Goal: Contribute content: Contribute content

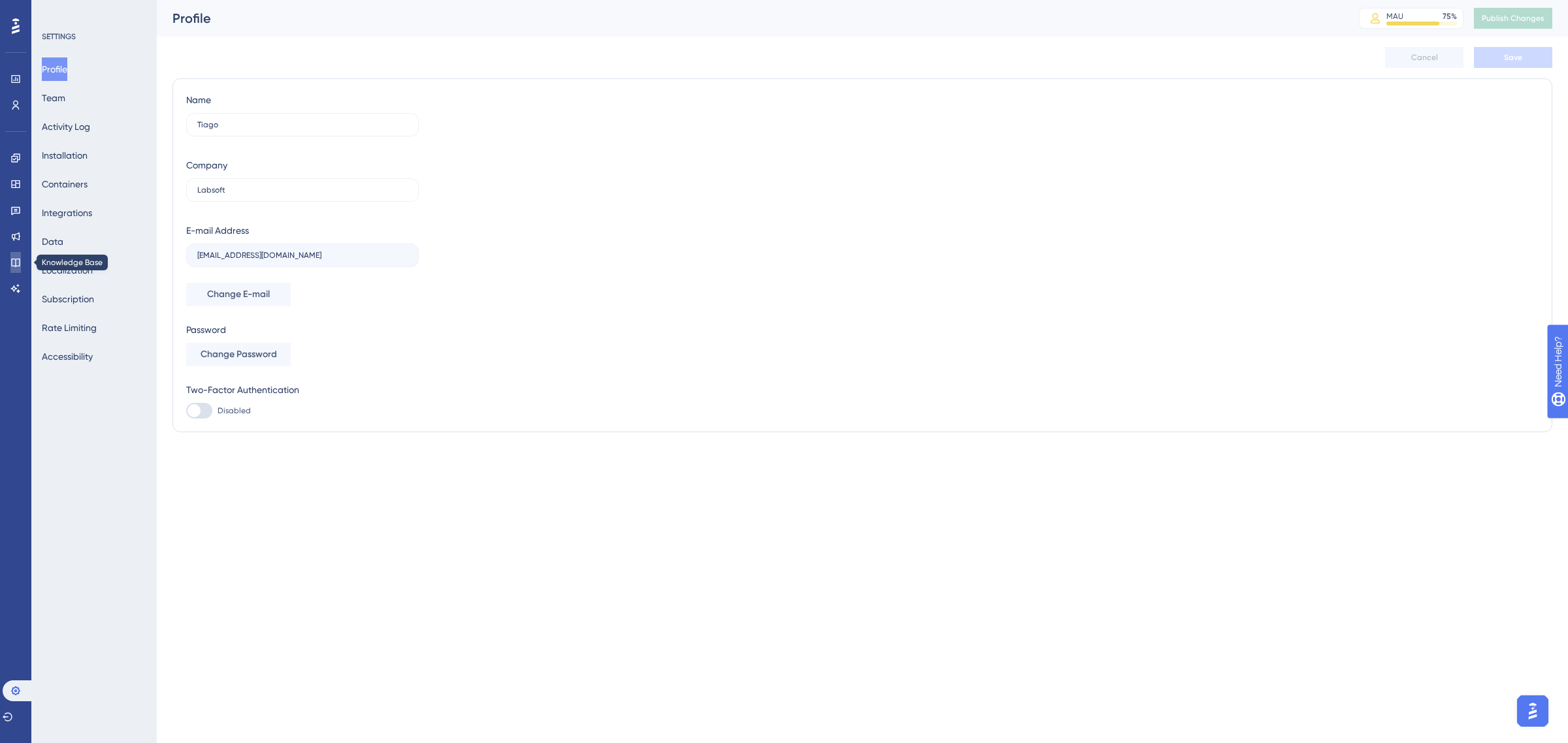
click at [21, 258] on link at bounding box center [15, 263] width 11 height 21
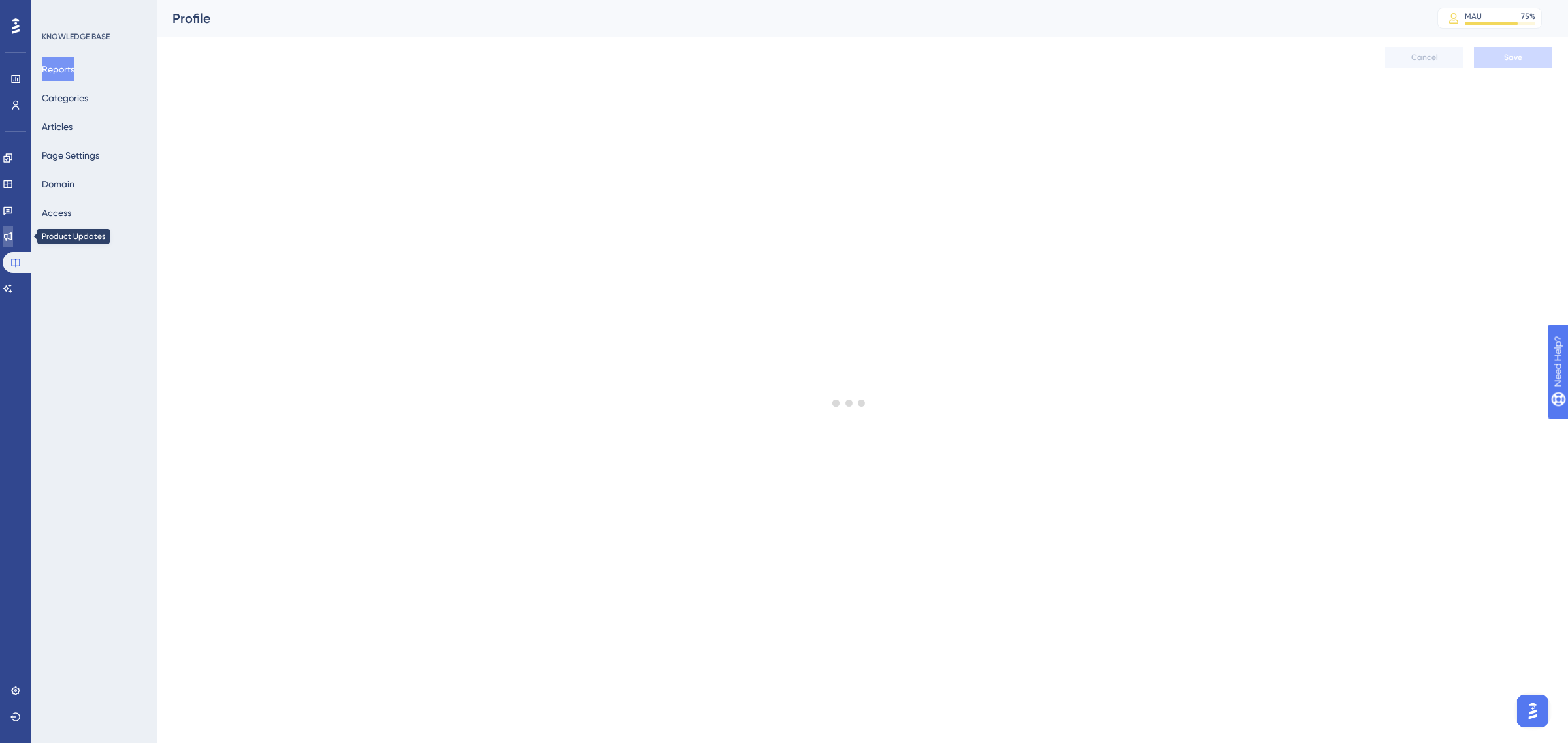
click at [13, 242] on link at bounding box center [8, 237] width 11 height 21
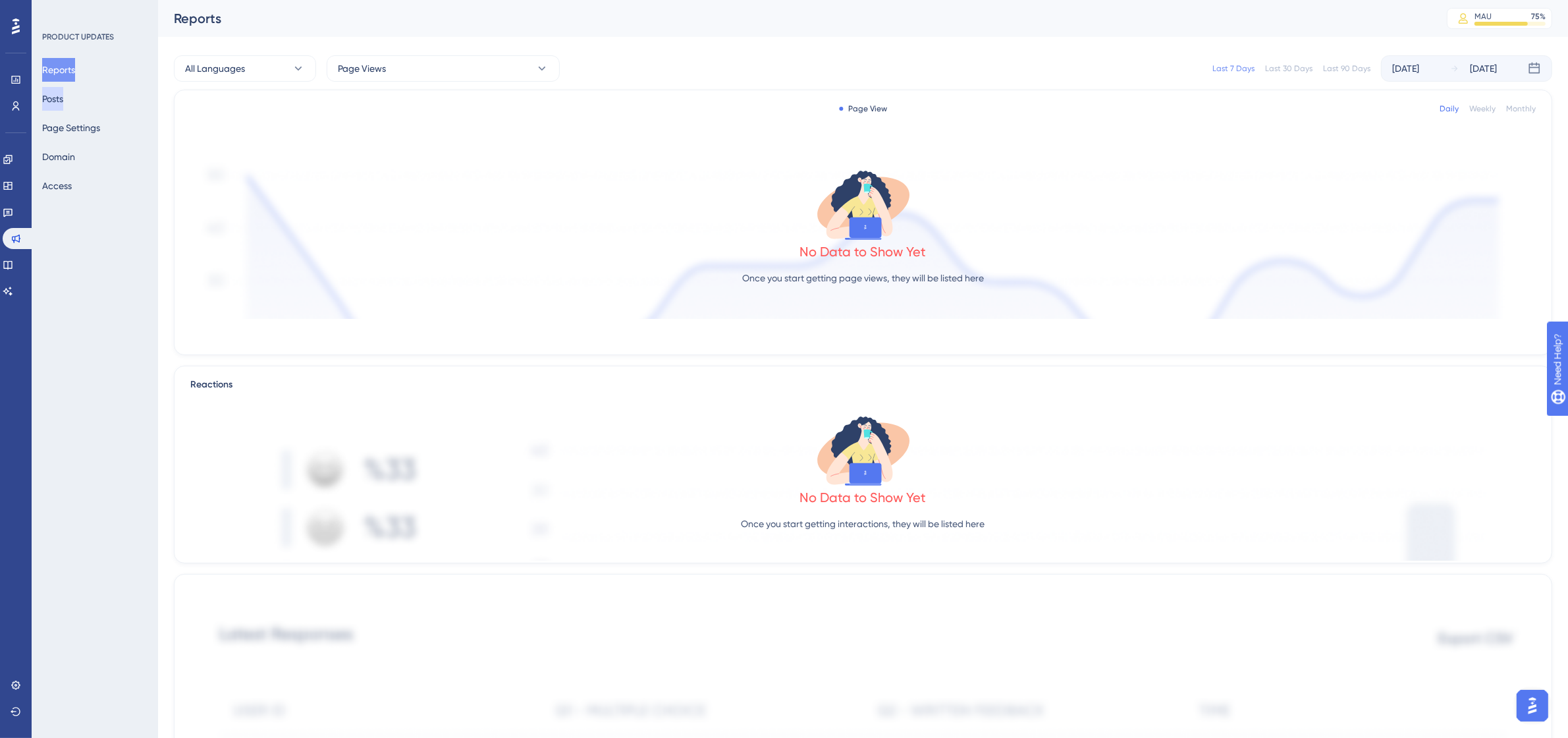
click at [63, 100] on button "Posts" at bounding box center [53, 98] width 21 height 23
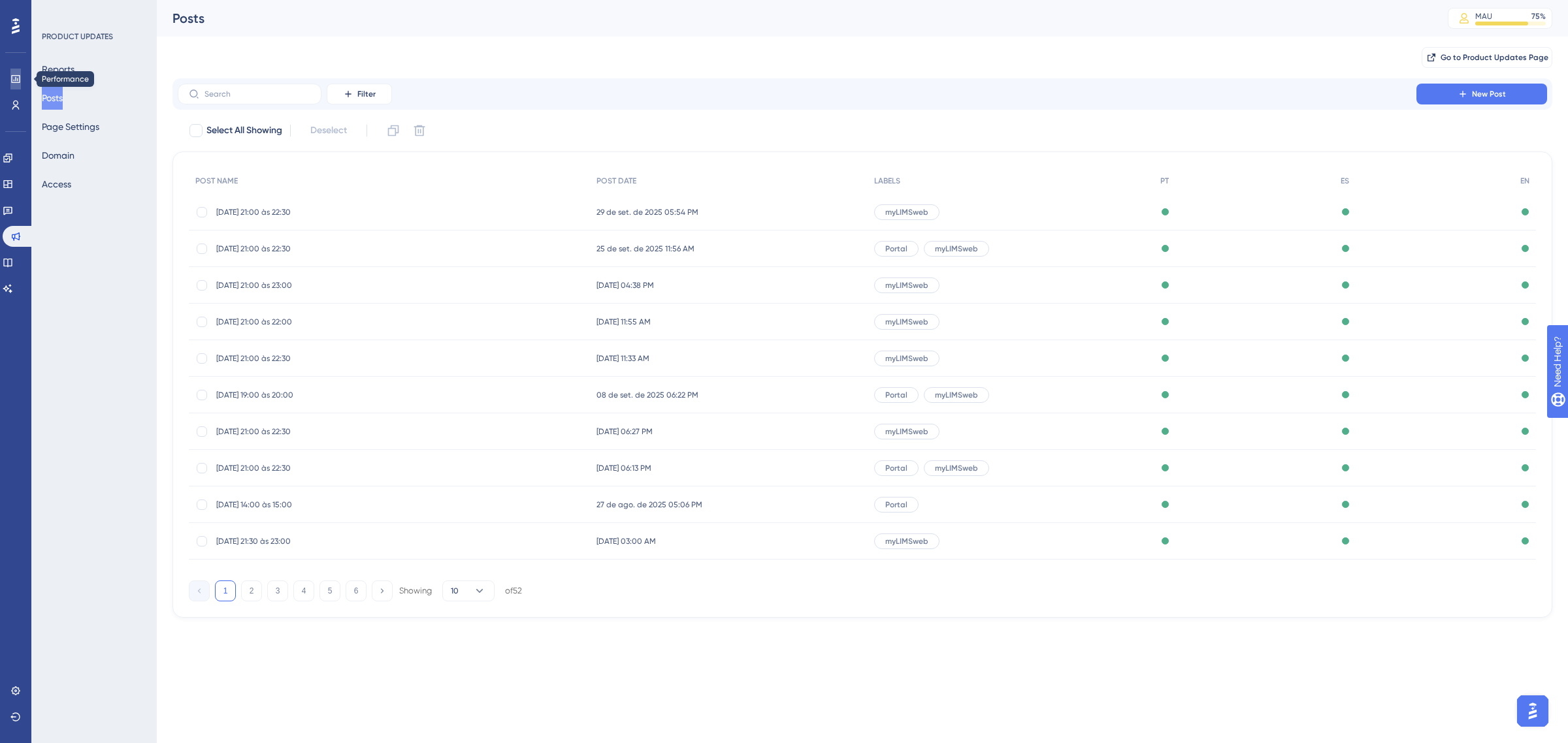
click at [14, 70] on link at bounding box center [15, 79] width 11 height 21
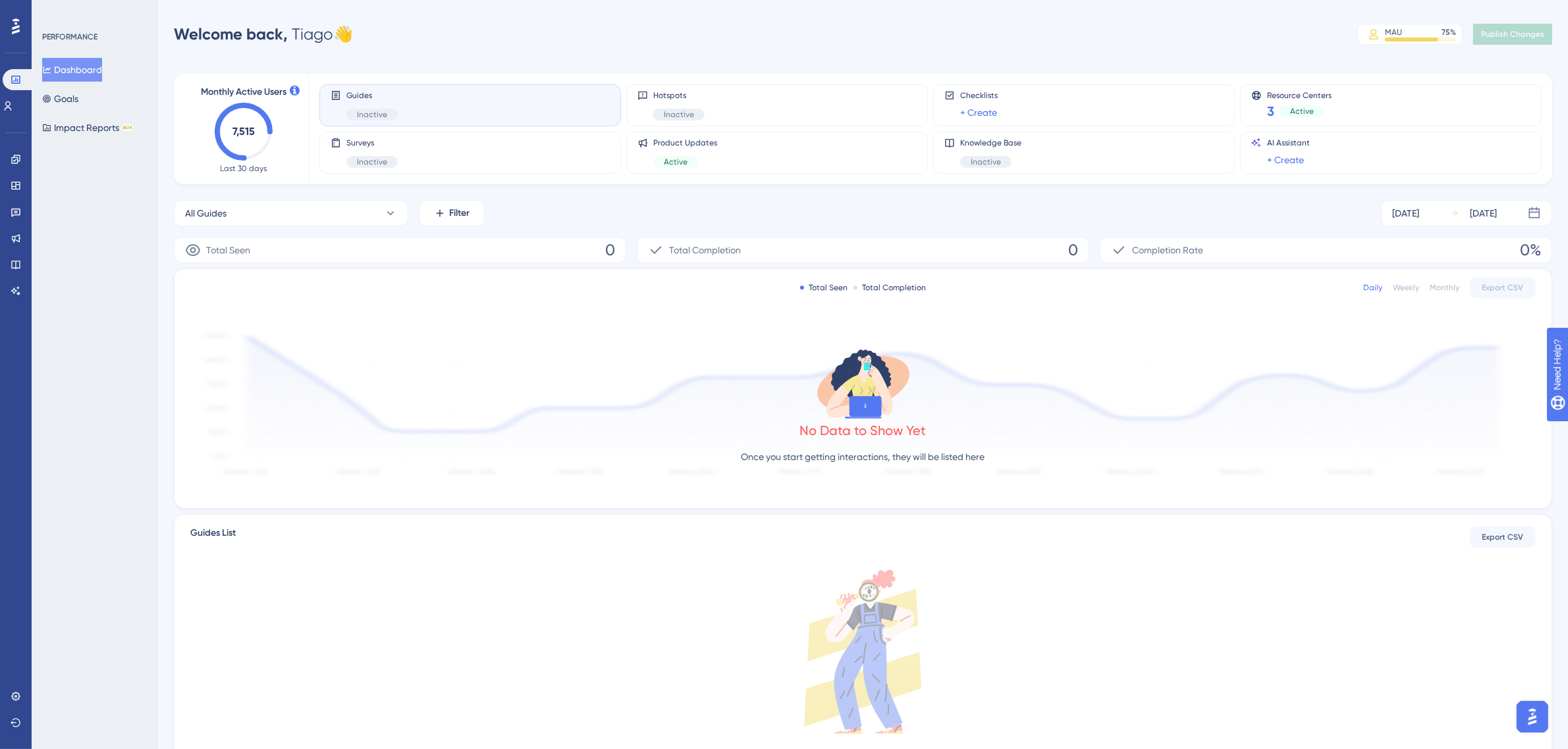
click at [118, 387] on div "PERFORMANCE Dashboard Goals Impact Reports BETA" at bounding box center [95, 374] width 127 height 749
click at [17, 261] on icon at bounding box center [16, 265] width 8 height 8
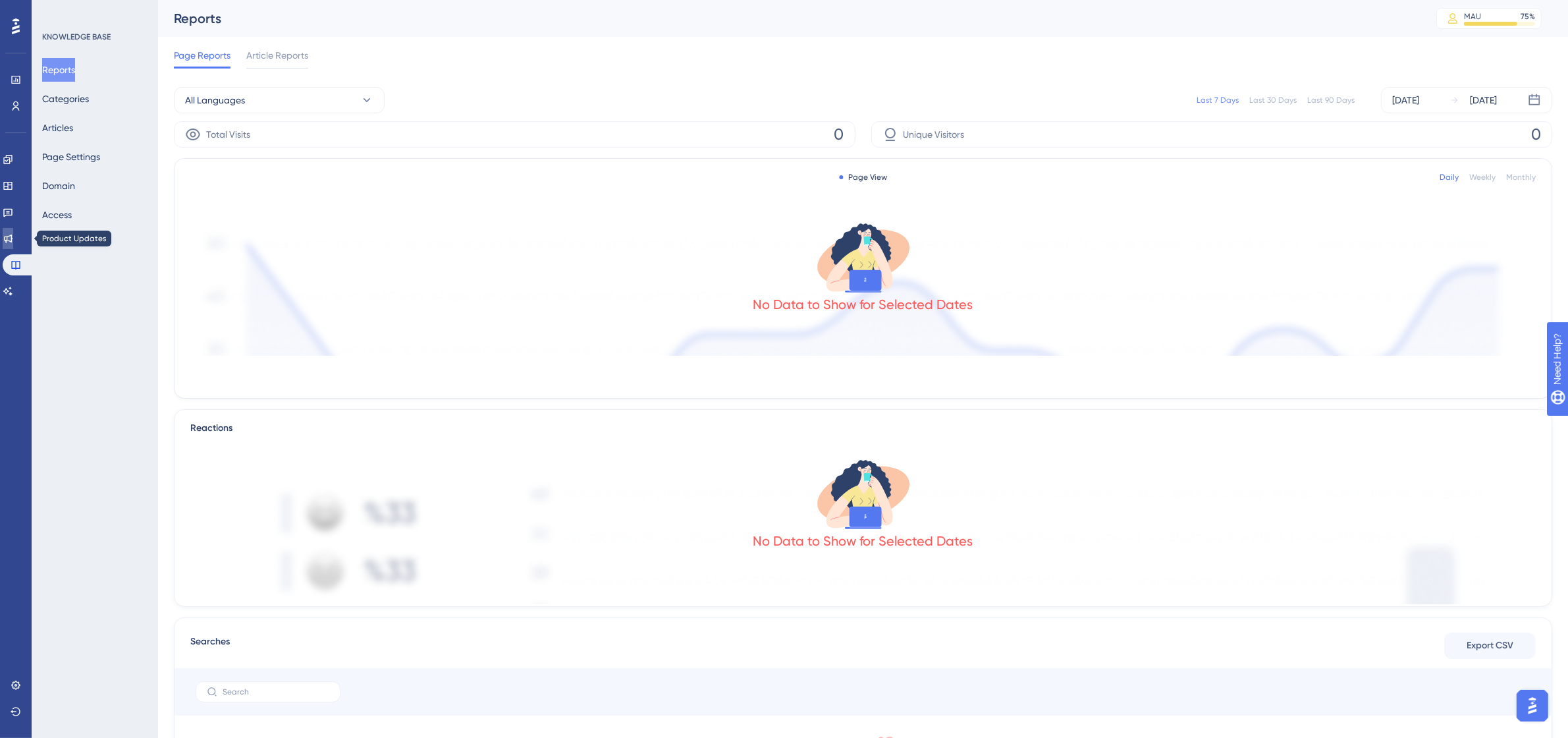
click at [11, 238] on icon at bounding box center [8, 238] width 11 height 11
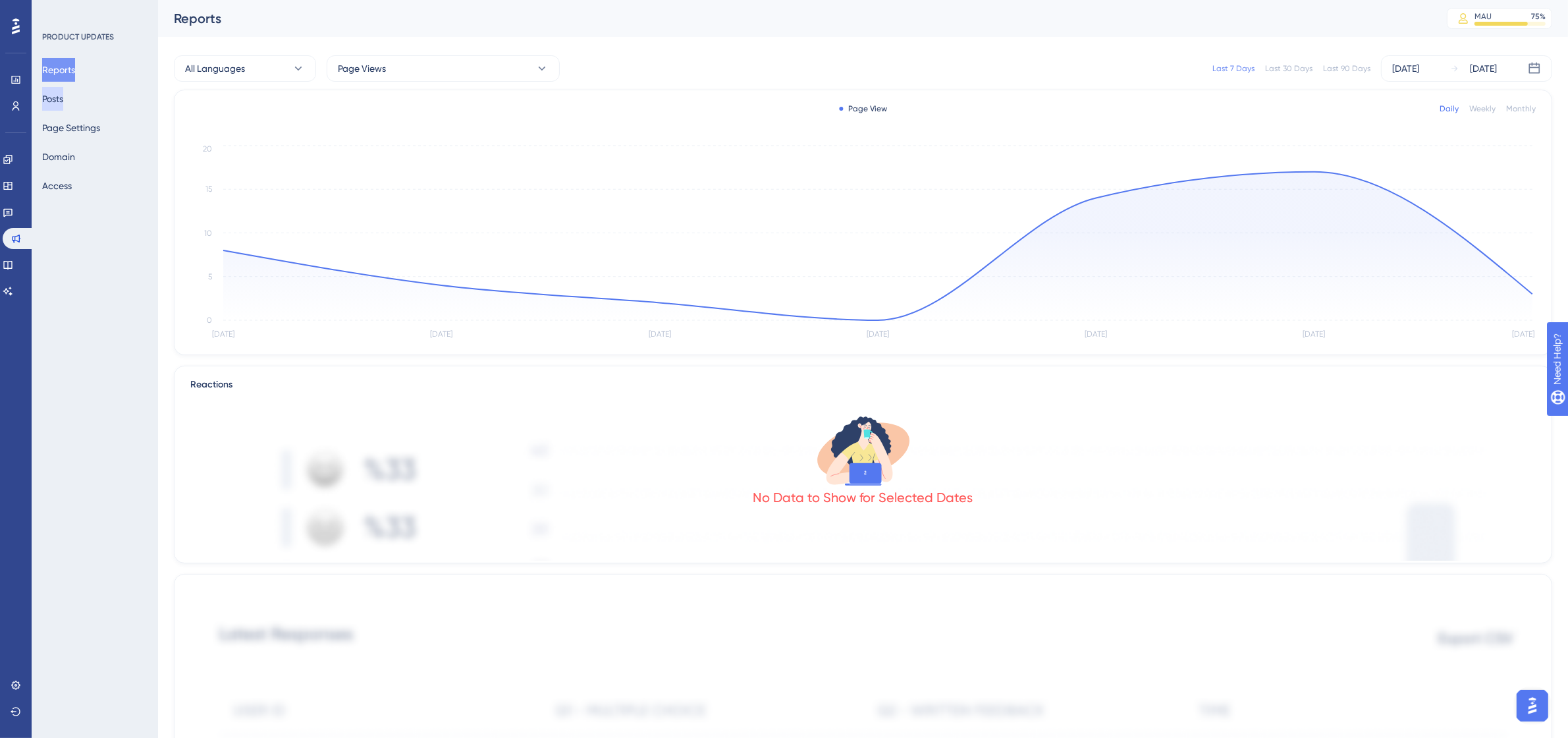
click at [63, 96] on button "Posts" at bounding box center [53, 98] width 21 height 23
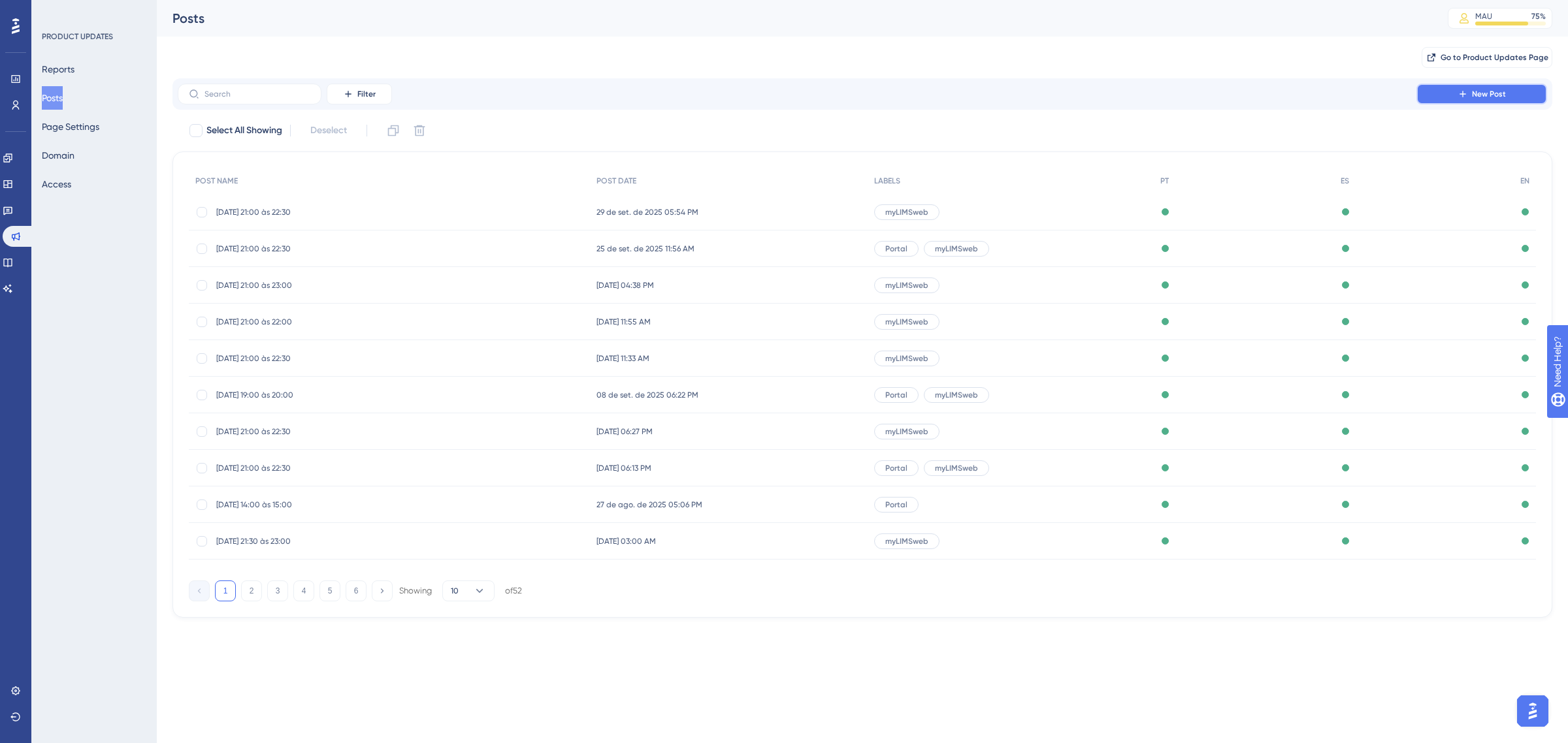
click at [1462, 98] on icon at bounding box center [1463, 93] width 11 height 11
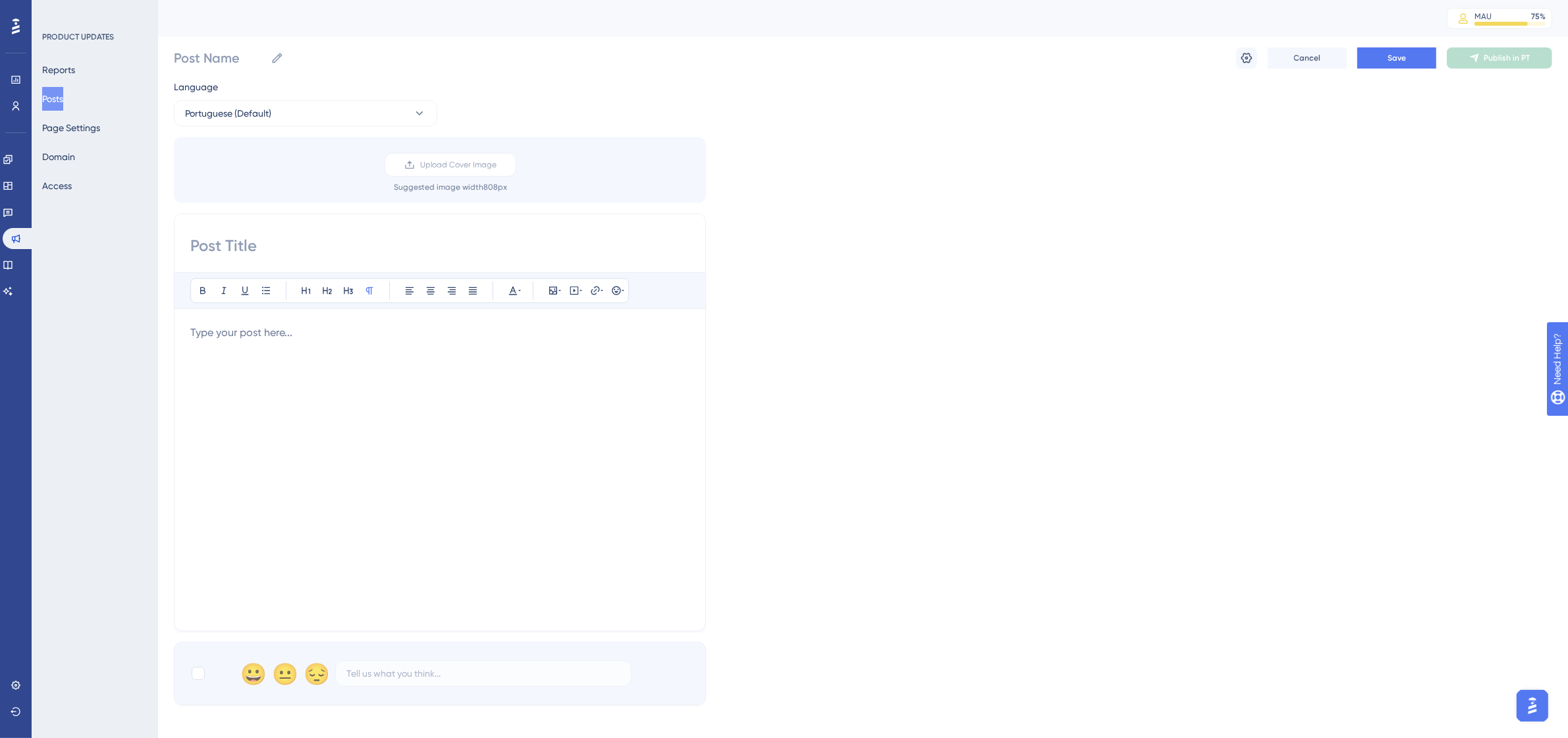
click at [392, 377] on div at bounding box center [440, 470] width 499 height 290
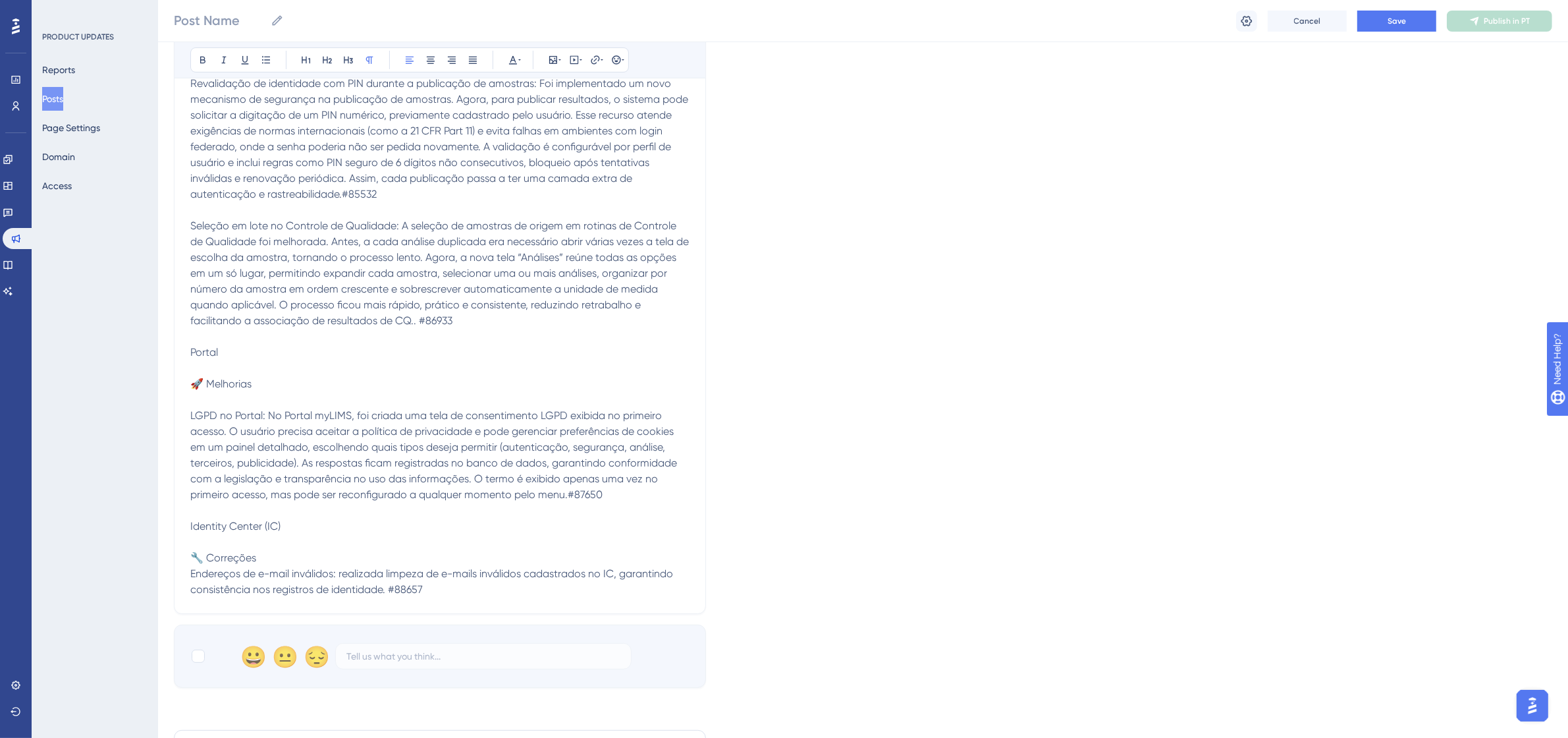
scroll to position [435, 0]
drag, startPoint x: 241, startPoint y: 341, endPoint x: 185, endPoint y: 347, distance: 56.3
click at [185, 347] on div "Bold Italic Underline Bullet Point Heading 1 Heading 2 Heading 3 Normal Align L…" at bounding box center [440, 195] width 532 height 824
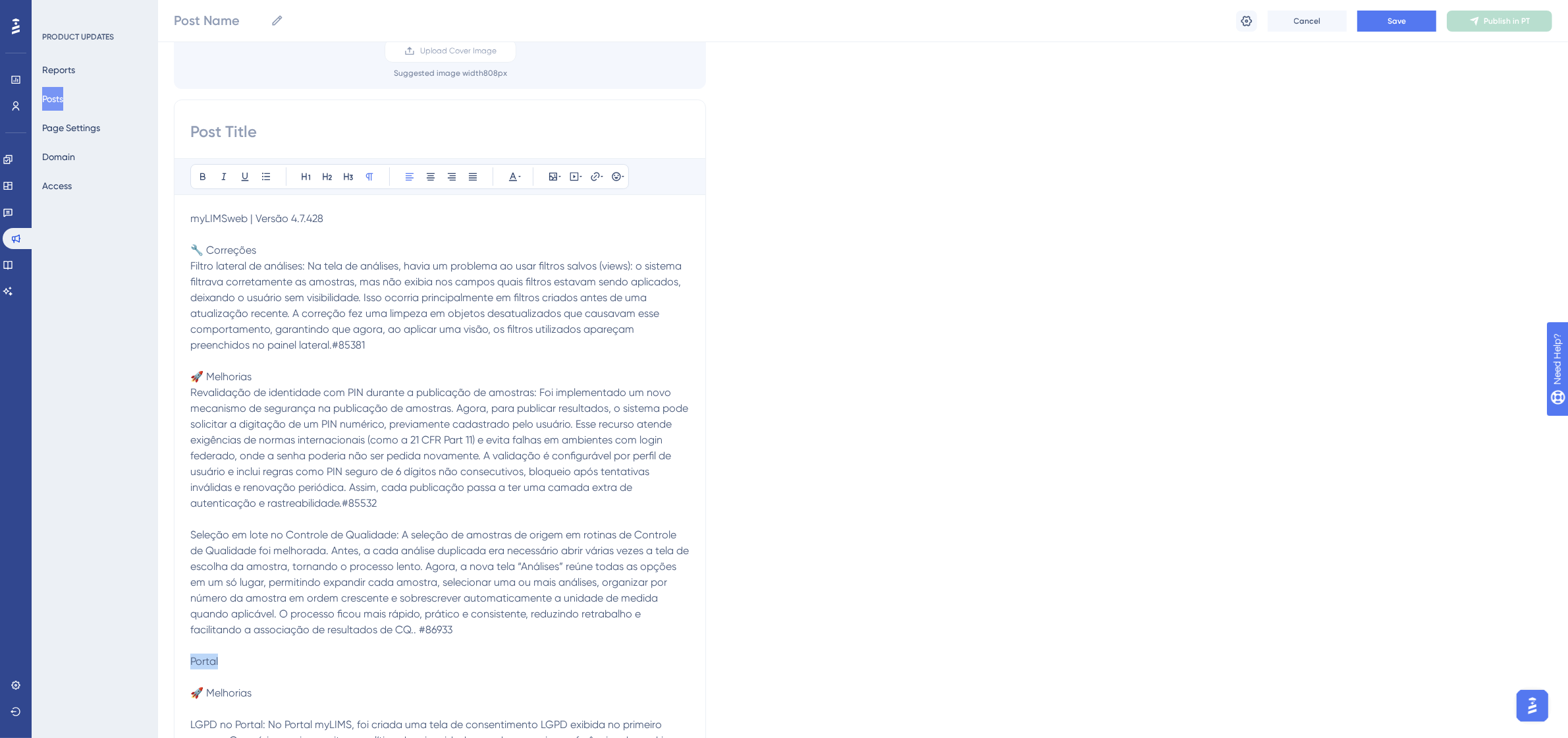
scroll to position [0, 0]
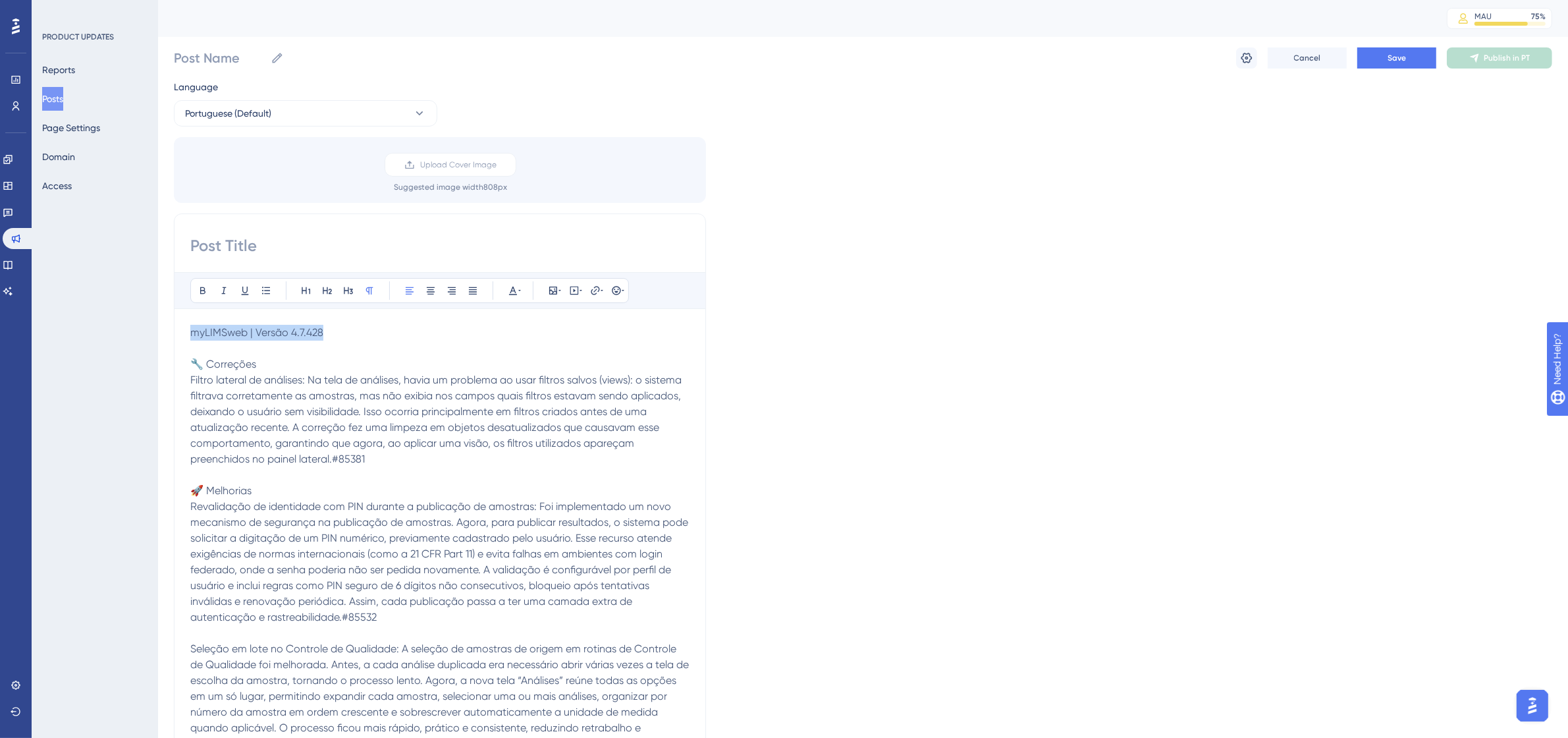
drag, startPoint x: 344, startPoint y: 329, endPoint x: 190, endPoint y: 329, distance: 154.0
click at [190, 329] on p "myLIMSweb | Versão 4.7.428" at bounding box center [440, 333] width 499 height 16
click at [199, 288] on icon at bounding box center [202, 290] width 11 height 11
click at [313, 288] on button at bounding box center [306, 290] width 18 height 18
drag, startPoint x: 264, startPoint y: 371, endPoint x: 190, endPoint y: 374, distance: 74.1
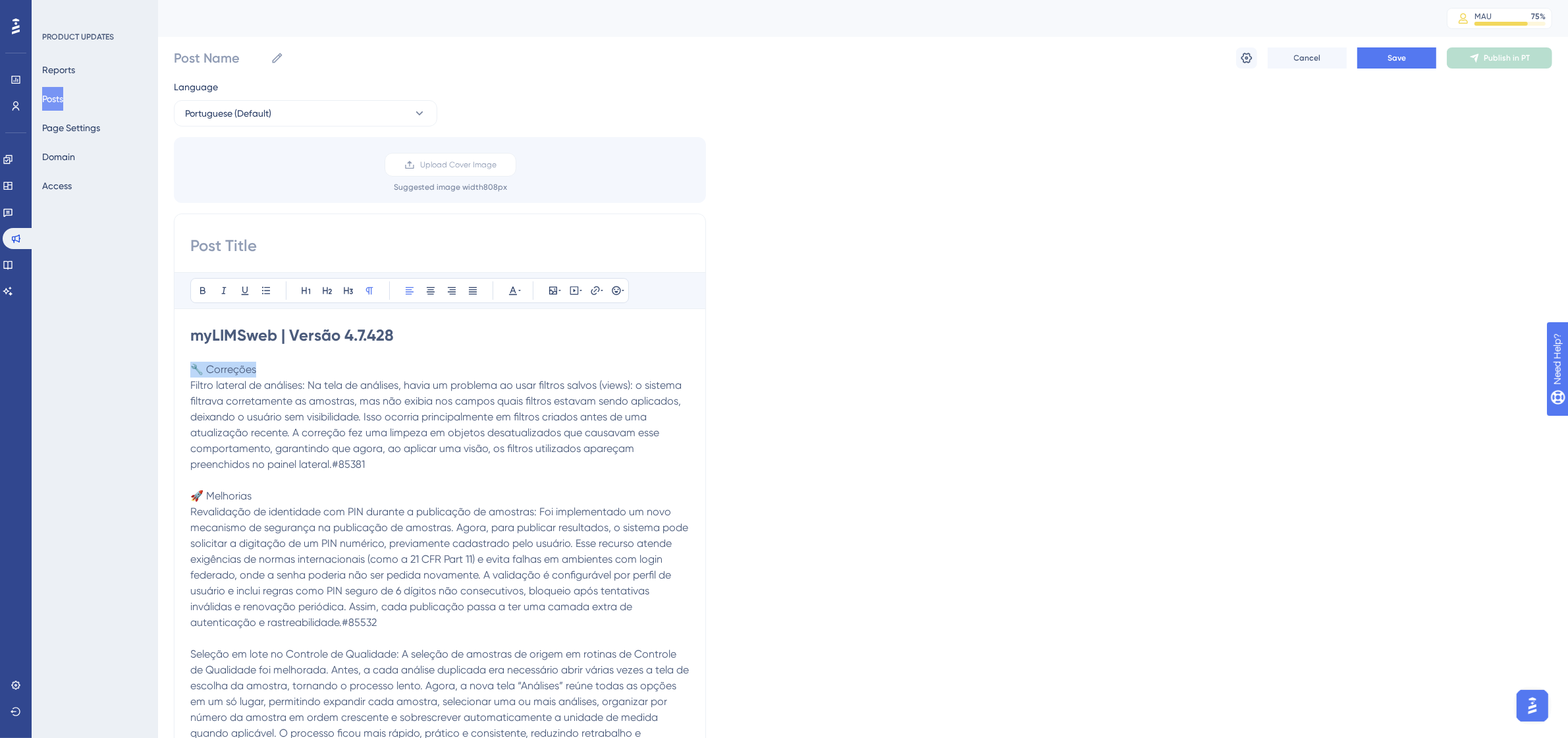
click at [190, 374] on p "🔧 Correções" at bounding box center [440, 370] width 499 height 16
click at [201, 290] on icon at bounding box center [202, 291] width 5 height 7
click at [331, 288] on icon at bounding box center [327, 290] width 11 height 11
drag, startPoint x: 307, startPoint y: 390, endPoint x: 193, endPoint y: 393, distance: 114.0
click at [193, 393] on span "Filtro lateral de análises: Na tela de análises, havia um problema ao usar filt…" at bounding box center [437, 427] width 494 height 91
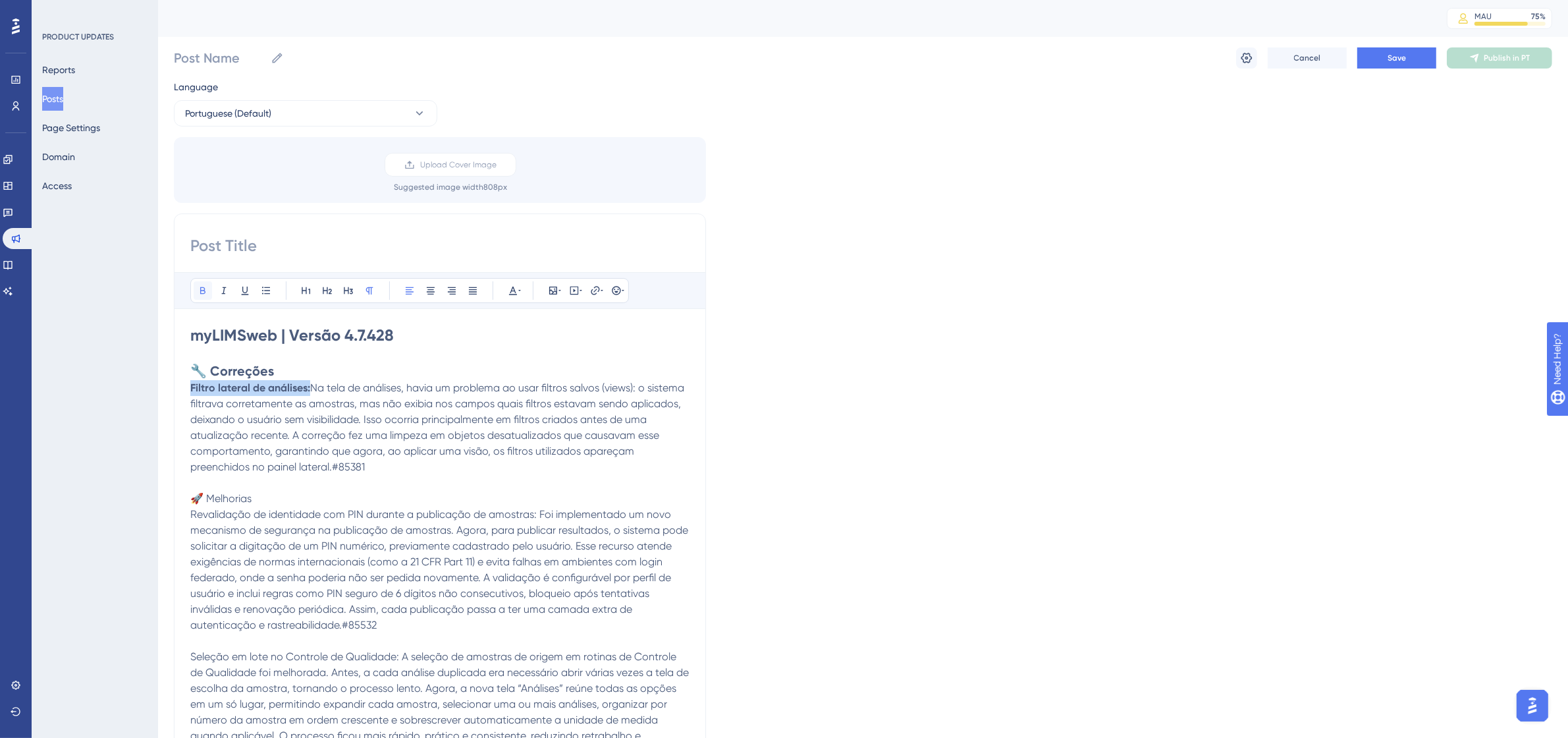
click at [206, 293] on icon at bounding box center [202, 290] width 11 height 11
click at [267, 288] on icon at bounding box center [265, 290] width 11 height 11
click at [436, 473] on span "Na tela de análises, havia um problema ao usar filtros salvos (views): o sistem…" at bounding box center [452, 432] width 480 height 91
click at [468, 479] on li "Filtro lateral de análises: Na tela de análises, havia um problema ao usar filt…" at bounding box center [447, 433] width 483 height 95
click at [488, 495] on p at bounding box center [440, 488] width 499 height 16
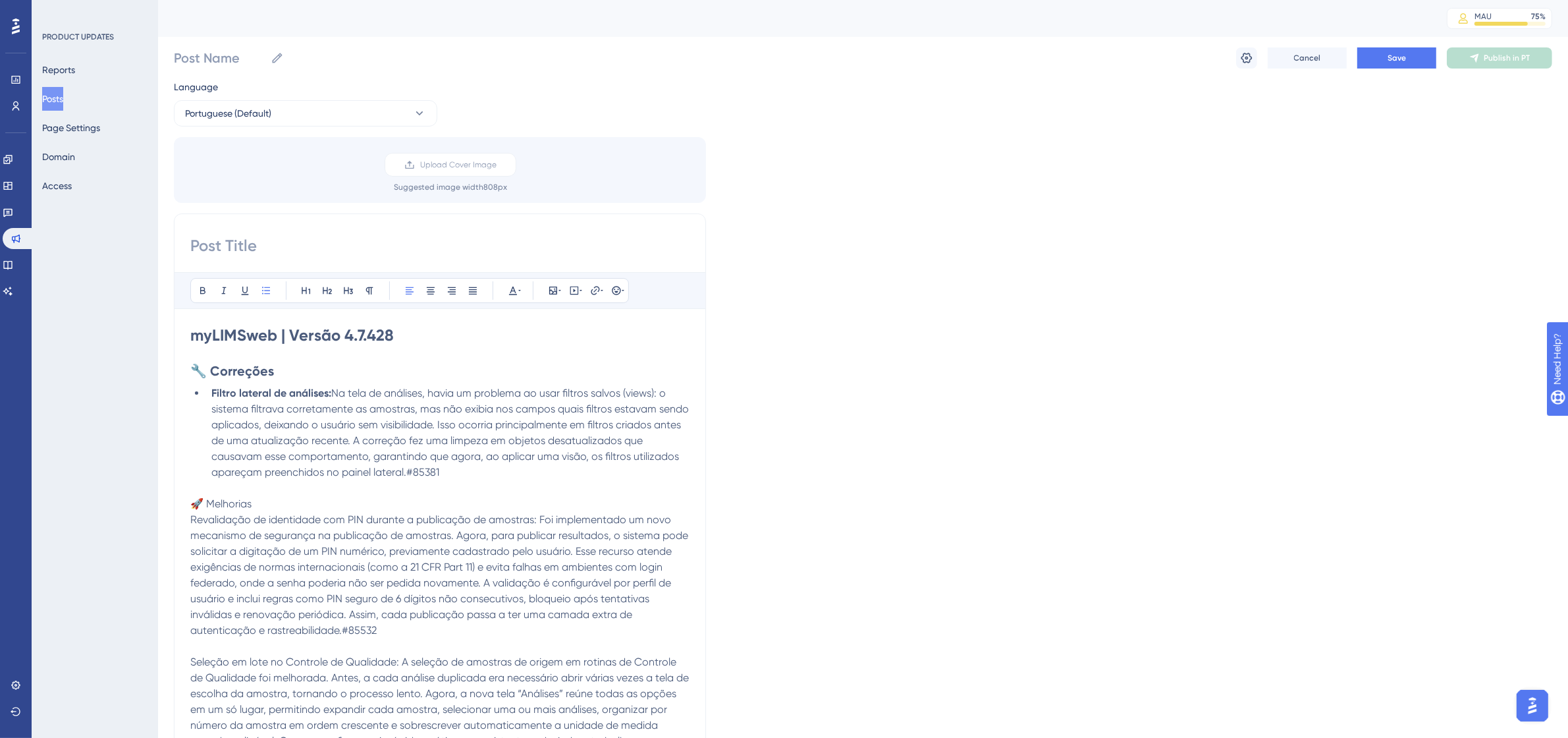
drag, startPoint x: 466, startPoint y: 476, endPoint x: 407, endPoint y: 471, distance: 59.2
click at [407, 471] on li "Filtro lateral de análises: Na tela de análises, havia um problema ao usar filt…" at bounding box center [447, 433] width 483 height 95
click at [515, 293] on icon at bounding box center [513, 290] width 11 height 11
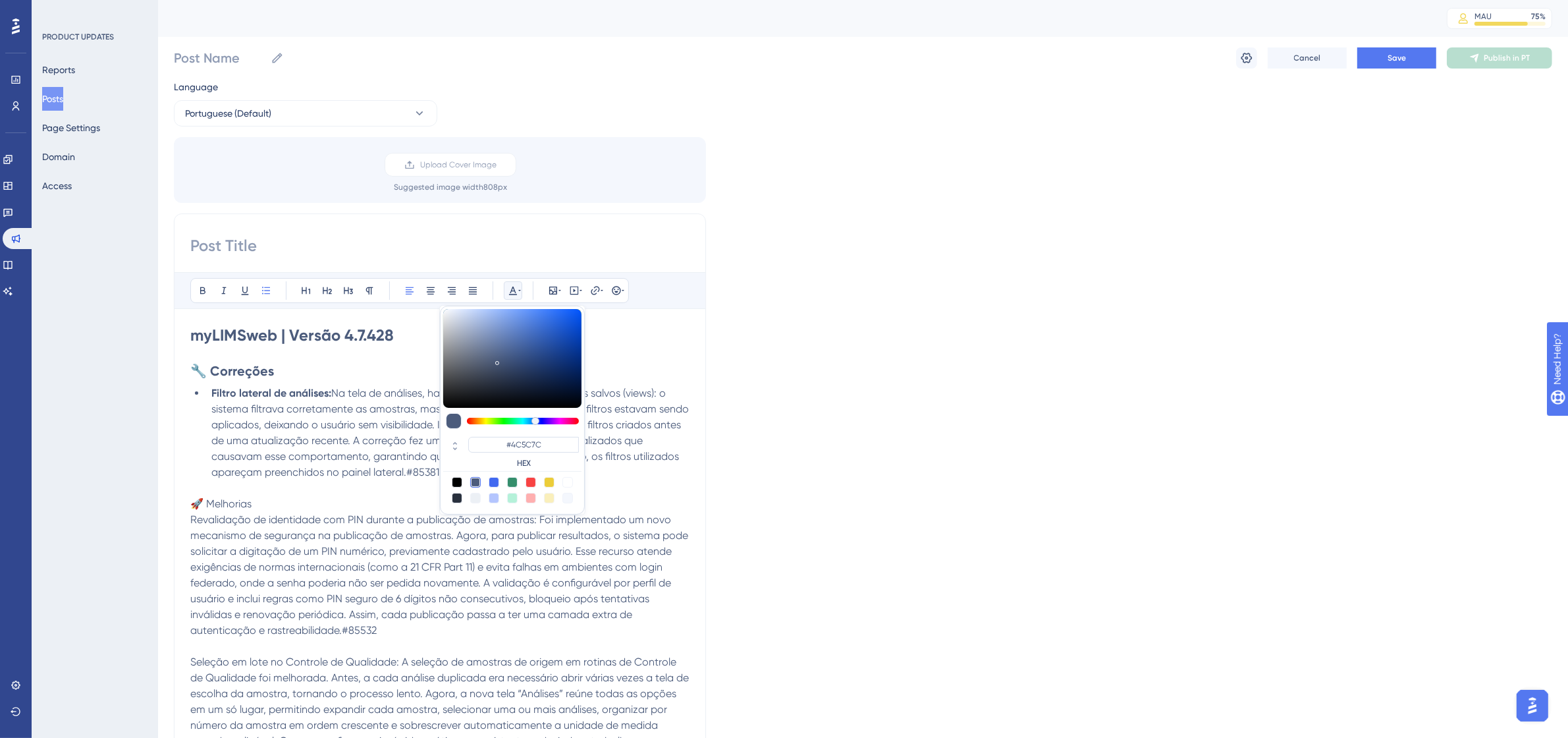
click at [567, 482] on div at bounding box center [567, 482] width 11 height 11
type input "#FFFFFF"
click at [297, 487] on p at bounding box center [440, 488] width 499 height 16
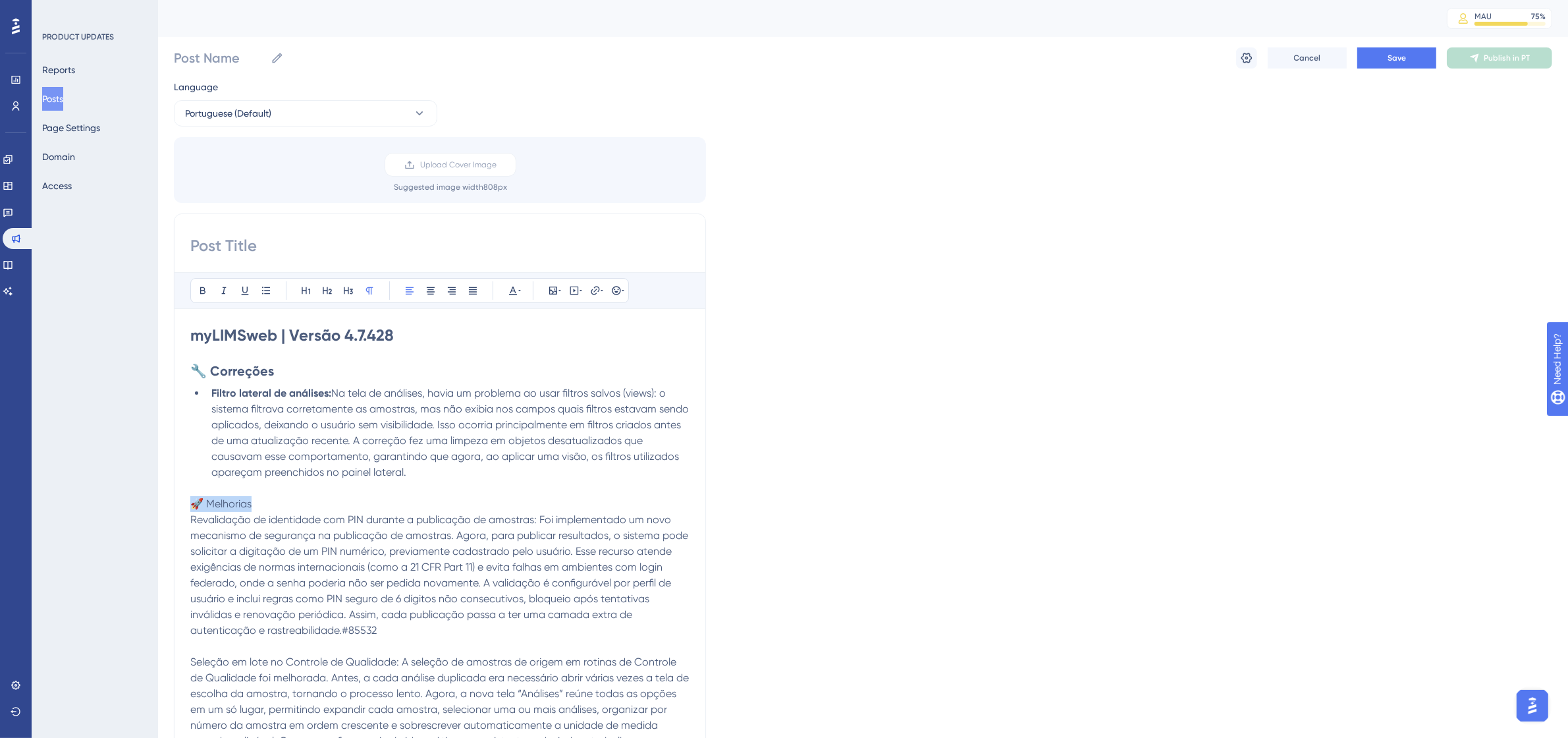
drag, startPoint x: 270, startPoint y: 499, endPoint x: 191, endPoint y: 504, distance: 79.2
click at [191, 504] on p "🚀 Melhorias" at bounding box center [440, 504] width 499 height 16
click at [208, 288] on icon at bounding box center [202, 290] width 11 height 11
click at [326, 291] on icon at bounding box center [327, 290] width 11 height 11
drag, startPoint x: 538, startPoint y: 523, endPoint x: 188, endPoint y: 523, distance: 350.0
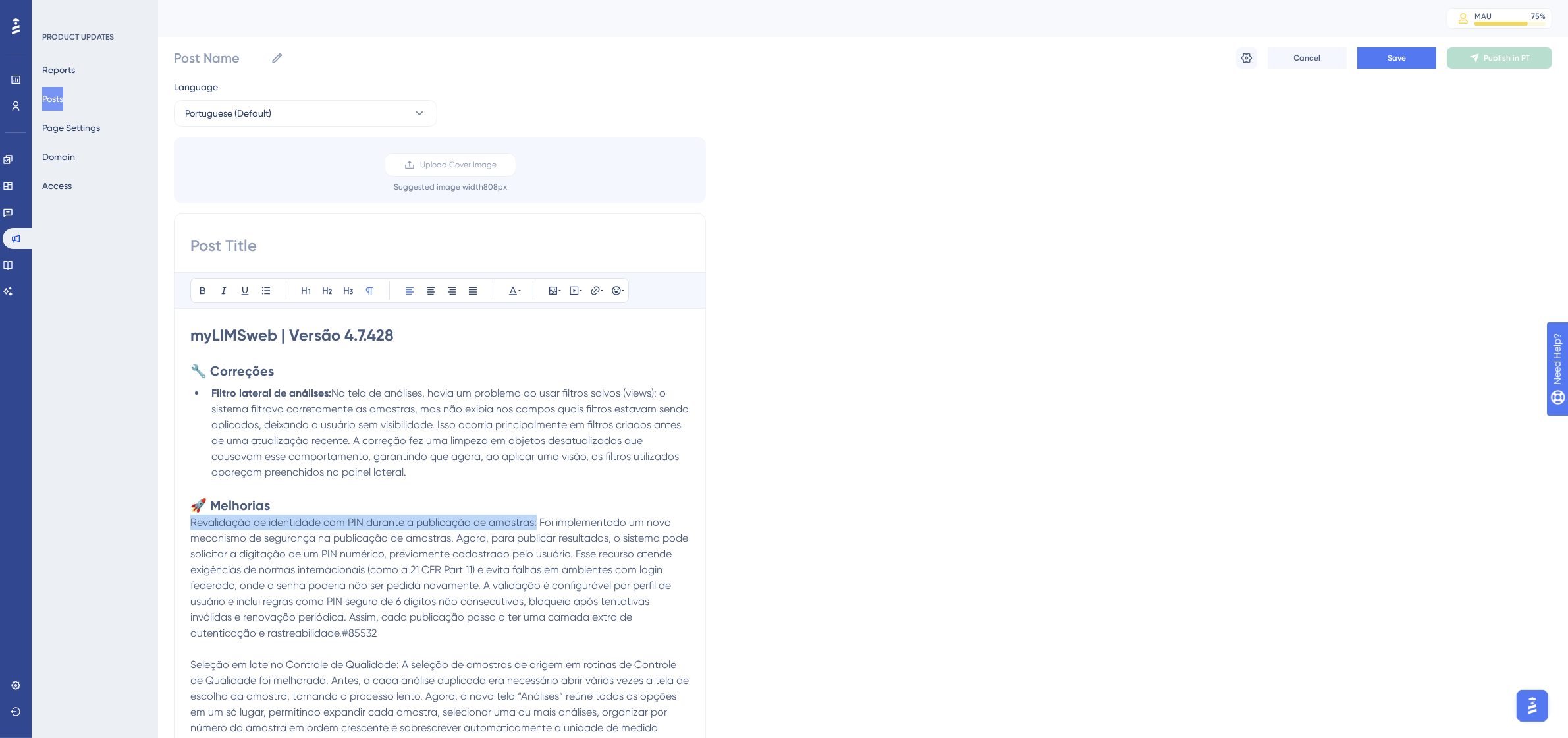
click at [188, 523] on div "Bold Italic Underline Bullet Point Heading 1 Heading 2 Heading 3 Normal Align L…" at bounding box center [440, 632] width 532 height 839
click at [205, 295] on icon at bounding box center [202, 290] width 11 height 11
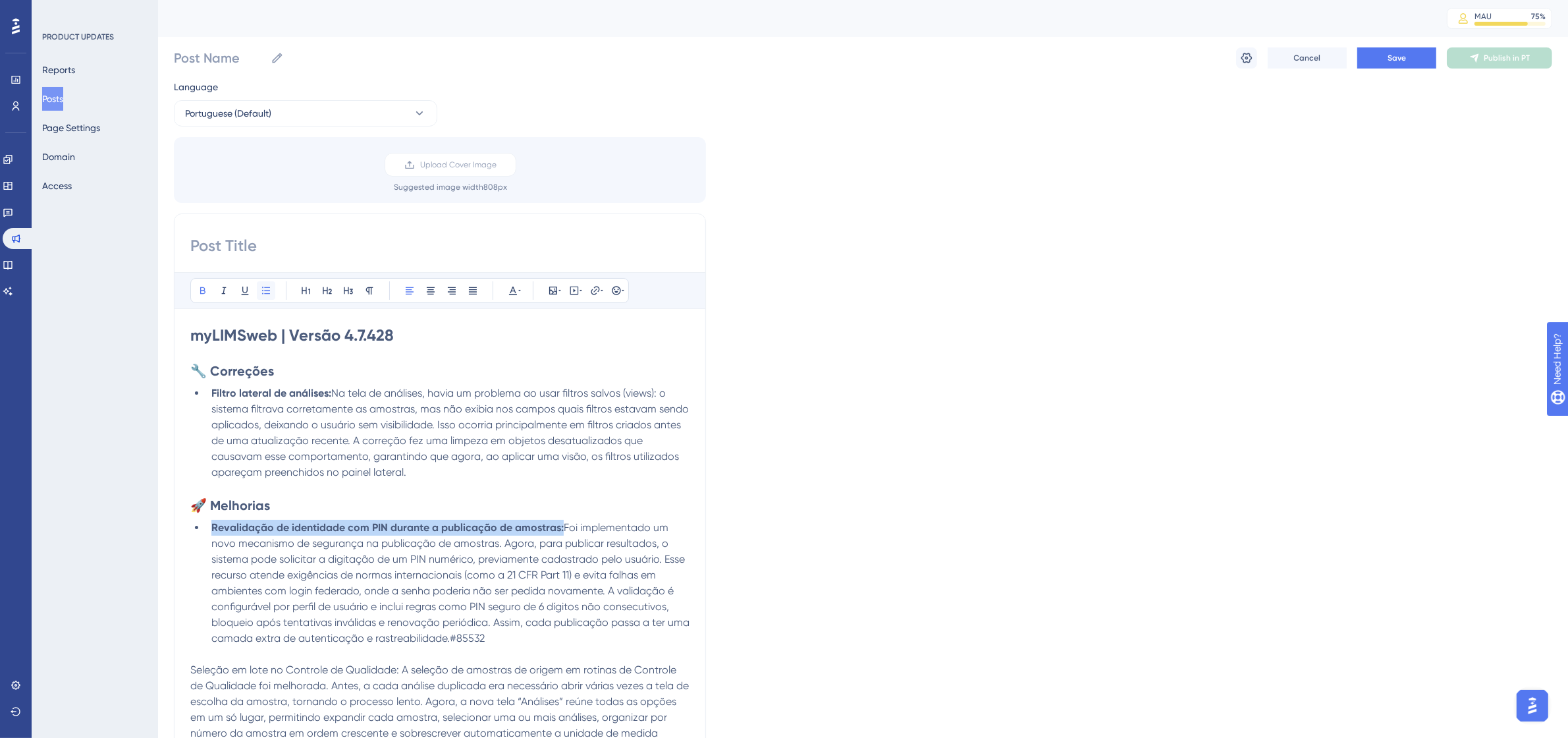
click at [270, 292] on icon at bounding box center [265, 290] width 11 height 11
drag, startPoint x: 525, startPoint y: 636, endPoint x: 477, endPoint y: 639, distance: 48.1
click at [477, 639] on li "Revalidação de identidade com PIN durante a publicação de amostras: Foi impleme…" at bounding box center [447, 583] width 483 height 127
click at [518, 288] on icon at bounding box center [520, 290] width 3 height 11
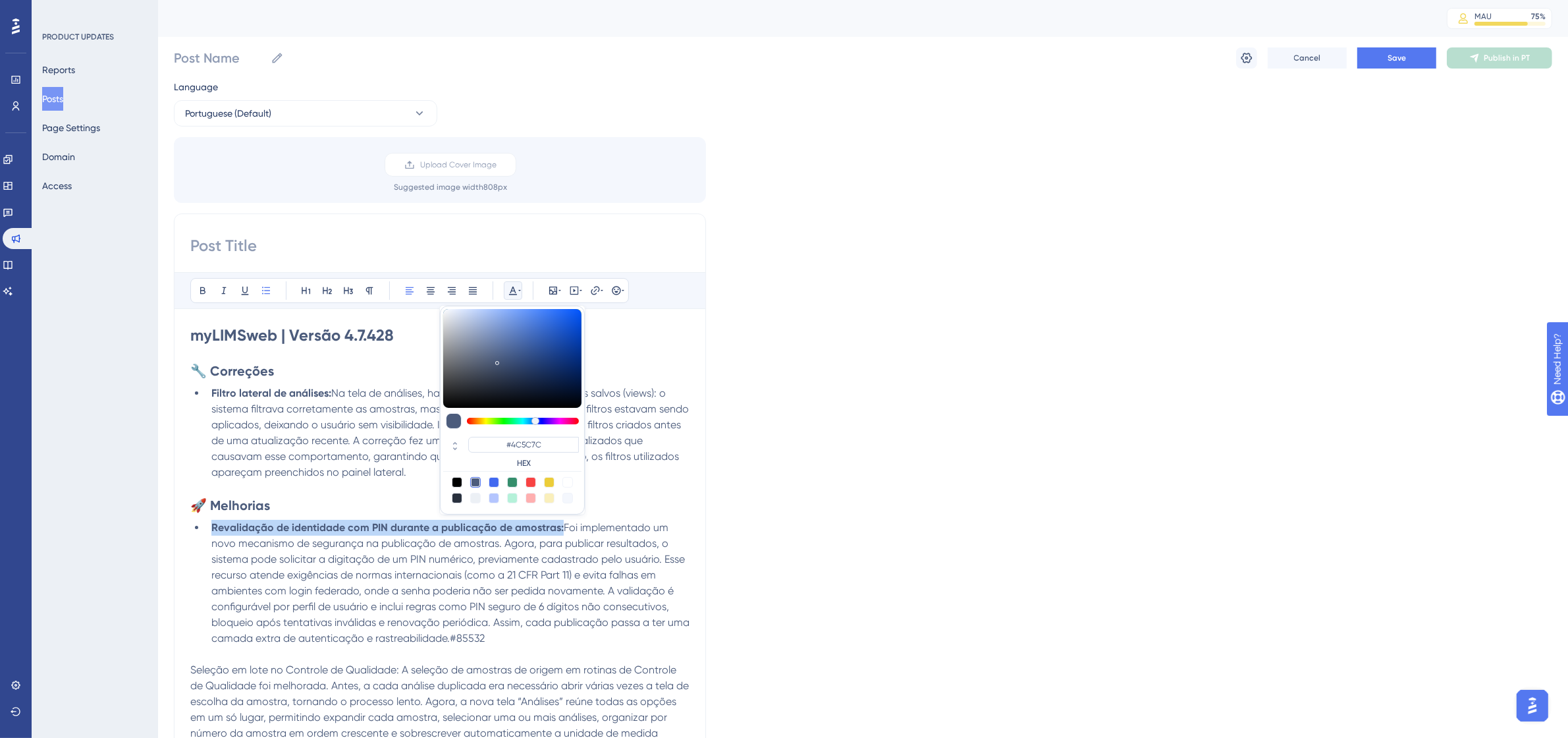
click at [570, 478] on div at bounding box center [567, 482] width 11 height 11
type input "#FFFFFF"
click at [366, 492] on p at bounding box center [440, 488] width 499 height 16
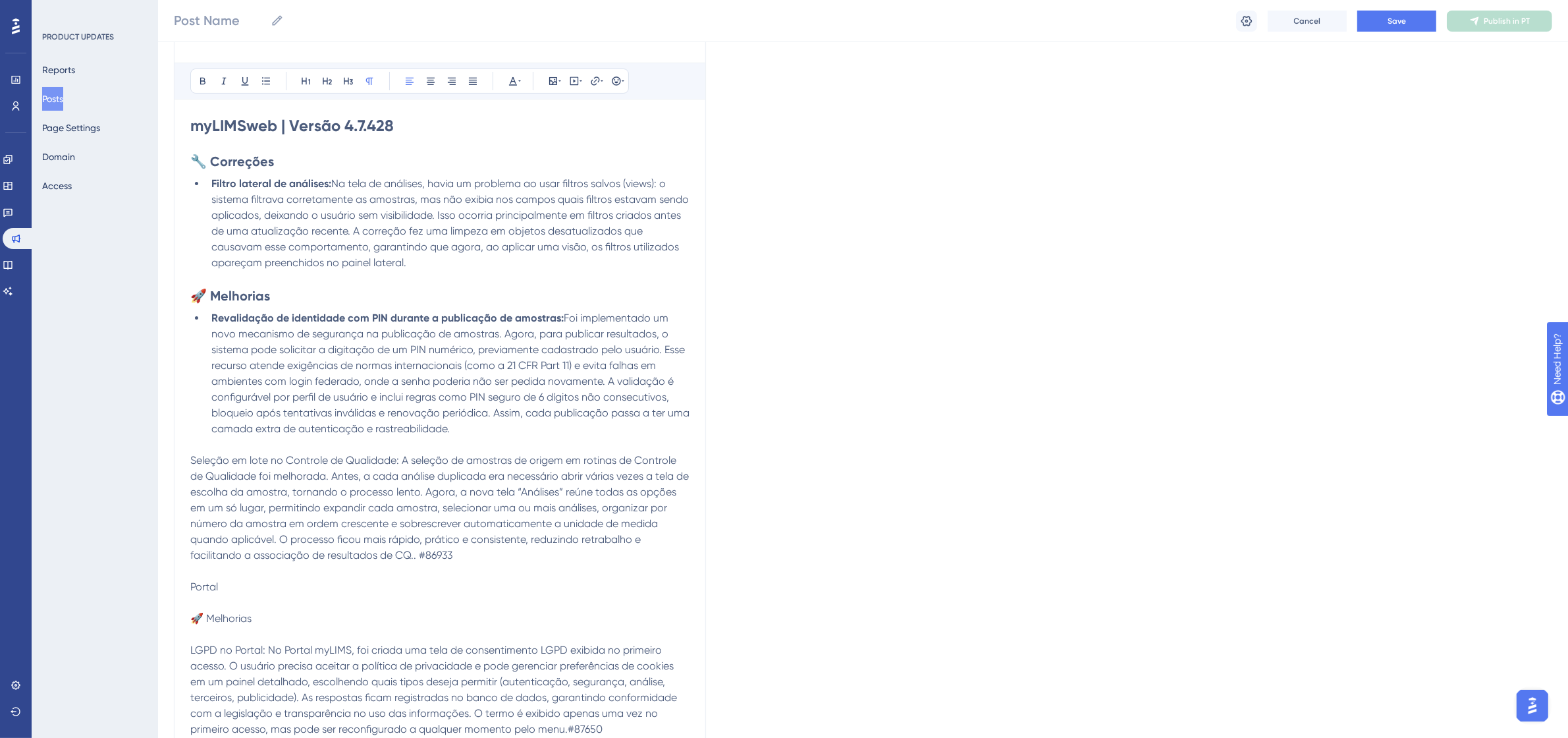
scroll to position [247, 0]
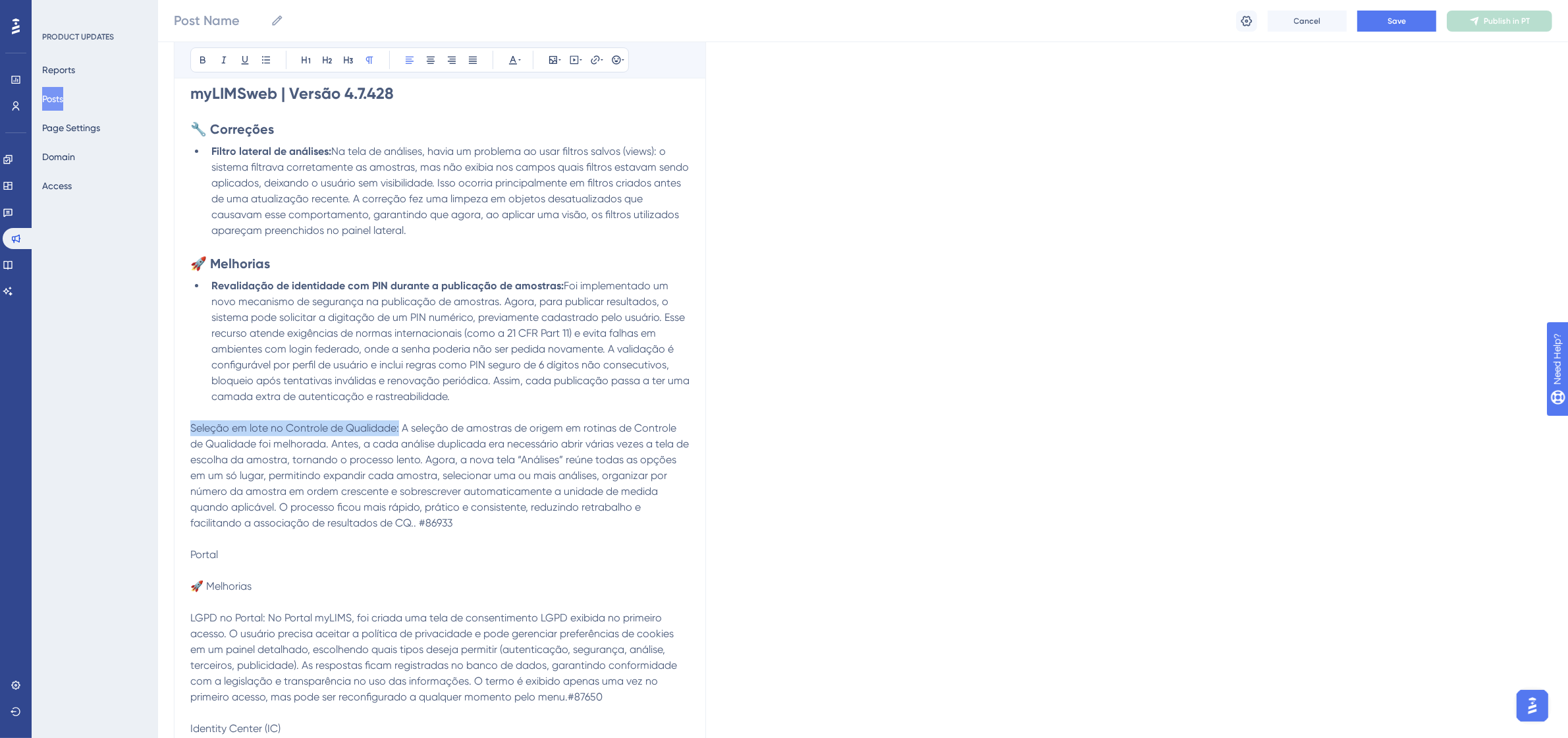
drag, startPoint x: 401, startPoint y: 426, endPoint x: 189, endPoint y: 432, distance: 212.1
click at [189, 432] on div "Bold Italic Underline Bullet Point Heading 1 Heading 2 Heading 3 Normal Align L…" at bounding box center [440, 394] width 532 height 844
click at [198, 63] on icon at bounding box center [202, 59] width 11 height 11
click at [261, 60] on icon at bounding box center [265, 59] width 11 height 11
click at [295, 410] on p at bounding box center [440, 412] width 499 height 16
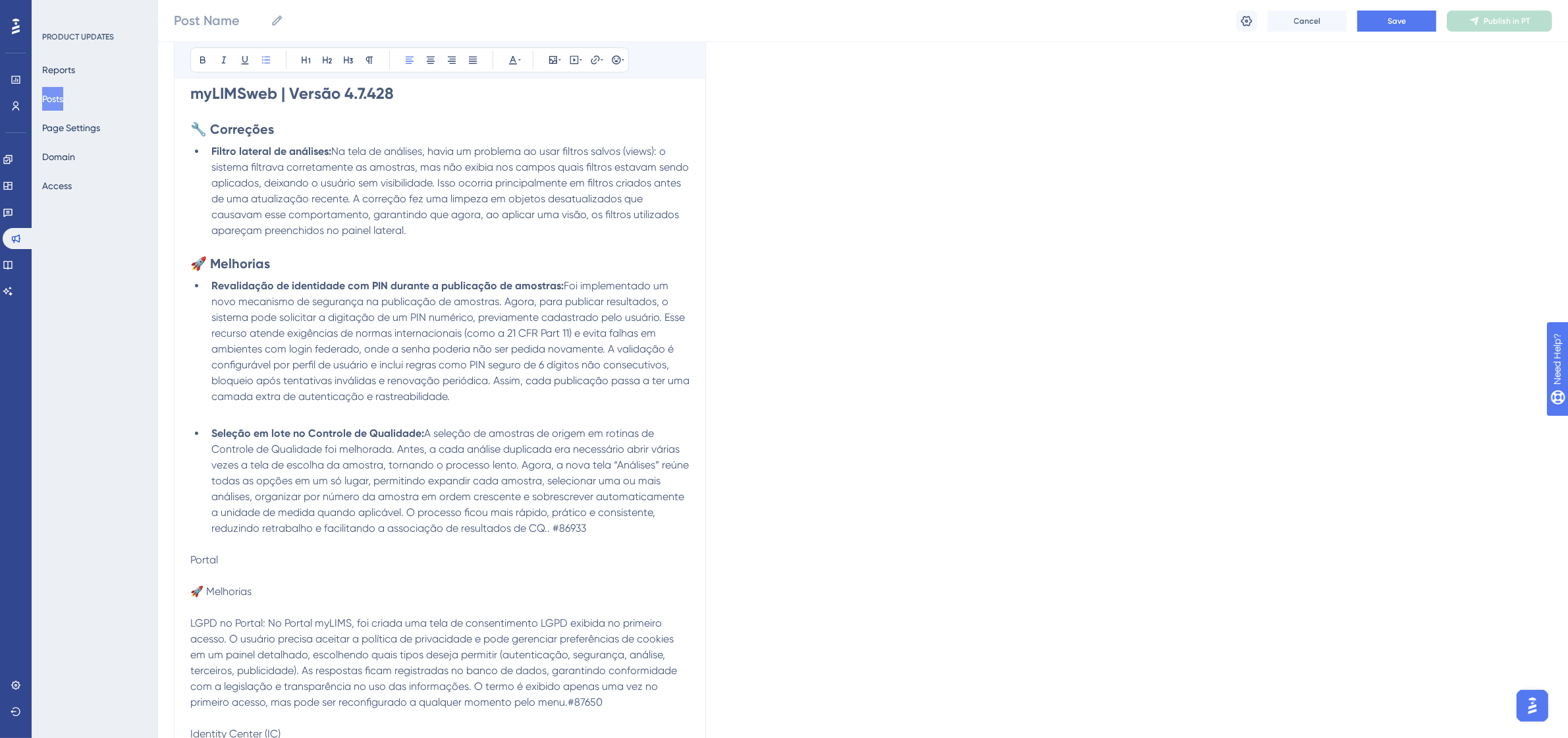
drag, startPoint x: 598, startPoint y: 532, endPoint x: 551, endPoint y: 529, distance: 47.1
click at [551, 529] on li "Seleção em lote no Controle de Qualidade: A seleção de amostras de origem em ro…" at bounding box center [447, 481] width 483 height 110
click at [508, 57] on icon at bounding box center [513, 59] width 11 height 11
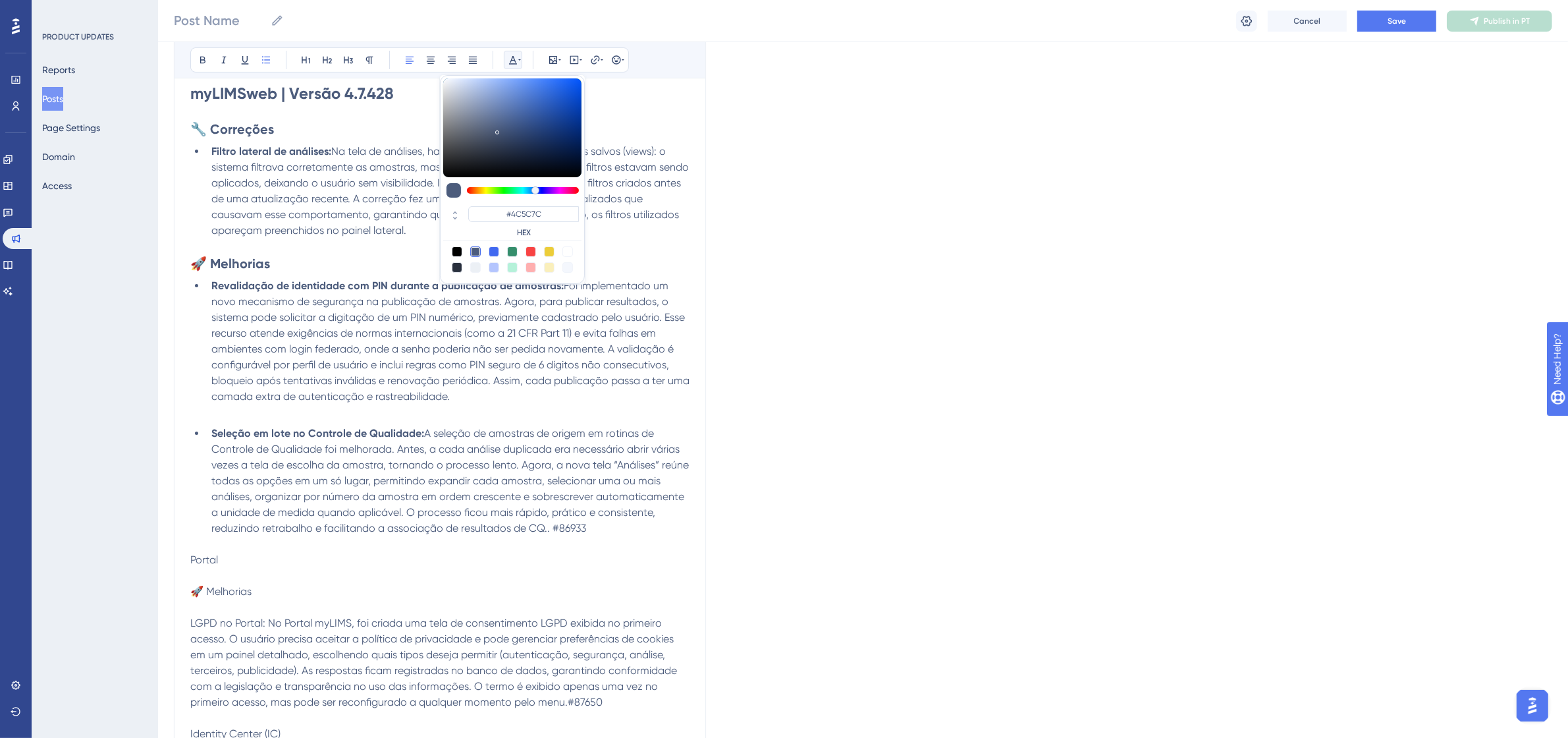
click at [562, 254] on div at bounding box center [567, 251] width 11 height 11
type input "#FFFFFF"
click at [545, 529] on span "A seleção de amostras de origem em rotinas de Controle de Qualidade foi melhora…" at bounding box center [452, 481] width 480 height 108
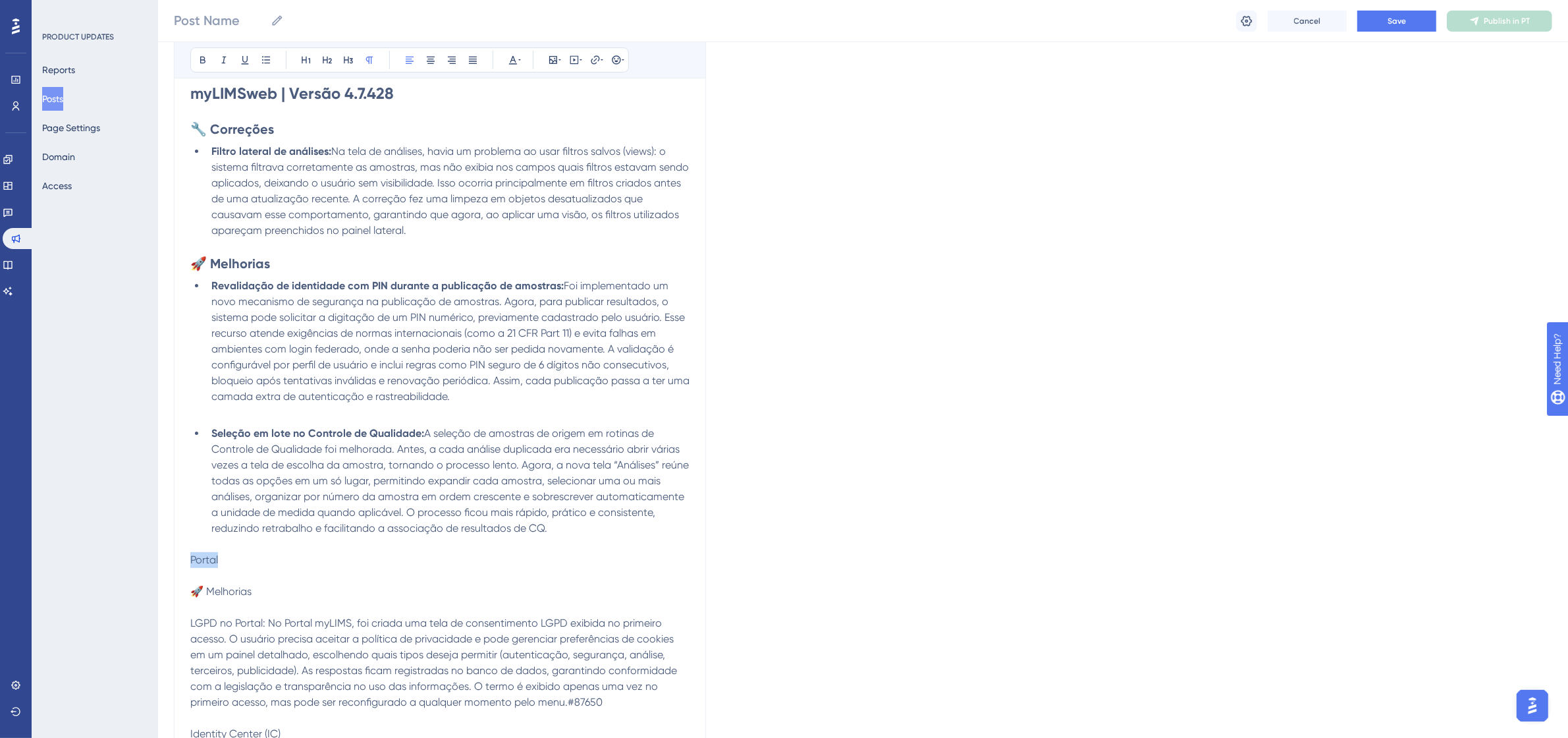
drag, startPoint x: 218, startPoint y: 563, endPoint x: 193, endPoint y: 564, distance: 25.0
click at [193, 564] on span "Portal" at bounding box center [204, 560] width 28 height 13
click at [208, 67] on button at bounding box center [202, 60] width 18 height 18
click at [309, 64] on icon at bounding box center [306, 59] width 11 height 11
click at [408, 604] on div "myLIMSweb | Versão 4.7.428 🔧 Correções Filtro lateral de análises: Na tela de a…" at bounding box center [440, 446] width 499 height 727
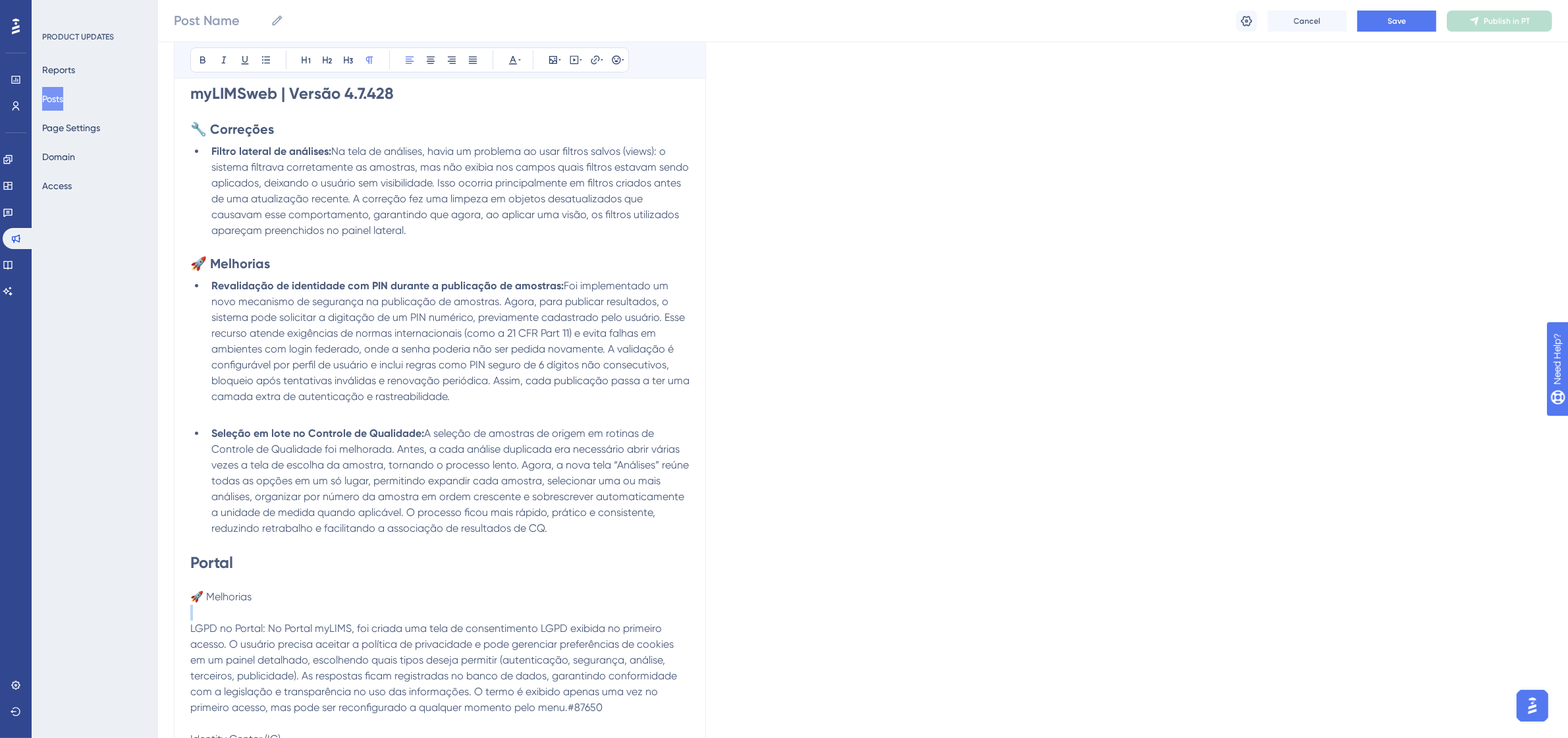
click at [257, 598] on p "🚀 Melhorias" at bounding box center [440, 597] width 499 height 16
click at [202, 598] on span "🚀 Melhorias" at bounding box center [221, 596] width 62 height 13
drag, startPoint x: 193, startPoint y: 598, endPoint x: 308, endPoint y: 600, distance: 115.0
click at [308, 600] on p "🚀 Melhorias" at bounding box center [440, 597] width 499 height 16
click at [329, 64] on icon at bounding box center [327, 59] width 11 height 11
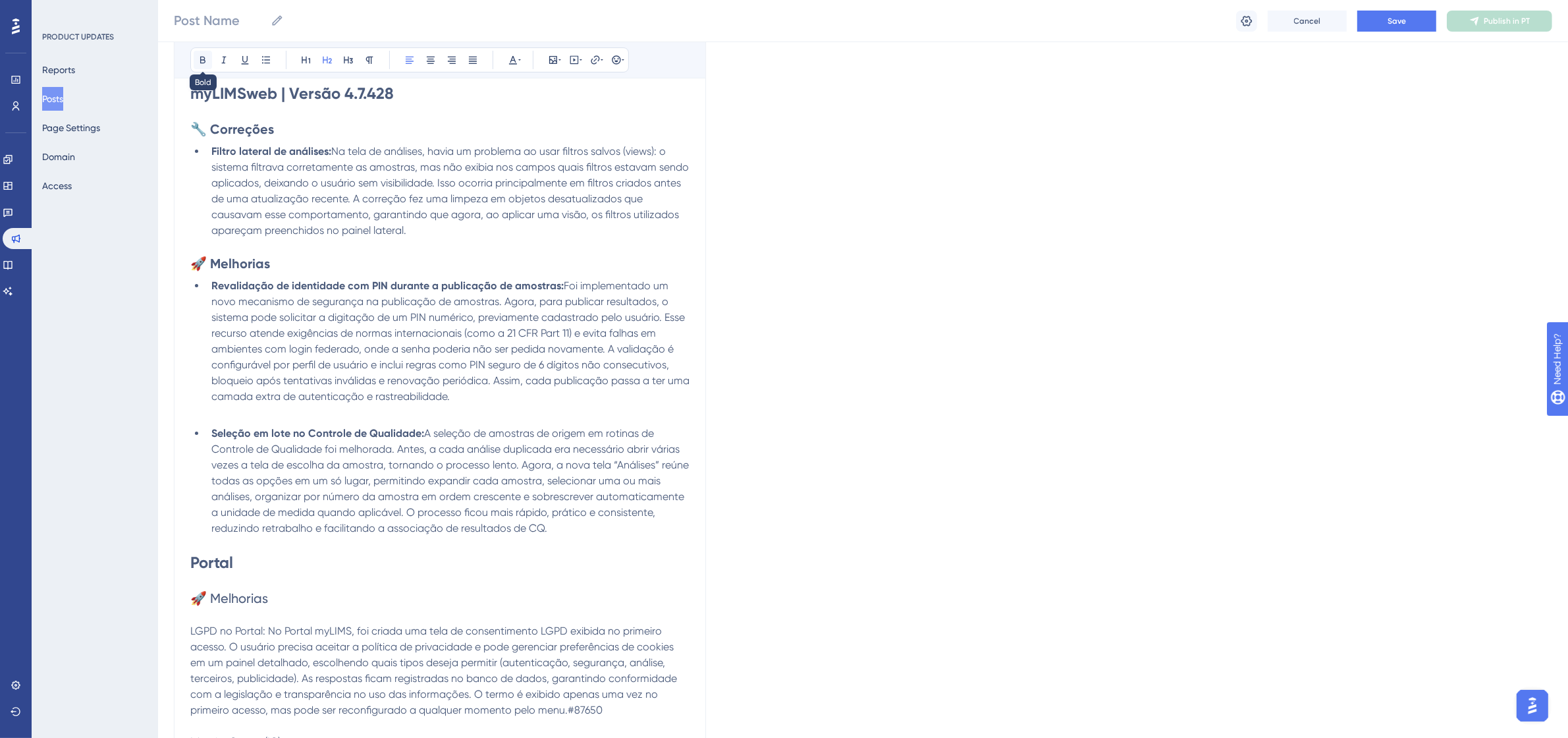
click at [199, 57] on icon at bounding box center [202, 59] width 11 height 11
drag, startPoint x: 267, startPoint y: 630, endPoint x: 190, endPoint y: 630, distance: 77.0
click at [190, 630] on span "LGPD no Portal: No Portal myLIMS, foi criada uma tela de consentimento LGPD exi…" at bounding box center [435, 670] width 489 height 91
click at [207, 66] on button at bounding box center [202, 60] width 18 height 18
click at [263, 67] on button at bounding box center [266, 60] width 18 height 18
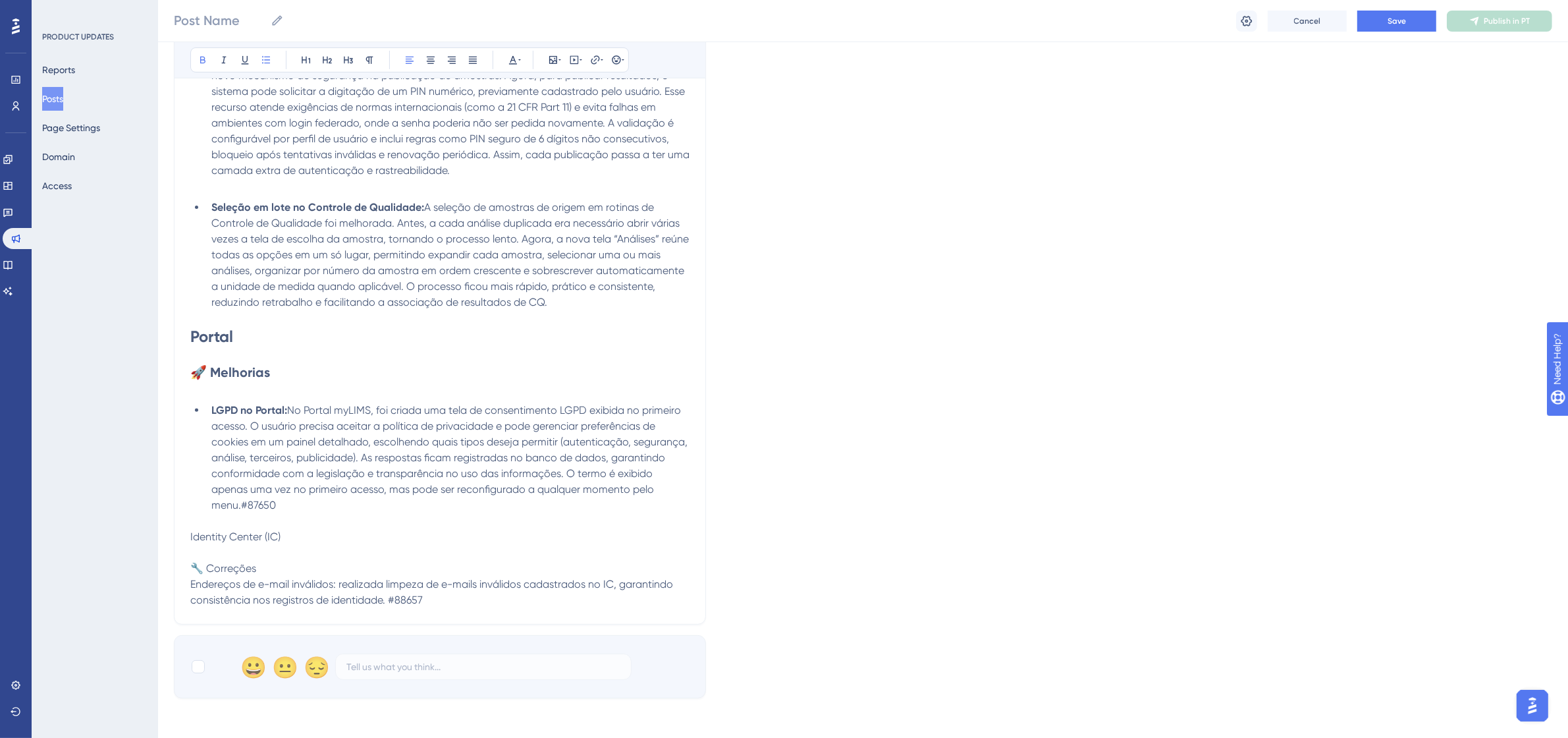
scroll to position [577, 0]
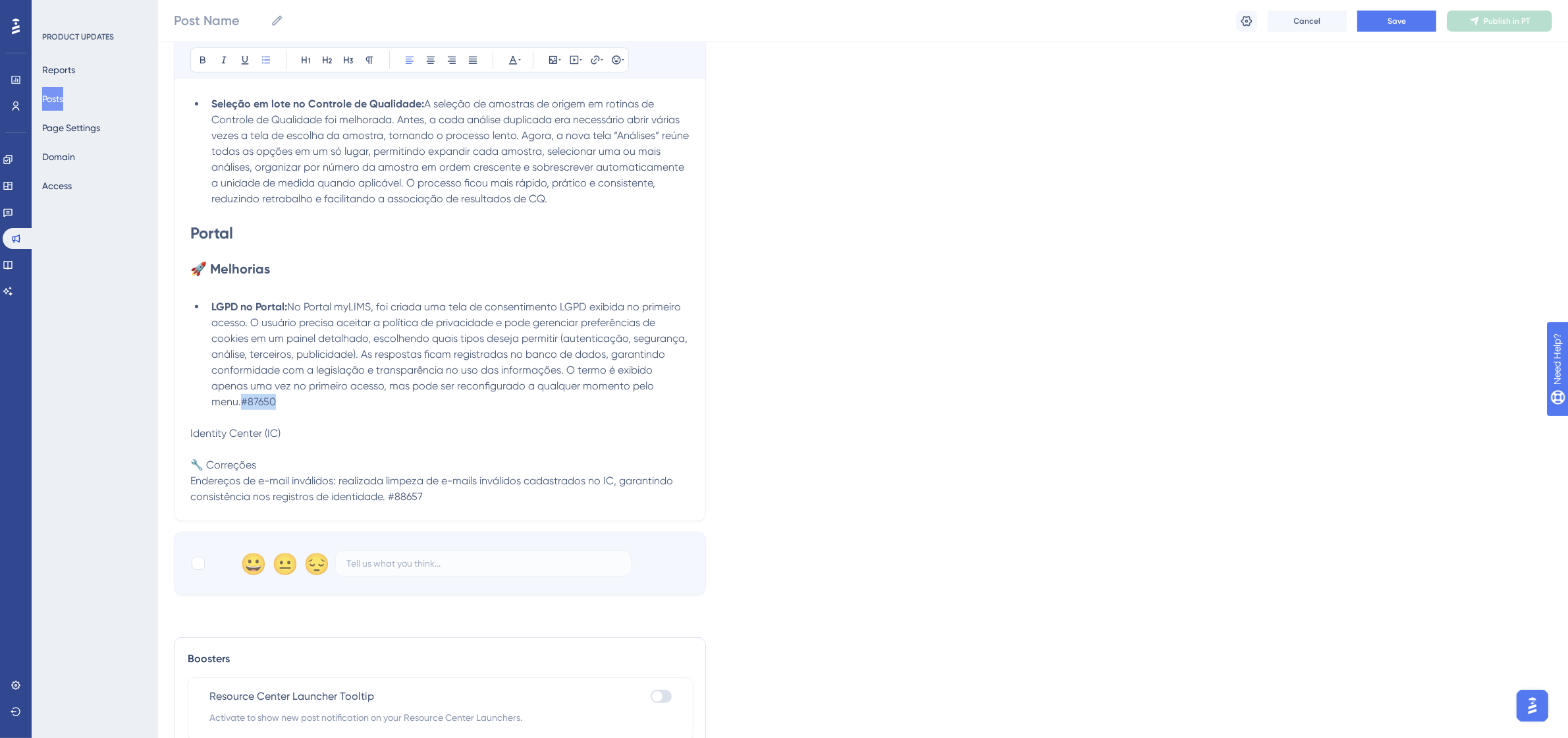
drag, startPoint x: 305, startPoint y: 401, endPoint x: 265, endPoint y: 403, distance: 40.0
click at [265, 403] on li "LGPD no Portal: No Portal myLIMS, foi criada uma tela de consentimento LGPD exi…" at bounding box center [447, 354] width 483 height 110
click at [508, 64] on icon at bounding box center [513, 59] width 11 height 11
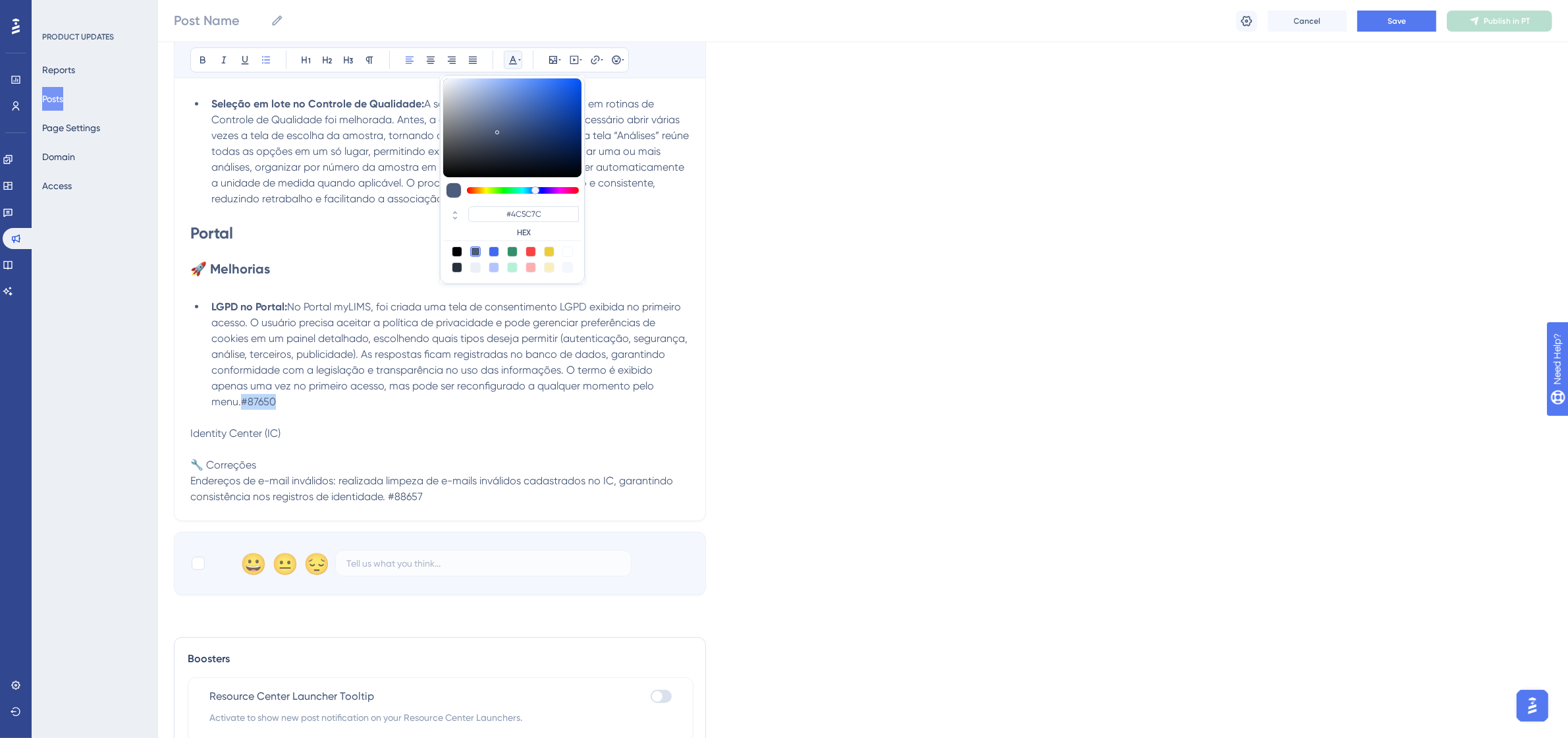
click at [571, 249] on div at bounding box center [567, 251] width 11 height 11
type input "#FFFFFF"
click at [467, 377] on li "LGPD no Portal: No Portal myLIMS, foi criada uma tela de consentimento LGPD exi…" at bounding box center [447, 354] width 483 height 110
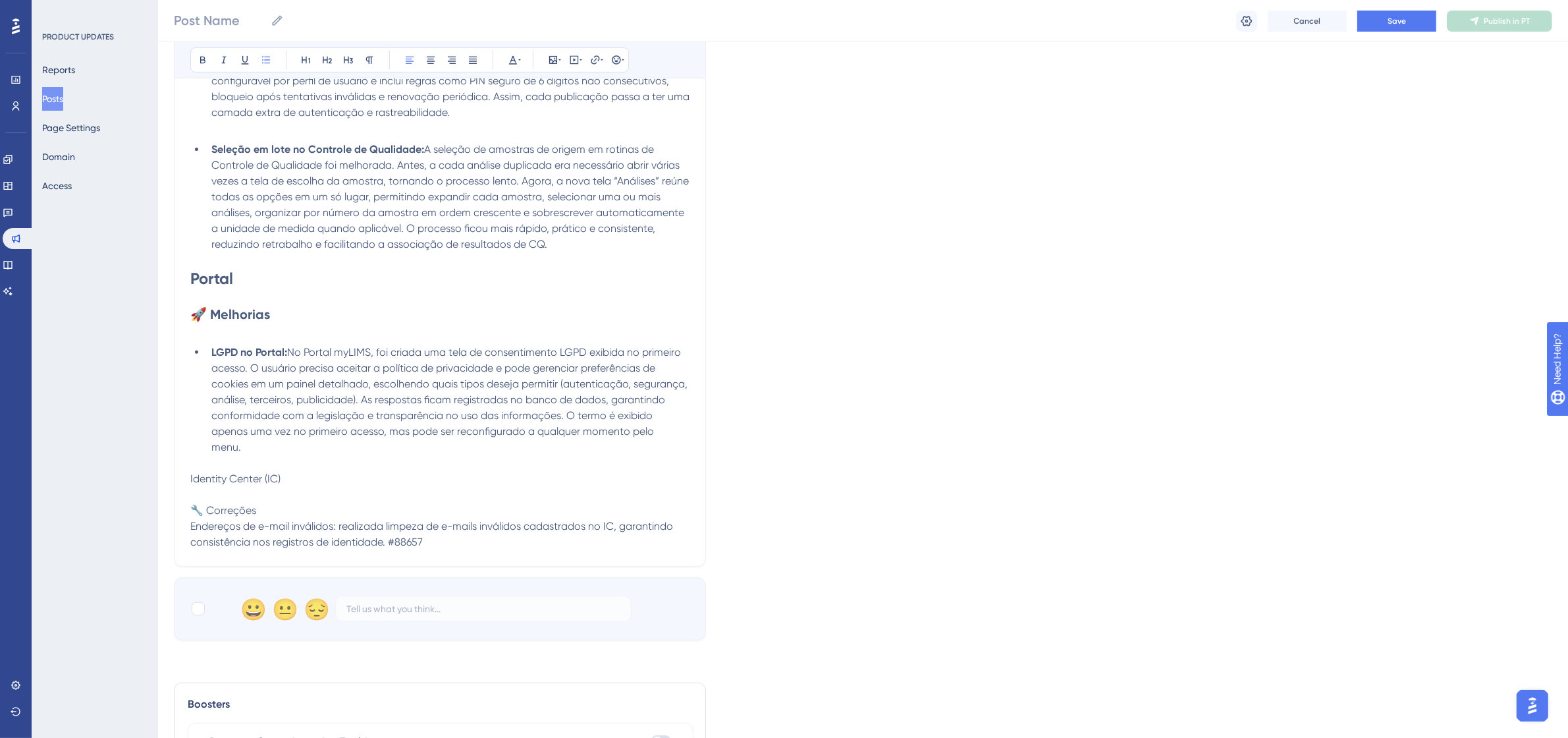
scroll to position [494, 0]
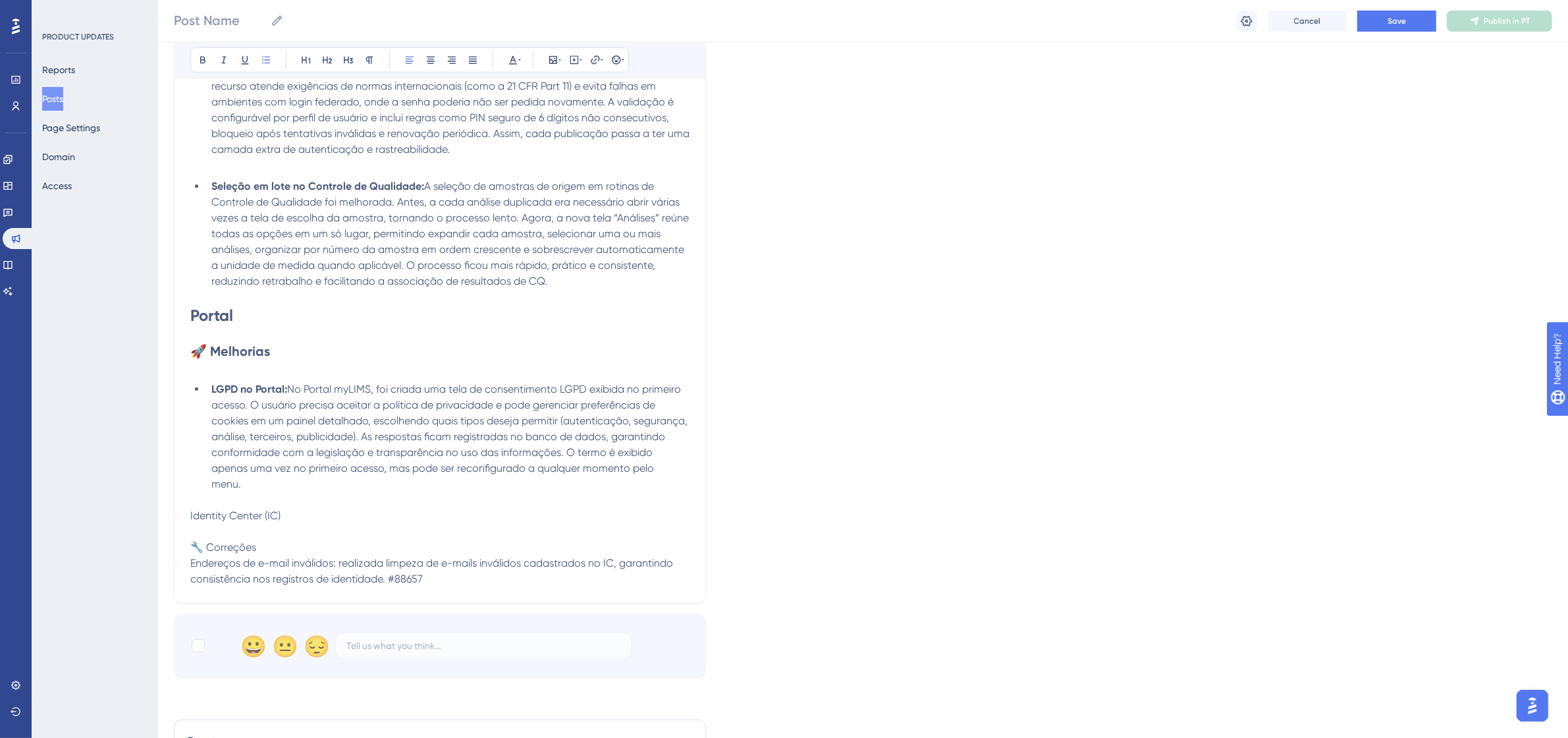
click at [294, 370] on p at bounding box center [440, 368] width 499 height 16
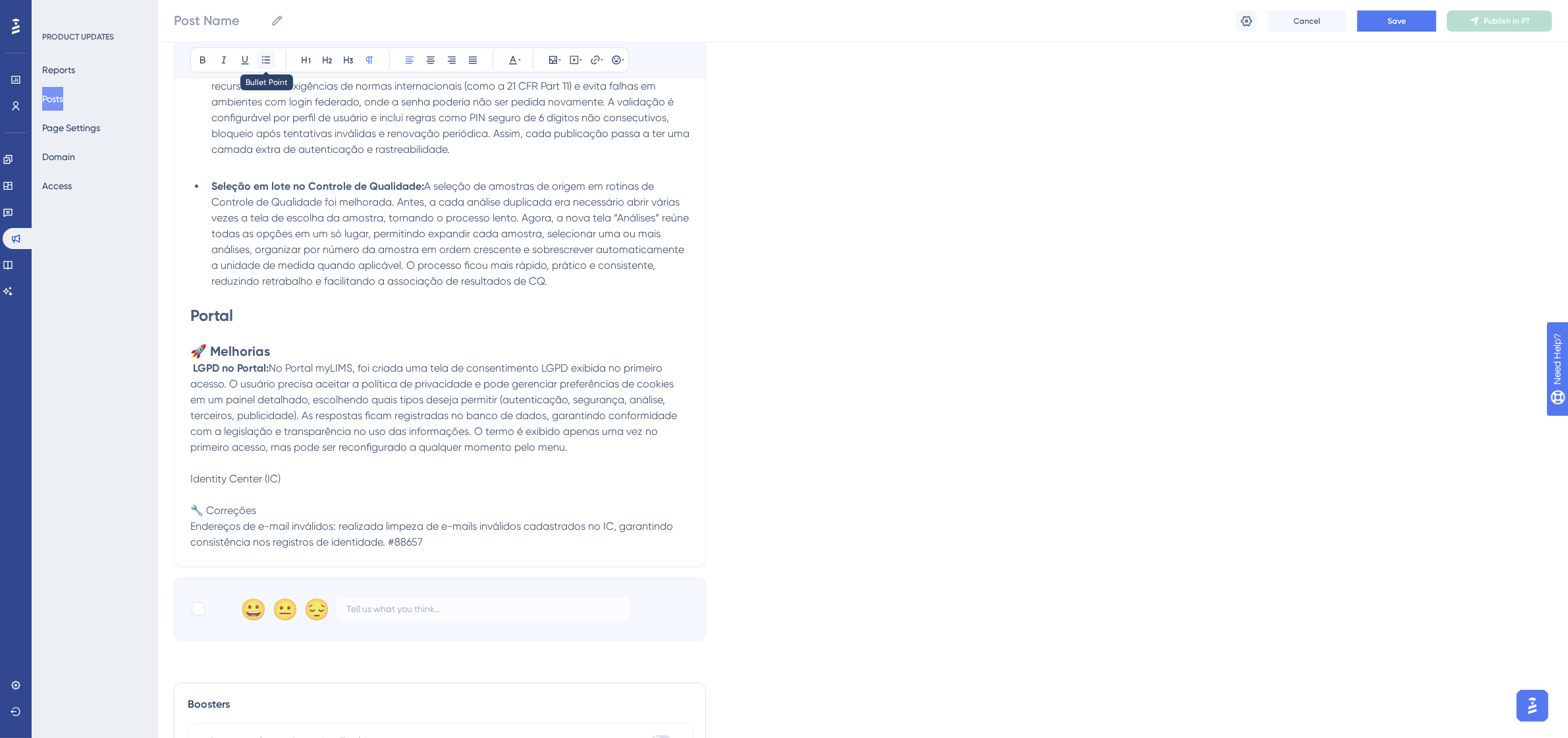
click at [268, 62] on icon at bounding box center [265, 59] width 11 height 11
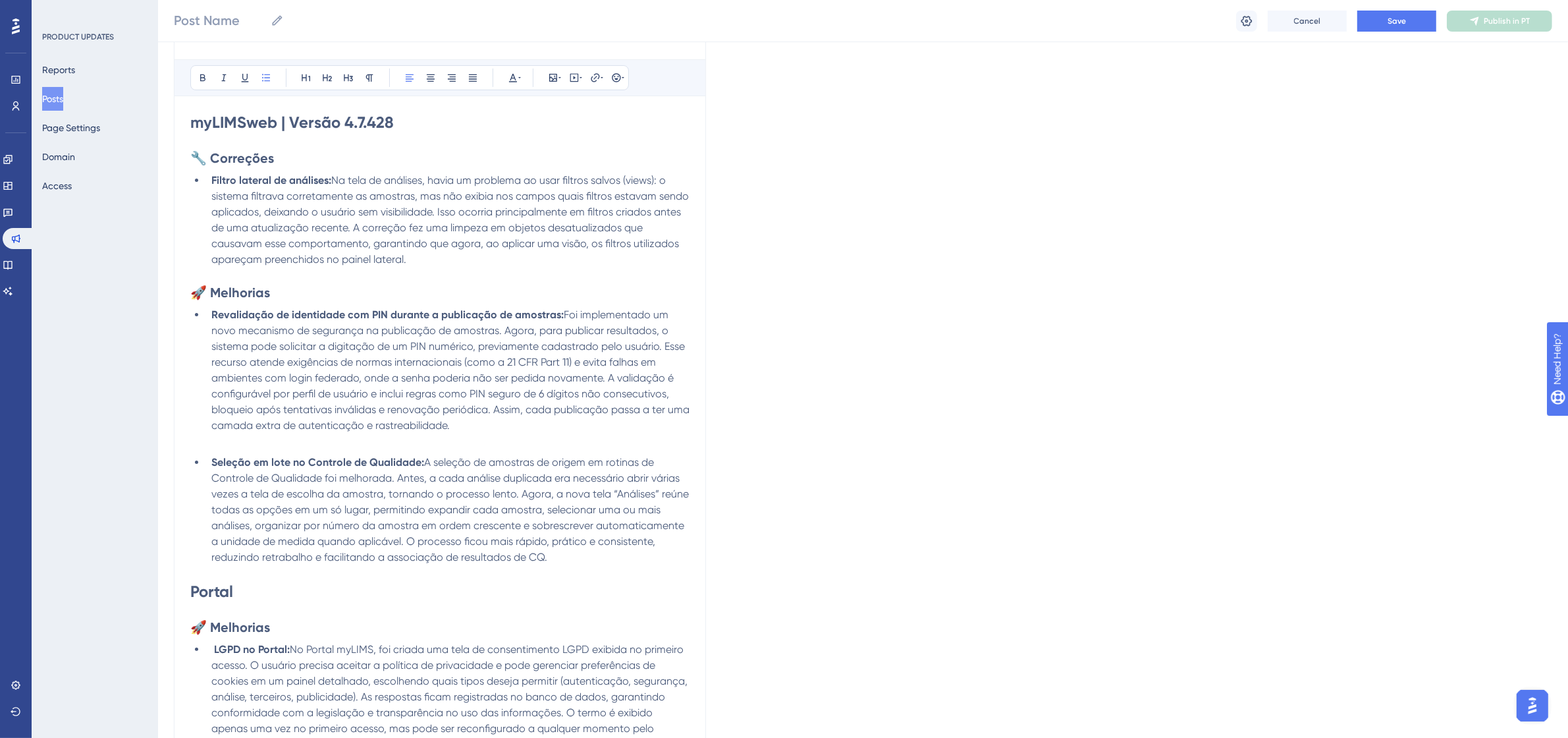
scroll to position [247, 0]
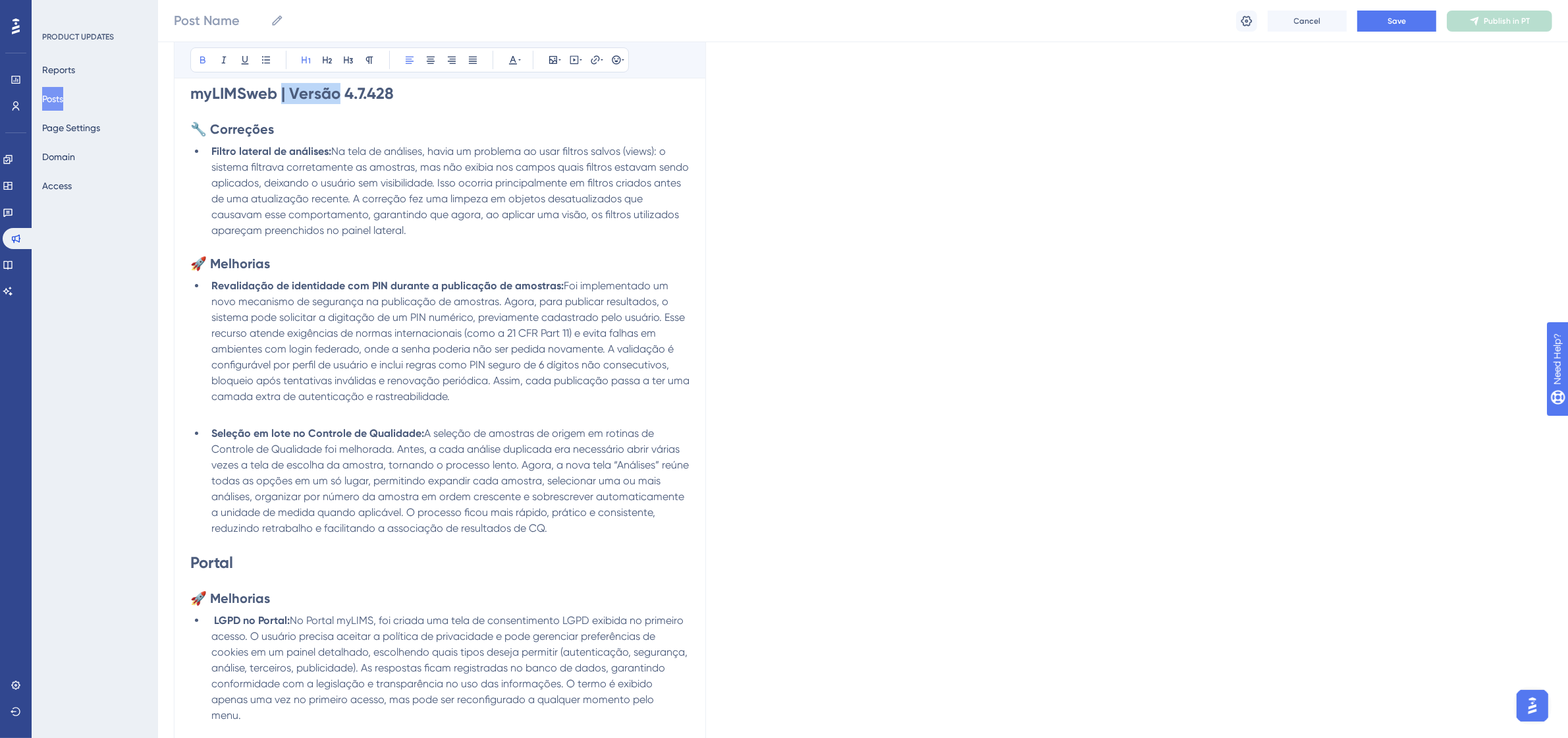
drag, startPoint x: 278, startPoint y: 98, endPoint x: 336, endPoint y: 99, distance: 58.0
click at [336, 99] on strong "myLIMSweb | Versão 4.7.428" at bounding box center [292, 93] width 203 height 19
copy strong "| Versão"
click at [246, 561] on h1 "Portal" at bounding box center [440, 562] width 499 height 21
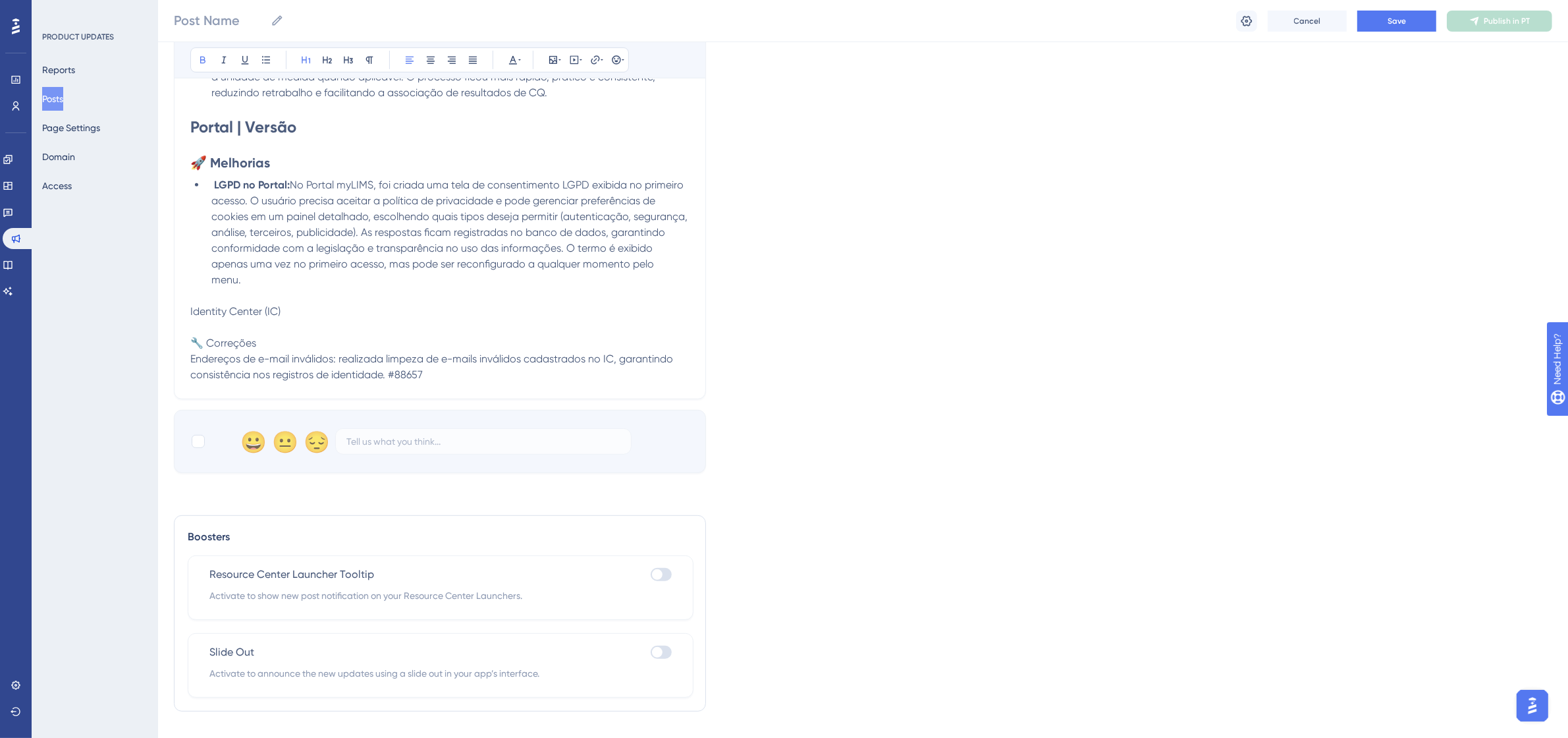
scroll to position [710, 0]
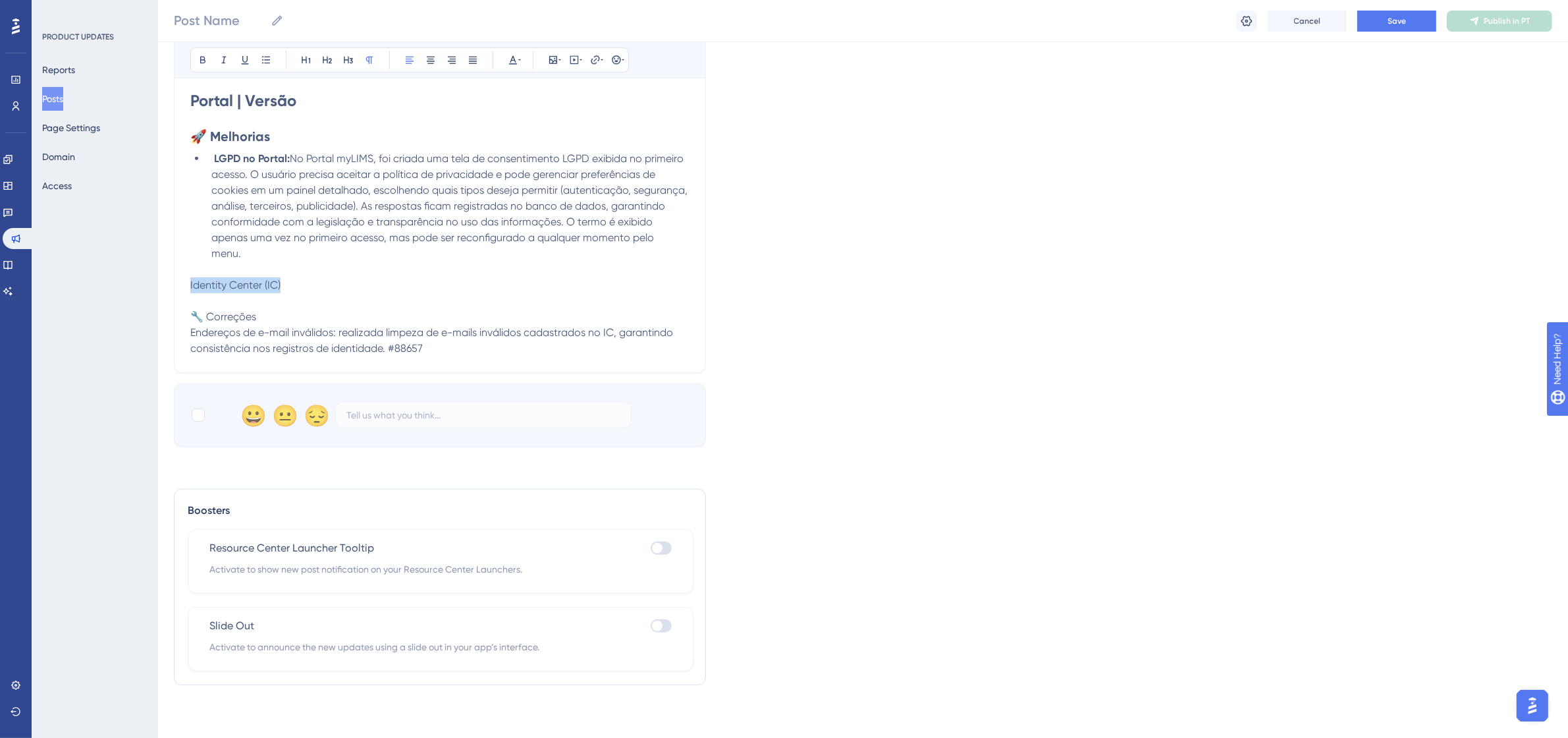
drag, startPoint x: 299, startPoint y: 285, endPoint x: 190, endPoint y: 285, distance: 109.0
click at [190, 285] on p "Identity Center (IC)" at bounding box center [440, 285] width 499 height 16
click at [204, 68] on button at bounding box center [202, 60] width 18 height 18
click at [333, 62] on button at bounding box center [327, 60] width 18 height 18
click at [343, 302] on p at bounding box center [440, 302] width 499 height 16
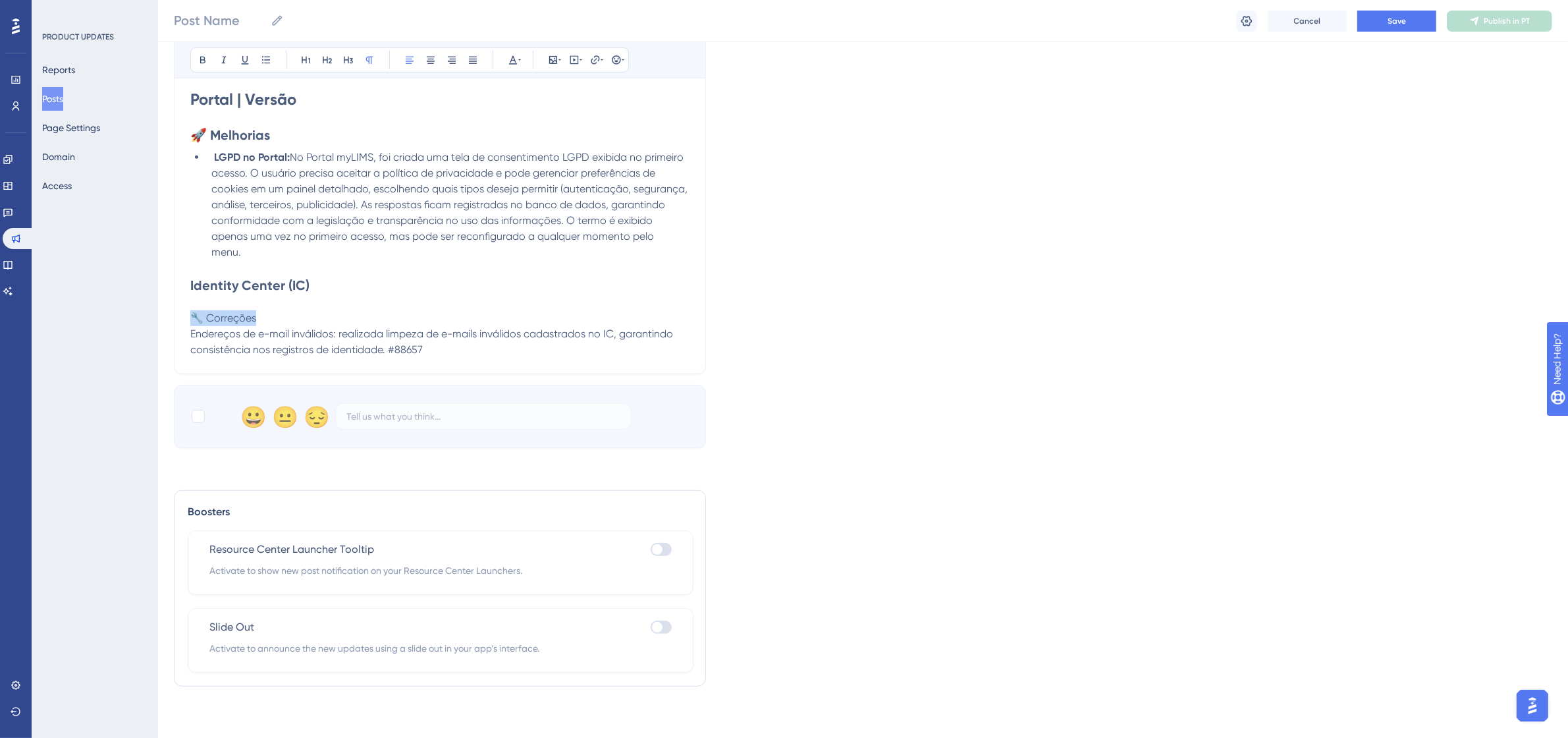
drag, startPoint x: 260, startPoint y: 317, endPoint x: 195, endPoint y: 316, distance: 65.0
click at [195, 316] on p "🔧 Correções" at bounding box center [440, 318] width 499 height 16
click at [205, 59] on icon at bounding box center [202, 60] width 5 height 7
click at [325, 60] on icon at bounding box center [327, 60] width 9 height 7
click at [367, 319] on h2 "🔧 Correções" at bounding box center [440, 319] width 499 height 18
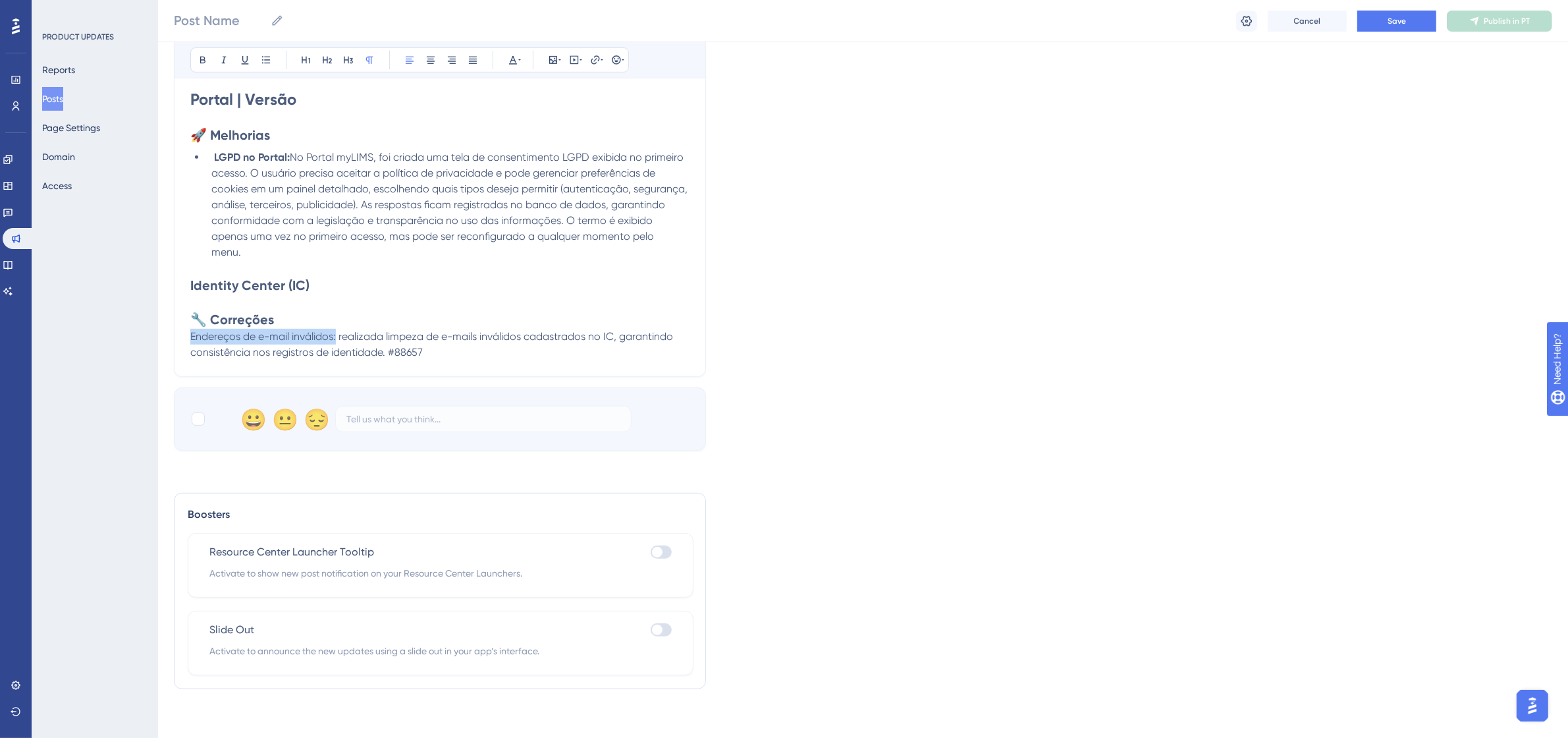
drag, startPoint x: 336, startPoint y: 341, endPoint x: 183, endPoint y: 334, distance: 153.2
click at [212, 70] on div "Bold Italic Underline Bullet Point Heading 1 Heading 2 Heading 3 Normal Align L…" at bounding box center [409, 59] width 438 height 25
click at [202, 62] on icon at bounding box center [202, 59] width 11 height 11
click at [377, 291] on h2 "Identity Center (IC)" at bounding box center [440, 285] width 499 height 18
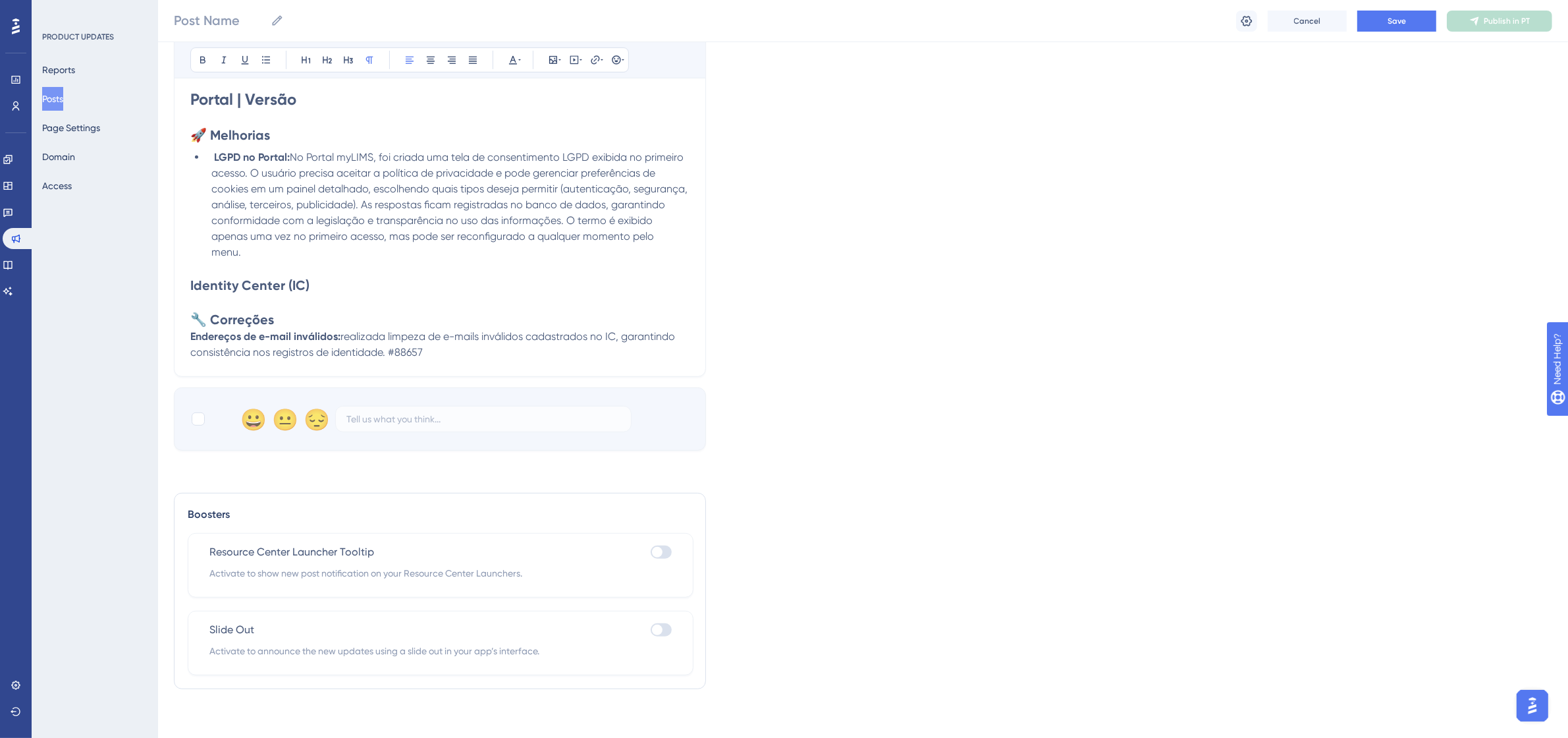
drag, startPoint x: 433, startPoint y: 347, endPoint x: 387, endPoint y: 356, distance: 46.9
click at [387, 356] on p "Endereços de e-mail inválidos: realizada limpeza de e-mails inválidos cadastrad…" at bounding box center [440, 344] width 499 height 32
click at [515, 60] on icon at bounding box center [513, 59] width 11 height 11
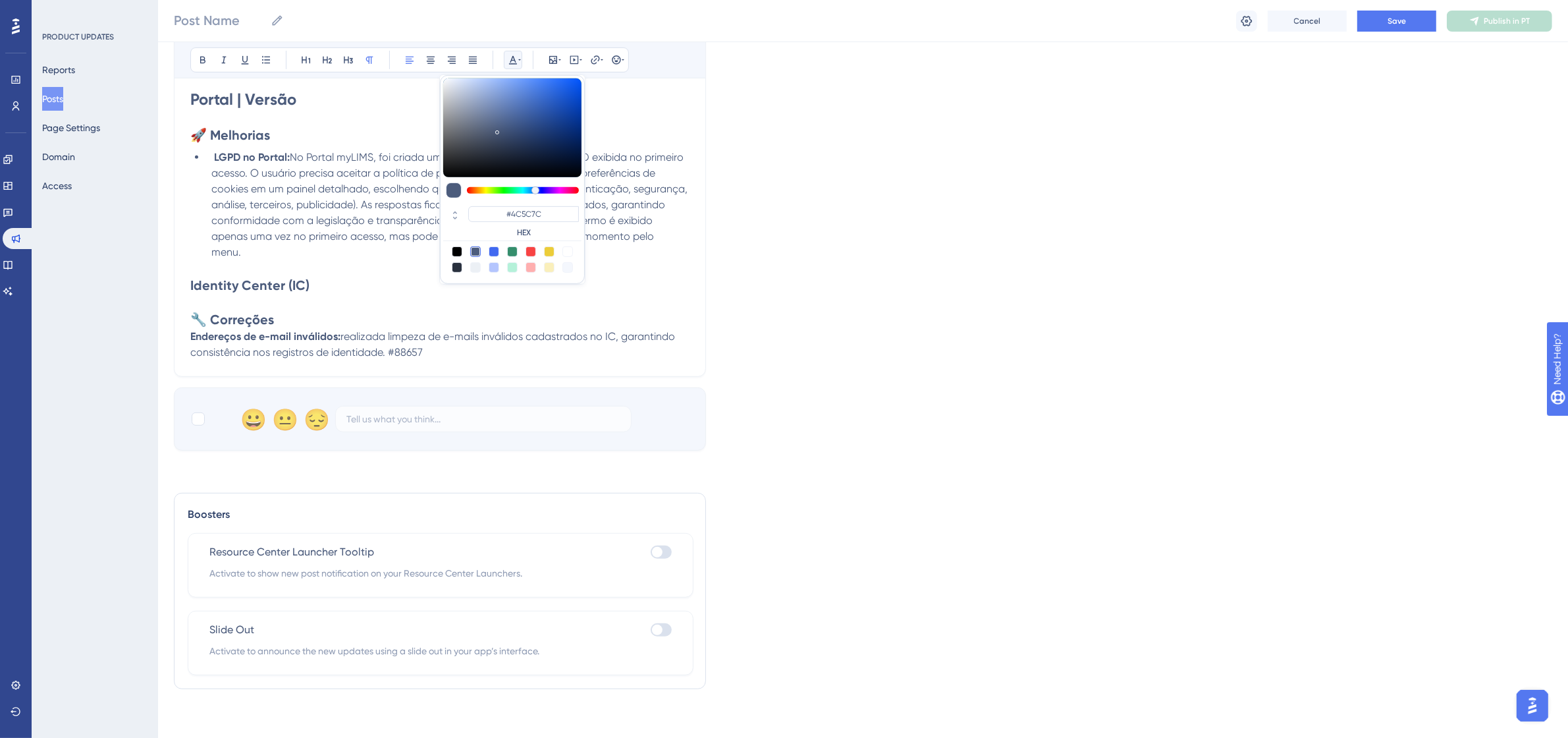
click at [567, 249] on div at bounding box center [567, 251] width 11 height 11
type input "#FFFFFF"
click at [542, 324] on h2 "🔧 Correções" at bounding box center [440, 319] width 499 height 18
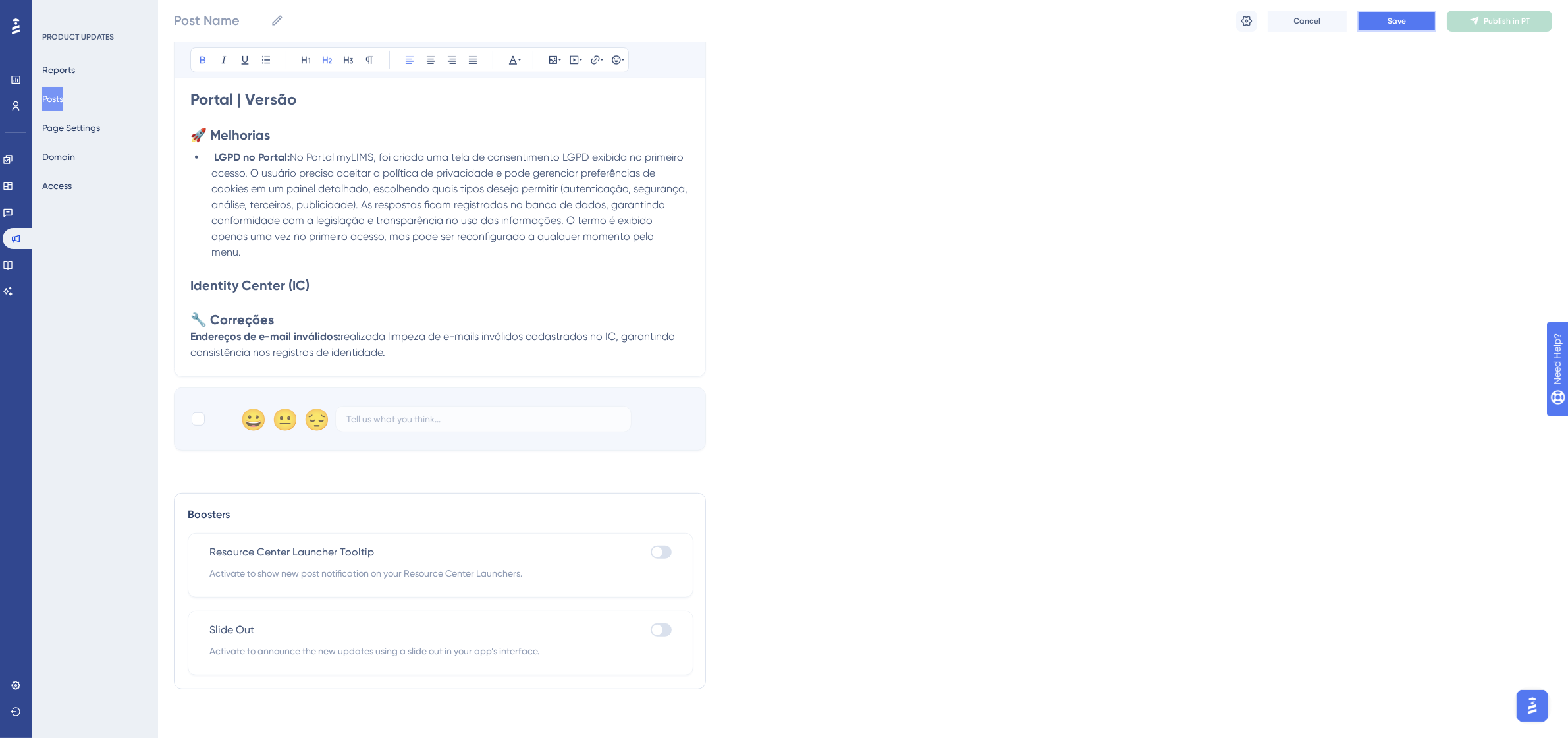
click at [1364, 26] on button "Save" at bounding box center [1397, 21] width 79 height 21
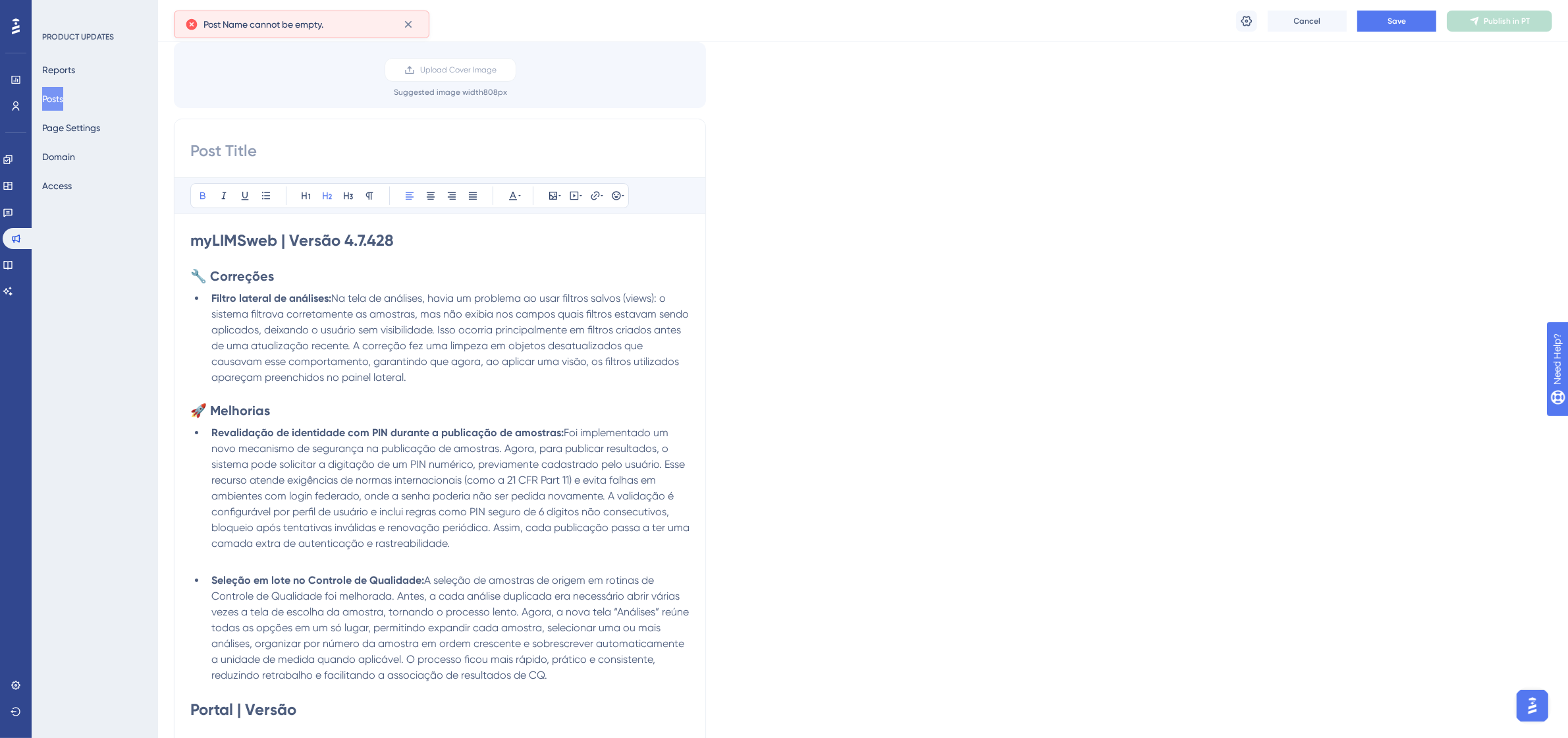
scroll to position [0, 0]
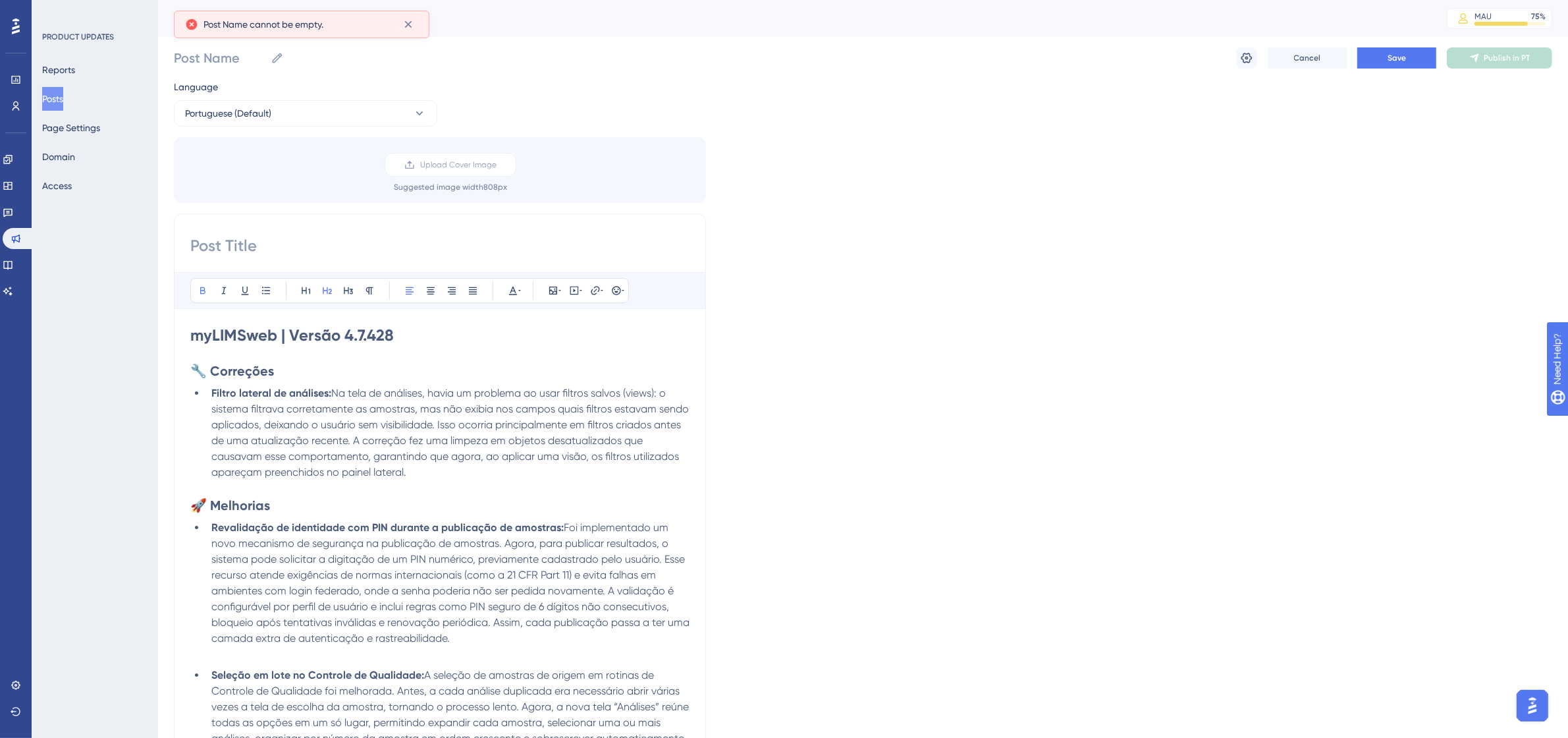
click at [372, 249] on input at bounding box center [440, 246] width 499 height 21
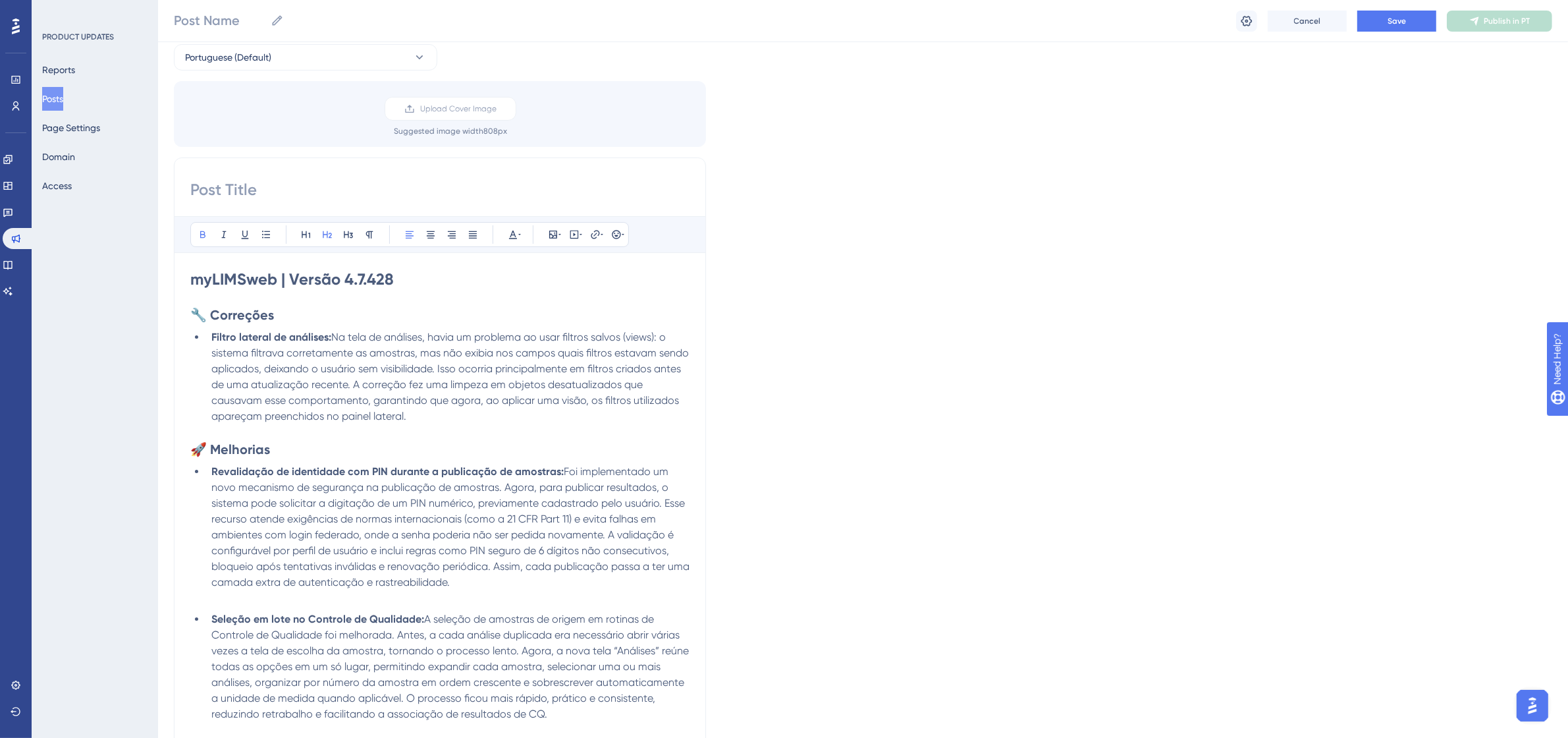
scroll to position [165, 0]
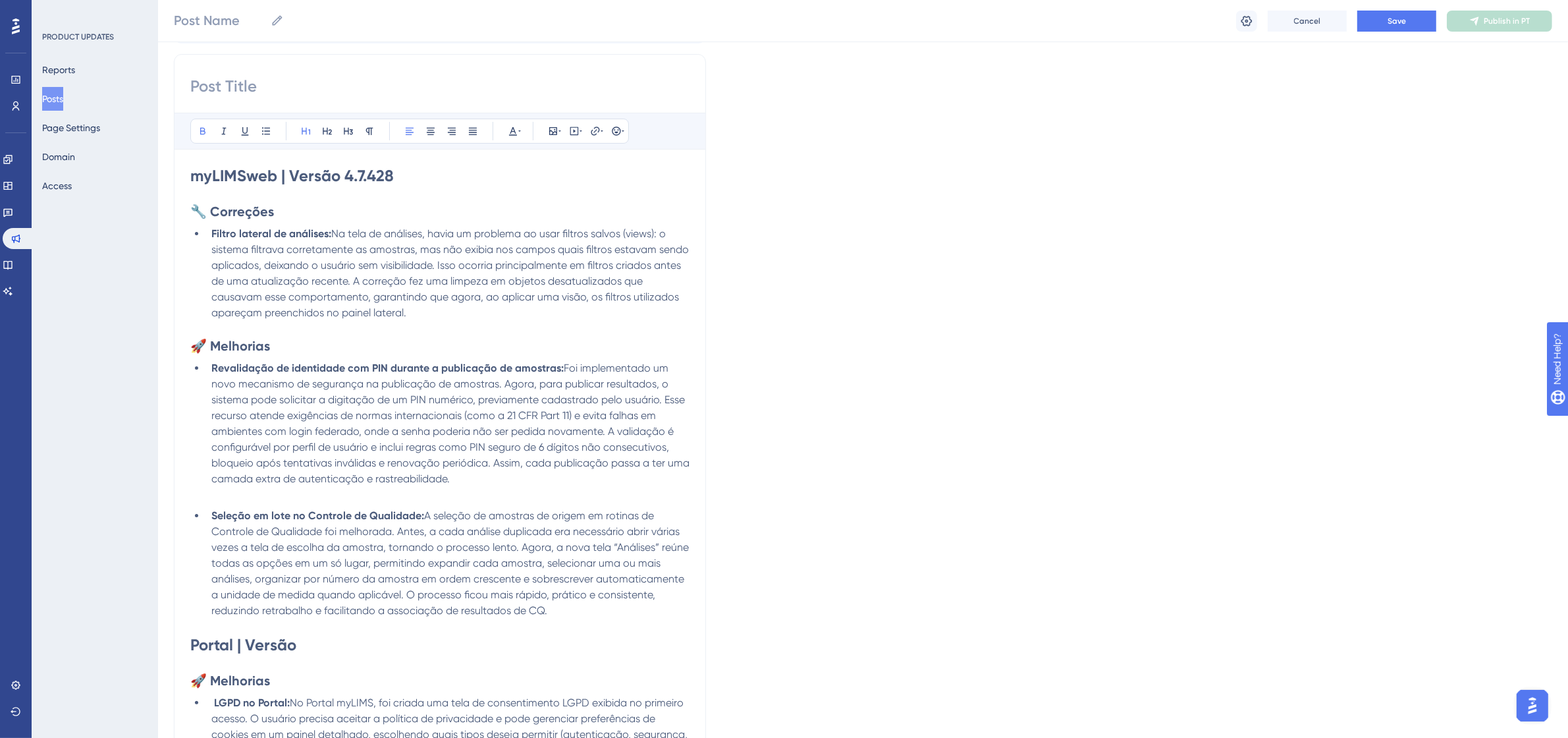
click at [326, 650] on h1 "Portal | Versão" at bounding box center [440, 645] width 499 height 21
click at [473, 654] on h1 "Portal | Versão 4.2.0" at bounding box center [440, 645] width 499 height 21
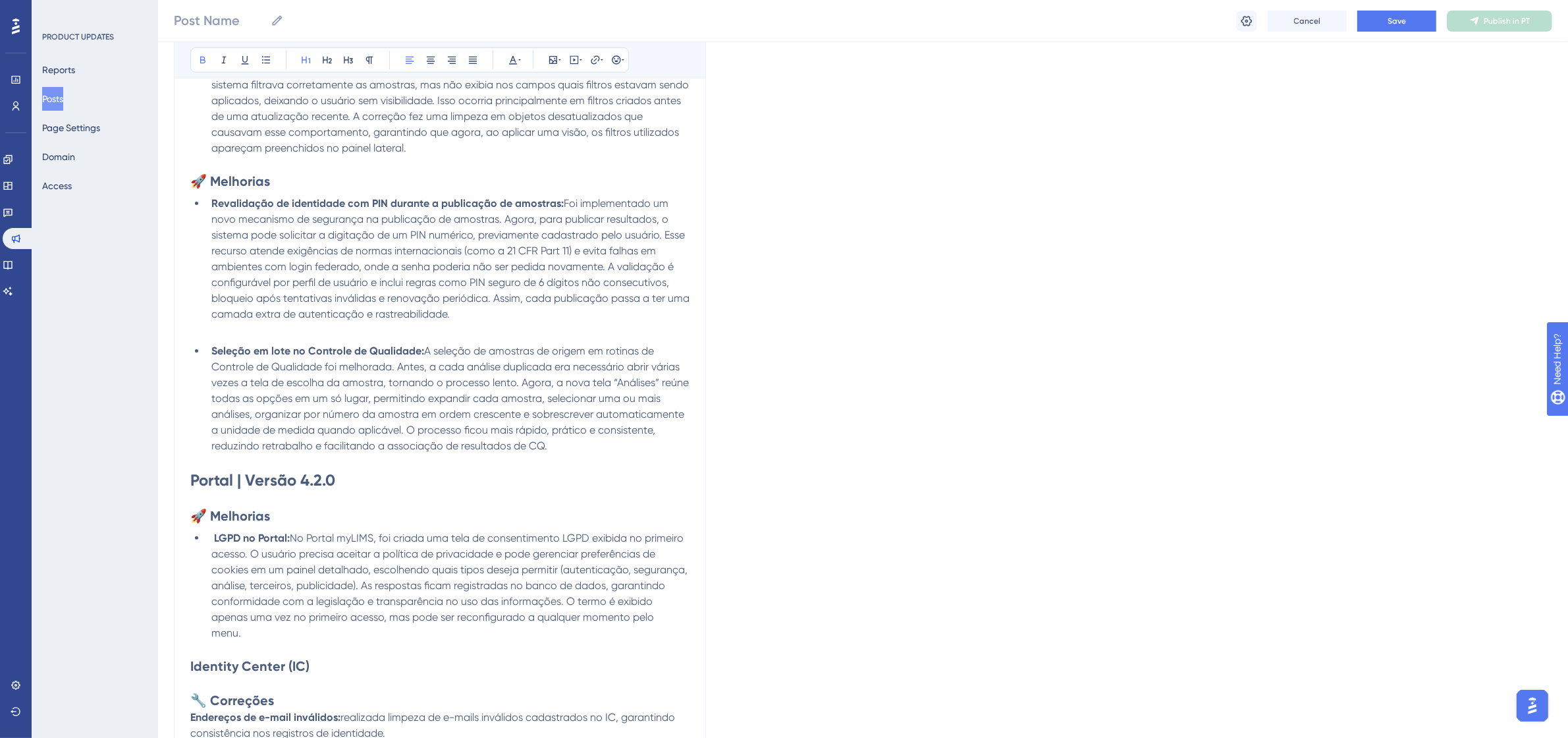
scroll to position [0, 0]
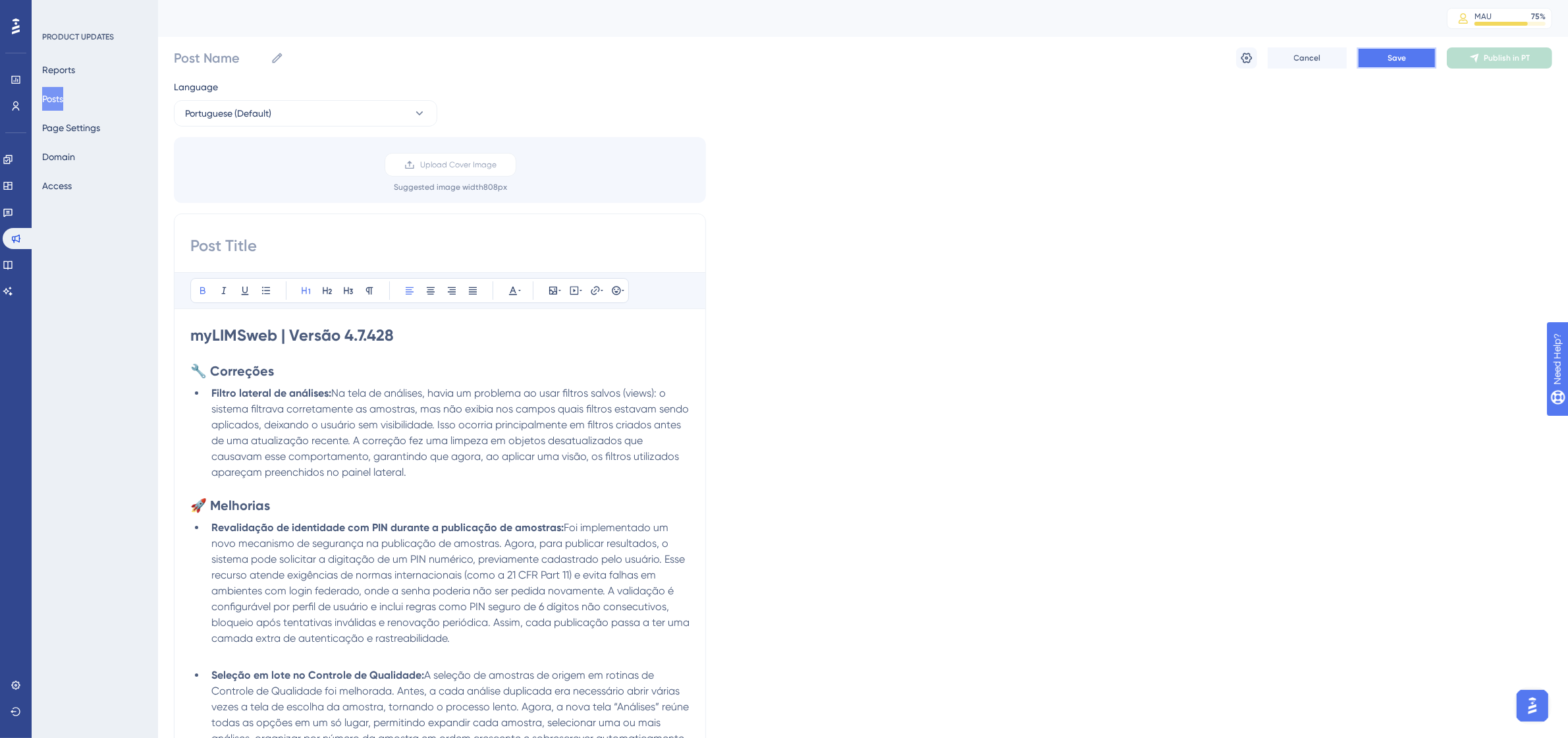
click at [1402, 52] on span "Save" at bounding box center [1397, 57] width 18 height 11
click at [317, 246] on input at bounding box center [440, 246] width 499 height 21
paste input "[DATE] 21:00 às 22:30 (horário de [GEOGRAPHIC_DATA])"
click at [204, 249] on input "[DATE] 21:00 às 22:30 (horário de [GEOGRAPHIC_DATA])" at bounding box center [440, 246] width 499 height 21
drag, startPoint x: 372, startPoint y: 242, endPoint x: 193, endPoint y: 242, distance: 179.0
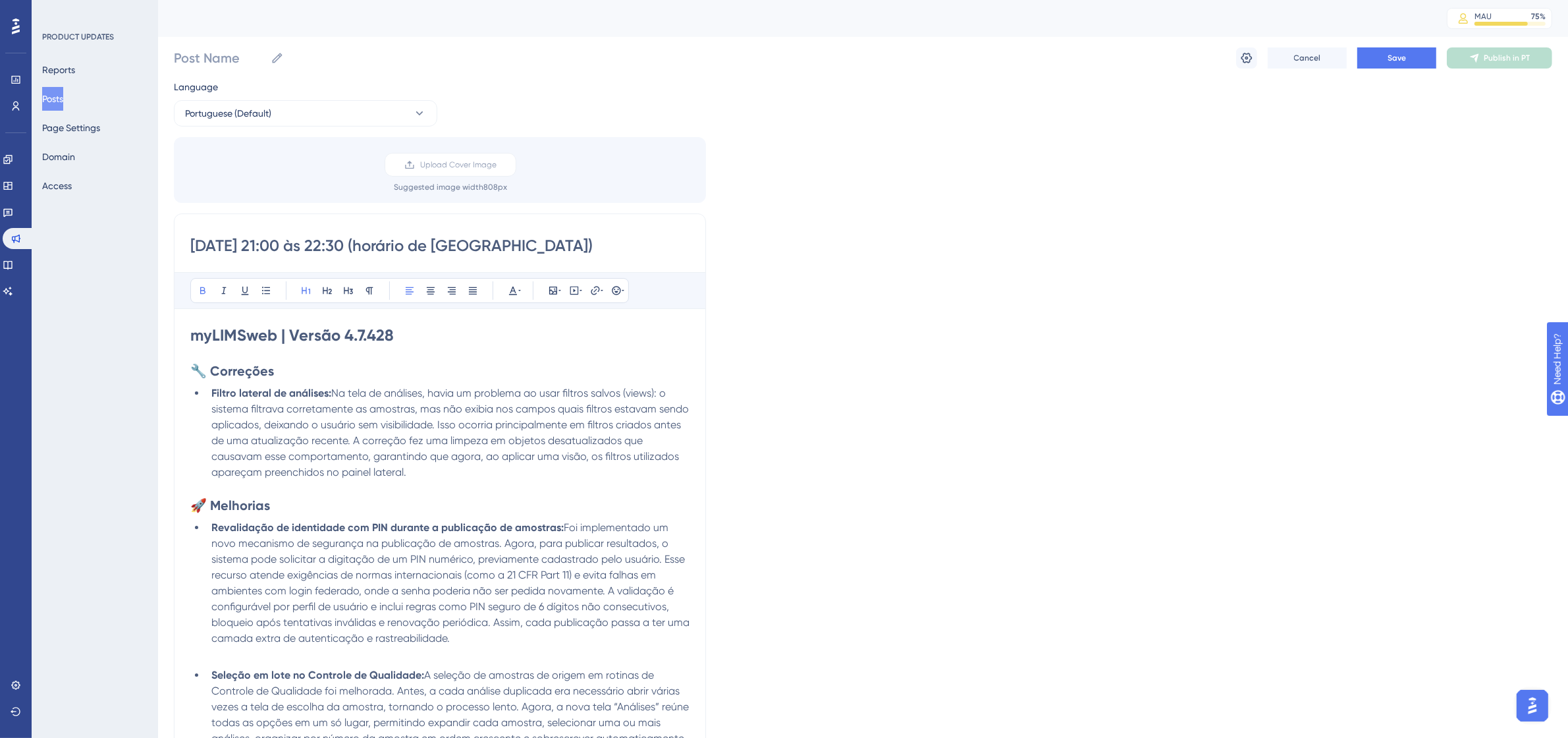
click at [193, 242] on input "[DATE] 21:00 às 22:30 (horário de [GEOGRAPHIC_DATA])" at bounding box center [440, 246] width 499 height 21
type input "[DATE] 21:00 às 22:30 (horário de [GEOGRAPHIC_DATA])"
click at [231, 63] on input "Post Name" at bounding box center [219, 58] width 91 height 18
paste input "[DATE] 21:00 às 22:30"
type input "[DATE] 21:00 às 22:30"
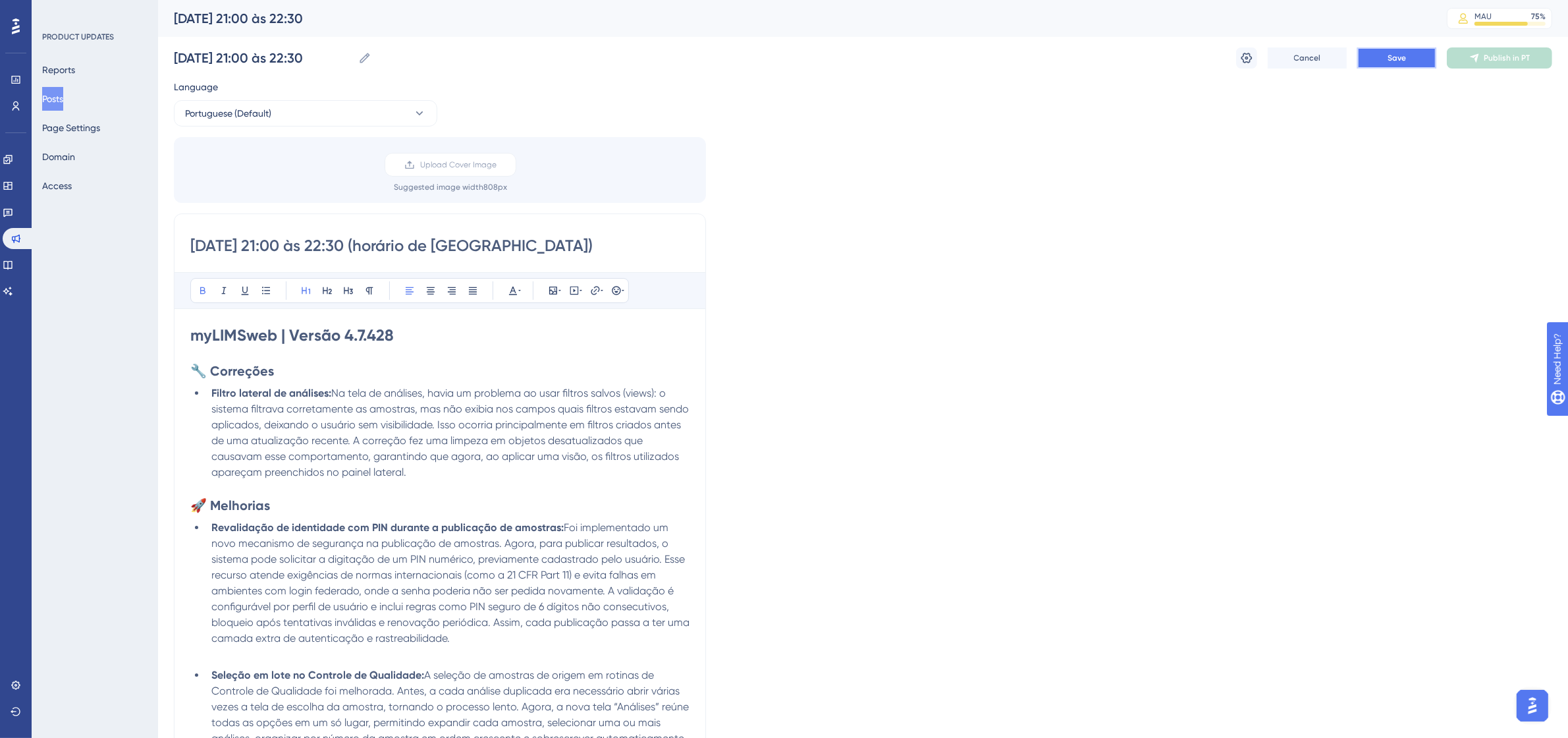
click at [1385, 61] on button "Save" at bounding box center [1397, 58] width 79 height 21
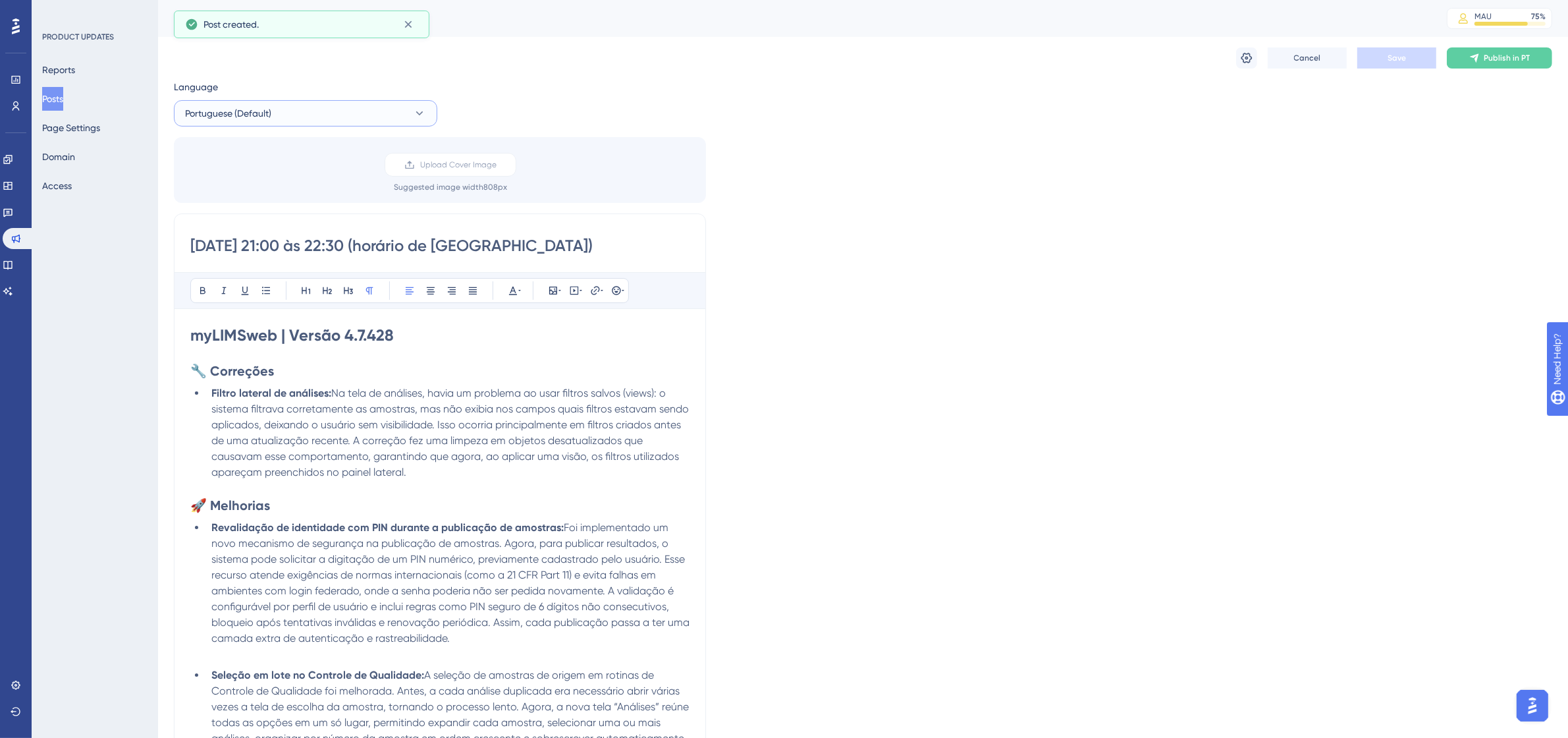
click at [381, 119] on button "Portuguese (Default)" at bounding box center [306, 113] width 263 height 26
click at [305, 174] on button "Spanish Spanish No translation" at bounding box center [306, 179] width 246 height 26
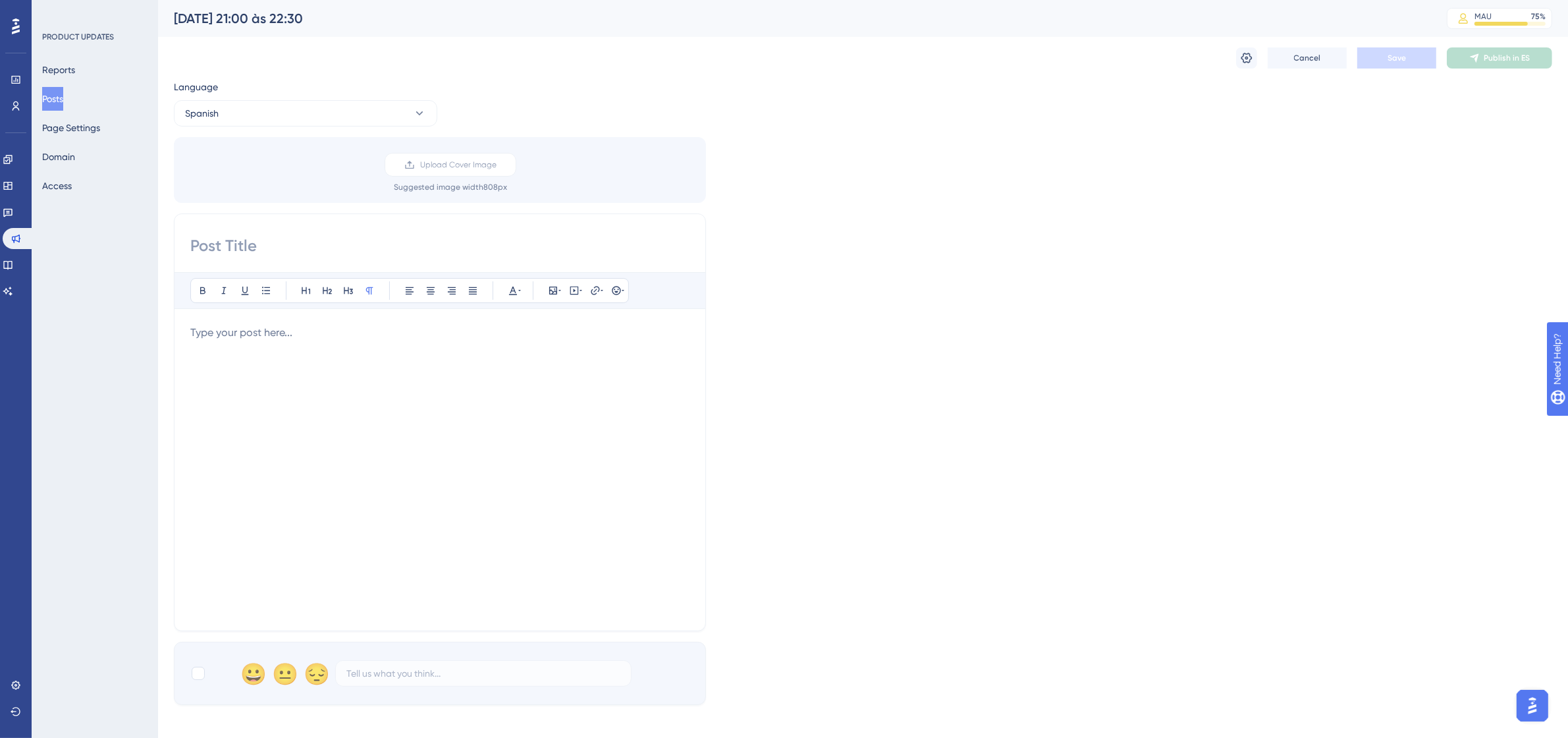
click at [314, 231] on div "Bold Italic Underline Bullet Point Heading 1 Heading 2 Heading 3 Normal Align L…" at bounding box center [440, 422] width 532 height 418
click at [313, 242] on input at bounding box center [440, 246] width 499 height 21
click at [258, 339] on p at bounding box center [440, 333] width 499 height 16
click at [222, 333] on p at bounding box center [440, 333] width 499 height 16
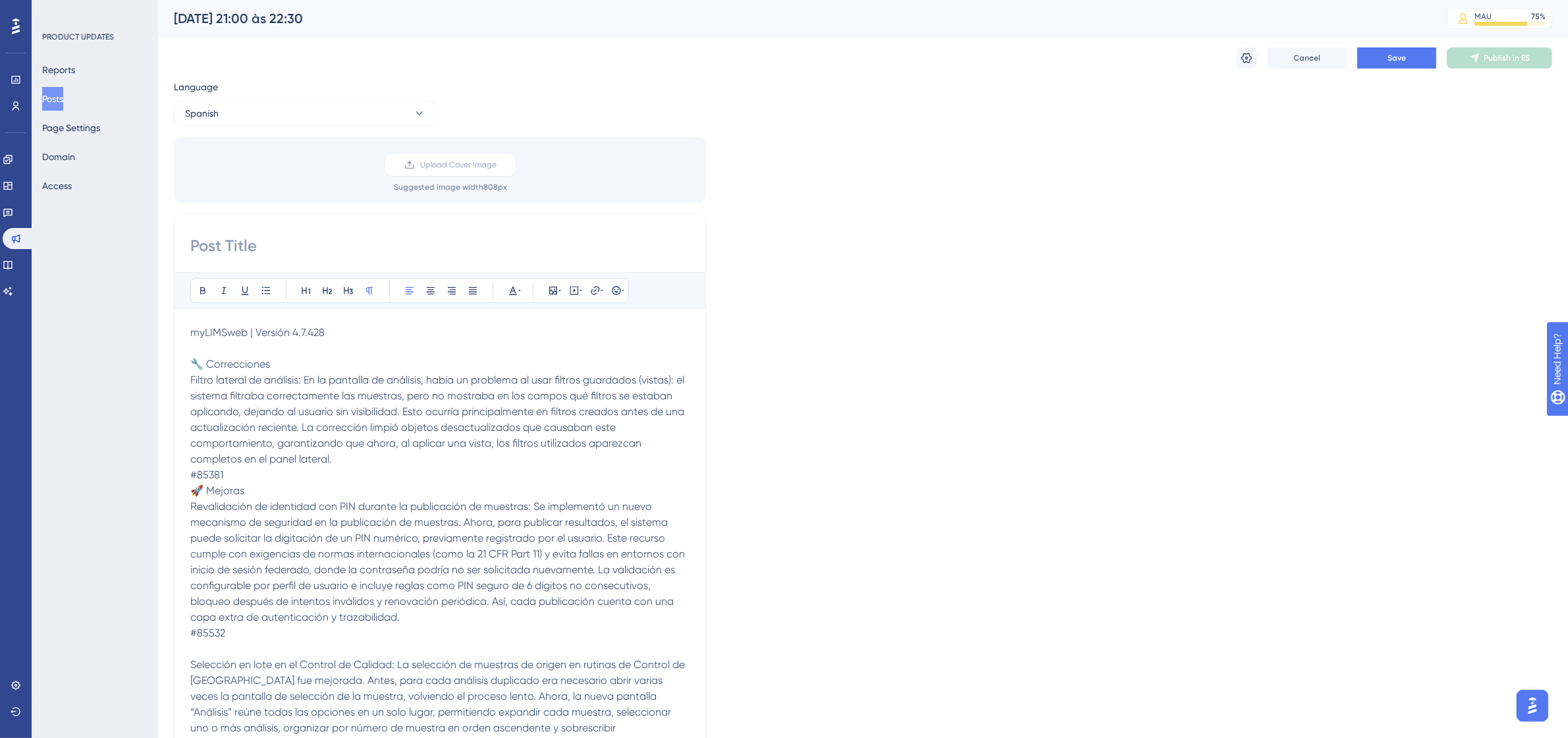
click at [294, 242] on input at bounding box center [440, 246] width 499 height 21
paste input "[DATE] – de 21:00 a 22:30 (UTC-3, Hora de [GEOGRAPHIC_DATA])"
click at [204, 245] on input "[DATE] – de 21:00 a 22:30 (UTC-3, Hora de [GEOGRAPHIC_DATA])" at bounding box center [440, 246] width 499 height 21
click at [667, 251] on input "[DATE] – de 21:00 a 22:30 (UTC-3, Hora de [GEOGRAPHIC_DATA])" at bounding box center [440, 246] width 499 height 21
type input "[DATE] – de 21:00 a 22:30 (UTC-3, Hora de [GEOGRAPHIC_DATA])"
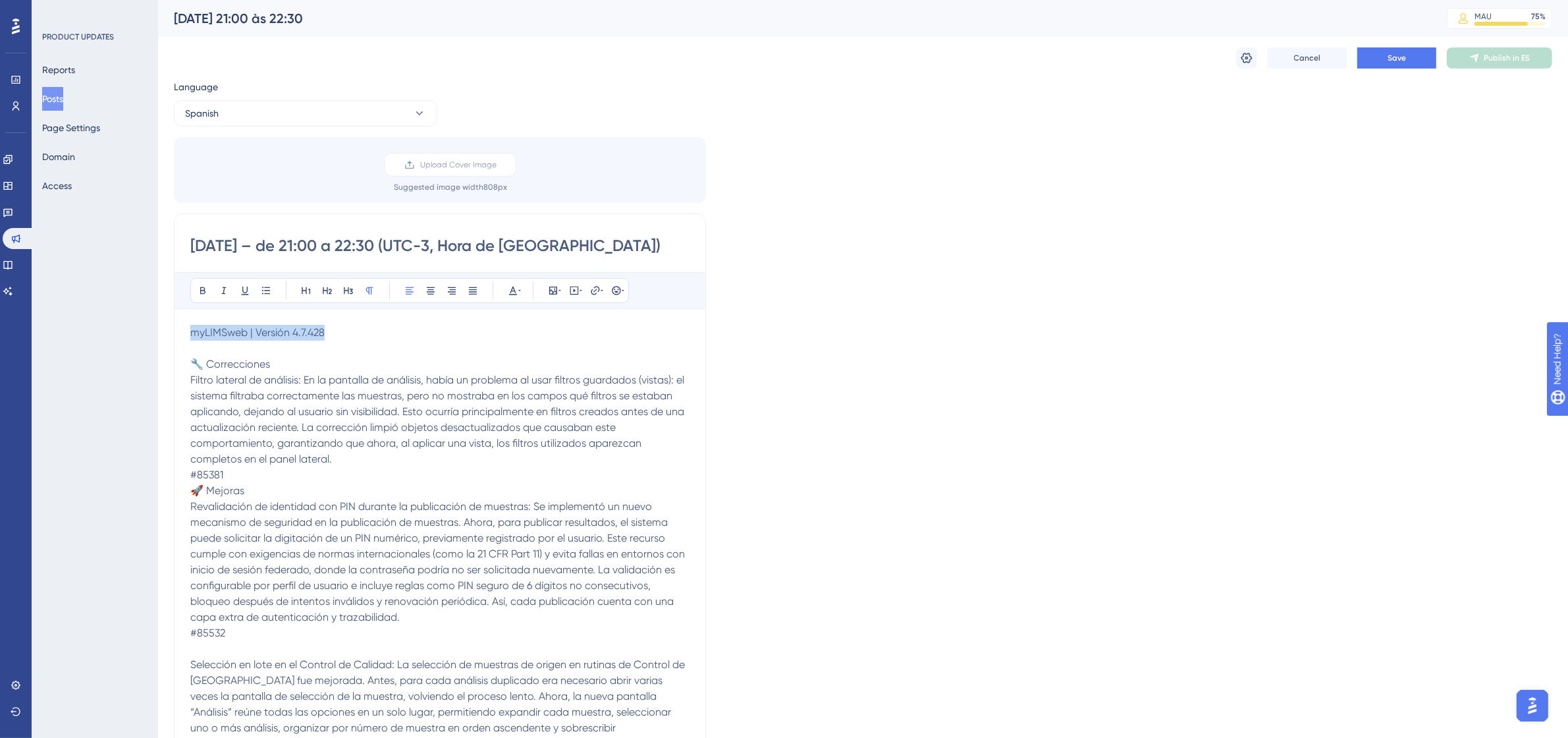
drag, startPoint x: 351, startPoint y: 334, endPoint x: 192, endPoint y: 317, distance: 159.9
click at [192, 317] on div "Bold Italic Underline Bullet Point Heading 1 Heading 2 Heading 3 Normal Align L…" at bounding box center [440, 670] width 499 height 796
click at [210, 290] on button at bounding box center [202, 290] width 18 height 18
click at [310, 292] on icon at bounding box center [306, 291] width 8 height 7
drag, startPoint x: 278, startPoint y: 370, endPoint x: 195, endPoint y: 373, distance: 83.1
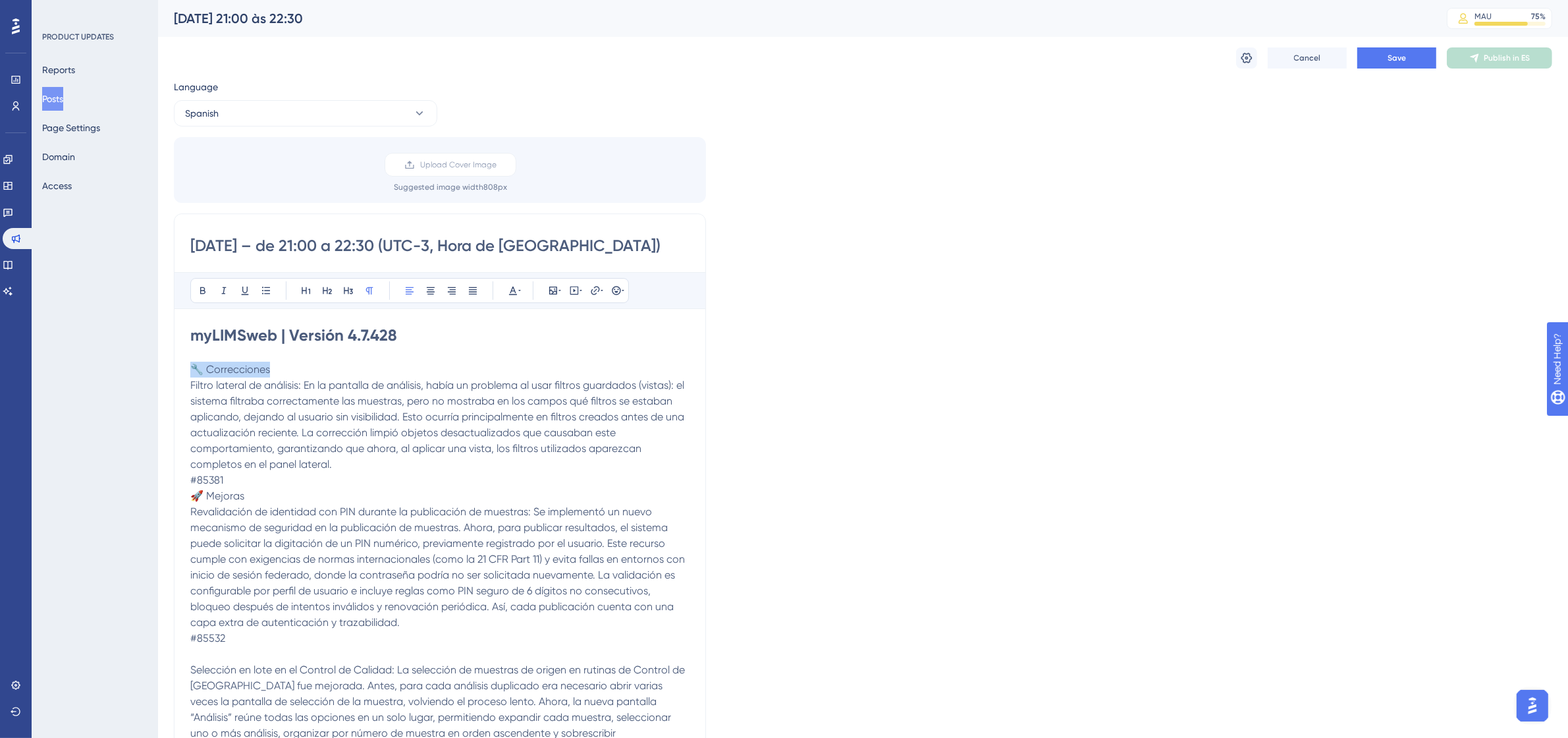
click at [195, 373] on p "🔧 Correcciones" at bounding box center [440, 370] width 499 height 16
click at [202, 295] on icon at bounding box center [202, 290] width 11 height 11
click at [331, 287] on icon at bounding box center [327, 290] width 11 height 11
drag, startPoint x: 304, startPoint y: 390, endPoint x: 192, endPoint y: 390, distance: 112.0
click at [192, 390] on span "Filtro lateral de análisis: En la pantalla de análisis, había un problema al us…" at bounding box center [438, 427] width 496 height 91
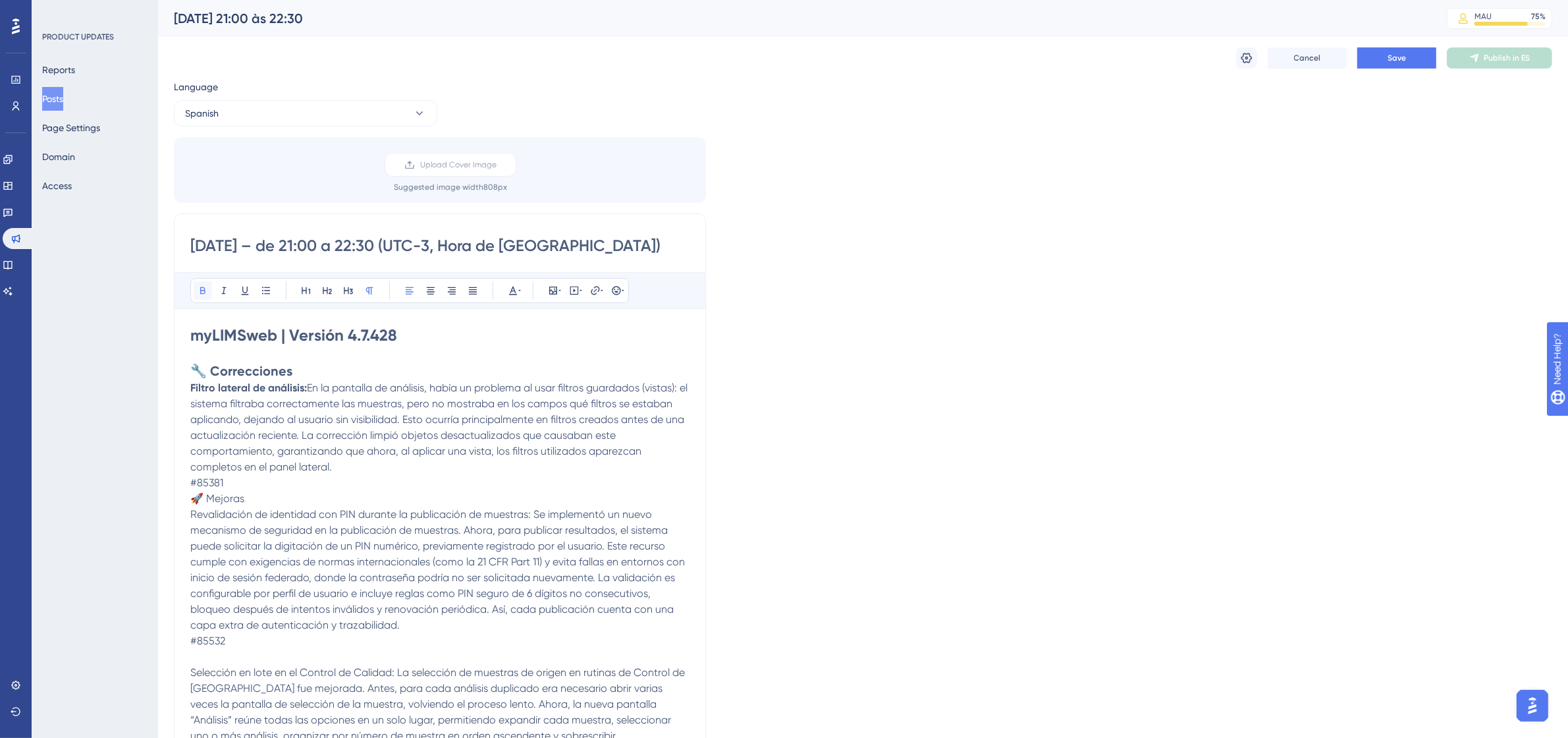
click at [204, 291] on icon at bounding box center [202, 290] width 11 height 11
click at [273, 293] on button at bounding box center [266, 290] width 18 height 18
click at [427, 476] on li "Filtro lateral de análisis: En la pantalla de análisis, había un problema al us…" at bounding box center [447, 433] width 483 height 95
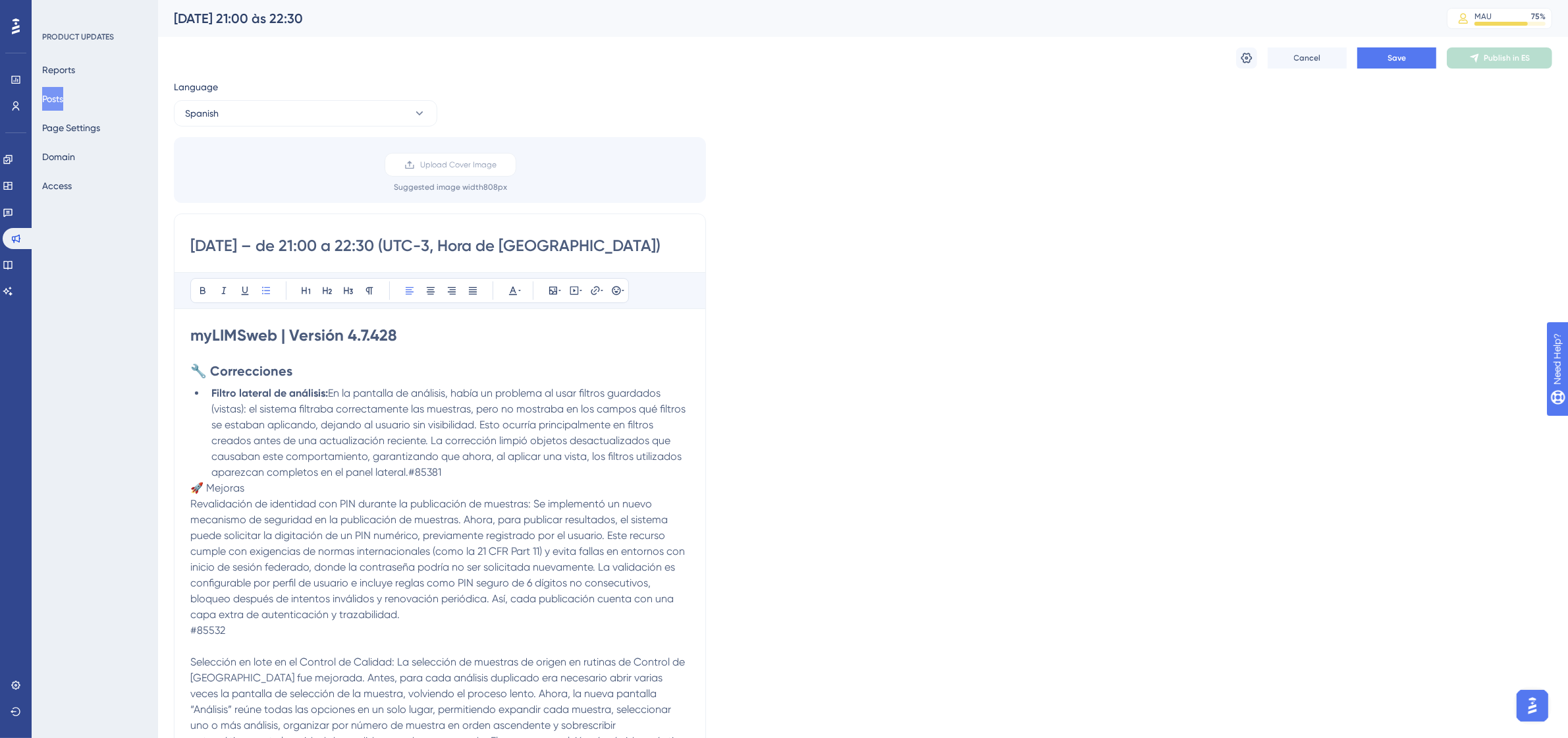
click at [479, 478] on li "Filtro lateral de análisis: En la pantalla de análisis, había un problema al us…" at bounding box center [447, 433] width 483 height 95
click at [191, 492] on span "🚀 Mejoras" at bounding box center [217, 488] width 54 height 13
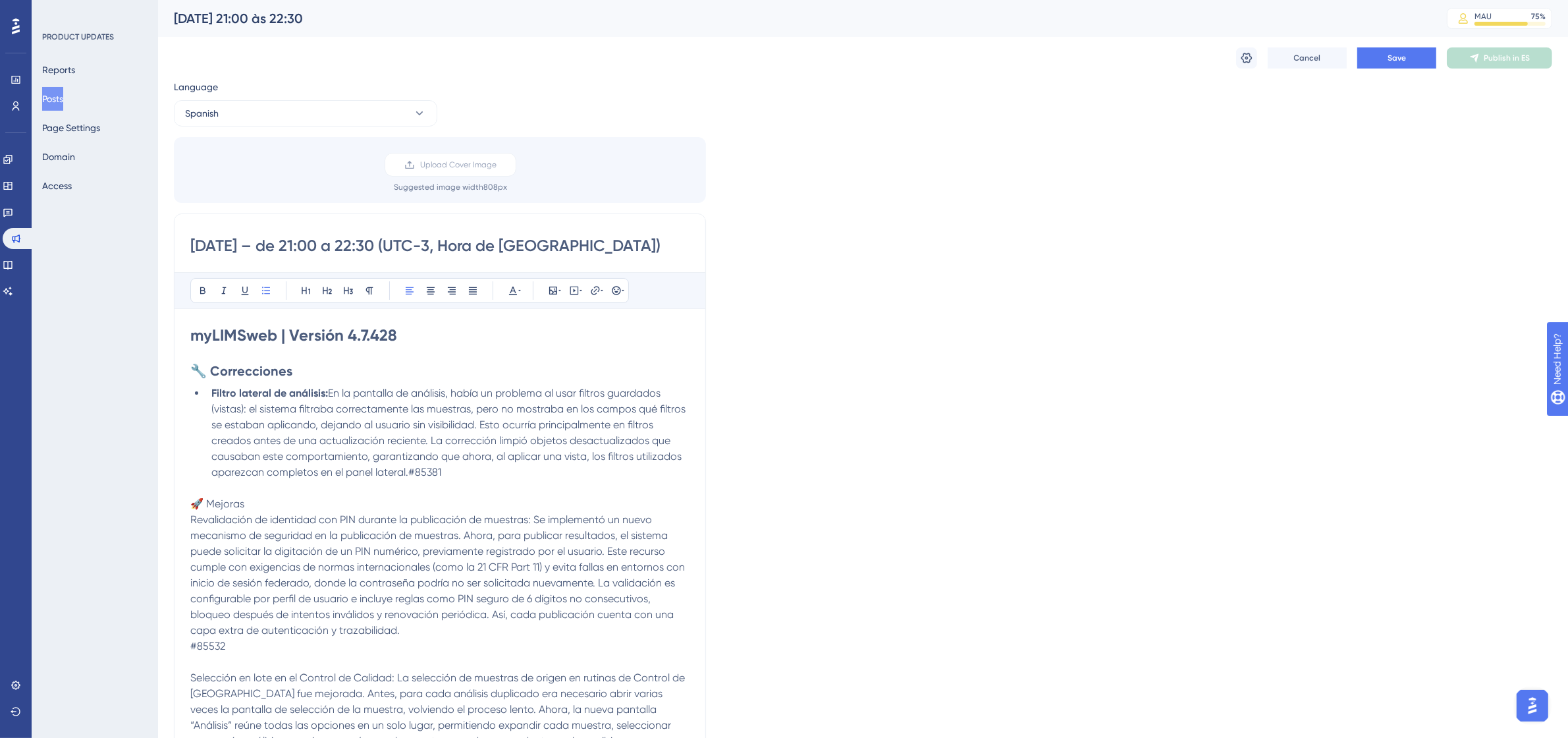
drag, startPoint x: 458, startPoint y: 476, endPoint x: 409, endPoint y: 478, distance: 49.0
click at [409, 478] on li "Filtro lateral de análisis: En la pantalla de análisis, había un problema al us…" at bounding box center [447, 433] width 483 height 95
click at [509, 284] on button at bounding box center [513, 290] width 18 height 18
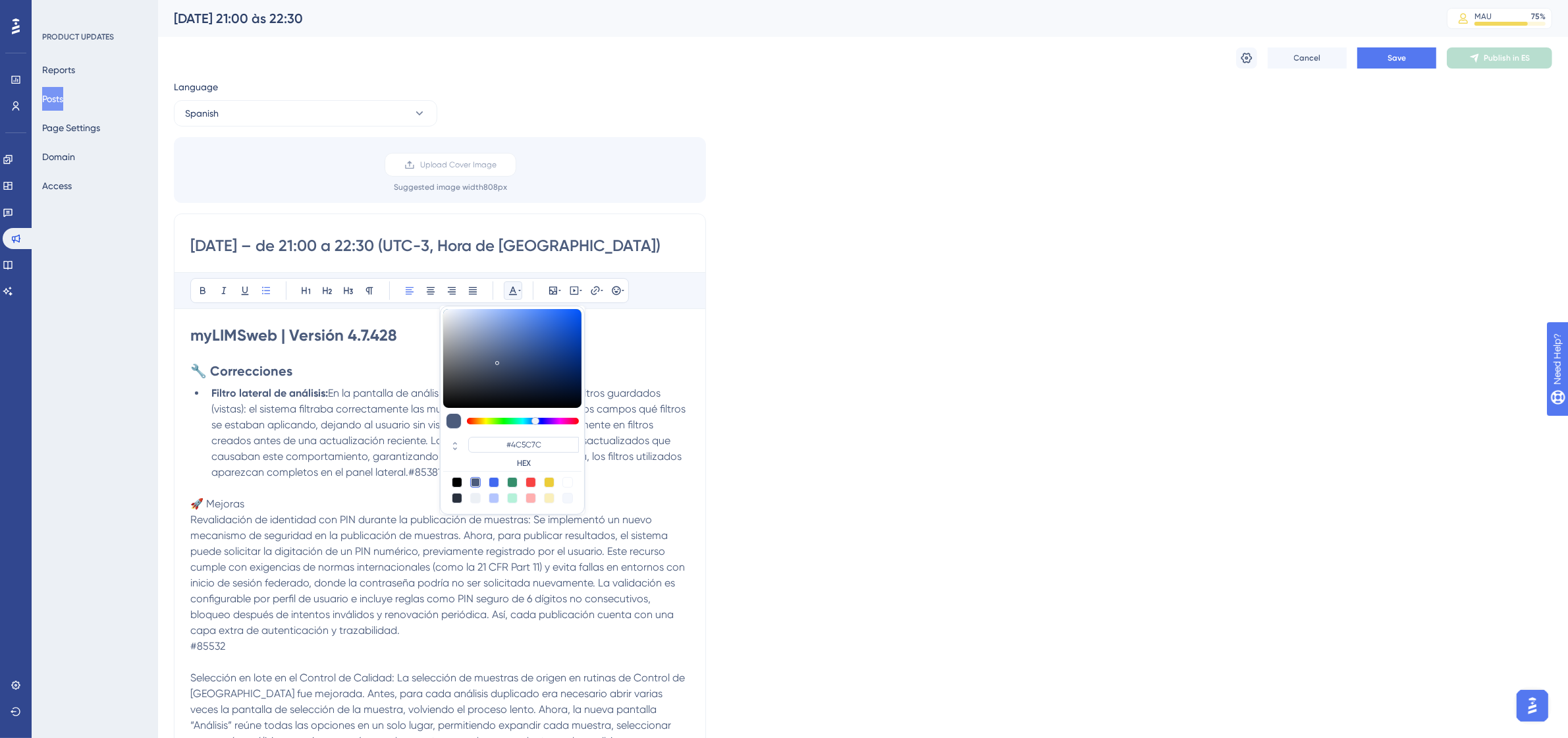
click at [568, 481] on div at bounding box center [567, 482] width 11 height 11
type input "#FFFFFF"
click at [340, 488] on p at bounding box center [440, 488] width 499 height 16
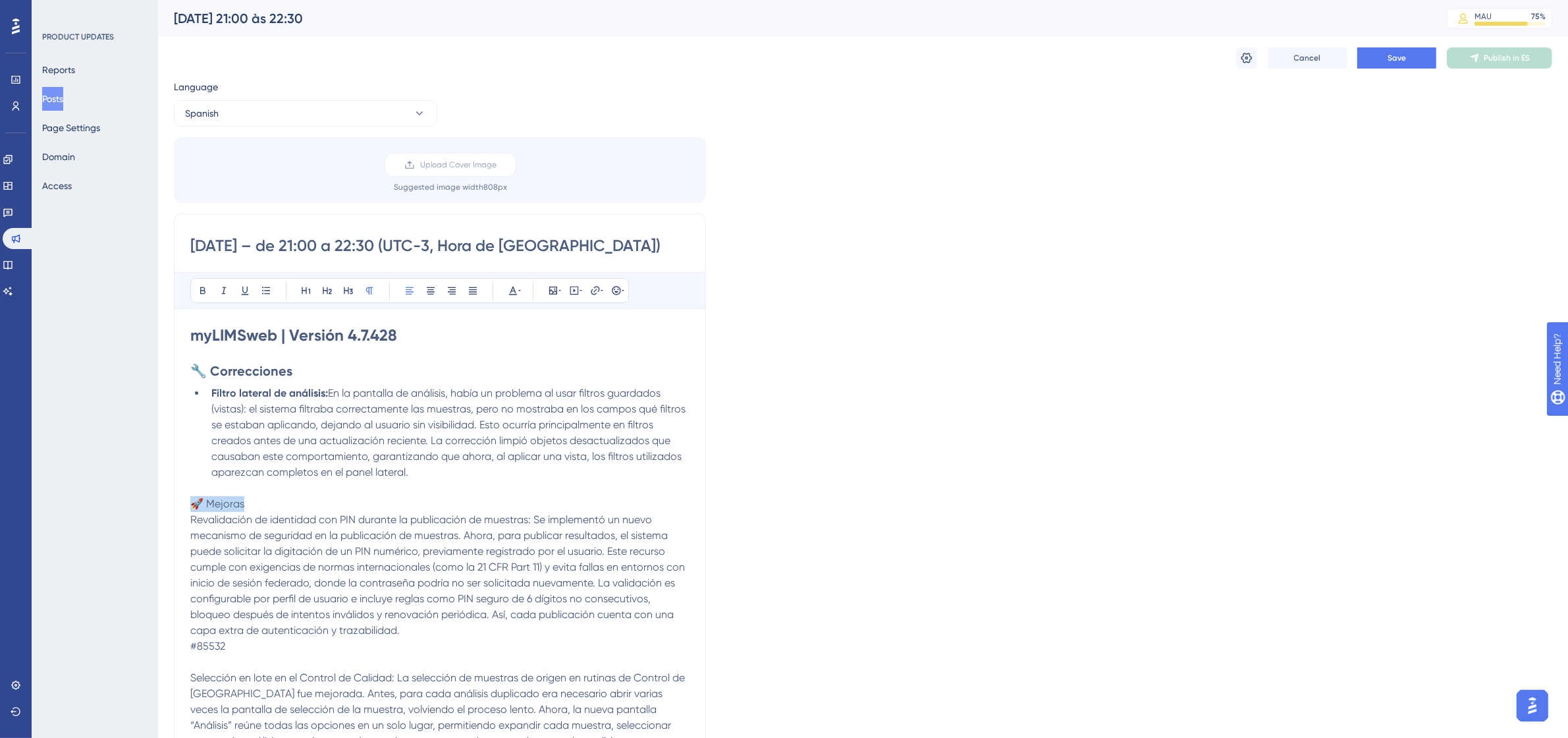
drag, startPoint x: 271, startPoint y: 501, endPoint x: 192, endPoint y: 504, distance: 79.1
click at [192, 504] on p "🚀 Mejoras" at bounding box center [440, 504] width 499 height 16
click at [208, 285] on icon at bounding box center [202, 290] width 11 height 11
click at [324, 295] on icon at bounding box center [327, 290] width 11 height 11
drag, startPoint x: 534, startPoint y: 523, endPoint x: 191, endPoint y: 526, distance: 343.0
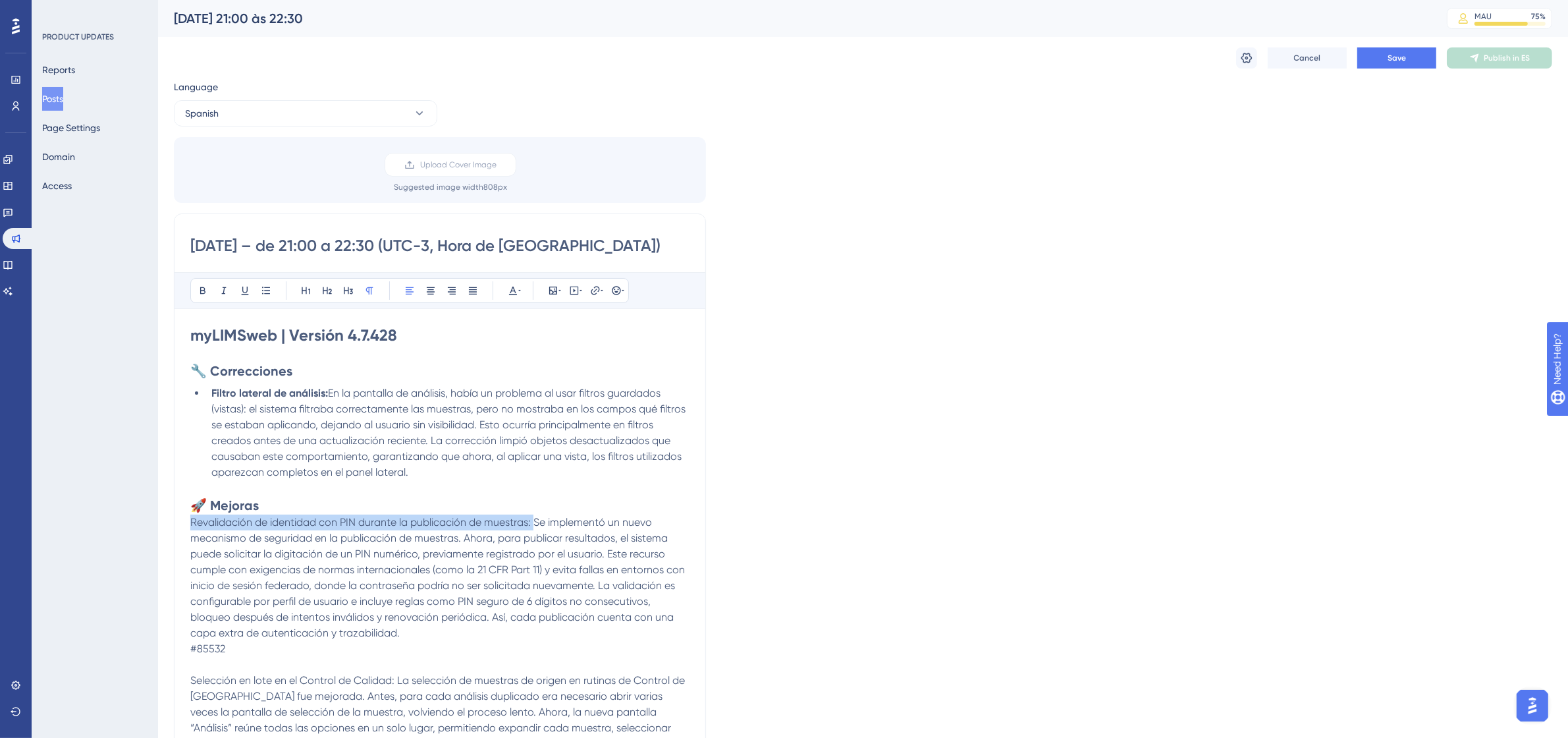
click at [191, 526] on span "Revalidación de identidad con PIN durante la publicación de muestras: Se implem…" at bounding box center [439, 577] width 497 height 123
click at [195, 288] on button at bounding box center [202, 290] width 18 height 18
click at [270, 290] on icon at bounding box center [265, 290] width 11 height 11
click at [588, 641] on li "Revalidación de identidad con PIN durante la publicación de muestras: Se implem…" at bounding box center [447, 583] width 483 height 127
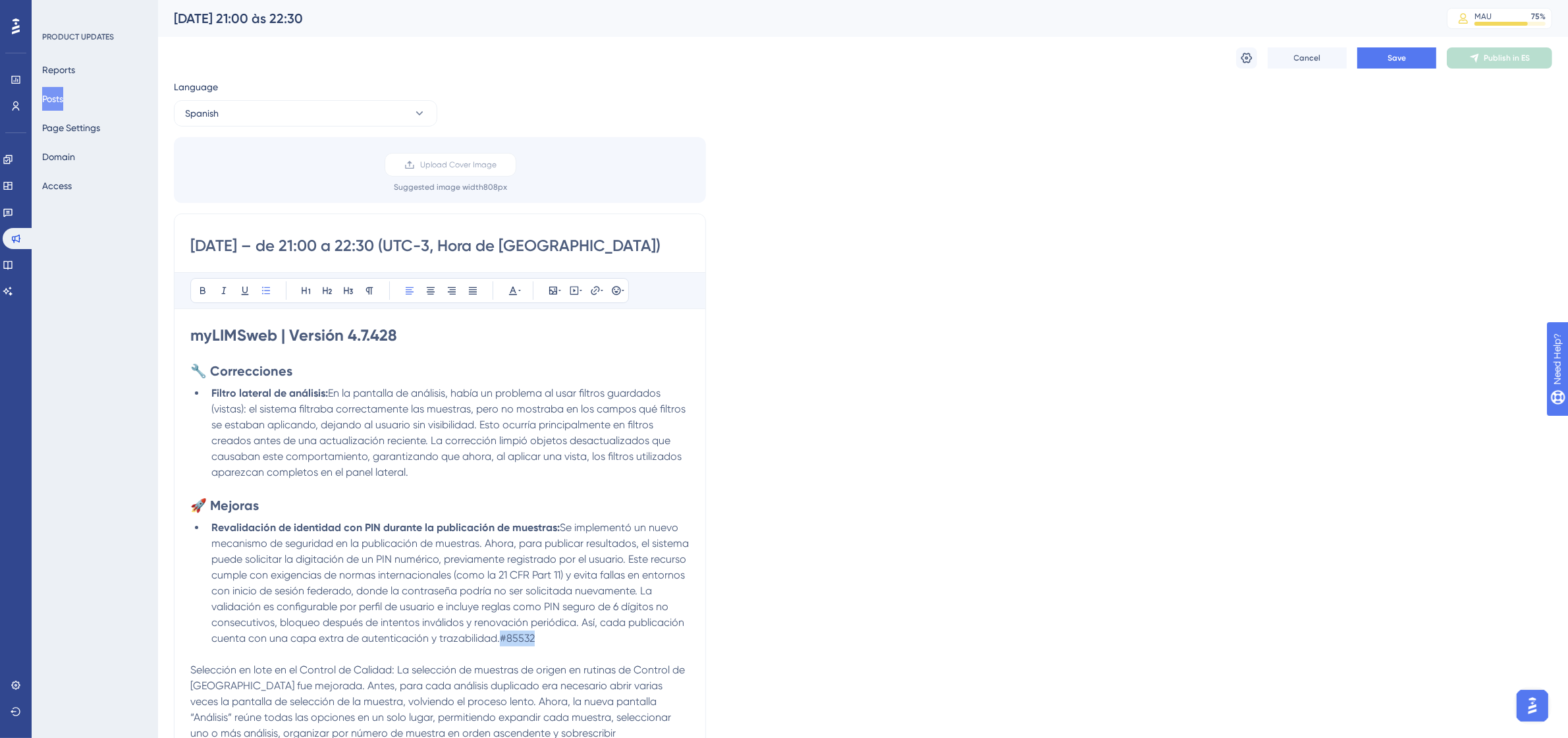
drag, startPoint x: 636, startPoint y: 643, endPoint x: 588, endPoint y: 640, distance: 48.1
click at [588, 640] on li "Revalidación de identidad con PIN durante la publicación de muestras: Se implem…" at bounding box center [447, 583] width 483 height 127
click at [519, 290] on icon at bounding box center [520, 290] width 3 height 1
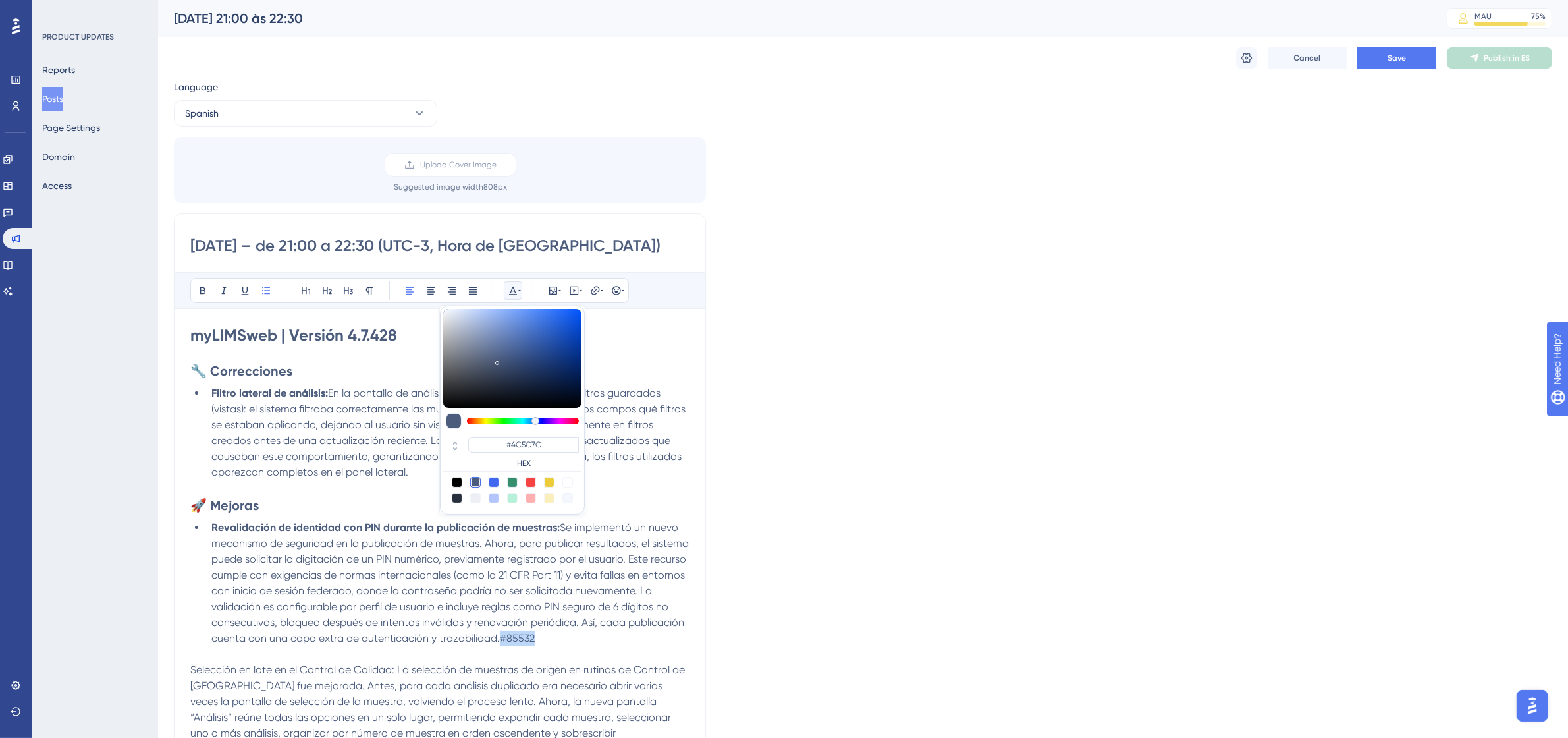
click at [566, 482] on div at bounding box center [567, 482] width 11 height 11
type input "#FFFFFF"
click at [646, 603] on span "Se implementó un nuevo mecanismo de seguridad en la publicación de muestras. Ah…" at bounding box center [452, 583] width 480 height 123
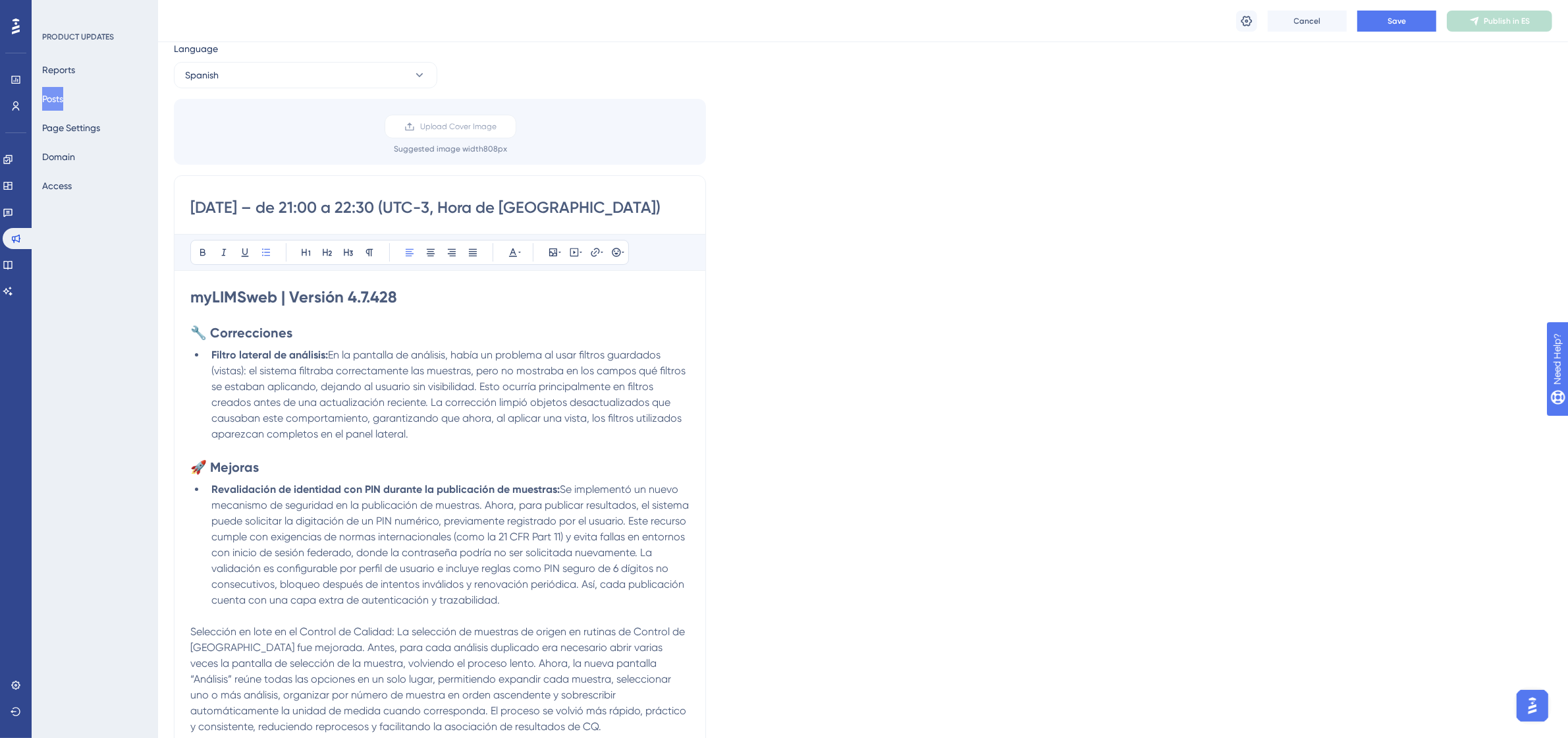
scroll to position [82, 0]
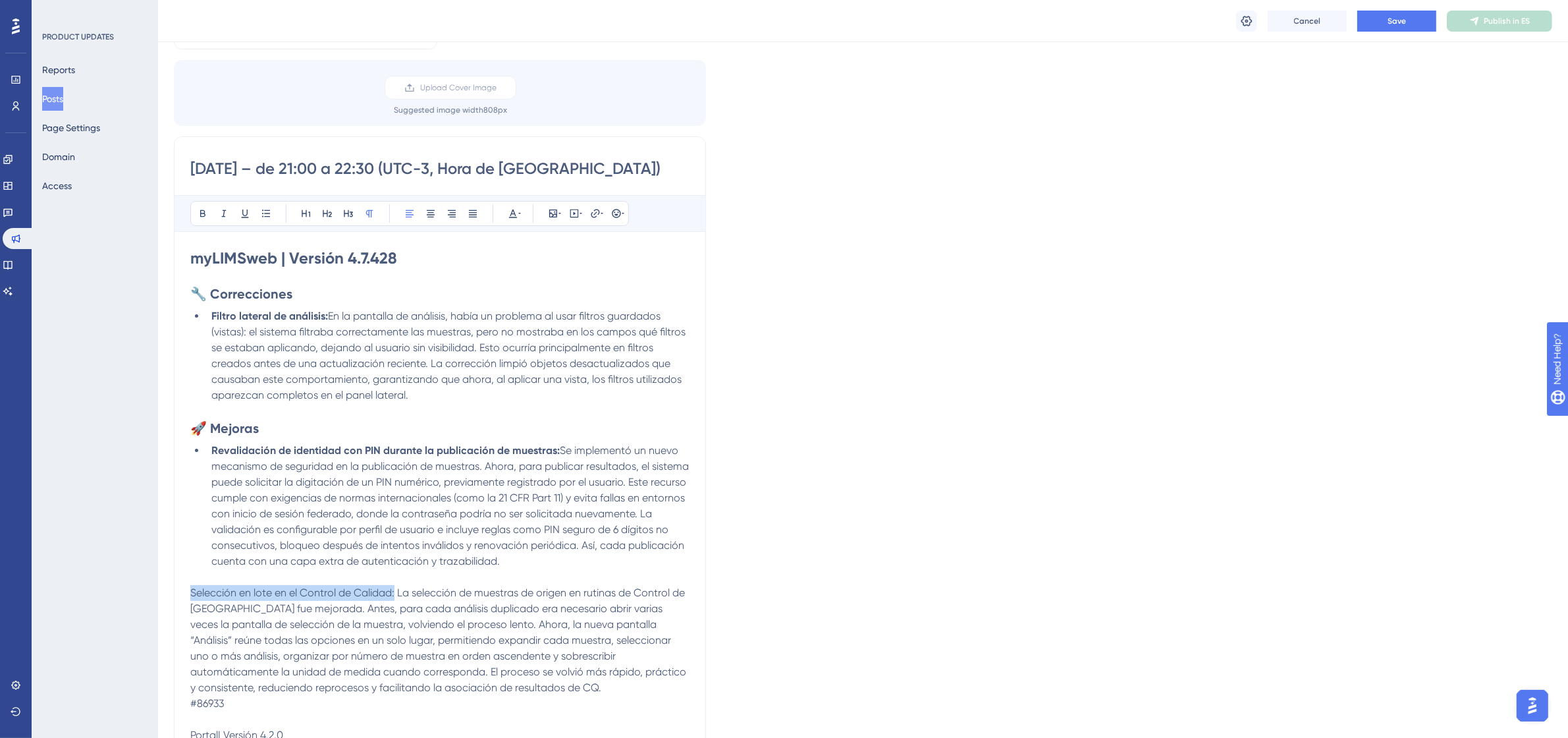
drag, startPoint x: 396, startPoint y: 593, endPoint x: 193, endPoint y: 594, distance: 203.0
click at [193, 594] on span "Selección en lote en el Control de Calidad: La selección de muestras de origen …" at bounding box center [440, 640] width 498 height 108
click at [198, 208] on icon at bounding box center [202, 213] width 11 height 11
click at [261, 218] on icon at bounding box center [265, 213] width 11 height 11
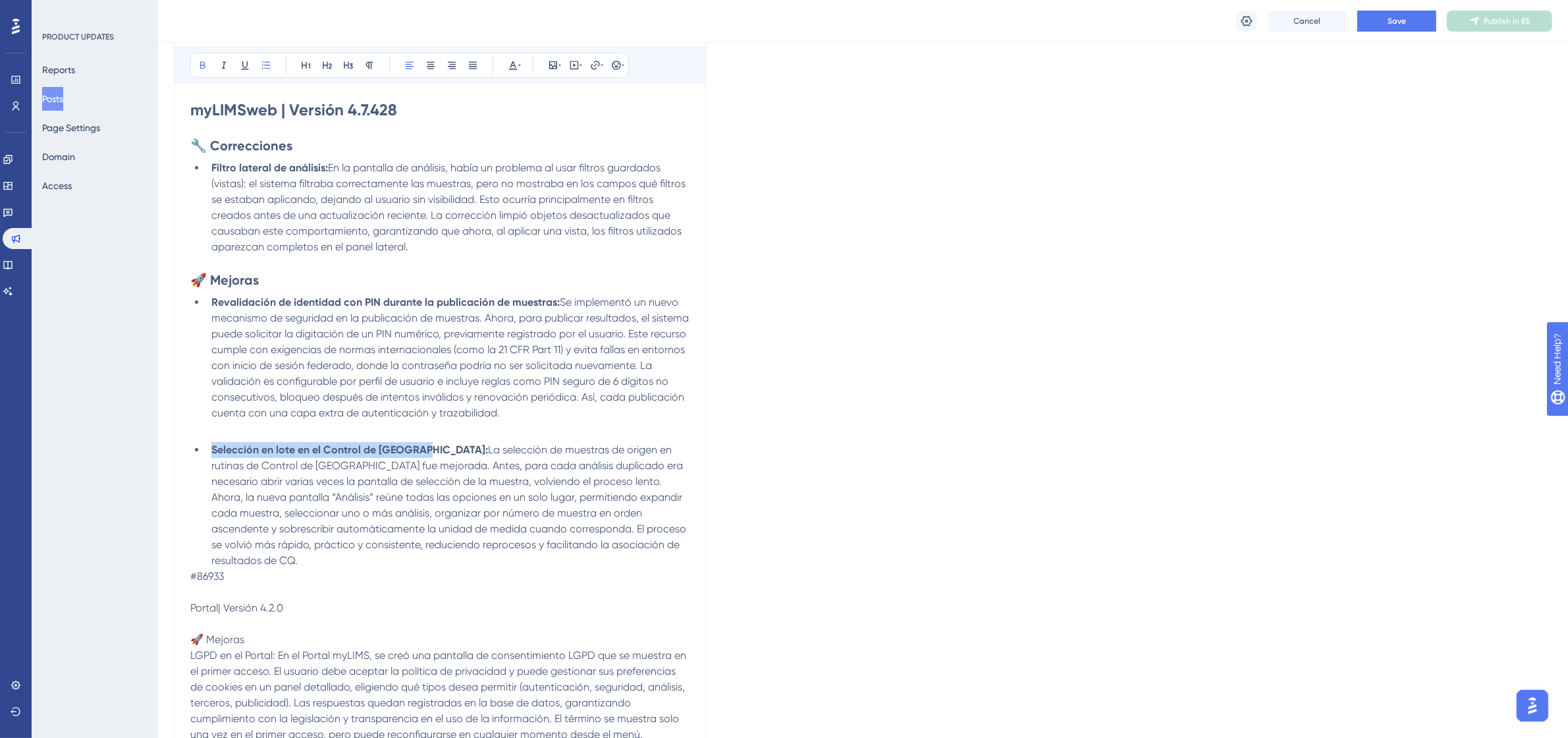
scroll to position [247, 0]
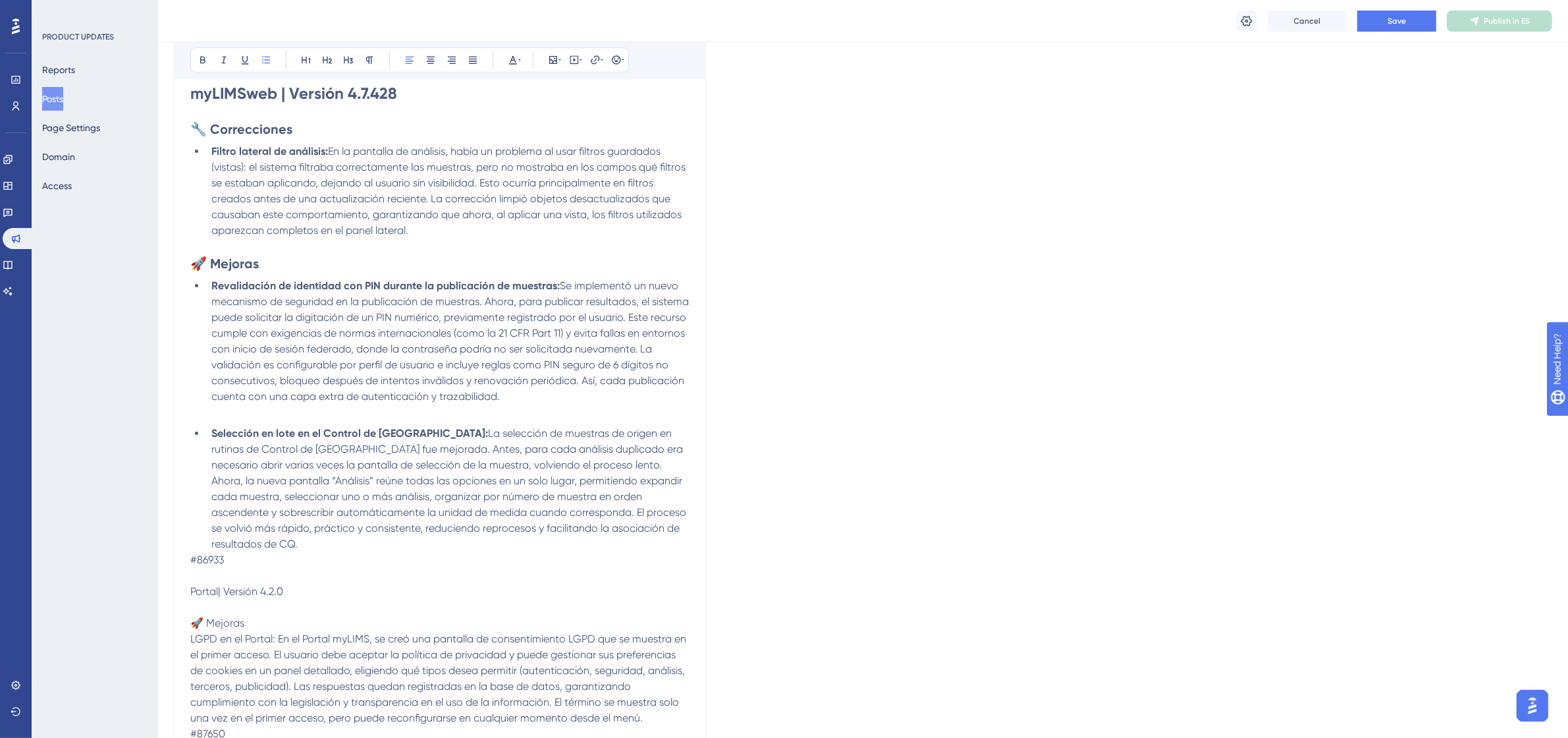
click at [237, 542] on li "Selección en lote en el Control de Calidad: La selección de muestras de origen …" at bounding box center [447, 489] width 483 height 127
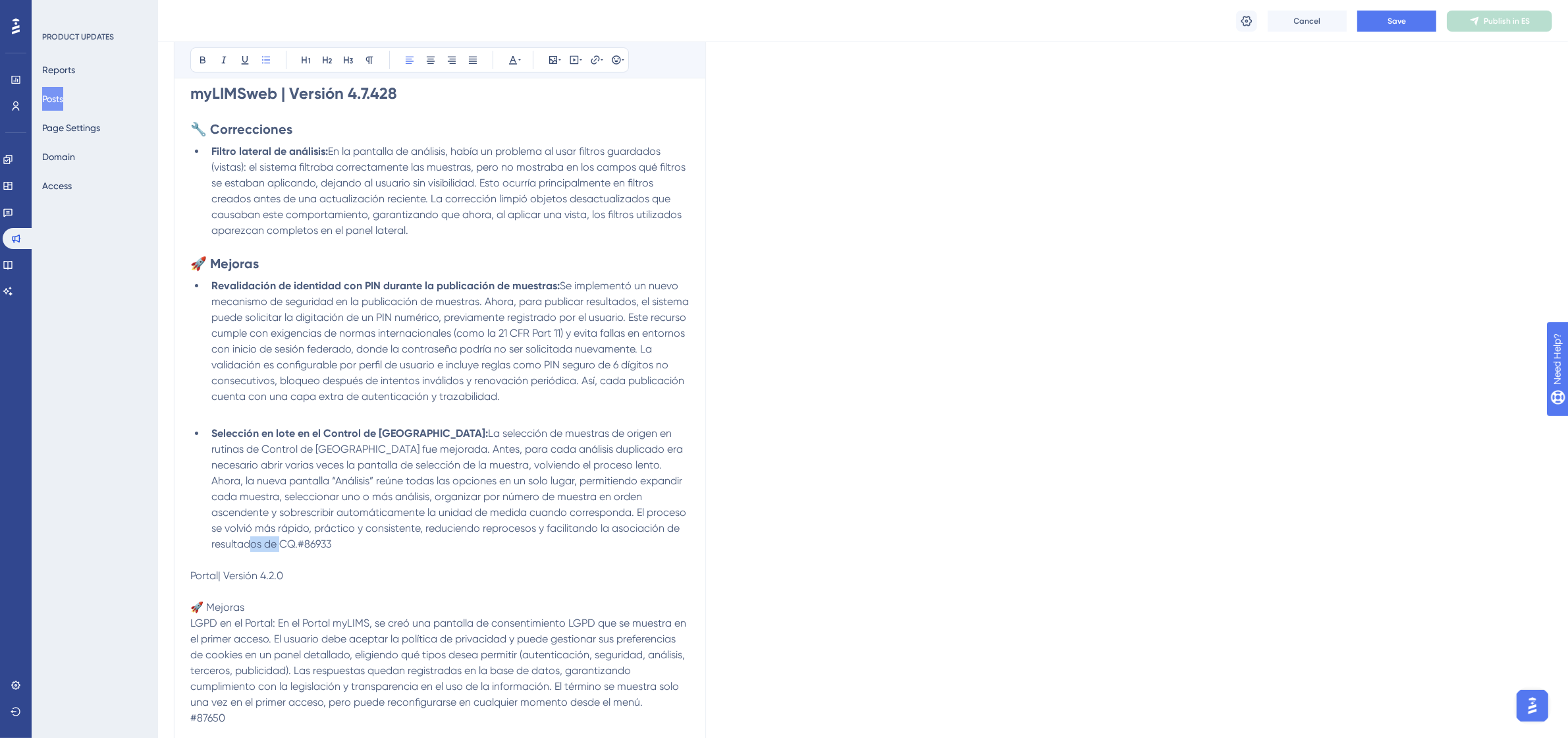
drag, startPoint x: 275, startPoint y: 544, endPoint x: 231, endPoint y: 547, distance: 44.1
click at [231, 547] on li "Selección en lote en el Control de Calidad: La selección de muestras de origen …" at bounding box center [447, 489] width 483 height 127
click at [515, 57] on icon at bounding box center [513, 59] width 11 height 11
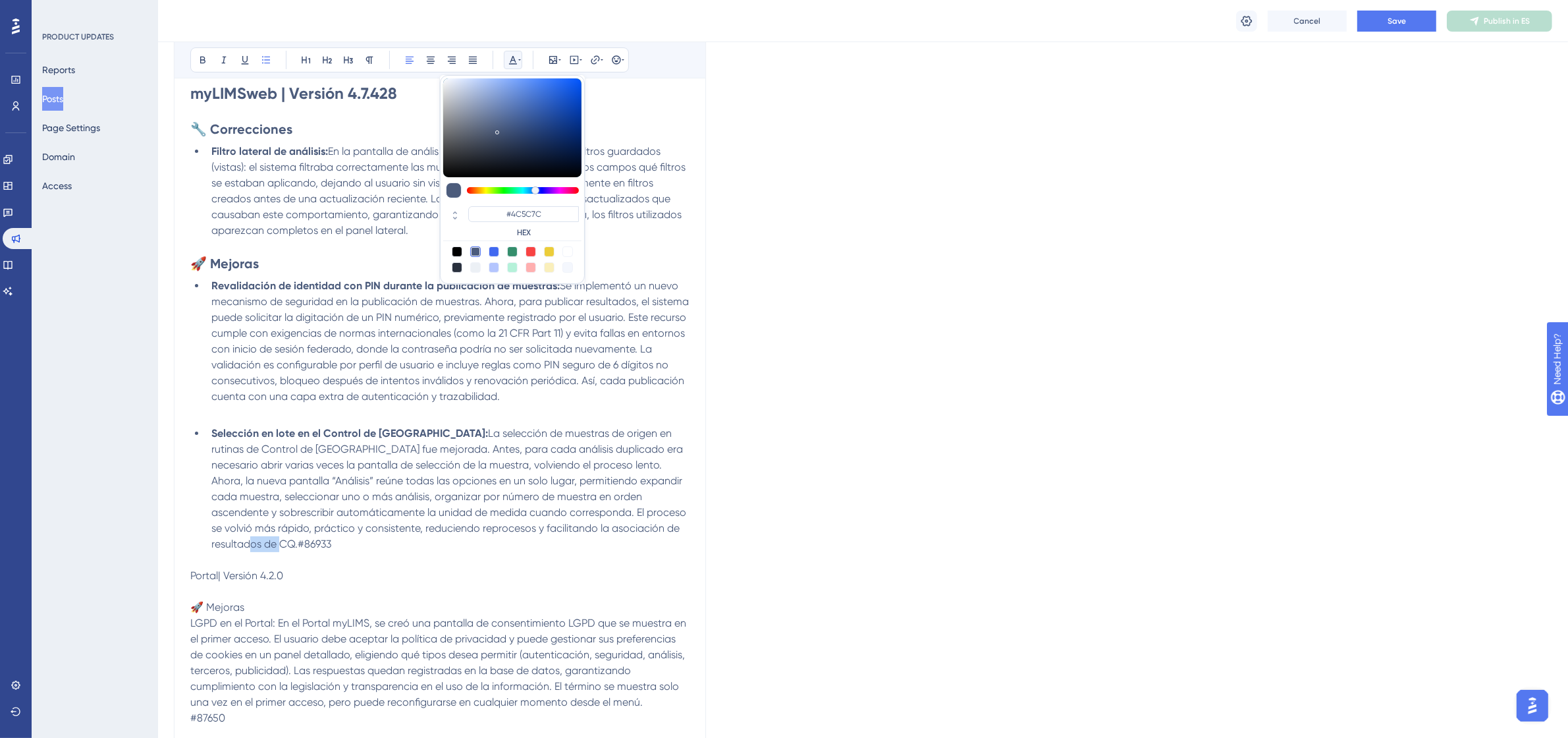
click at [564, 250] on div at bounding box center [567, 251] width 11 height 11
type input "#FFFFFF"
click at [411, 517] on span "La selección de muestras de origen en rutinas de Control de [GEOGRAPHIC_DATA] f…" at bounding box center [450, 489] width 477 height 123
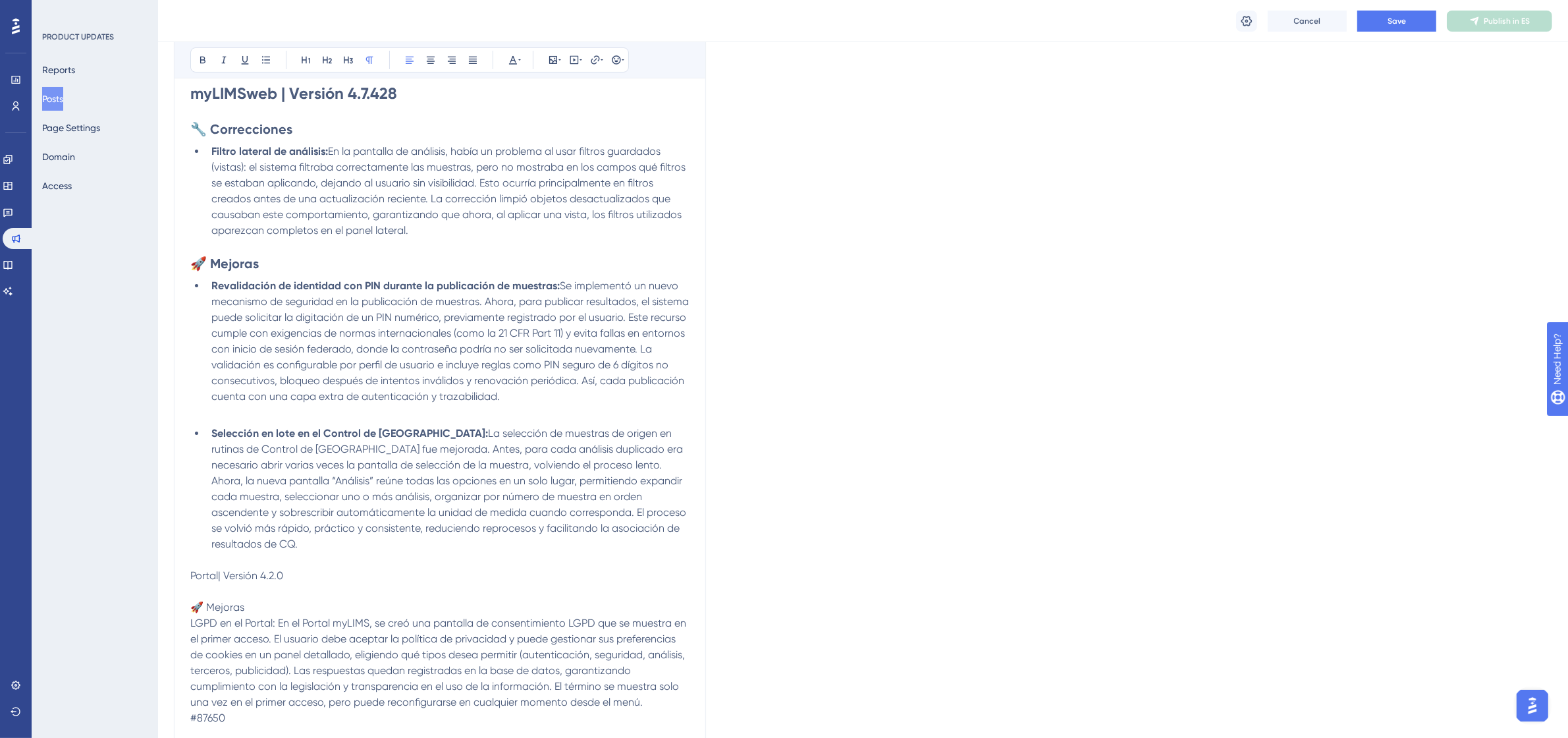
click at [218, 570] on span "Portal| Versión 4.2.0" at bounding box center [236, 576] width 93 height 13
drag, startPoint x: 287, startPoint y: 578, endPoint x: 190, endPoint y: 581, distance: 97.0
click at [190, 581] on p "Portal | Versión 4.2.0" at bounding box center [440, 576] width 499 height 16
click at [201, 63] on icon at bounding box center [202, 60] width 5 height 7
click at [321, 67] on button at bounding box center [327, 60] width 18 height 18
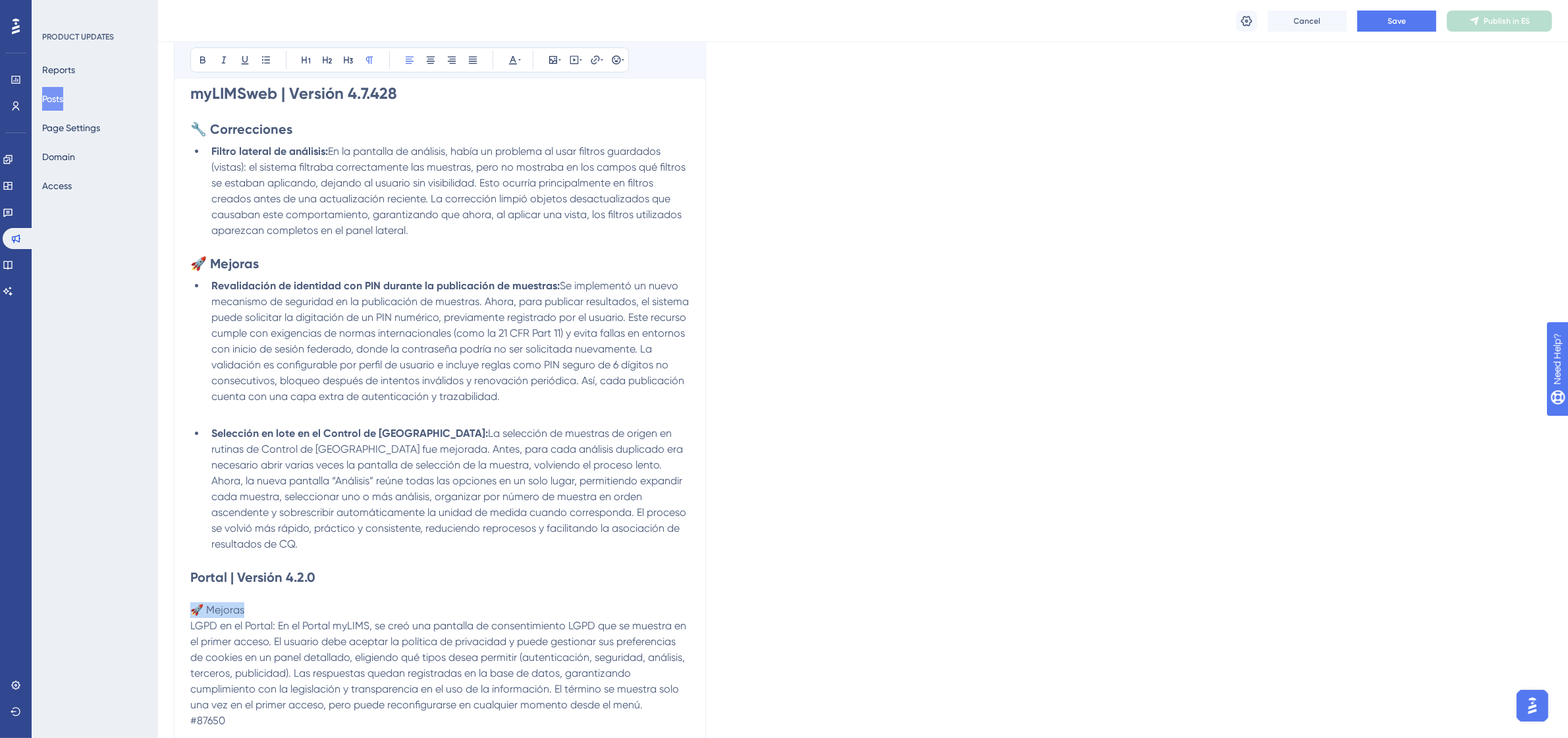
drag, startPoint x: 259, startPoint y: 609, endPoint x: 194, endPoint y: 606, distance: 65.1
click at [194, 606] on p "🚀 Mejoras" at bounding box center [440, 610] width 499 height 16
click at [322, 57] on icon at bounding box center [327, 59] width 11 height 11
drag, startPoint x: 328, startPoint y: 577, endPoint x: 185, endPoint y: 577, distance: 143.0
click at [185, 577] on div "[DATE] – de 21:00 a 22:30 (UTC-3, Hora de [GEOGRAPHIC_DATA]) Bold Italic Underl…" at bounding box center [440, 415] width 532 height 887
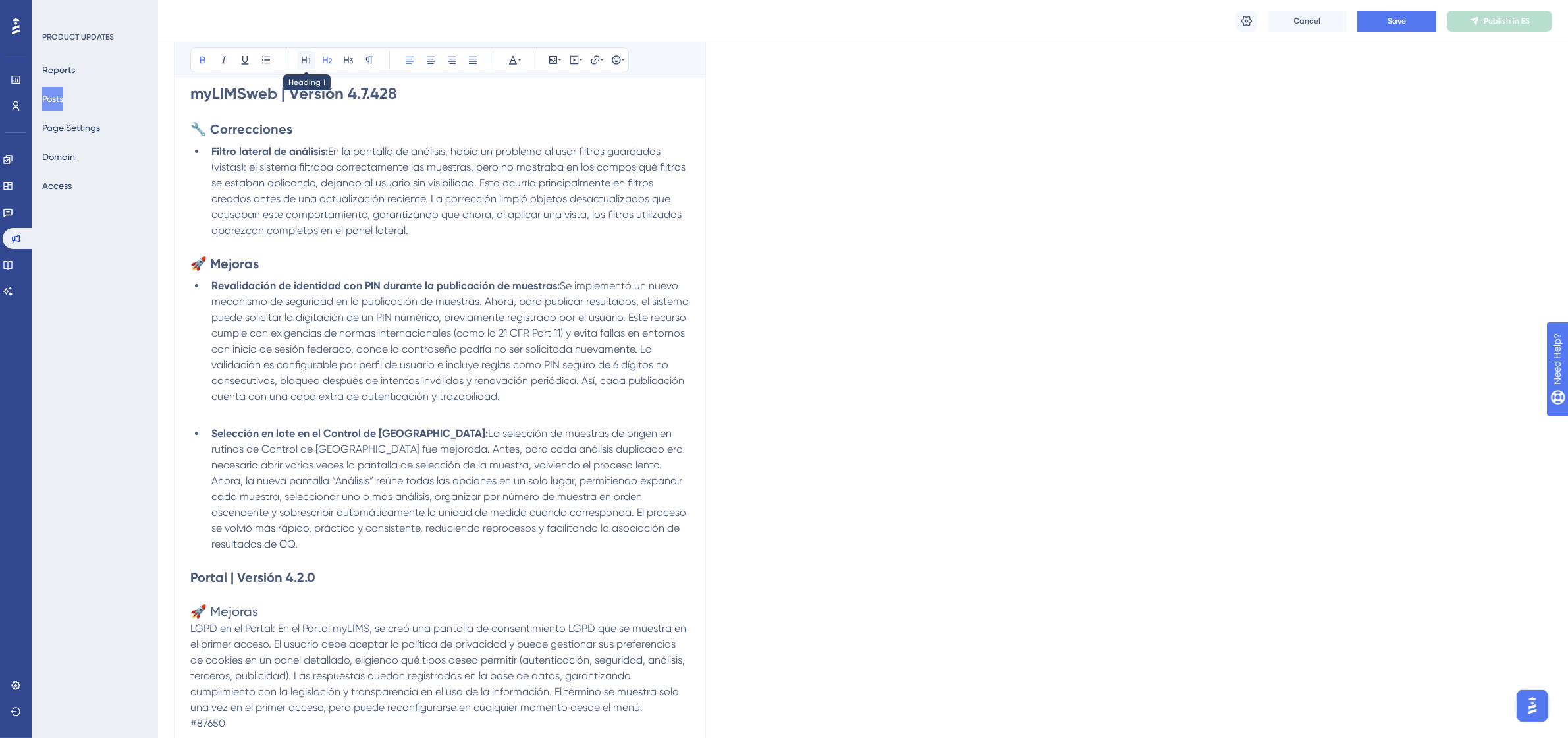
click at [304, 60] on icon at bounding box center [306, 60] width 8 height 7
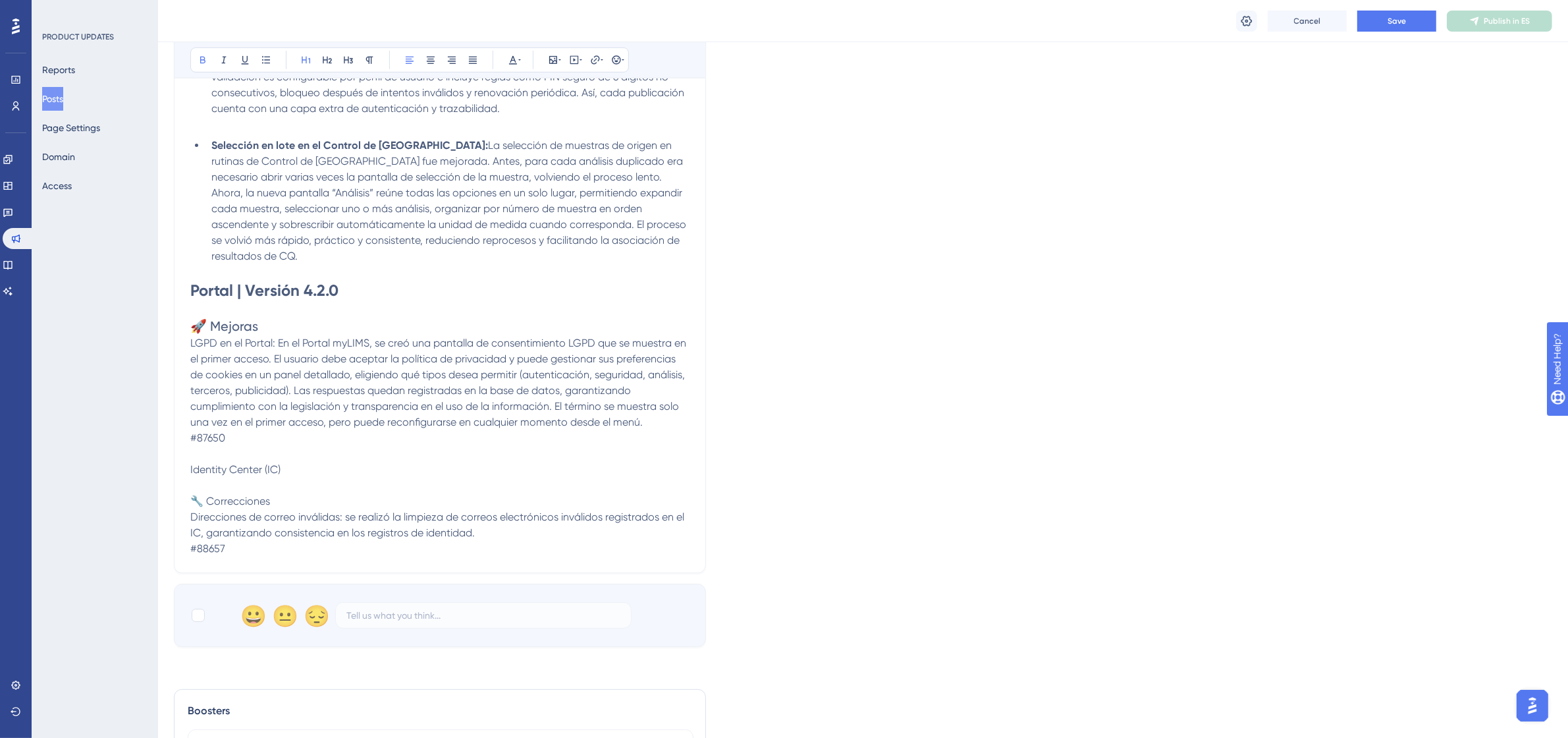
scroll to position [577, 0]
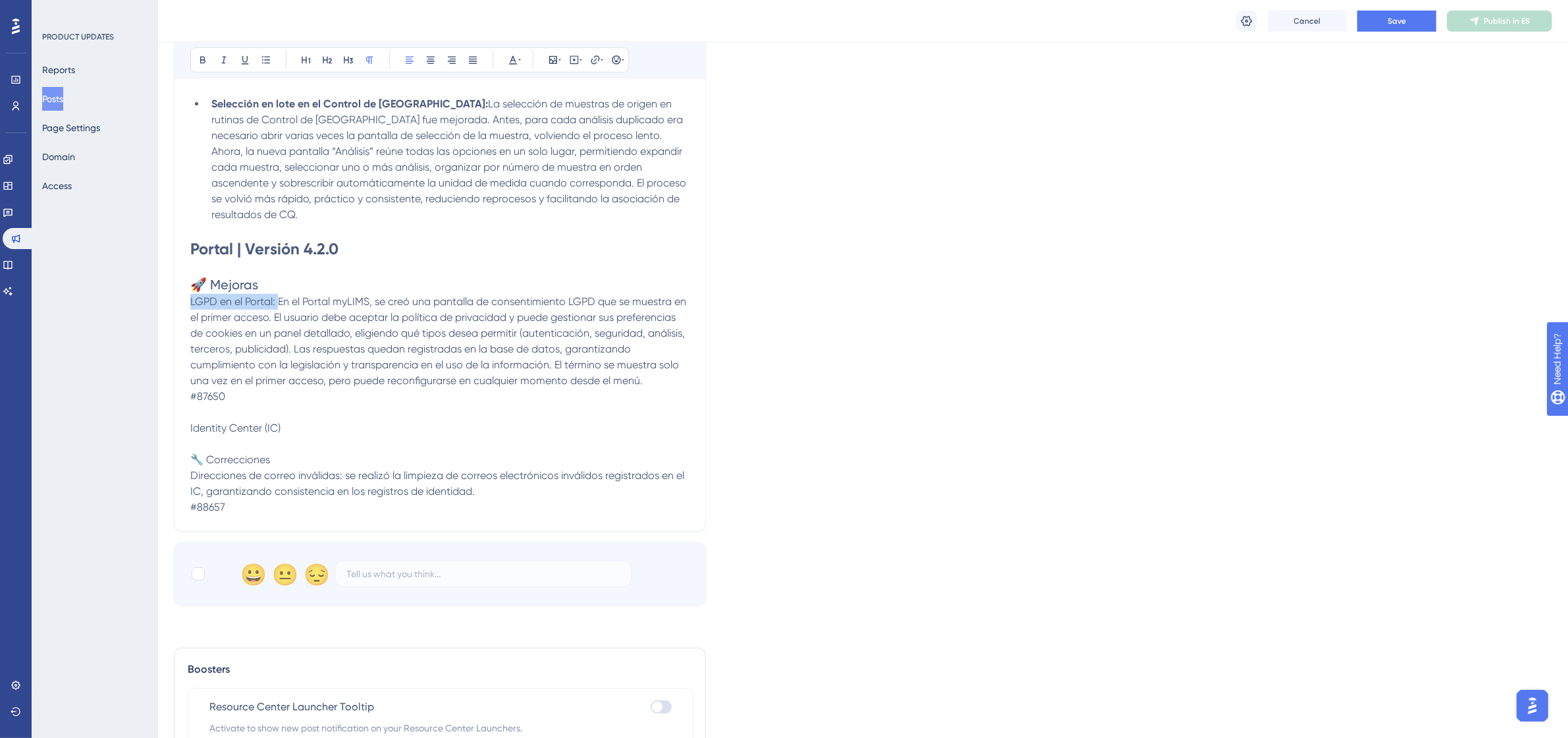
drag, startPoint x: 278, startPoint y: 307, endPoint x: 188, endPoint y: 305, distance: 90.0
click at [188, 305] on div "[DATE] – de 21:00 a 22:30 (UTC-3, Hora de [GEOGRAPHIC_DATA]) Bold Italic Underl…" at bounding box center [440, 87] width 532 height 890
click at [199, 61] on icon at bounding box center [202, 59] width 11 height 11
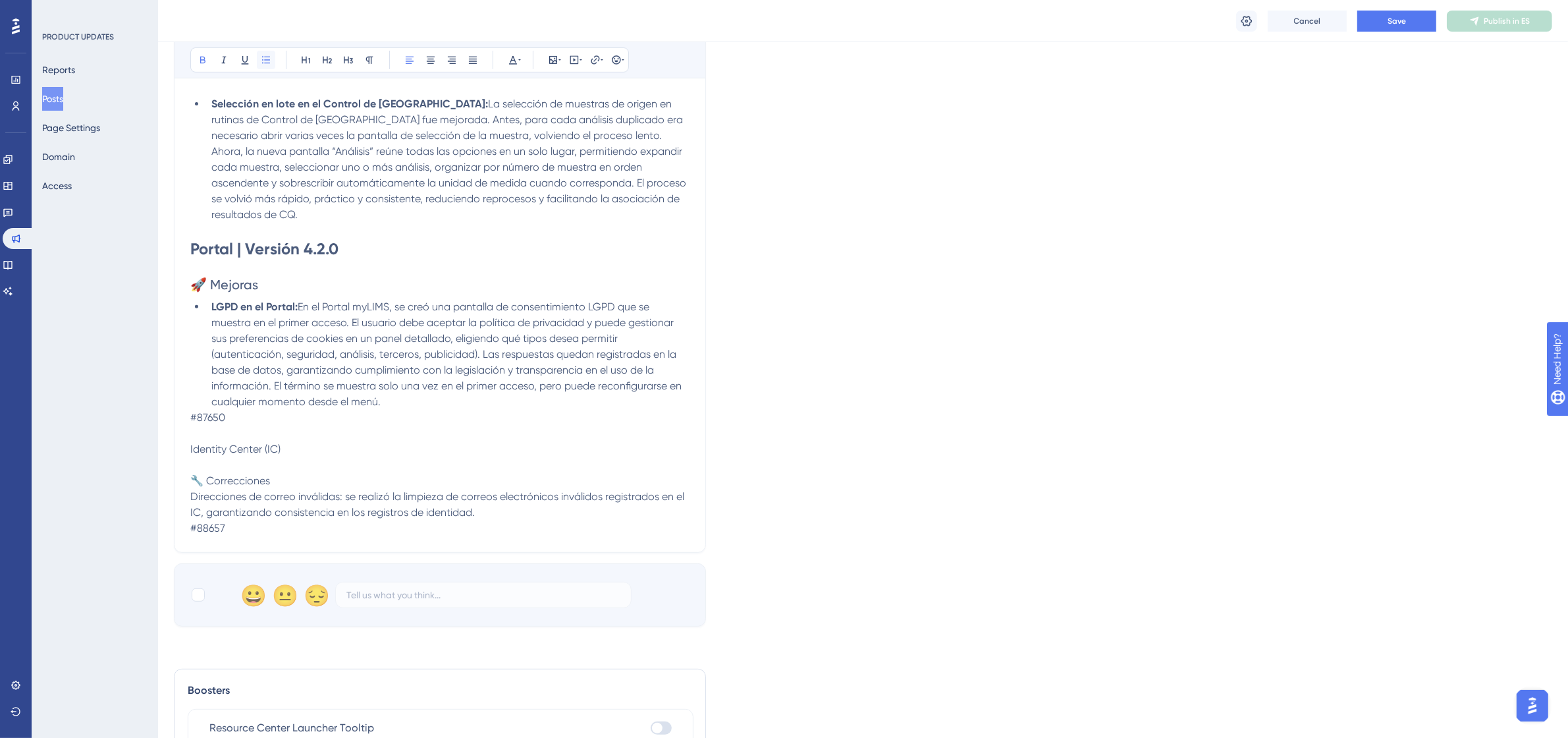
click at [261, 62] on icon at bounding box center [265, 59] width 11 height 11
click at [380, 406] on span "En el Portal myLIMS, se creó una pantalla de consentimiento LGPD que se muestra…" at bounding box center [448, 354] width 473 height 108
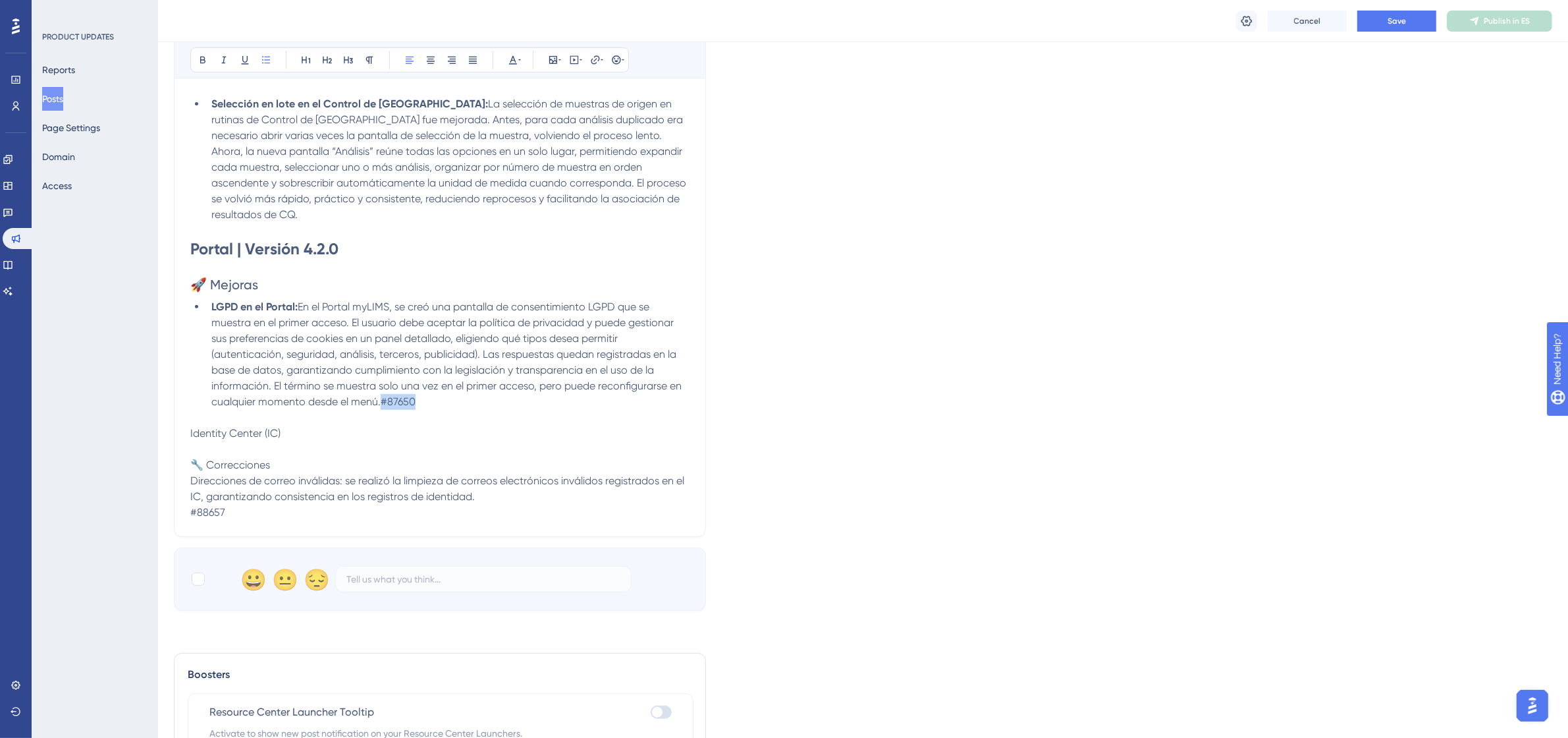
drag, startPoint x: 420, startPoint y: 399, endPoint x: 382, endPoint y: 405, distance: 38.5
click at [382, 405] on li "LGPD en el Portal: En el Portal myLIMS, se creó una pantalla de consentimiento …" at bounding box center [447, 354] width 483 height 110
click at [512, 57] on icon at bounding box center [513, 59] width 11 height 11
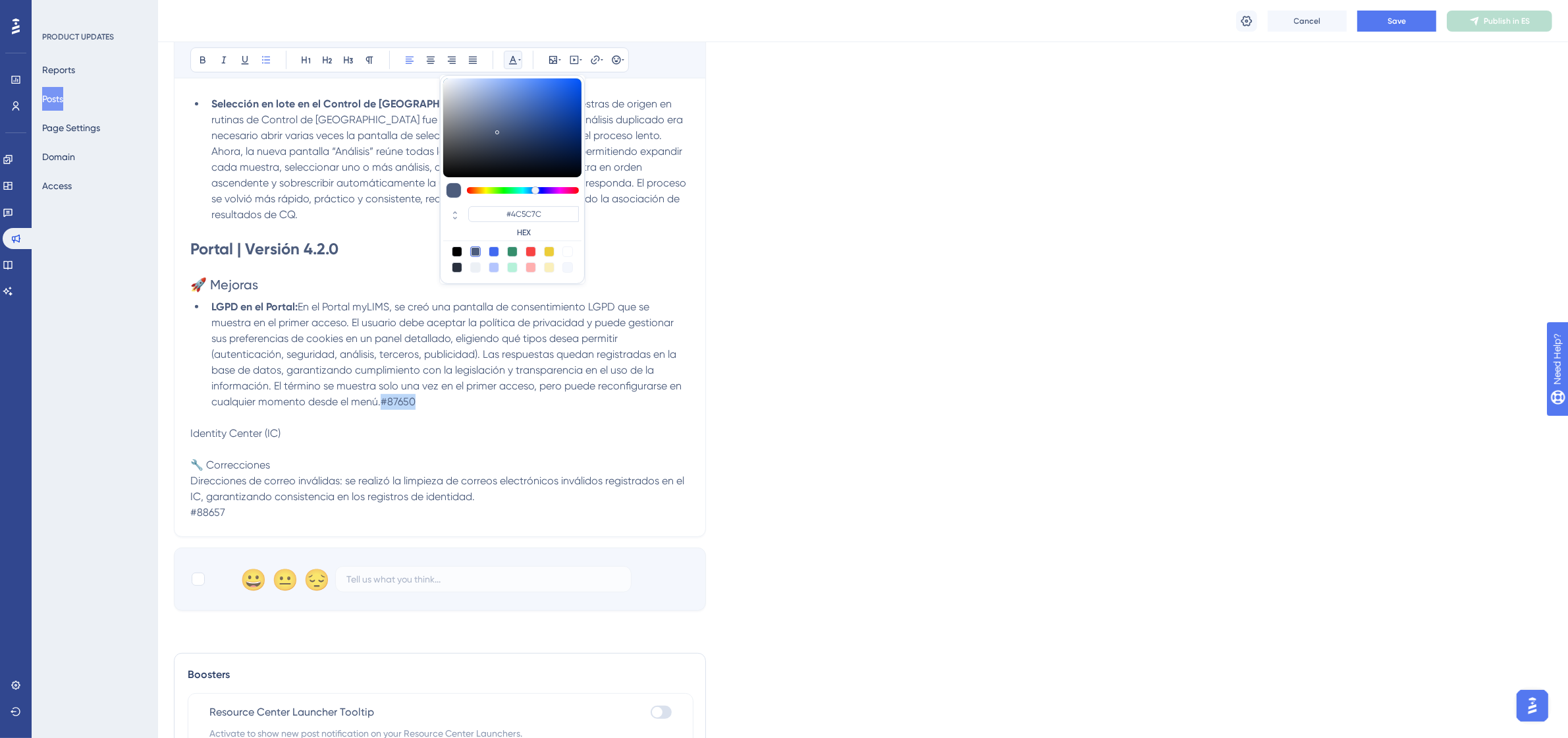
click at [571, 255] on div at bounding box center [567, 251] width 11 height 11
type input "#FFFFFF"
click at [492, 403] on li "LGPD en el Portal: En el Portal myLIMS, se creó una pantalla de consentimiento …" at bounding box center [447, 354] width 483 height 110
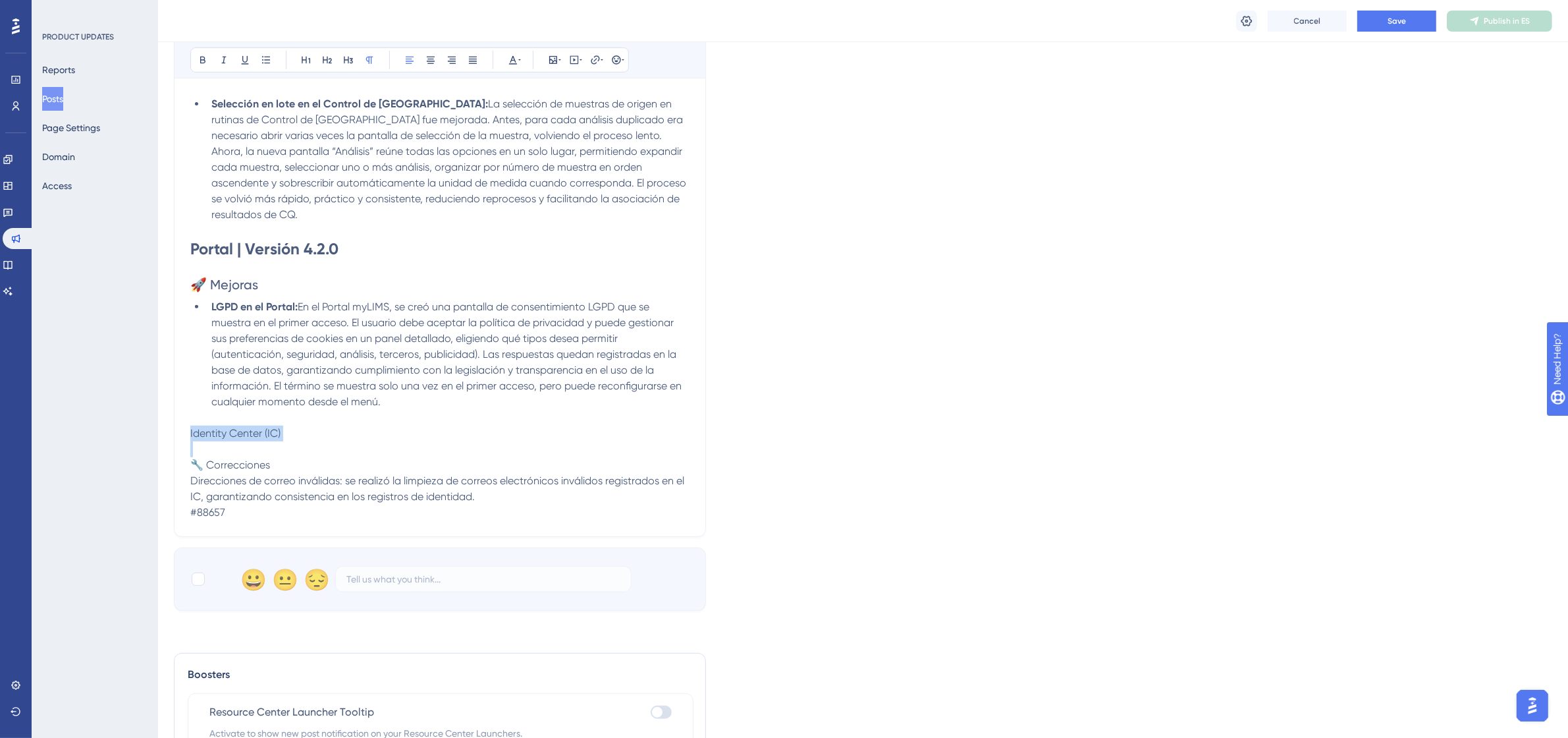
drag, startPoint x: 313, startPoint y: 443, endPoint x: 184, endPoint y: 435, distance: 129.2
click at [184, 435] on div "[DATE] – de 21:00 a 22:30 (UTC-3, Hora de [GEOGRAPHIC_DATA]) Bold Italic Underl…" at bounding box center [440, 89] width 532 height 895
click at [329, 438] on p "Identity Center (IC)" at bounding box center [440, 433] width 499 height 16
drag, startPoint x: 294, startPoint y: 430, endPoint x: 193, endPoint y: 430, distance: 101.0
click at [193, 430] on p "Identity Center (IC)" at bounding box center [440, 433] width 499 height 16
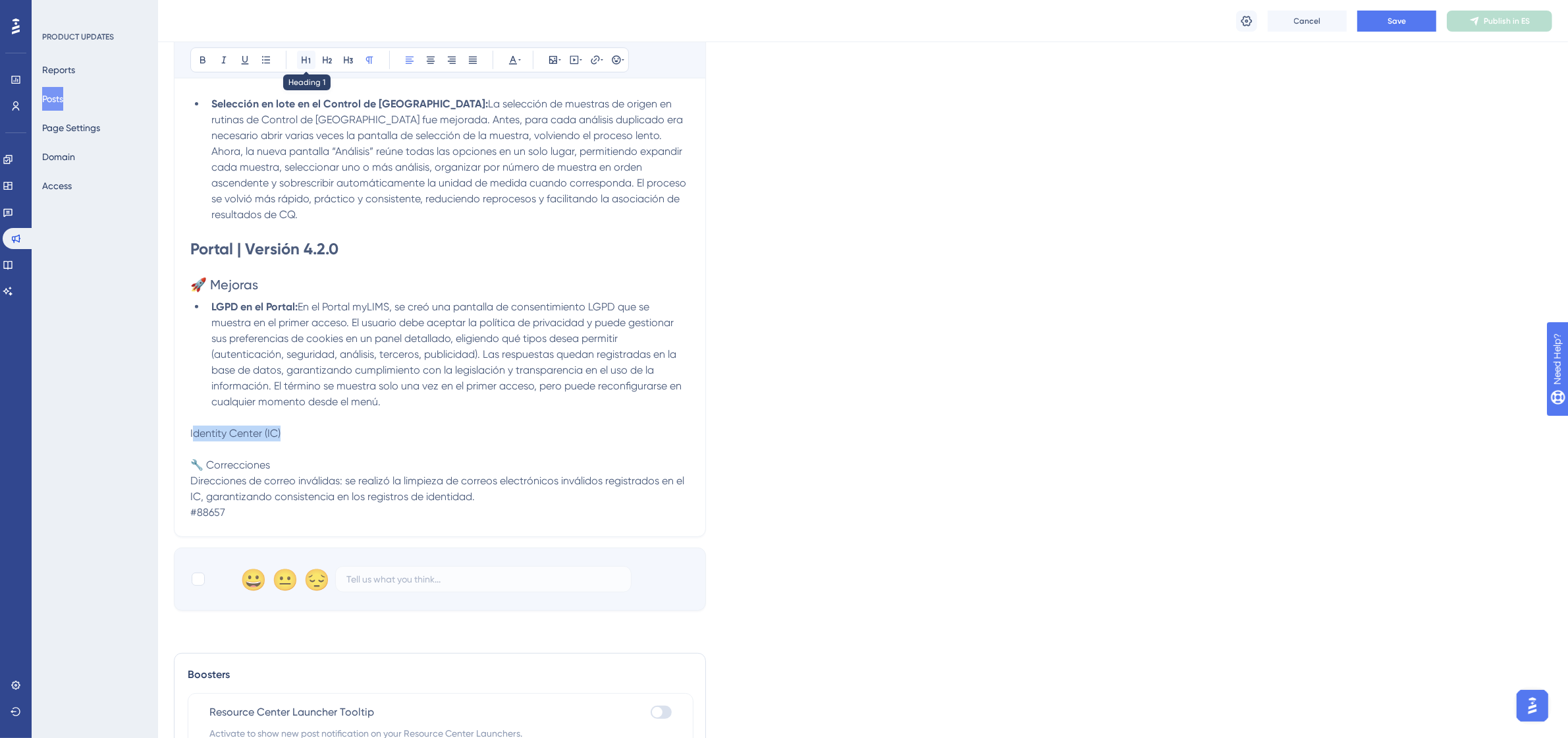
click at [307, 67] on button at bounding box center [306, 60] width 18 height 18
click at [200, 68] on button at bounding box center [202, 60] width 18 height 18
drag, startPoint x: 258, startPoint y: 465, endPoint x: 195, endPoint y: 465, distance: 63.0
click at [195, 465] on p "🔧 Correcciones" at bounding box center [440, 470] width 499 height 16
click at [202, 58] on icon at bounding box center [202, 59] width 11 height 11
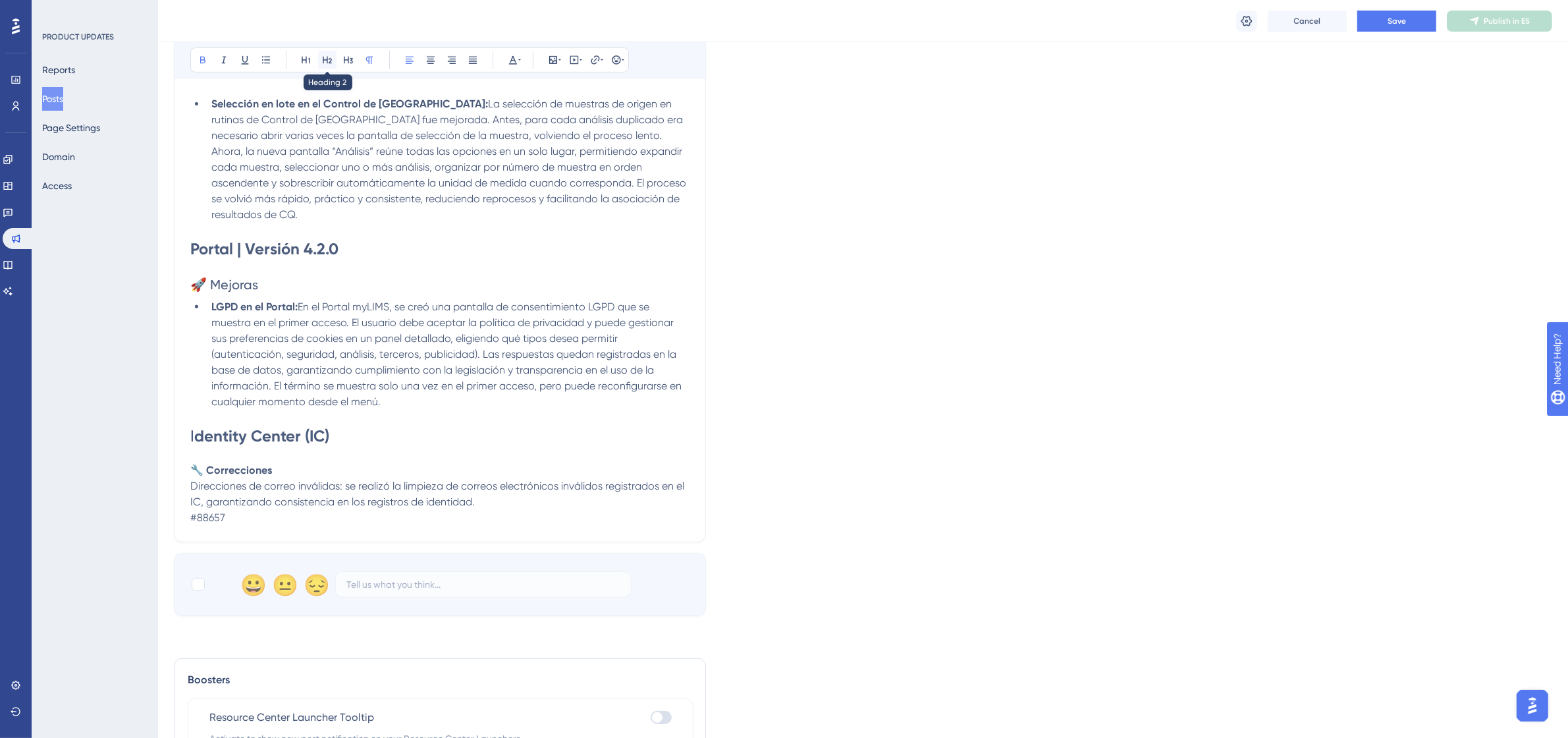
click at [323, 60] on icon at bounding box center [327, 59] width 11 height 11
click at [495, 506] on p "Direcciones de correo inválidas: se realizó la limpieza de correos electrónicos…" at bounding box center [440, 496] width 499 height 32
drag, startPoint x: 505, startPoint y: 509, endPoint x: 476, endPoint y: 514, distance: 29.4
click at [476, 514] on div "[DATE] – de 21:00 a 22:30 (UTC-3, Hora de [GEOGRAPHIC_DATA]) Bold Italic Underl…" at bounding box center [440, 86] width 532 height 887
click at [517, 66] on button at bounding box center [513, 60] width 18 height 18
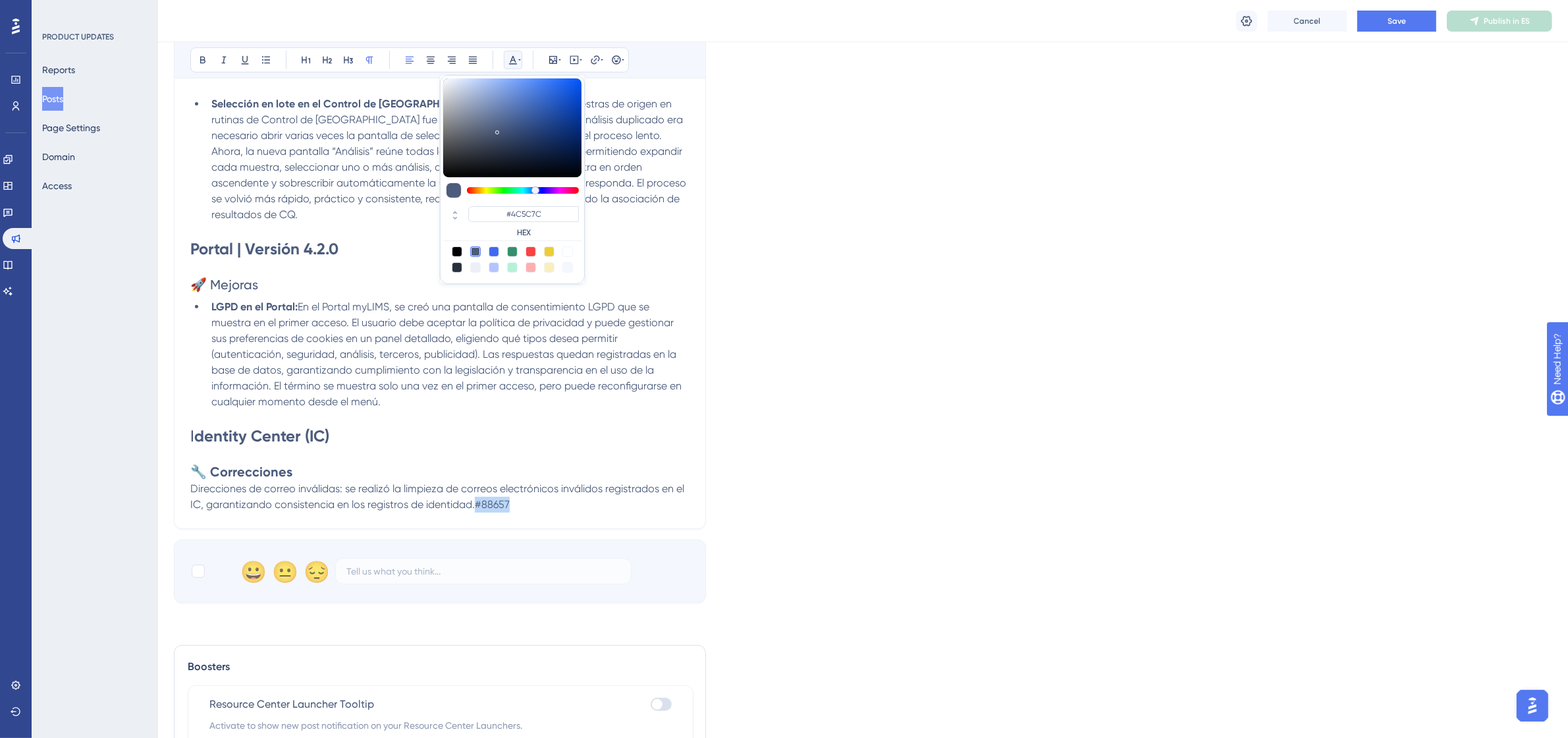
click at [568, 251] on div at bounding box center [567, 251] width 11 height 11
type input "#FFFFFF"
click at [612, 513] on div "[DATE] – de 21:00 a 22:30 (UTC-3, Hora de [GEOGRAPHIC_DATA]) Bold Italic Underl…" at bounding box center [440, 86] width 532 height 887
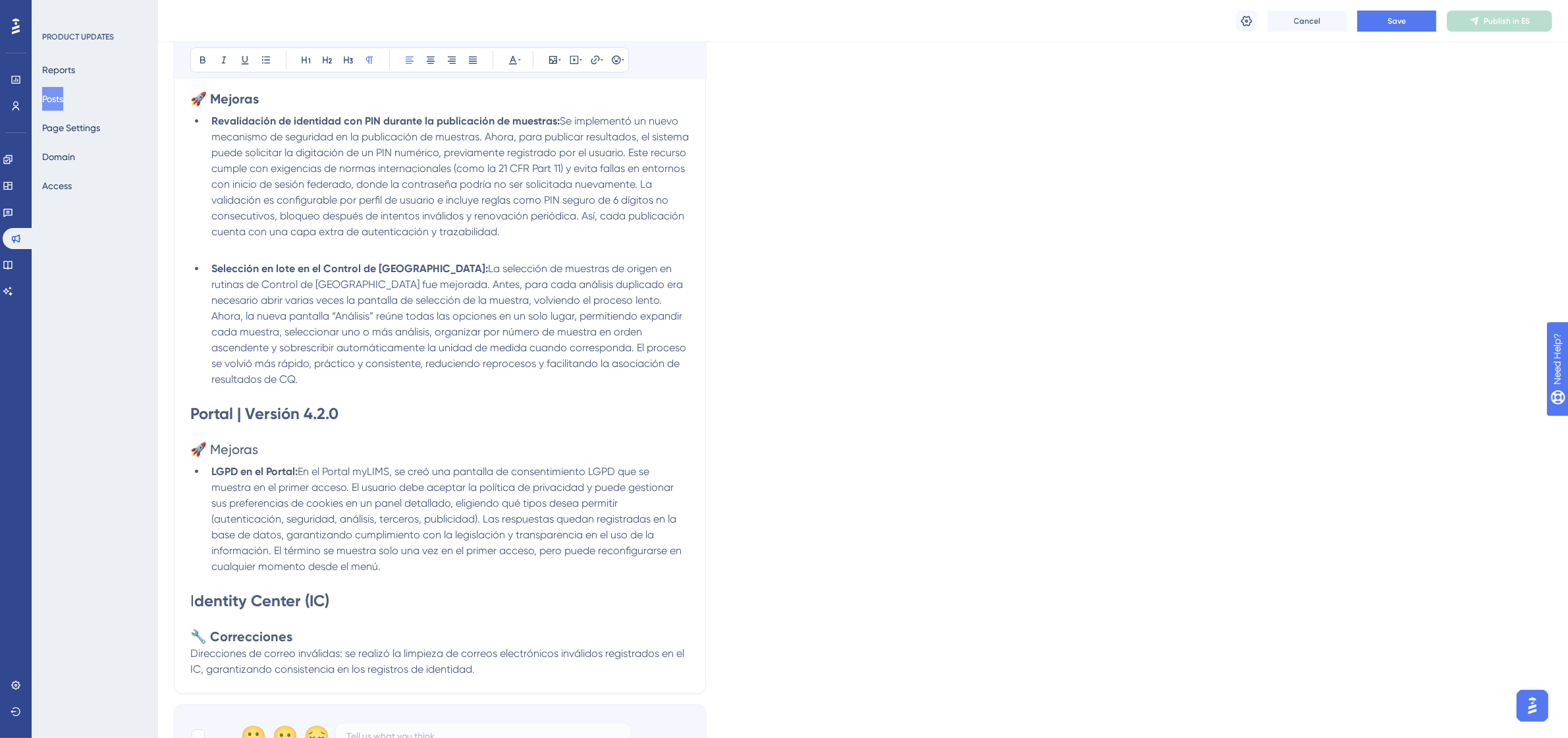
scroll to position [0, 0]
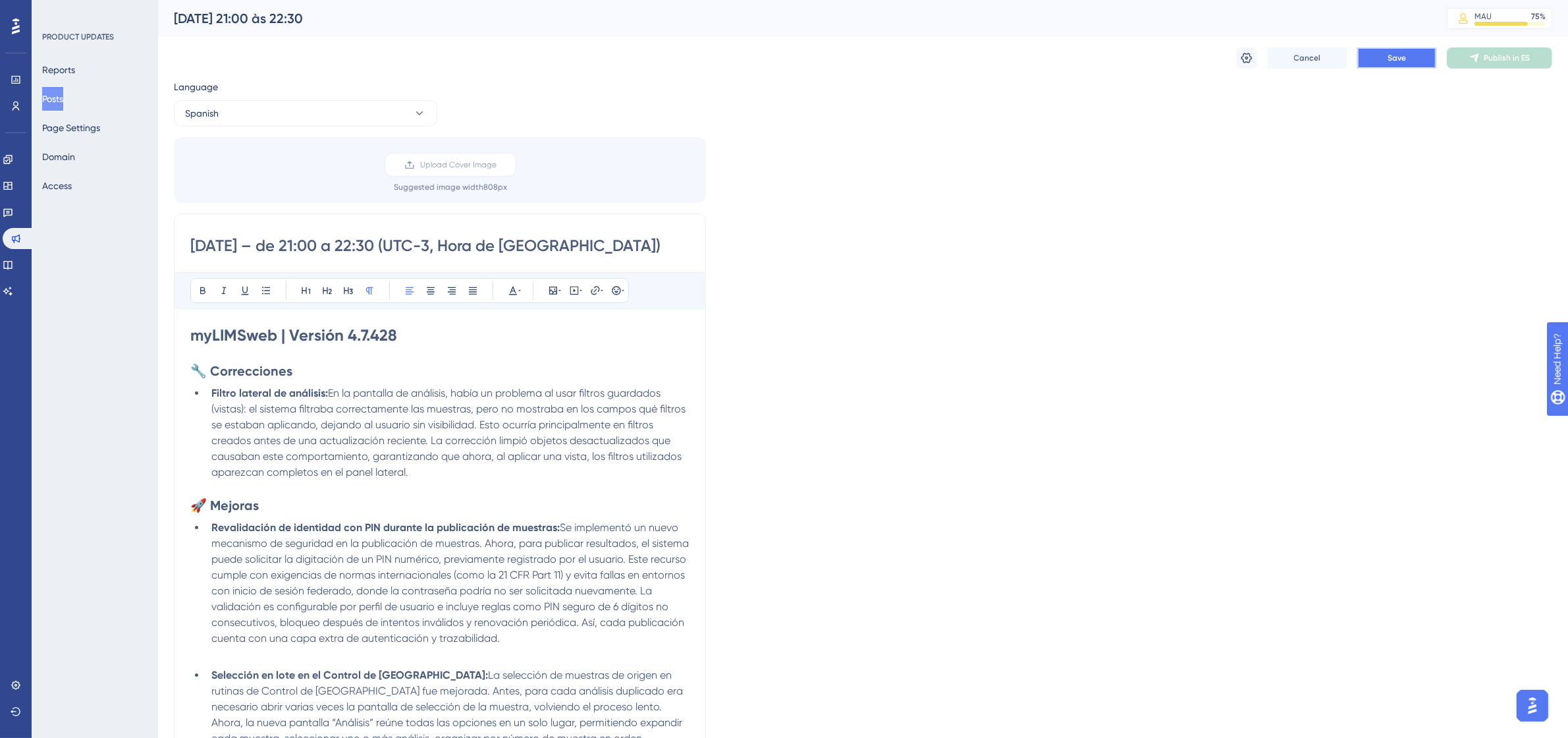
click at [1377, 57] on button "Save" at bounding box center [1397, 58] width 79 height 21
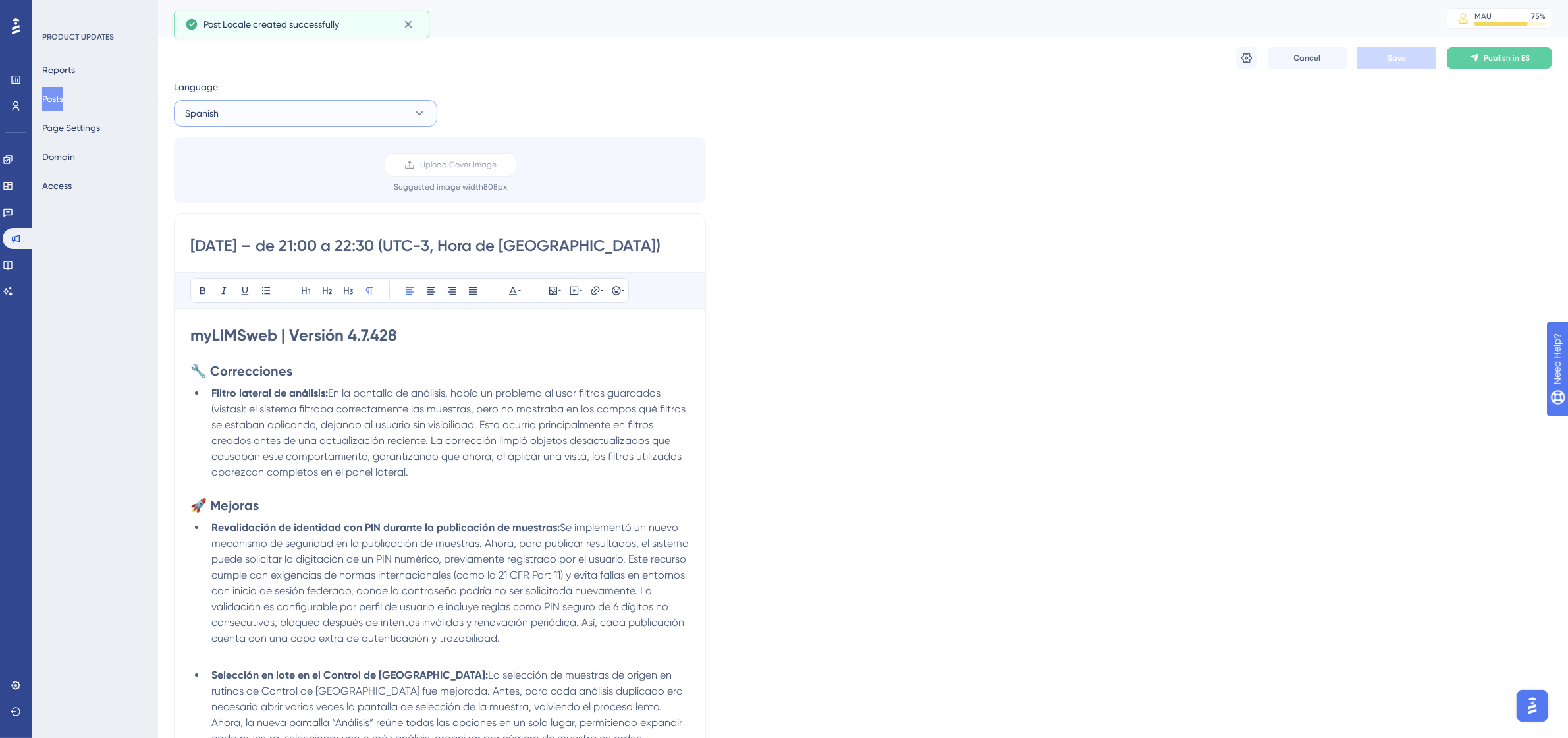
click at [310, 114] on button "Spanish" at bounding box center [306, 113] width 263 height 26
click at [319, 160] on button "Portuguese (Default) Portuguese (Default) Draft" at bounding box center [306, 153] width 246 height 26
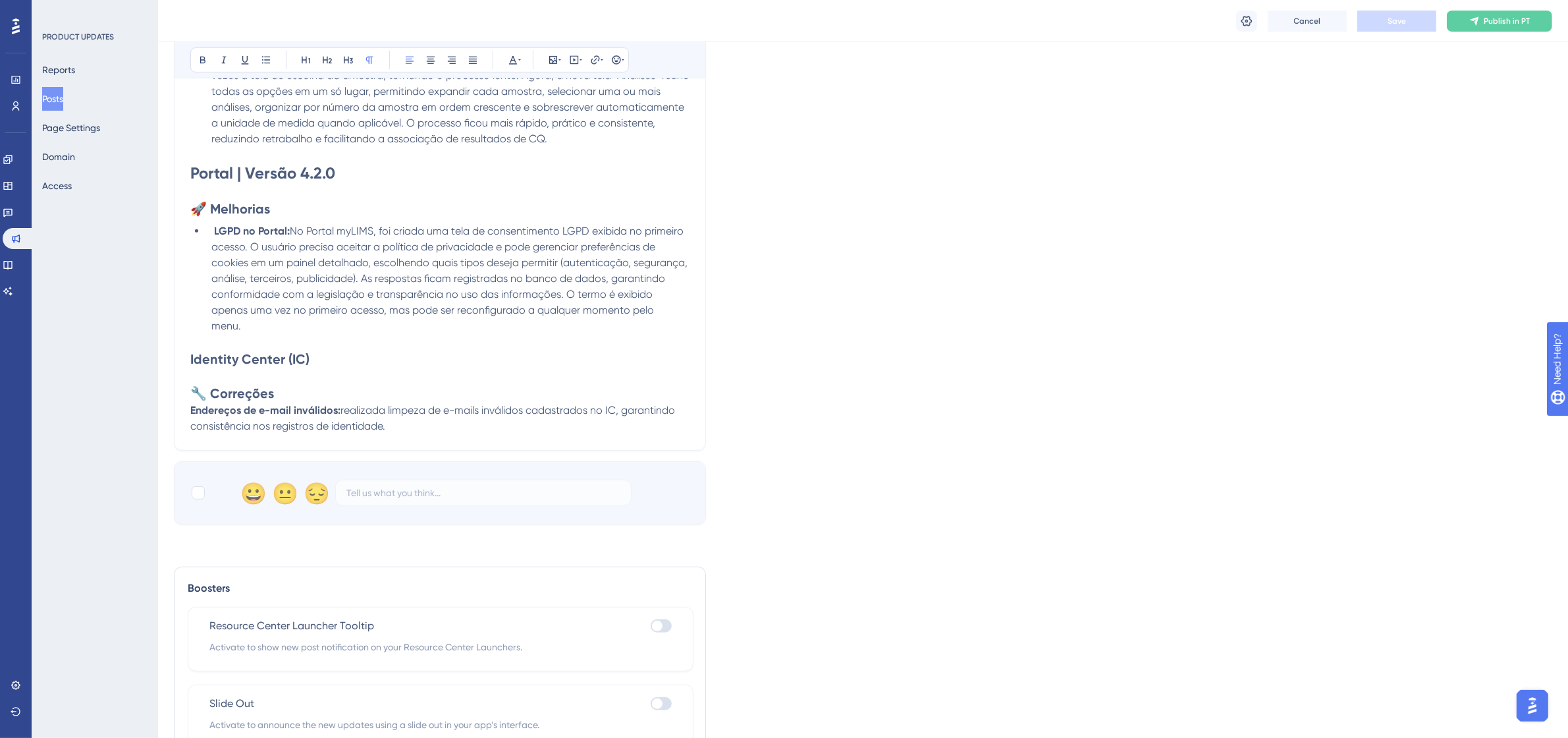
scroll to position [644, 0]
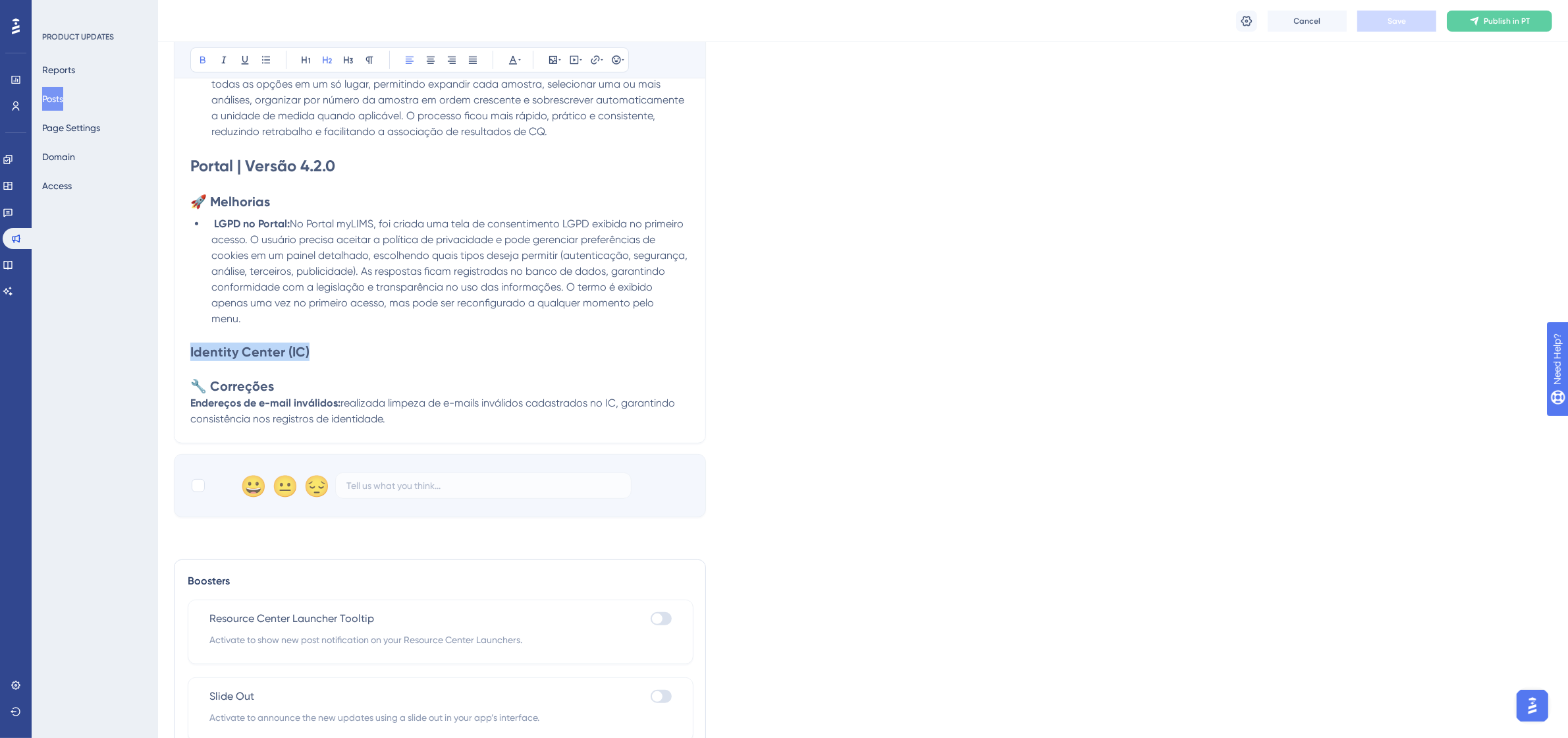
drag, startPoint x: 316, startPoint y: 351, endPoint x: 192, endPoint y: 356, distance: 124.1
click at [192, 356] on h2 "Identity Center (IC)" at bounding box center [440, 352] width 499 height 18
click at [307, 64] on icon at bounding box center [306, 59] width 11 height 11
click at [1401, 16] on span "Save" at bounding box center [1397, 21] width 18 height 11
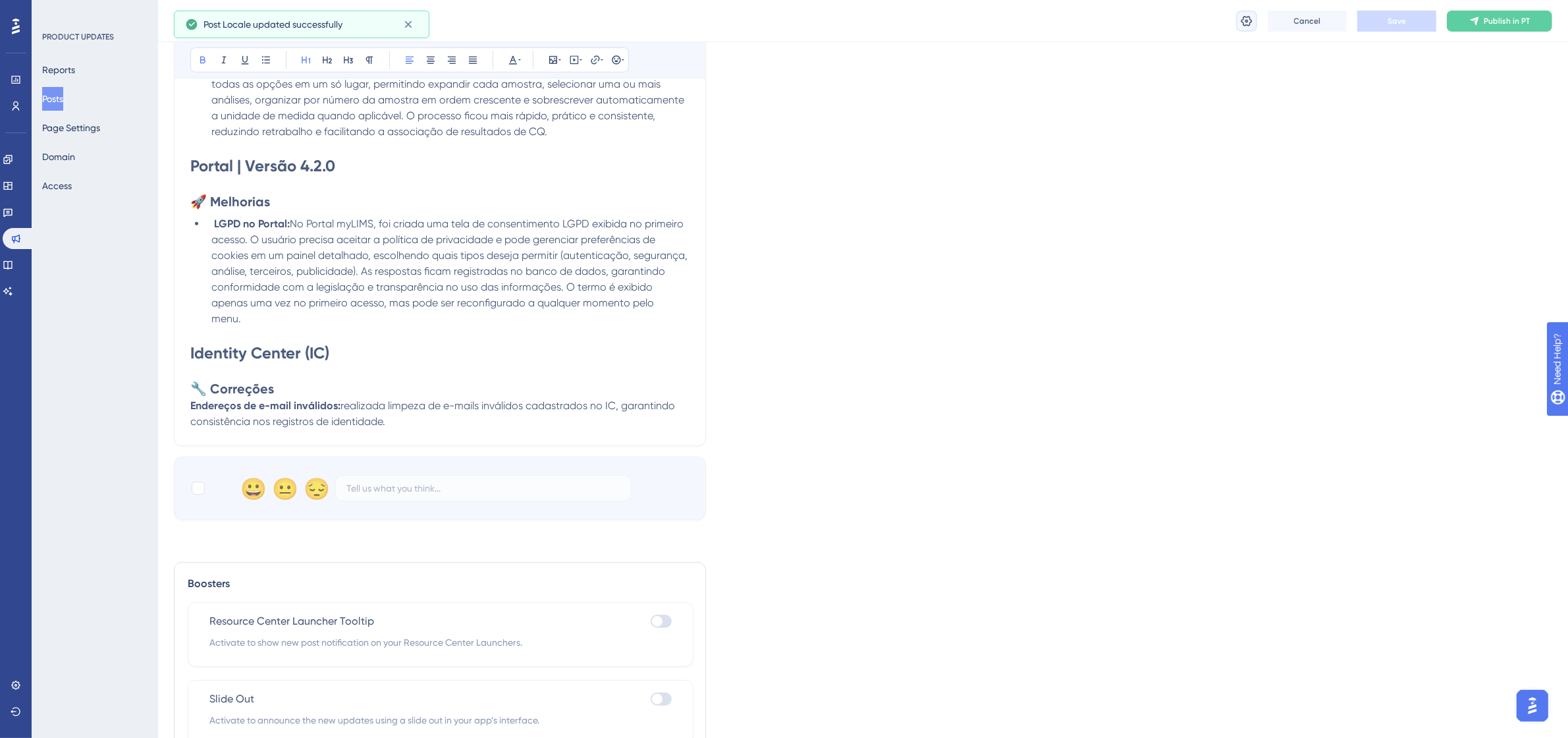
click at [1251, 23] on icon at bounding box center [1246, 21] width 13 height 13
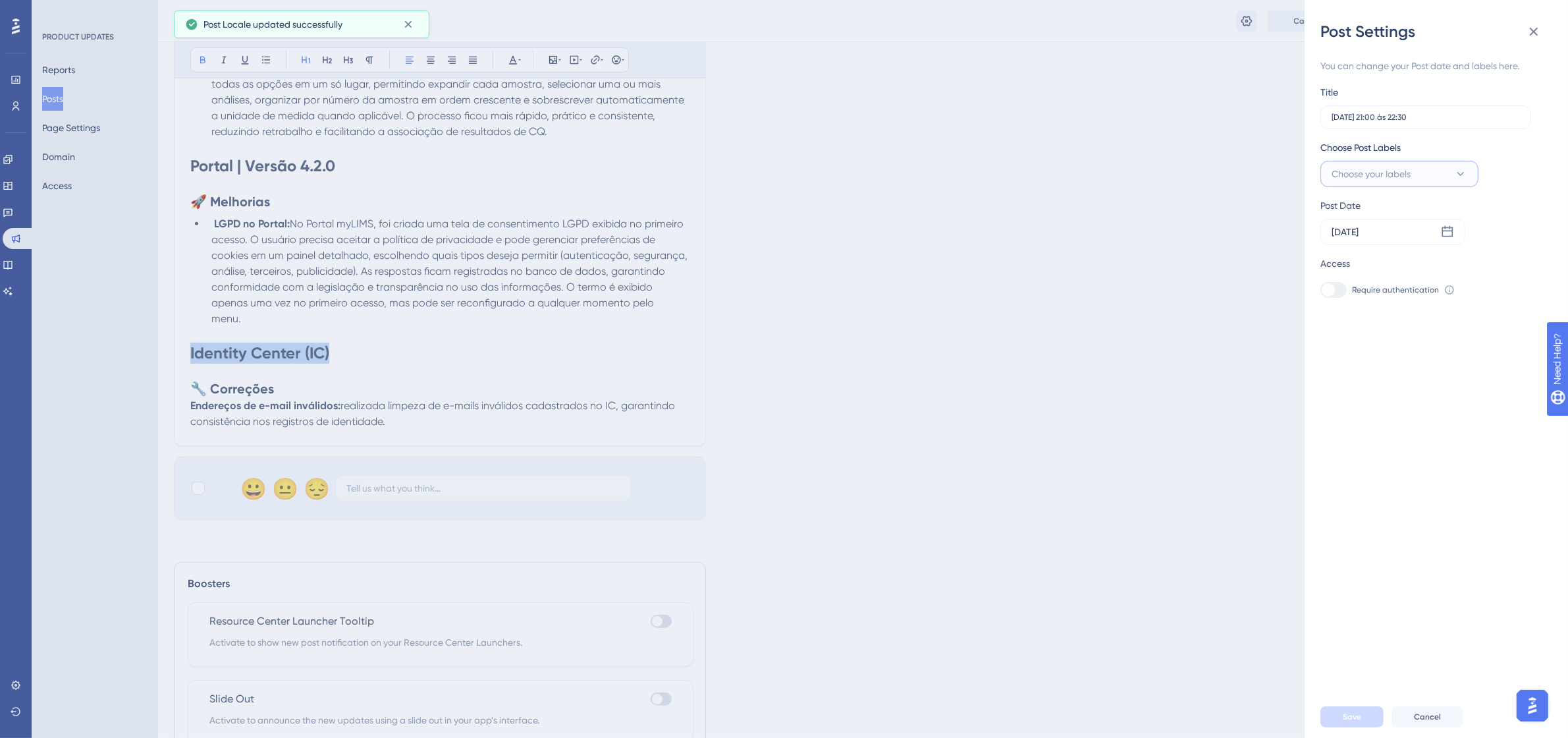
click at [1397, 172] on span "Choose your labels" at bounding box center [1371, 174] width 79 height 16
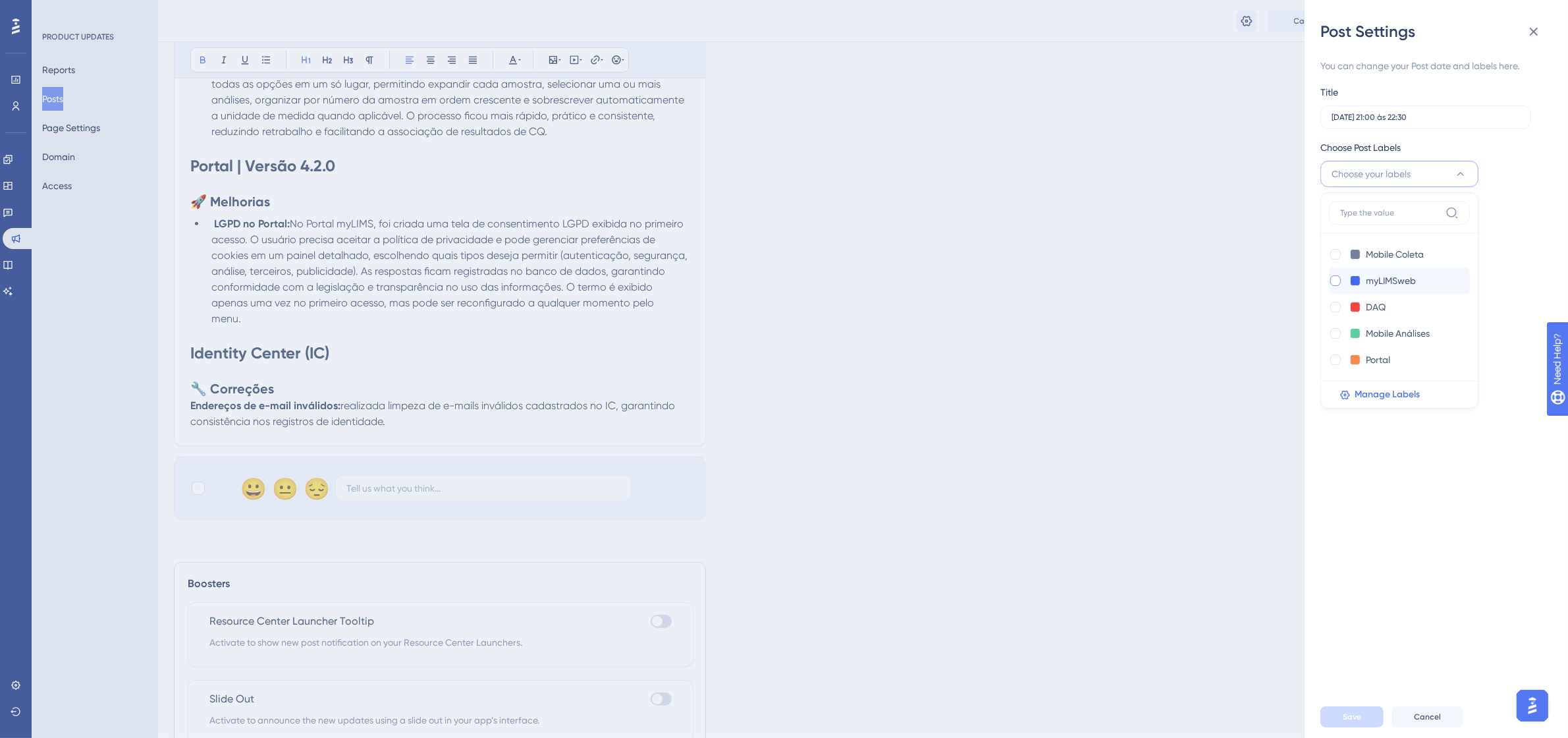
click at [1334, 280] on div at bounding box center [1335, 280] width 11 height 11
checkbox input "true"
click at [1332, 358] on div at bounding box center [1335, 359] width 11 height 11
checkbox input "true"
click at [1350, 453] on div "You can change your Post date and labels here. Title [DATE] 21:00 às 22:30 Choo…" at bounding box center [1441, 369] width 242 height 654
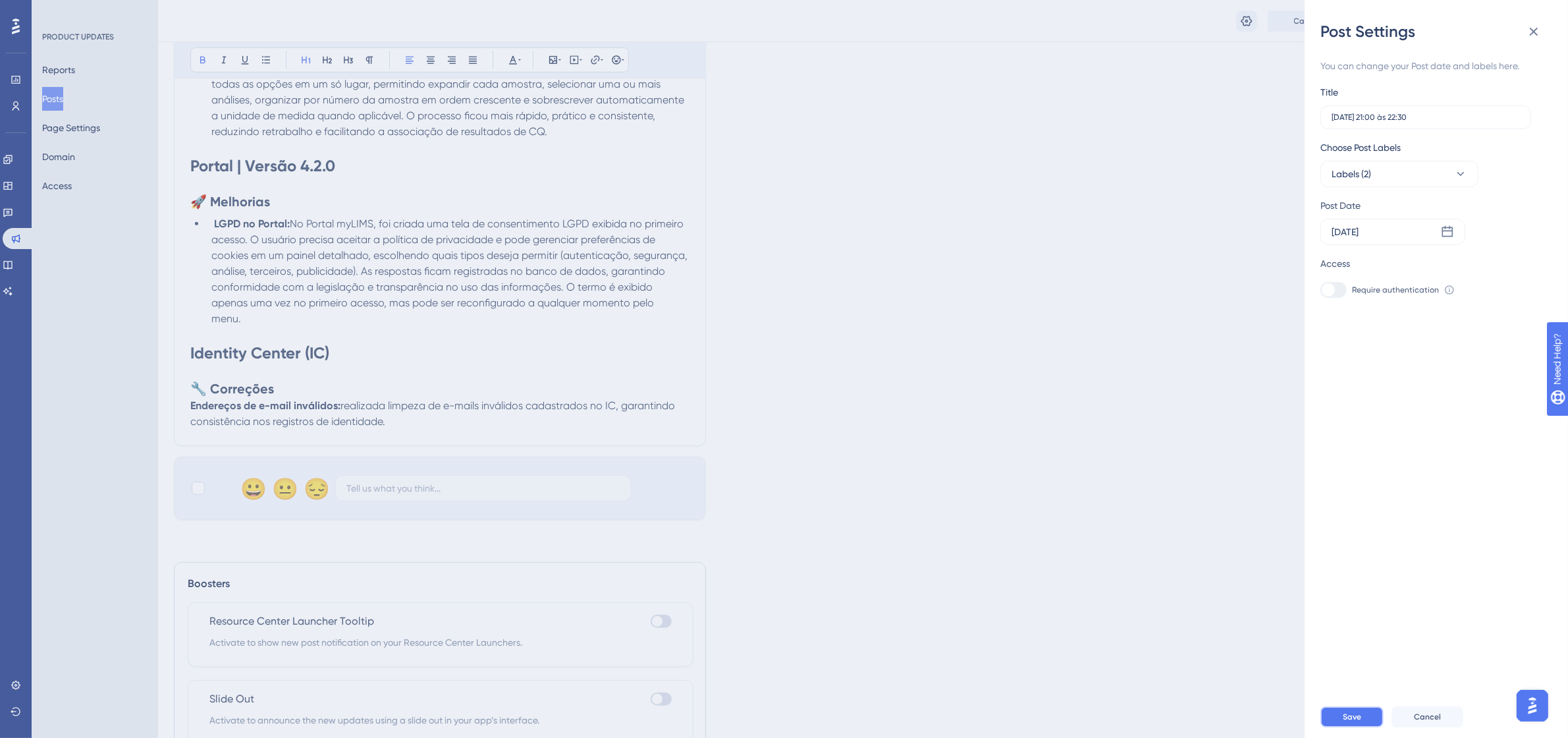
click at [1346, 722] on span "Save" at bounding box center [1351, 717] width 18 height 11
click at [922, 481] on div "Post Settings You can change your Post date and labels here. Title [DATE] 21:00…" at bounding box center [784, 369] width 1568 height 738
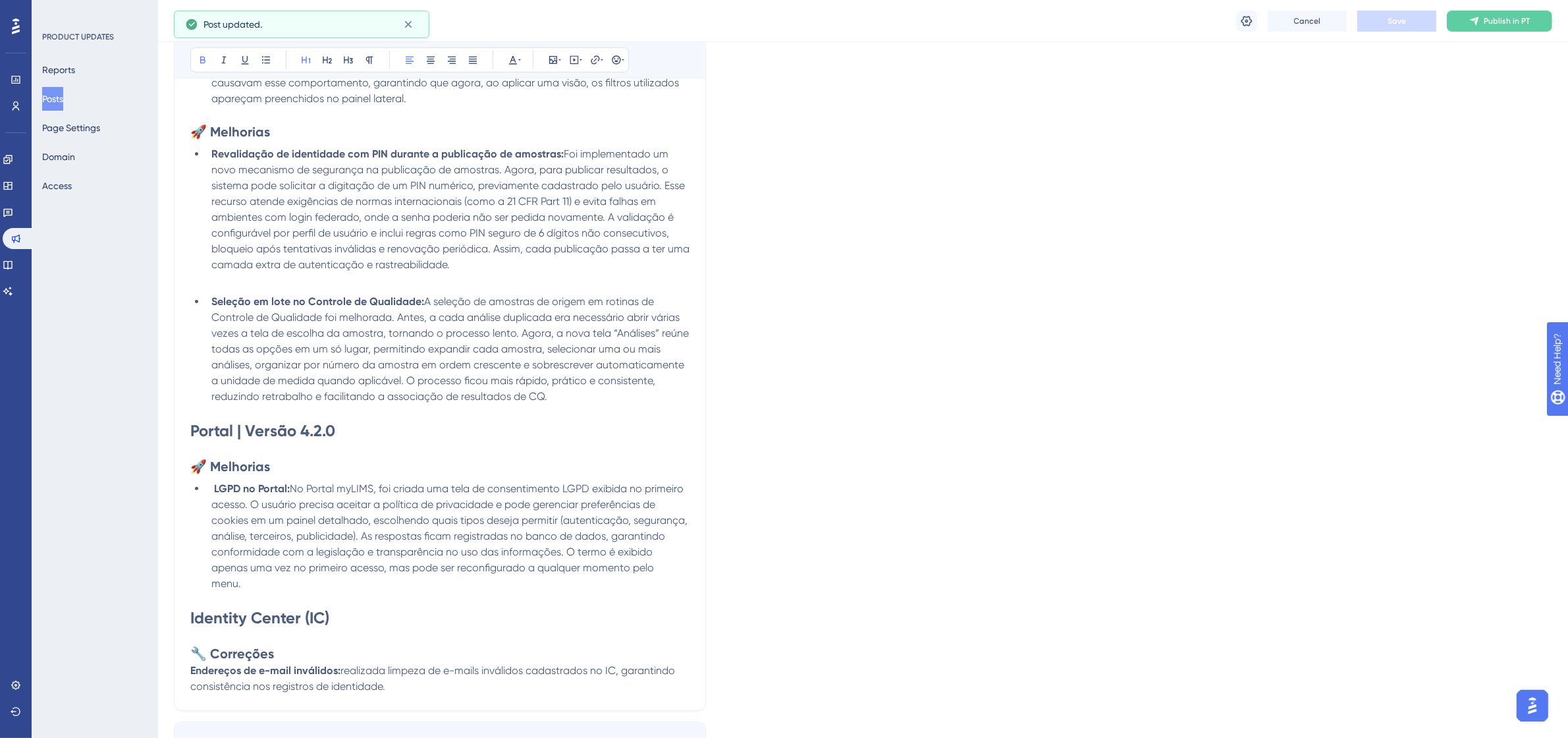
scroll to position [0, 0]
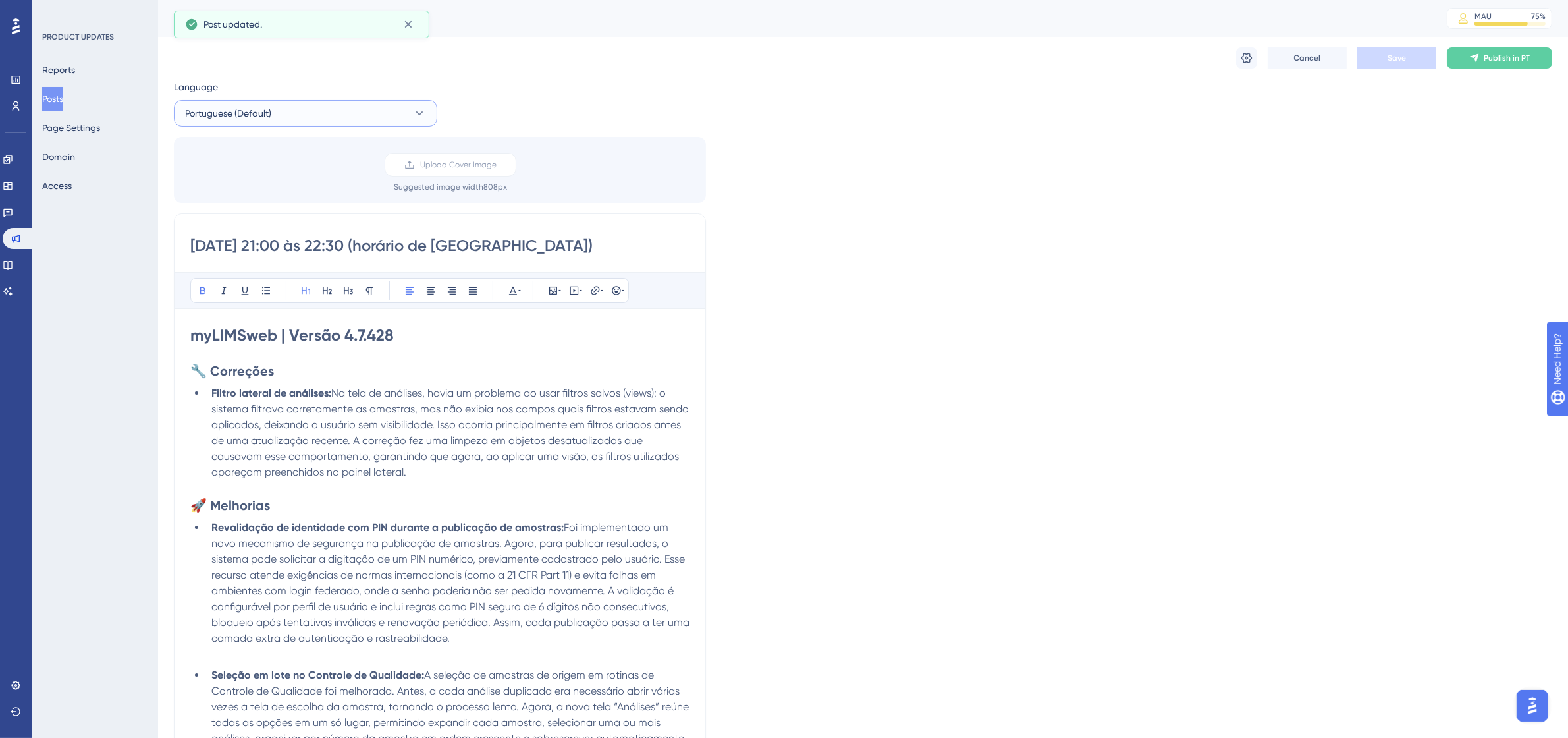
click at [316, 109] on button "Portuguese (Default)" at bounding box center [306, 113] width 263 height 26
click at [290, 196] on button "English English No translation" at bounding box center [306, 206] width 246 height 26
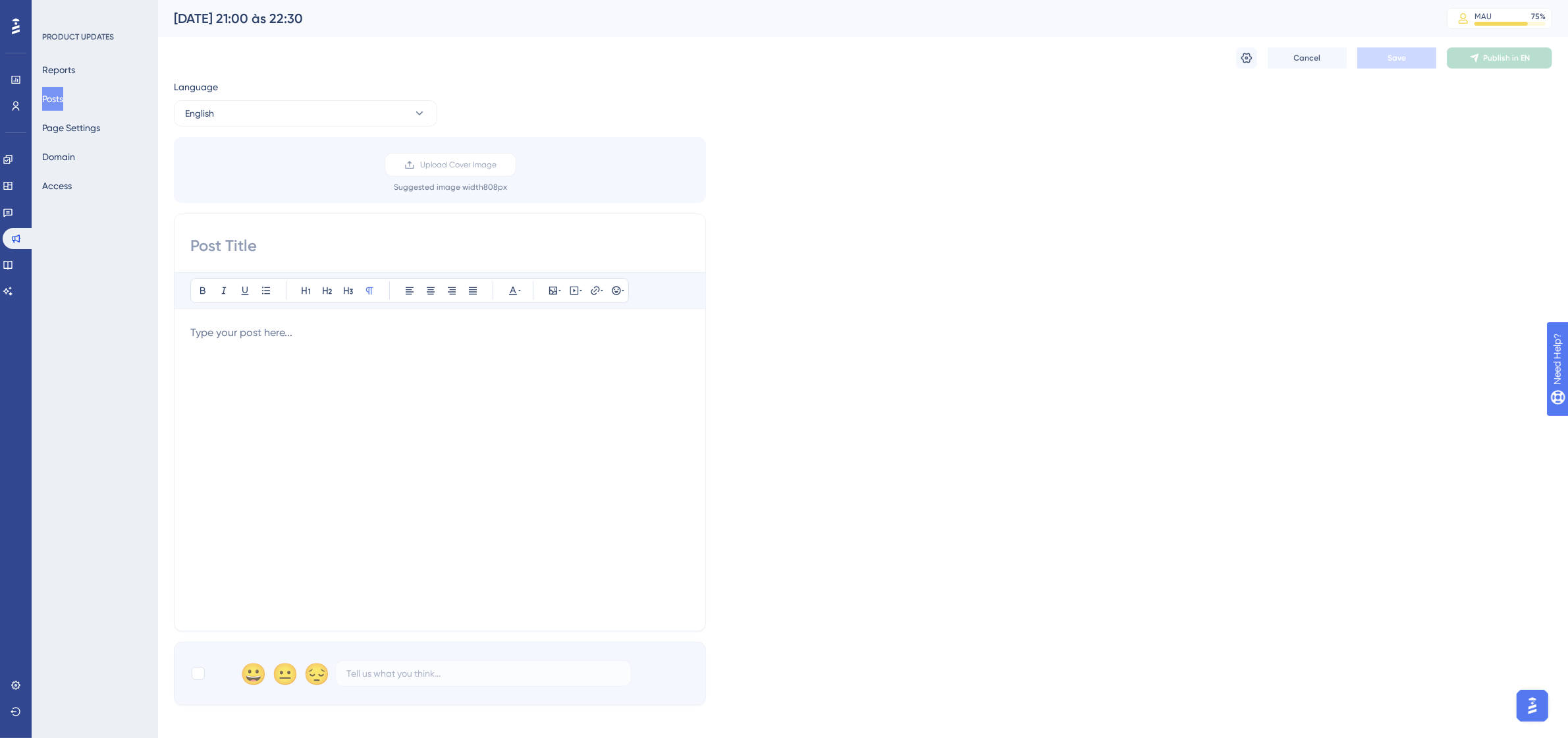
click at [307, 251] on input at bounding box center [440, 246] width 499 height 21
paste input "10/00/25 – from 9:00 PM to 10:30 PM (UTC-3, Brasilia Time)"
click at [227, 244] on input "10/00/25 – from 9:00 PM to 10:30 PM (UTC-3, Brasilia Time)" at bounding box center [440, 246] width 499 height 21
type input "[DATE] – from 9:00 PM to 10:30 PM (UTC-3, Brasilia Time)"
click at [268, 327] on p at bounding box center [440, 333] width 499 height 16
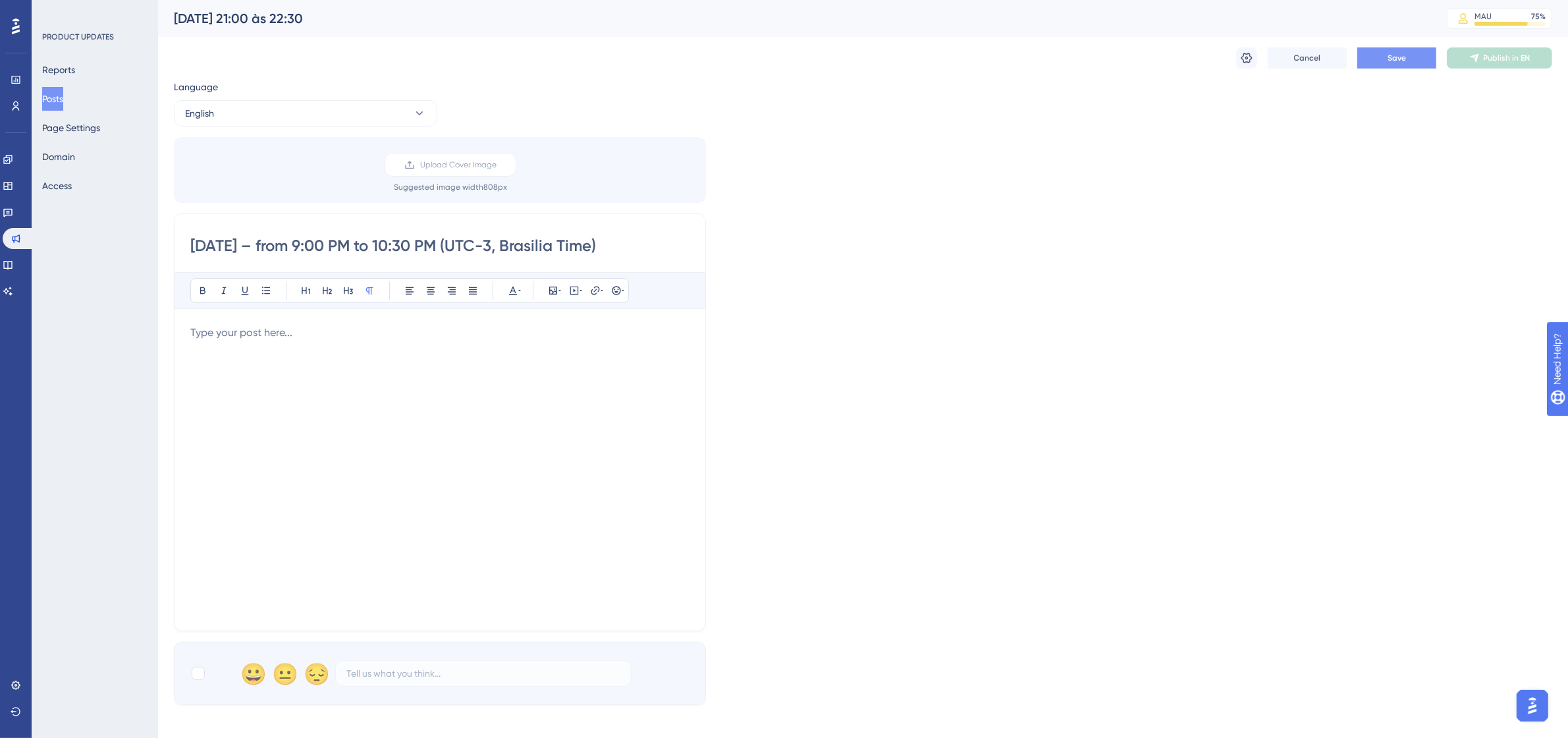
click at [315, 363] on div at bounding box center [440, 470] width 499 height 290
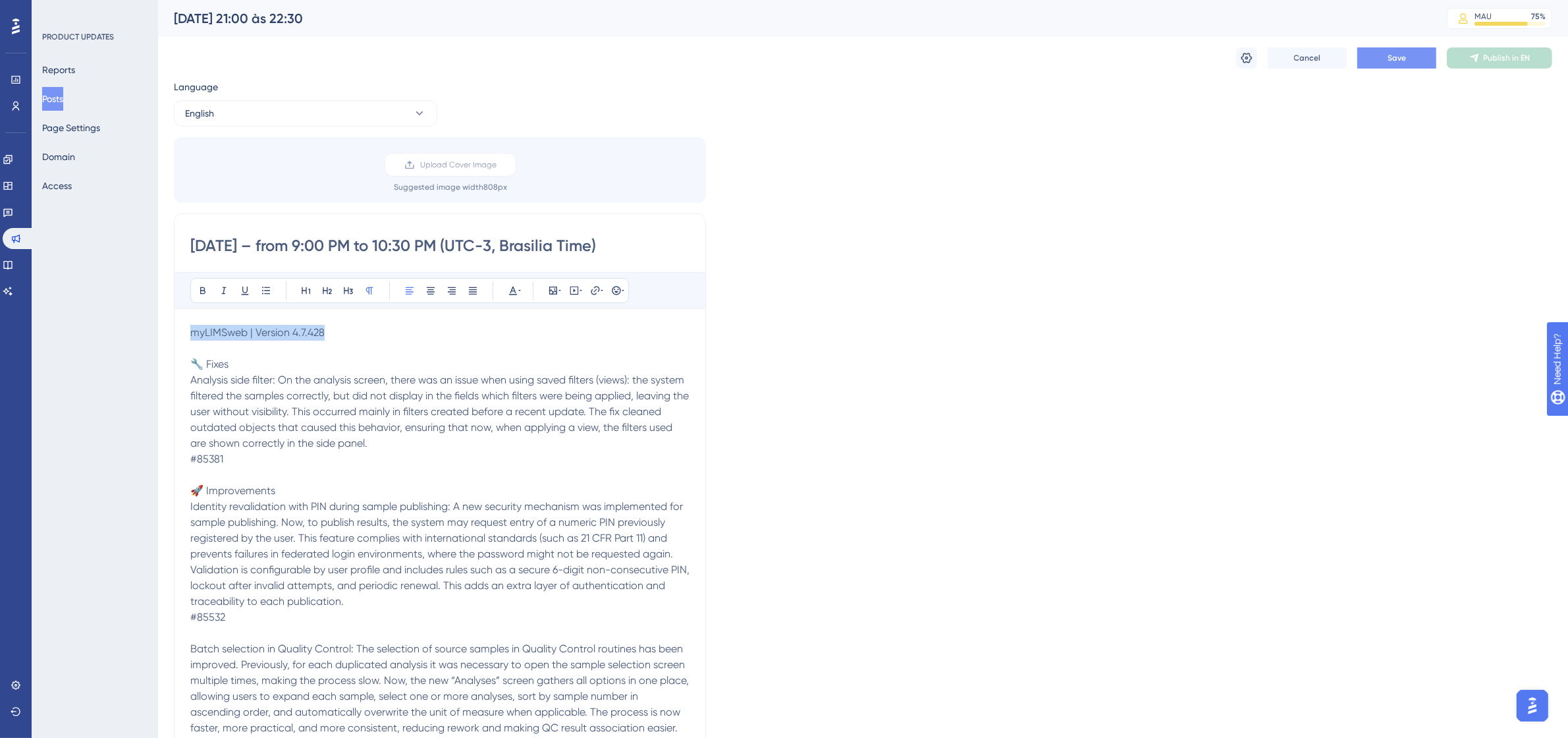
drag, startPoint x: 329, startPoint y: 331, endPoint x: 156, endPoint y: 334, distance: 173.0
click at [158, 334] on div "Performance Users Engagement Widgets Feedback Product Updates Knowledge Base AI…" at bounding box center [862, 698] width 1409 height 1397
click at [195, 291] on button at bounding box center [202, 290] width 18 height 18
click at [304, 288] on icon at bounding box center [306, 290] width 11 height 11
drag, startPoint x: 239, startPoint y: 370, endPoint x: 196, endPoint y: 370, distance: 43.0
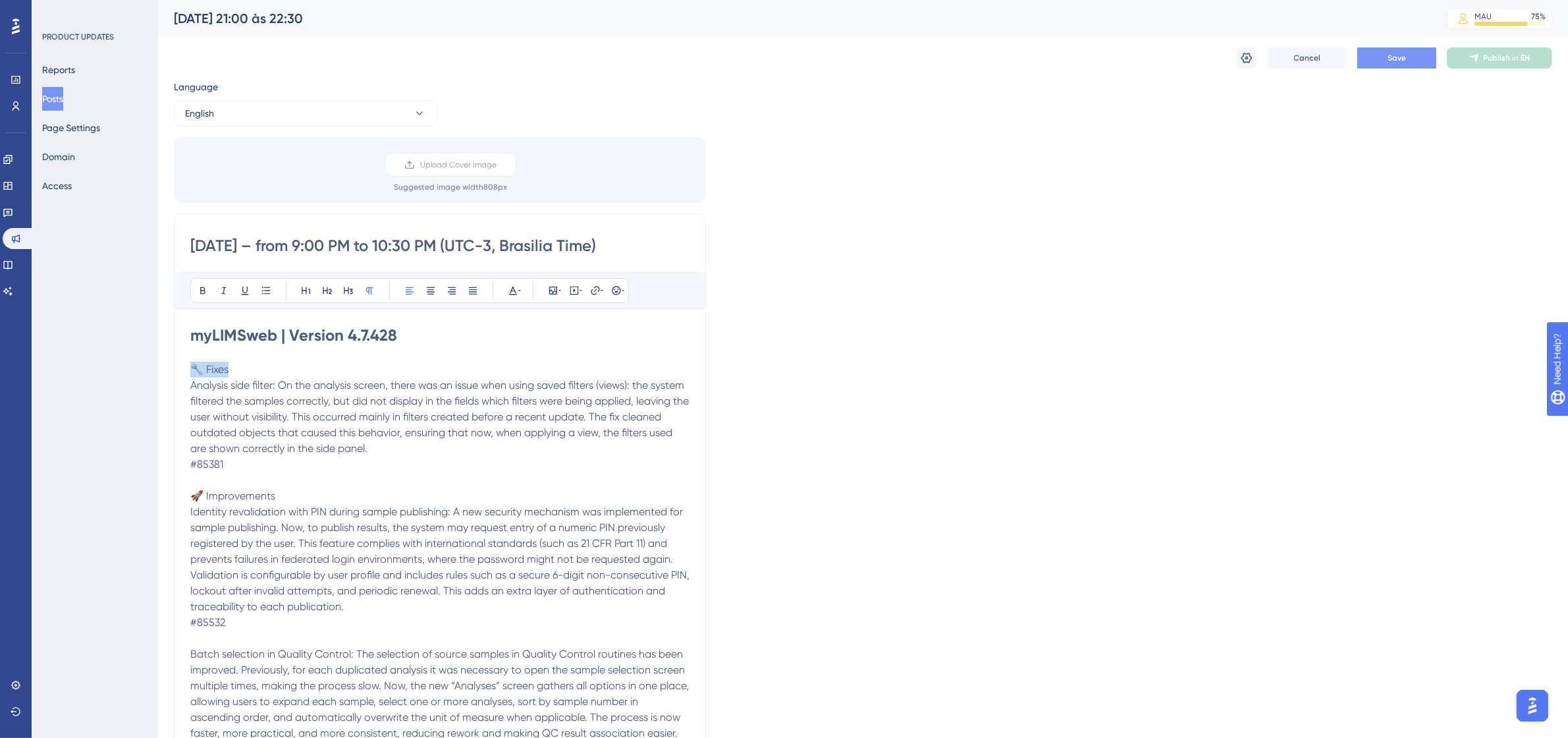
click at [196, 370] on p "🔧 Fixes" at bounding box center [440, 370] width 499 height 16
click at [204, 292] on icon at bounding box center [202, 290] width 11 height 11
click at [329, 295] on icon at bounding box center [327, 290] width 11 height 11
drag, startPoint x: 277, startPoint y: 386, endPoint x: 193, endPoint y: 390, distance: 84.1
click at [193, 390] on span "Analysis side filter: On the analysis screen, there was an issue when using sav…" at bounding box center [441, 419] width 501 height 76
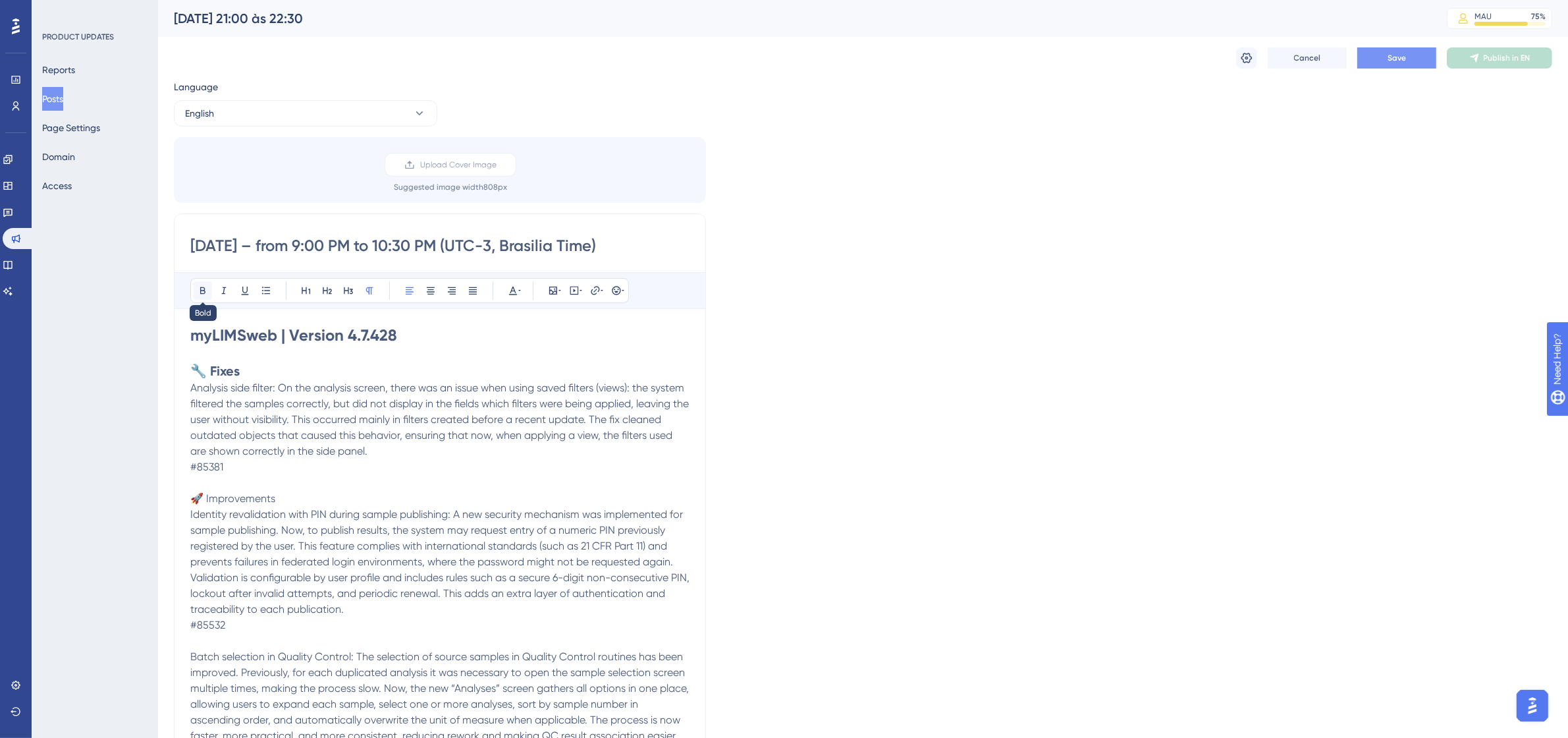
click at [207, 290] on icon at bounding box center [202, 290] width 11 height 11
click at [268, 285] on icon at bounding box center [265, 290] width 11 height 11
click at [550, 456] on li "Analysis side filter: On the analysis screen, there was an issue when using sav…" at bounding box center [447, 425] width 483 height 79
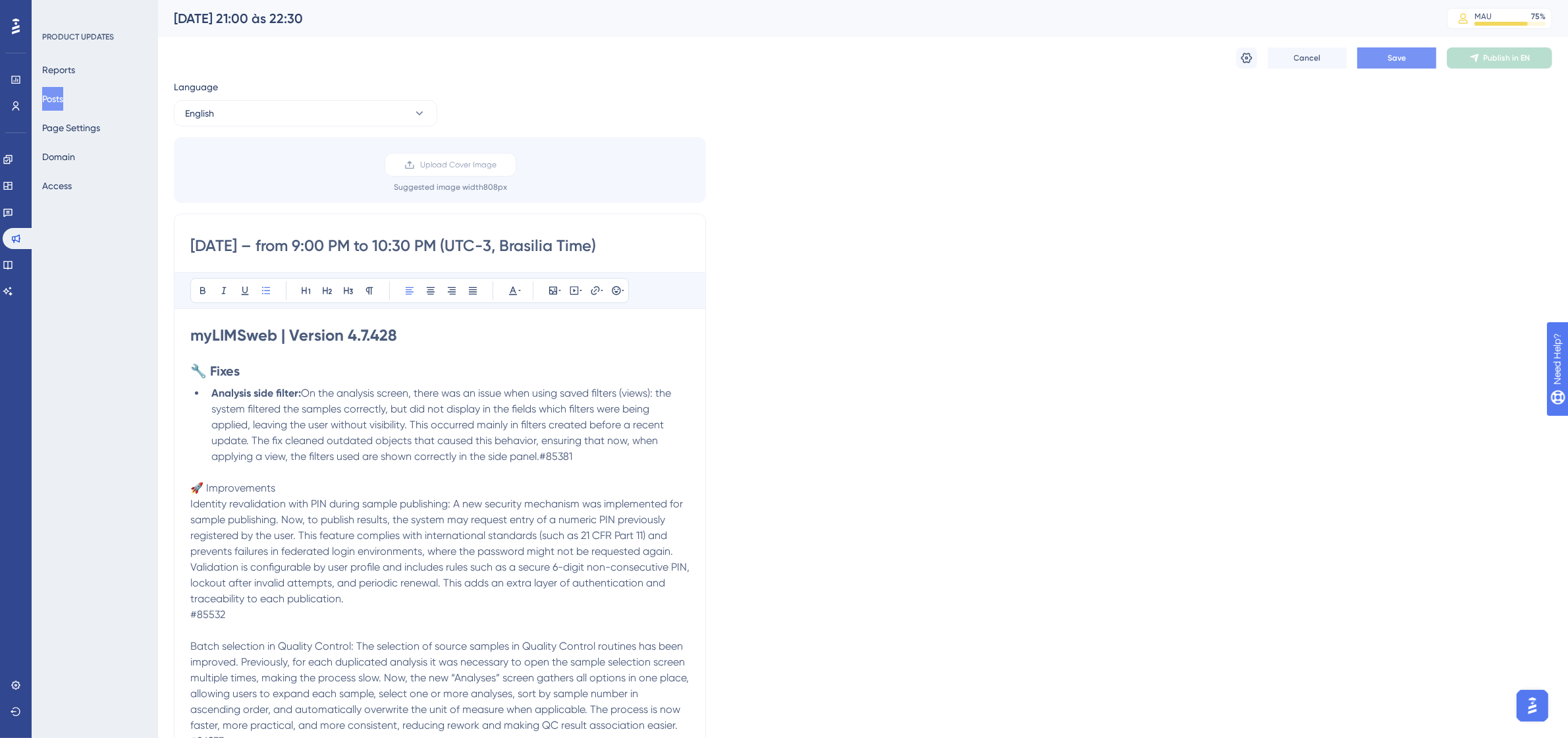
drag, startPoint x: 580, startPoint y: 451, endPoint x: 544, endPoint y: 455, distance: 36.2
click at [544, 455] on li "Analysis side filter: On the analysis screen, there was an issue when using sav…" at bounding box center [447, 425] width 483 height 79
click at [505, 288] on button at bounding box center [513, 290] width 18 height 18
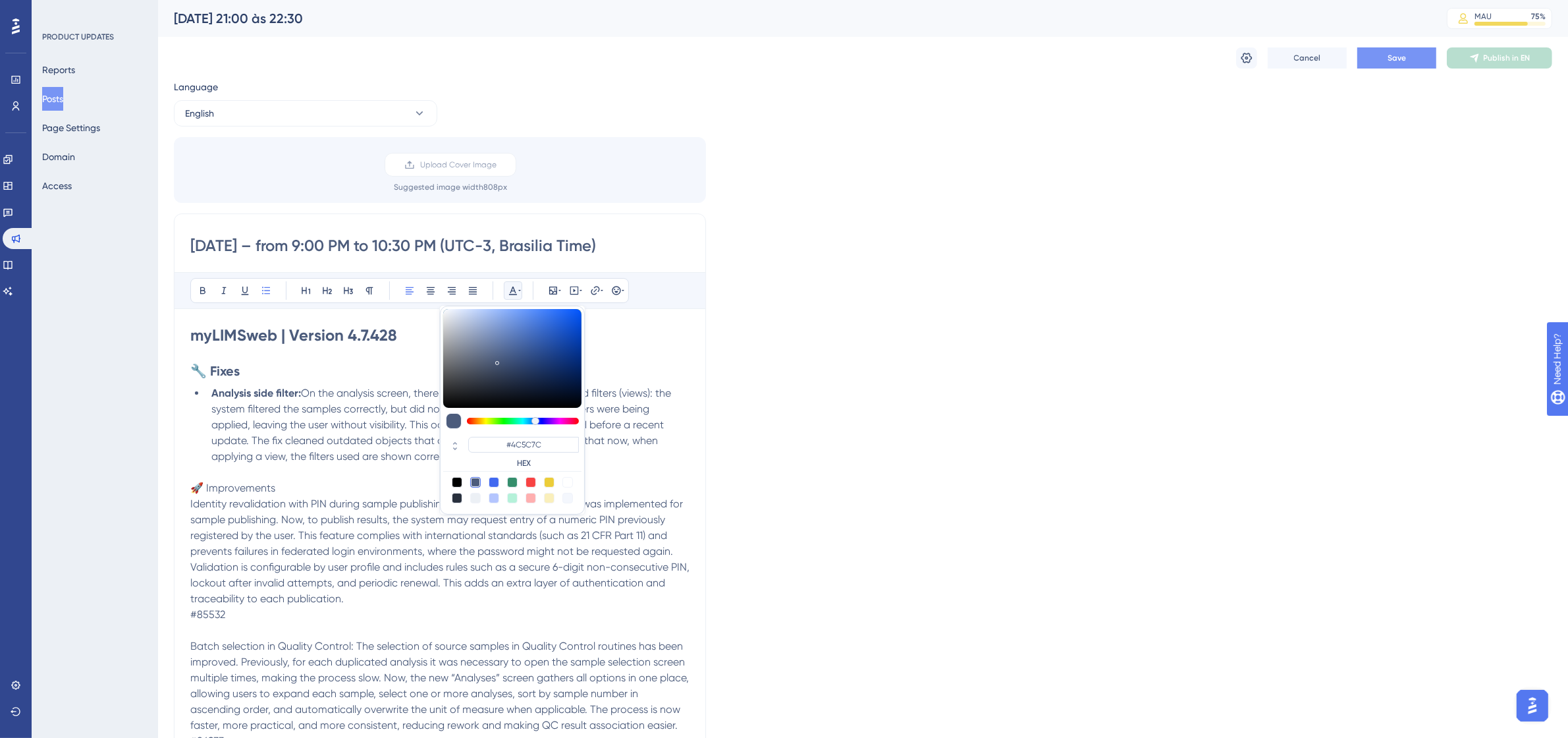
click at [566, 481] on div at bounding box center [567, 482] width 11 height 11
type input "#FFFFFF"
click at [315, 499] on span "Identity revalidation with PIN during sample publishing: A new security mechani…" at bounding box center [441, 551] width 502 height 108
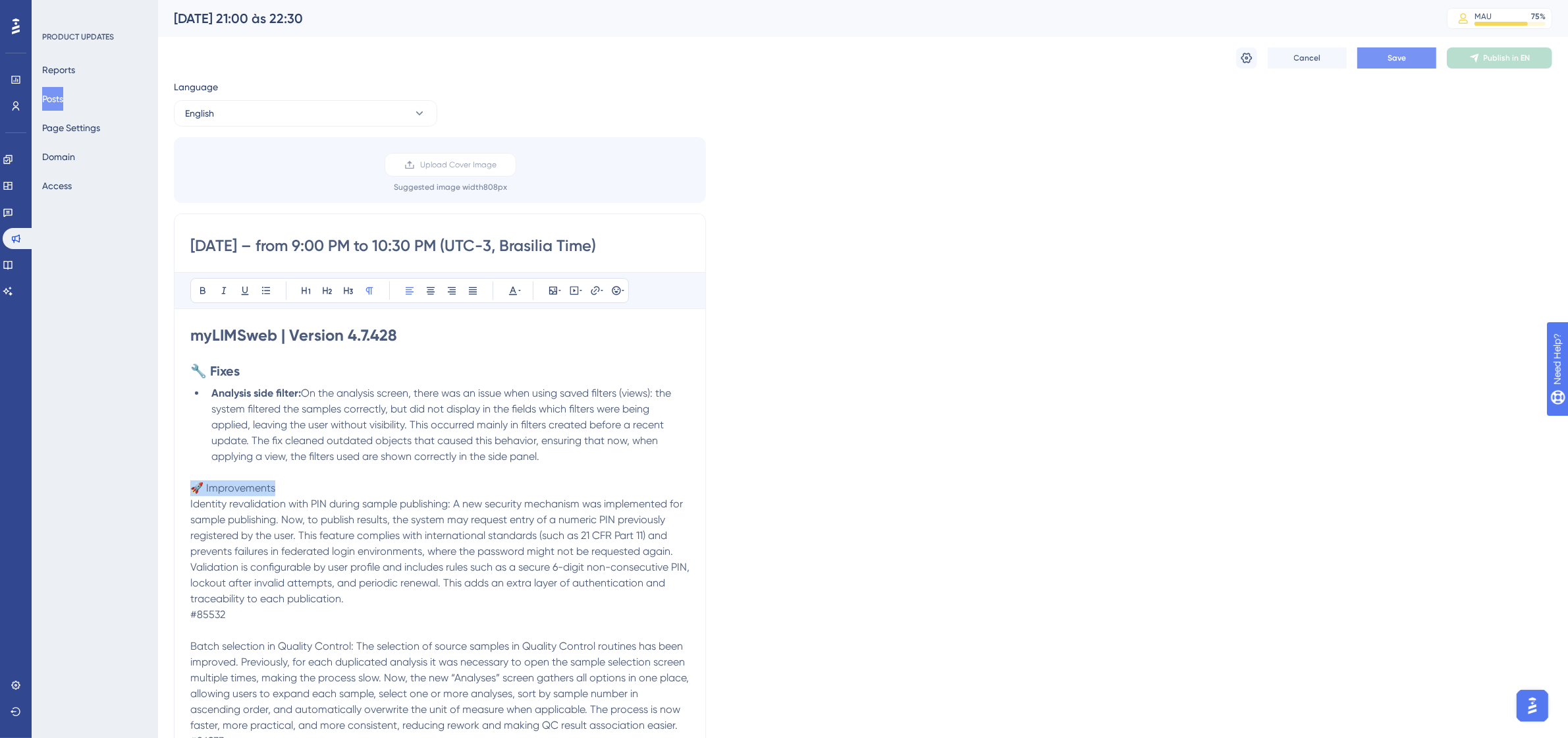
drag, startPoint x: 308, startPoint y: 487, endPoint x: 198, endPoint y: 489, distance: 110.0
click at [195, 489] on p "🚀 Improvements" at bounding box center [440, 488] width 499 height 16
click at [205, 297] on button at bounding box center [202, 290] width 18 height 18
click at [325, 290] on icon at bounding box center [327, 290] width 11 height 11
drag, startPoint x: 455, startPoint y: 506, endPoint x: 186, endPoint y: 507, distance: 269.0
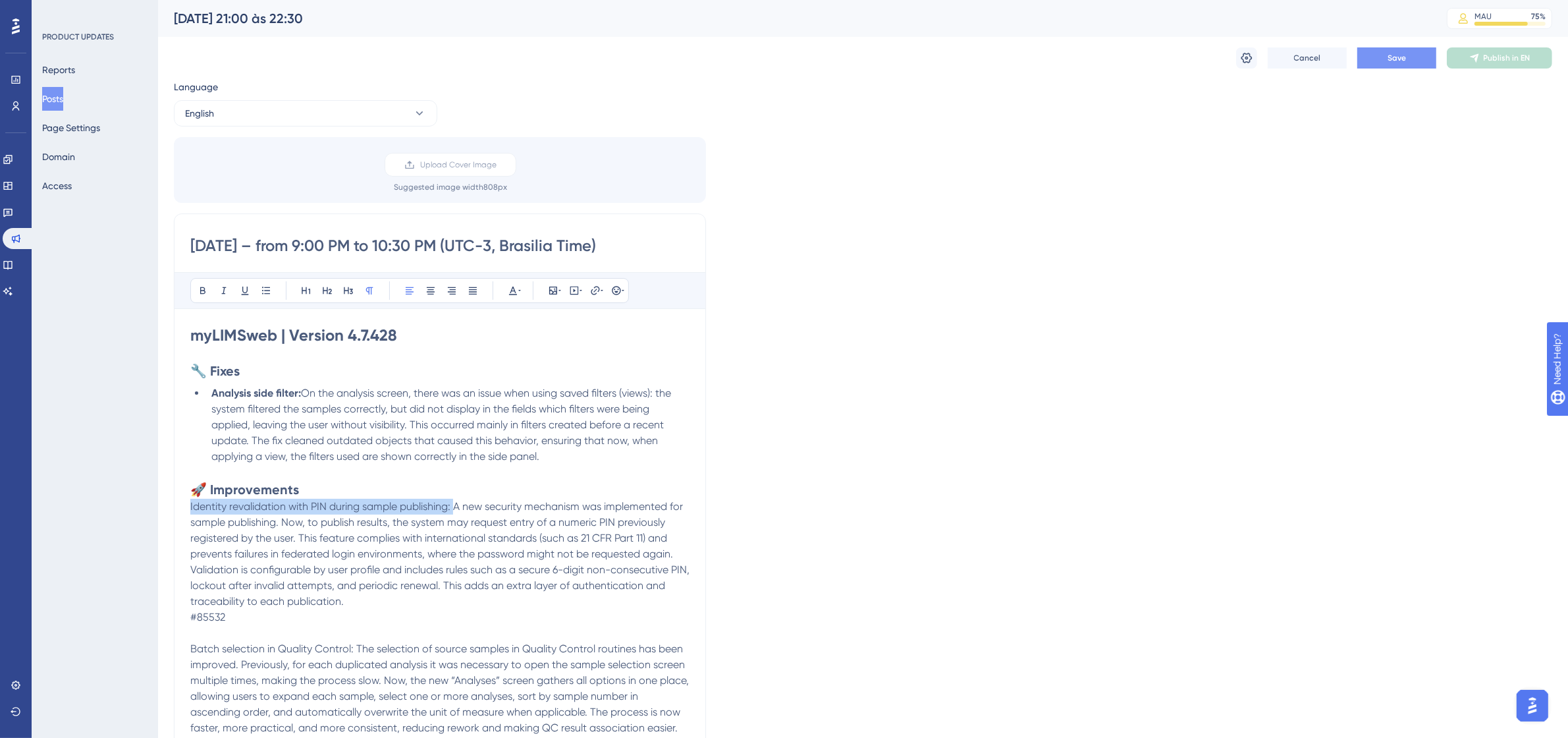
click at [186, 507] on div "[DATE] – from 9:00 PM to 10:30 PM (UTC-3, Brasilia Time) Bold Italic Underline …" at bounding box center [440, 632] width 532 height 839
click at [199, 288] on icon at bounding box center [202, 290] width 11 height 11
click at [264, 295] on icon at bounding box center [265, 290] width 11 height 11
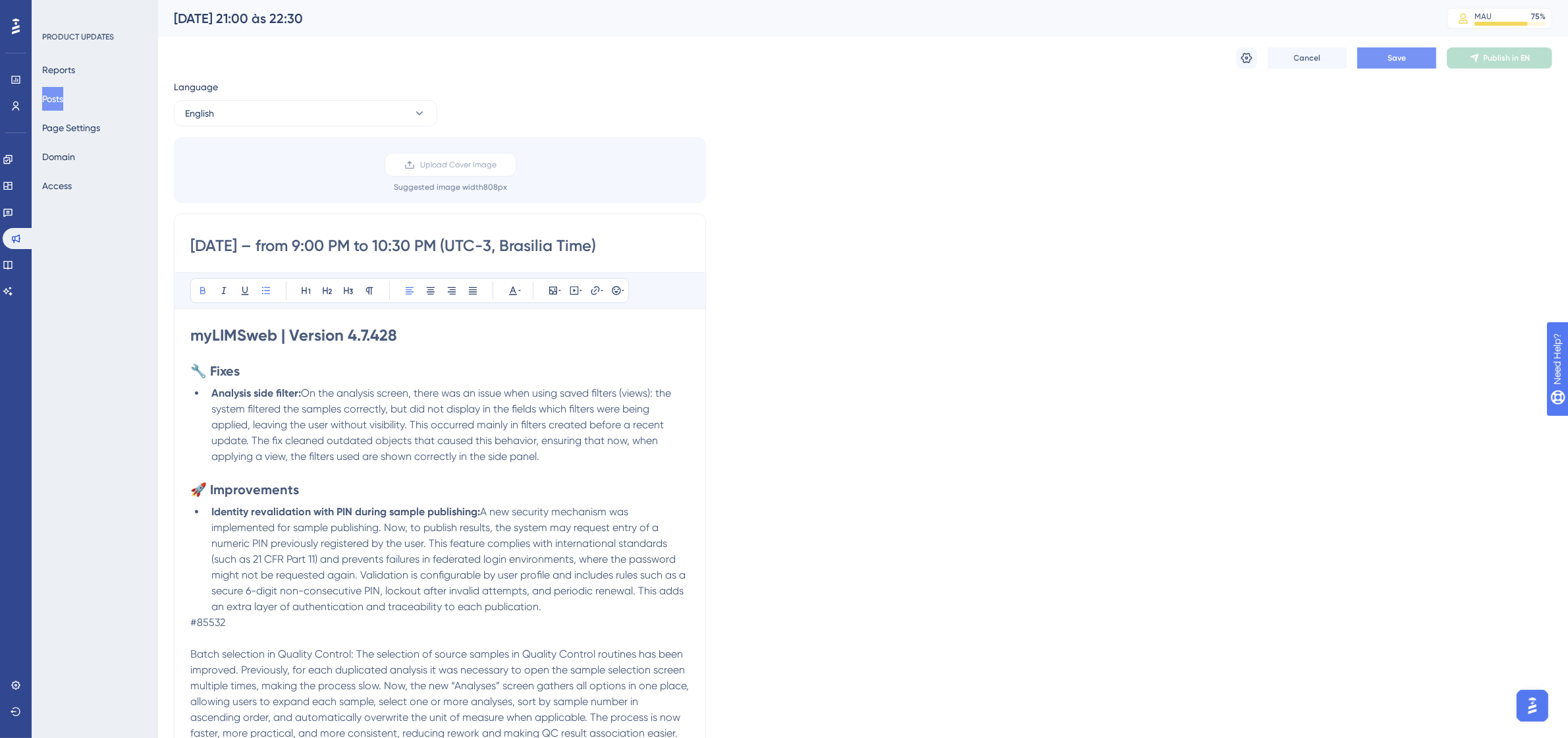
click at [579, 603] on li "Identity revalidation with PIN during sample publishing: A new security mechani…" at bounding box center [447, 560] width 483 height 110
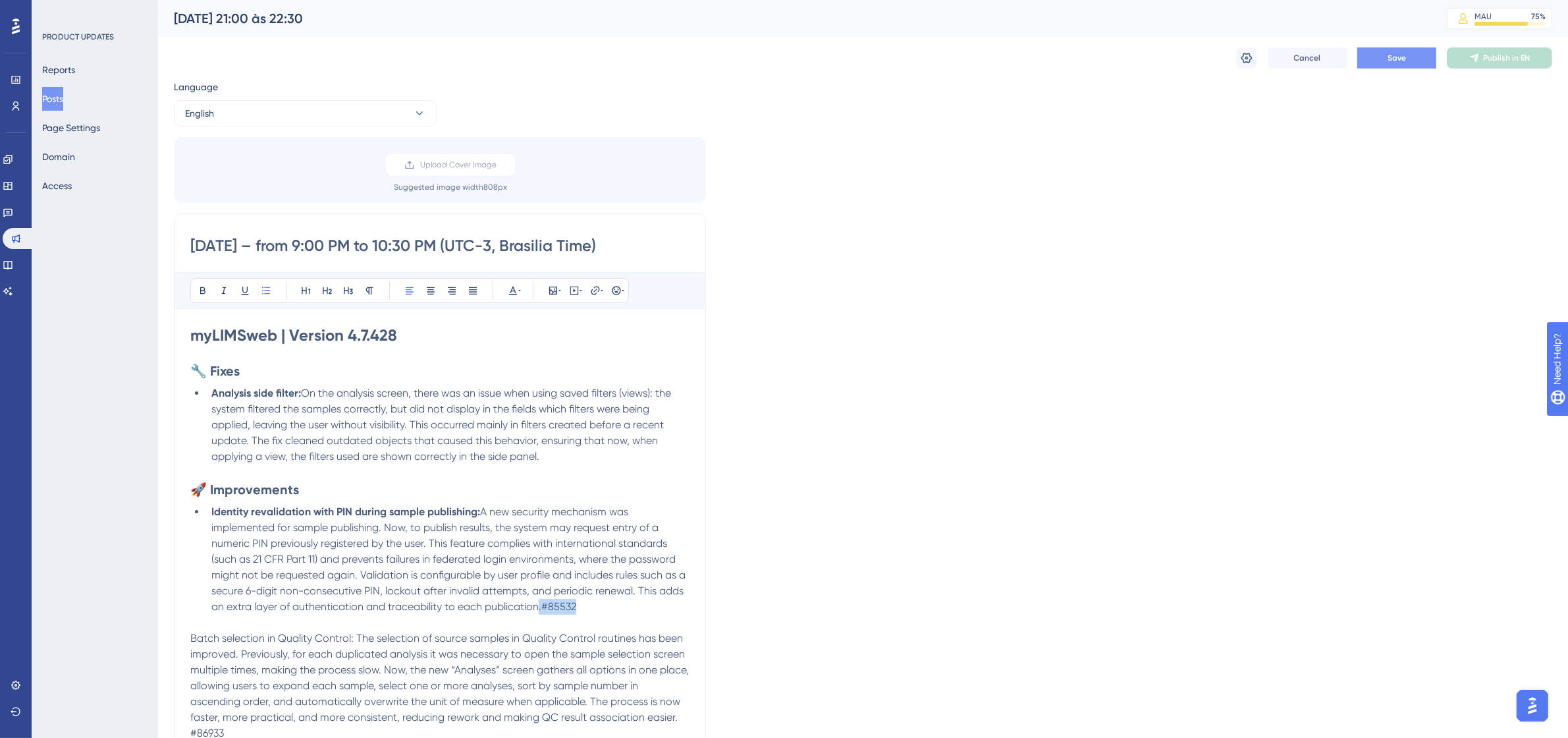
drag, startPoint x: 577, startPoint y: 603, endPoint x: 542, endPoint y: 609, distance: 35.5
click at [542, 609] on span "A new security mechanism was implemented for sample publishing. Now, to publish…" at bounding box center [450, 559] width 476 height 108
click at [617, 610] on li "Identity revalidation with PIN during sample publishing: A new security mechani…" at bounding box center [447, 560] width 483 height 110
drag, startPoint x: 600, startPoint y: 605, endPoint x: 542, endPoint y: 608, distance: 58.1
click at [542, 608] on li "Identity revalidation with PIN during sample publishing: A new security mechani…" at bounding box center [447, 560] width 483 height 110
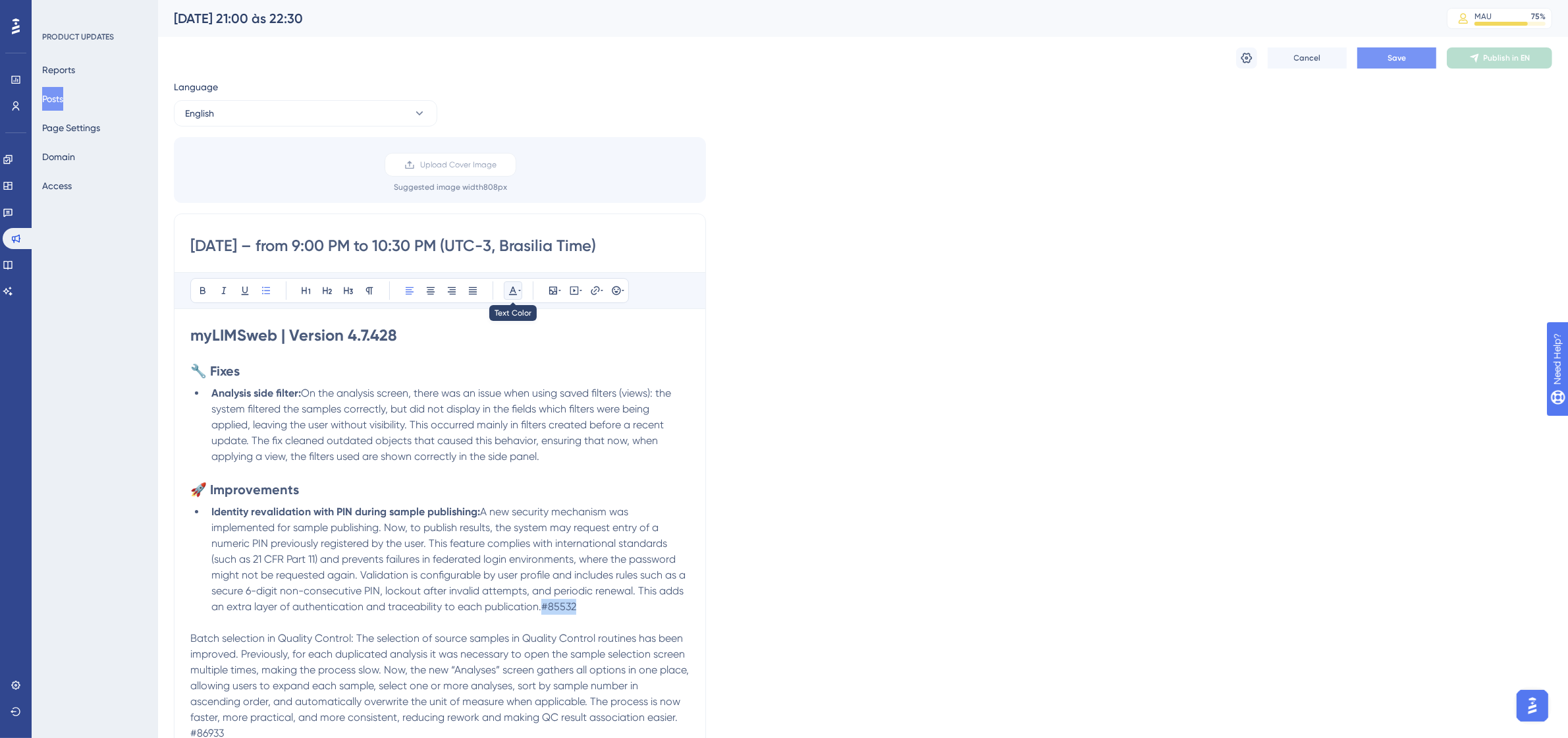
click at [512, 288] on icon at bounding box center [513, 290] width 11 height 11
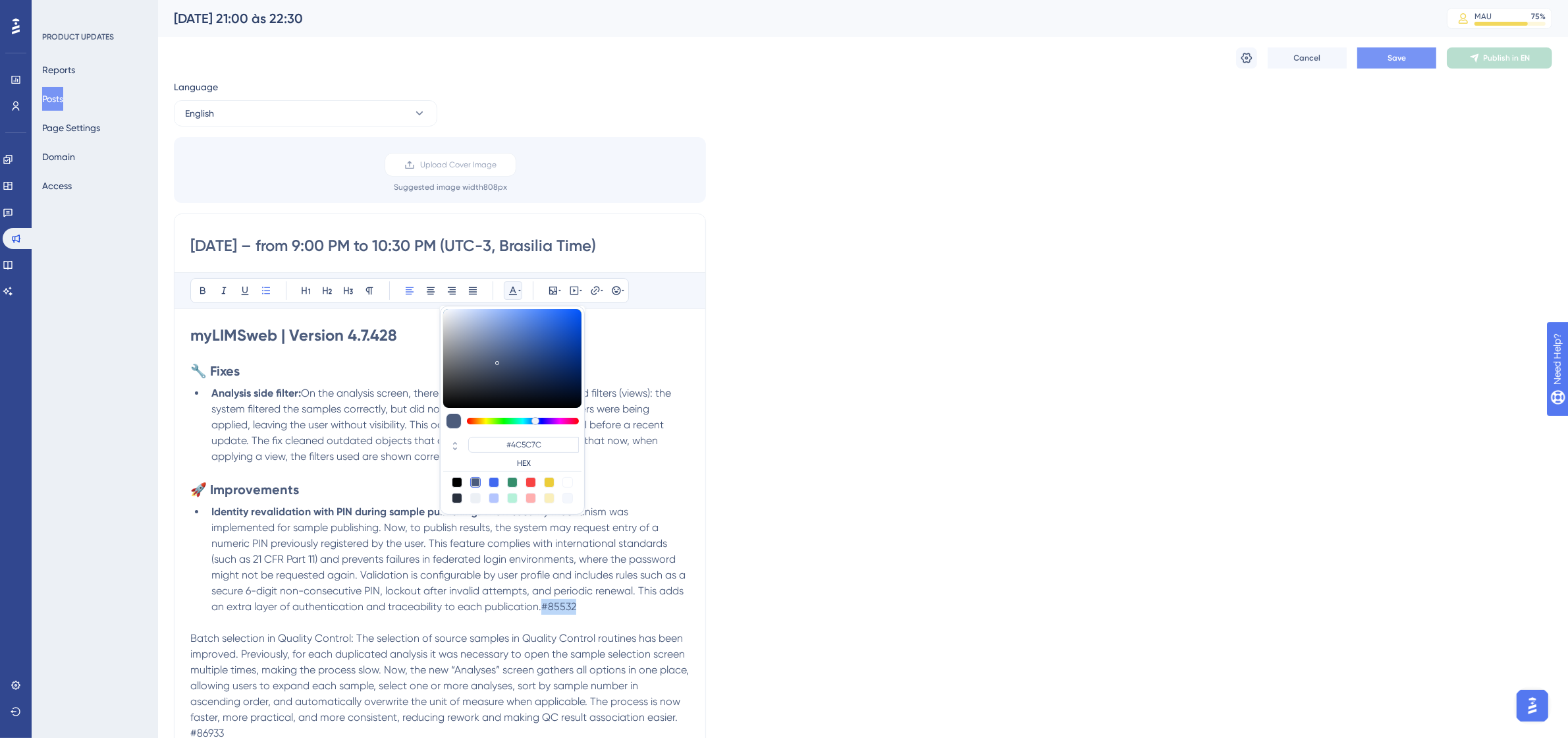
click at [570, 482] on div at bounding box center [567, 482] width 11 height 11
type input "#FFFFFF"
click at [416, 526] on span "A new security mechanism was implemented for sample publishing. Now, to publish…" at bounding box center [450, 559] width 476 height 108
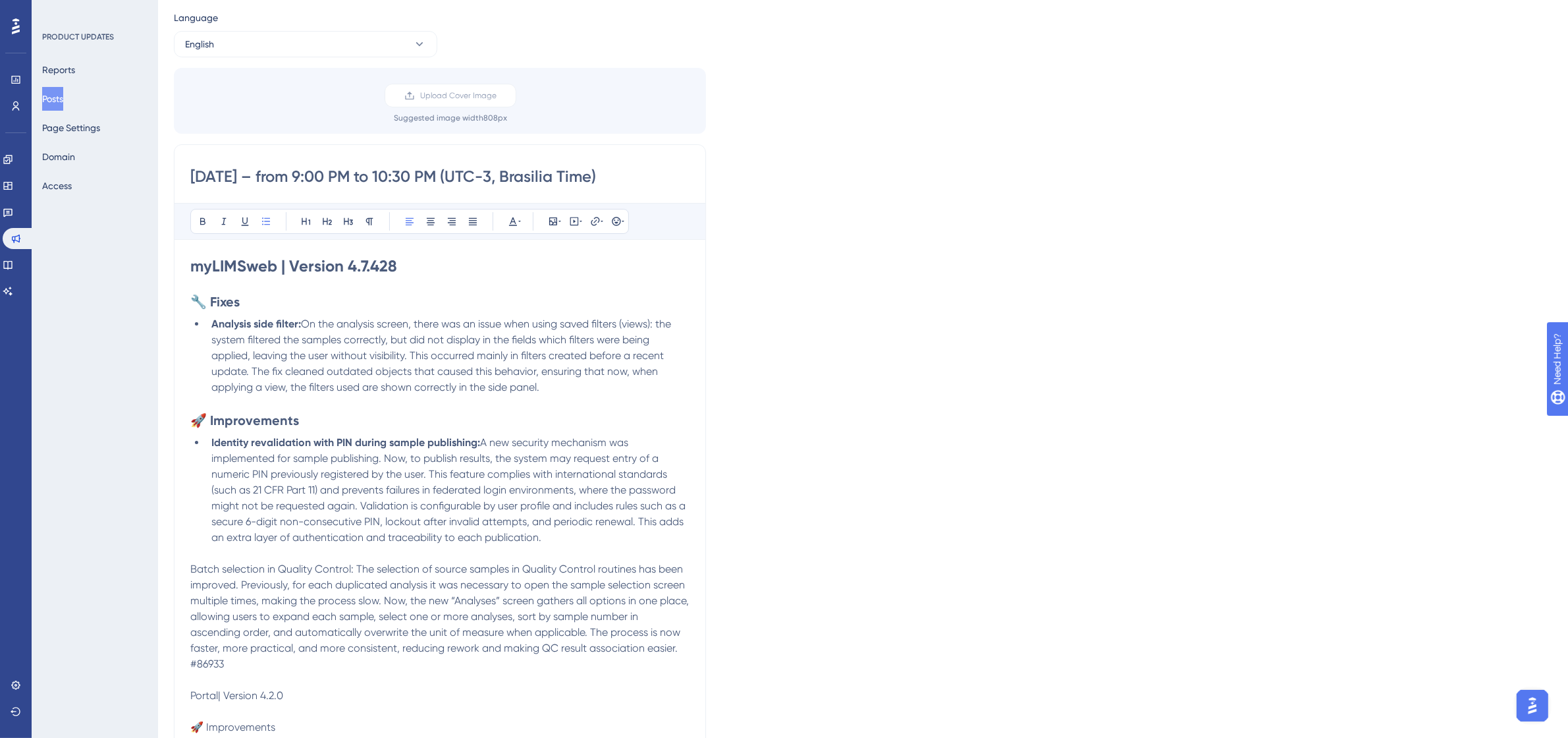
scroll to position [165, 0]
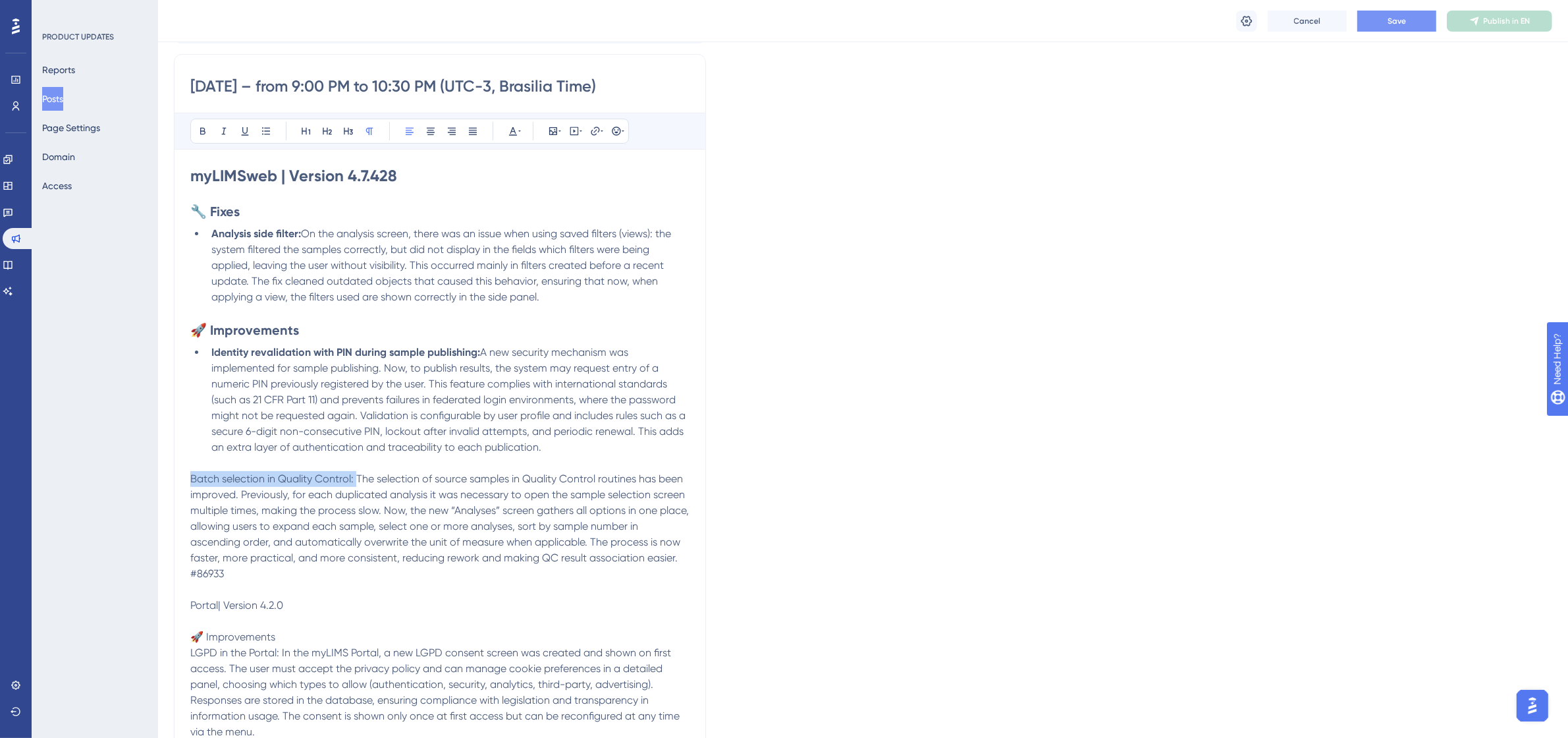
drag, startPoint x: 357, startPoint y: 481, endPoint x: 193, endPoint y: 481, distance: 164.0
click at [193, 481] on span "Batch selection in Quality Control: The selection of source samples in Quality …" at bounding box center [441, 518] width 501 height 91
click at [206, 124] on button at bounding box center [202, 131] width 18 height 18
click at [265, 135] on icon at bounding box center [265, 131] width 11 height 11
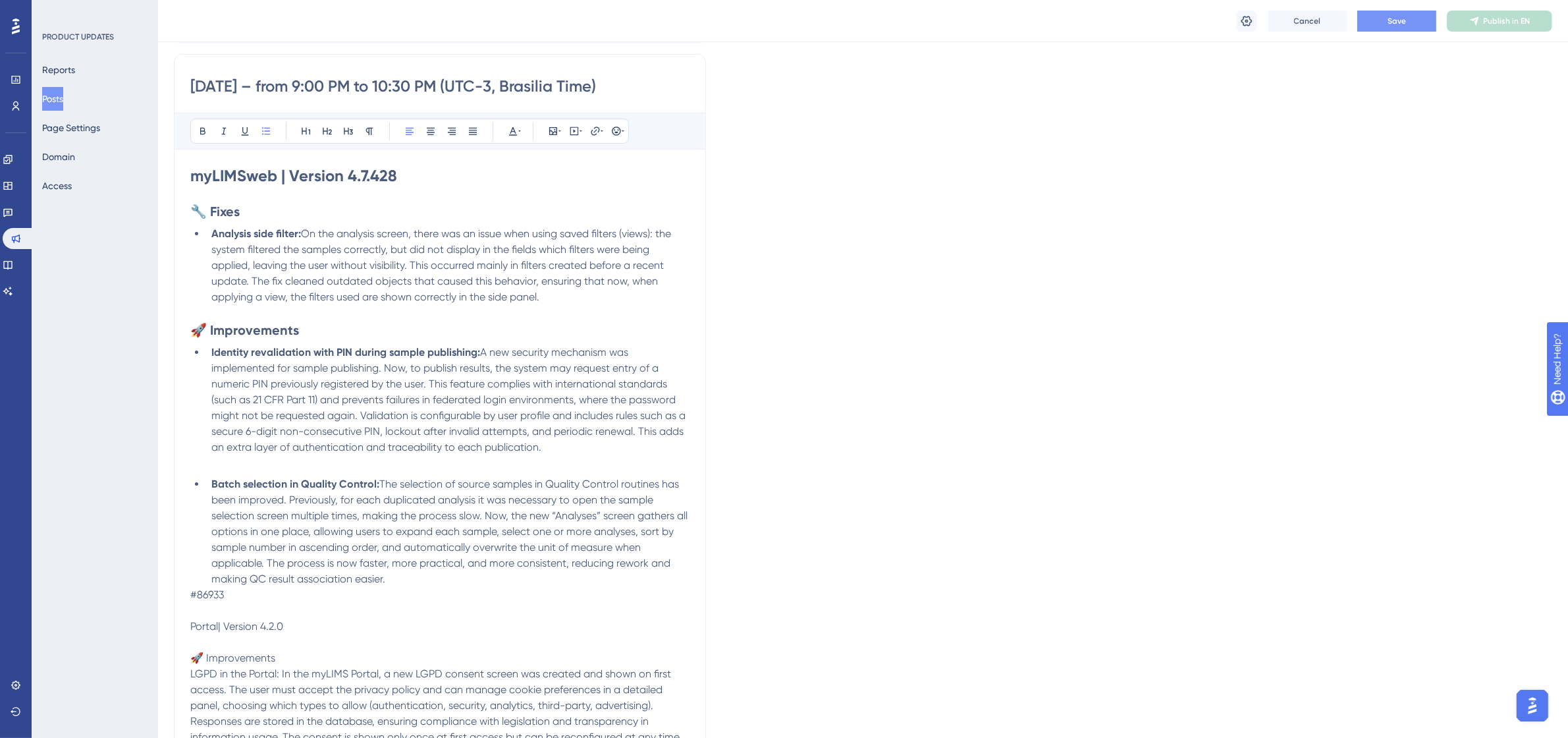
click at [413, 586] on li "Batch selection in Quality Control: The selection of source samples in Quality …" at bounding box center [447, 531] width 483 height 110
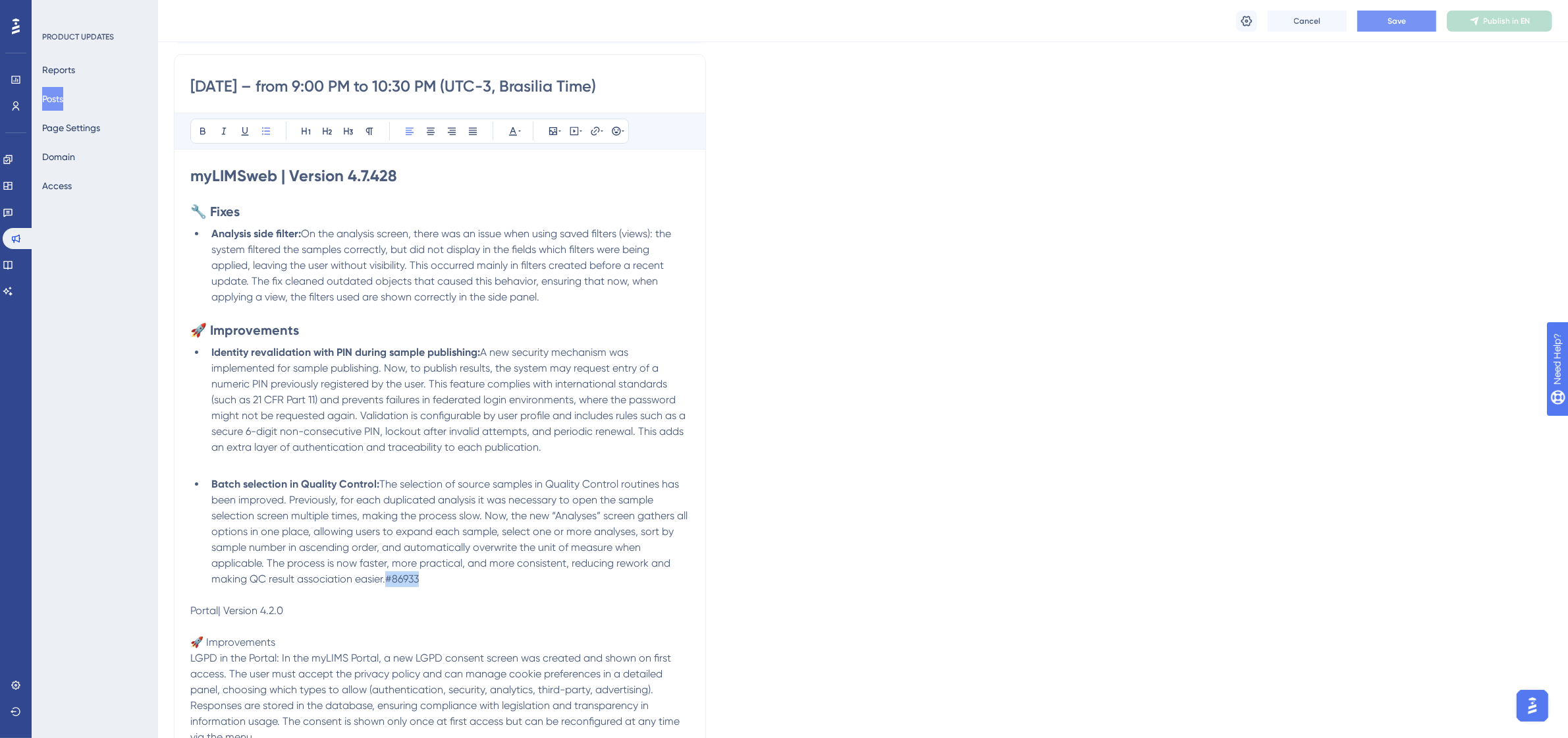
drag, startPoint x: 438, startPoint y: 578, endPoint x: 385, endPoint y: 581, distance: 53.1
click at [385, 581] on li "Batch selection in Quality Control: The selection of source samples in Quality …" at bounding box center [447, 531] width 483 height 110
click at [518, 136] on icon at bounding box center [520, 131] width 3 height 11
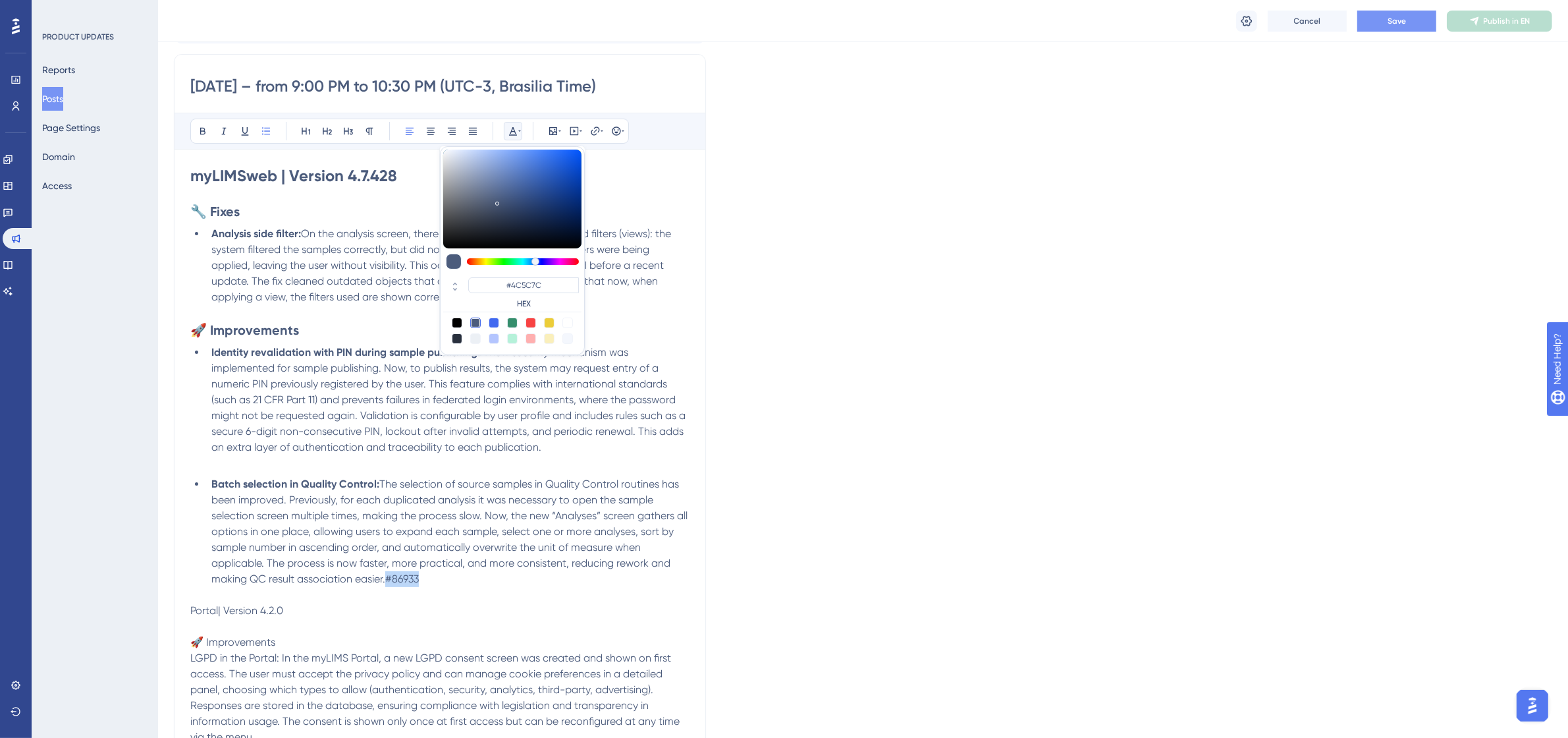
click at [570, 326] on div at bounding box center [567, 322] width 11 height 11
type input "#FFFFFF"
click at [481, 590] on p at bounding box center [440, 595] width 499 height 16
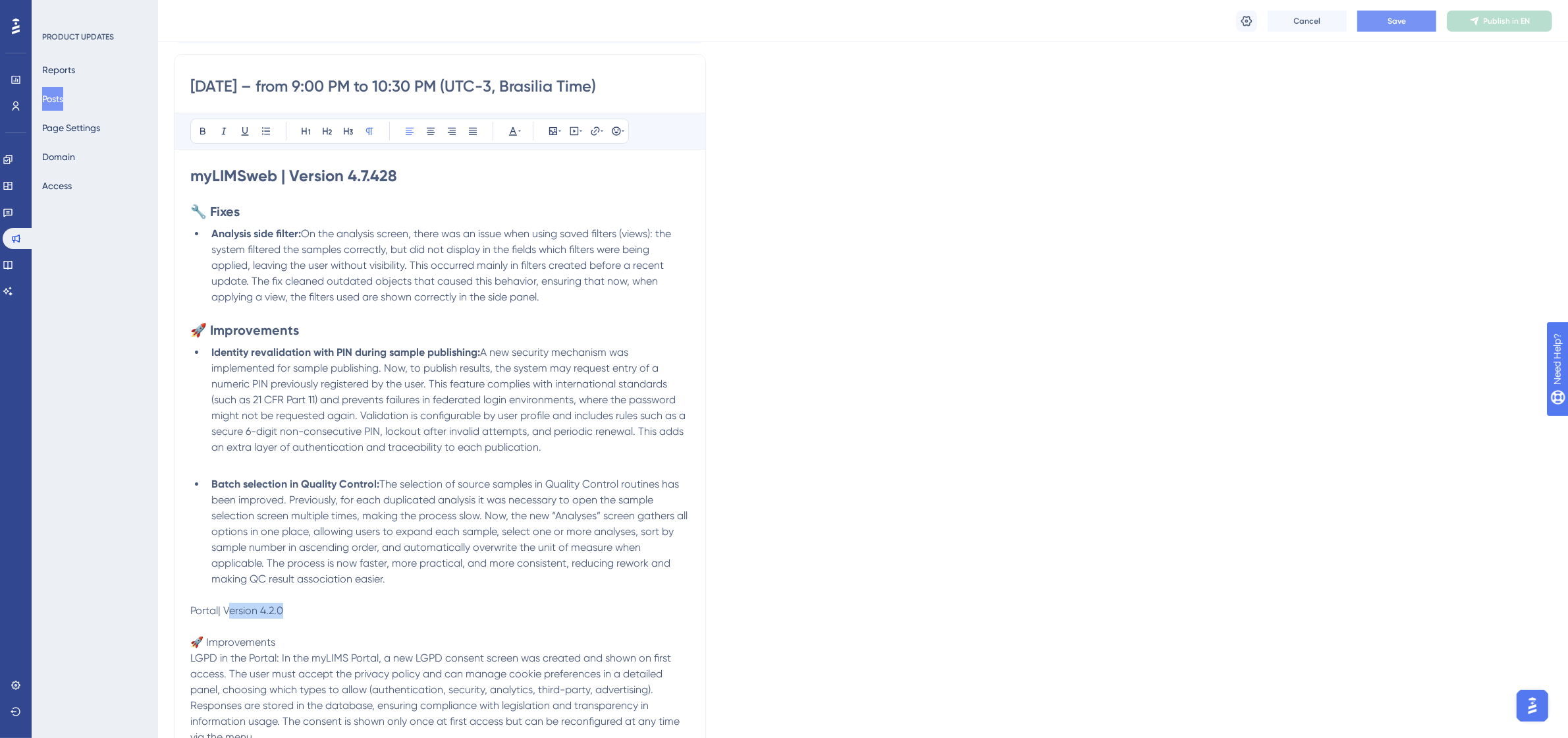
drag, startPoint x: 343, startPoint y: 613, endPoint x: 229, endPoint y: 608, distance: 114.1
click at [229, 608] on p "Portal| Version 4.2.0" at bounding box center [440, 611] width 499 height 16
click at [218, 611] on span "Portal| Version 4.2.0" at bounding box center [236, 611] width 93 height 13
drag, startPoint x: 260, startPoint y: 611, endPoint x: 190, endPoint y: 611, distance: 70.0
click at [190, 611] on p "Portal | Version 4.2.0" at bounding box center [440, 611] width 499 height 16
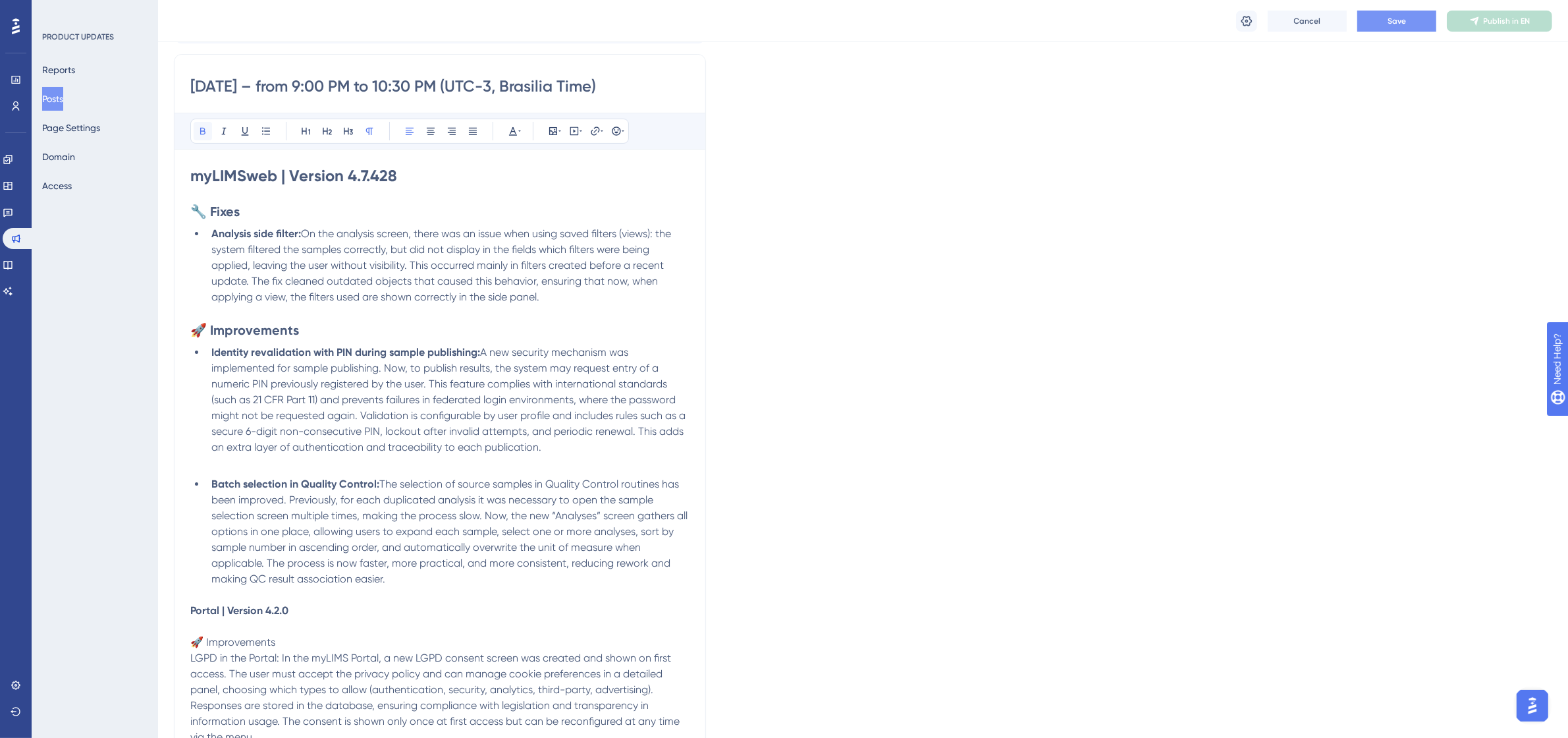
click at [202, 137] on icon at bounding box center [202, 131] width 11 height 11
click at [301, 133] on icon at bounding box center [306, 131] width 11 height 11
drag, startPoint x: 294, startPoint y: 644, endPoint x: 191, endPoint y: 640, distance: 103.1
click at [191, 640] on p "🚀 Improvements" at bounding box center [440, 647] width 499 height 16
click at [212, 137] on div "Bold Italic Underline Bullet Point Heading 1 Heading 2 Heading 3 Normal Align L…" at bounding box center [409, 130] width 438 height 25
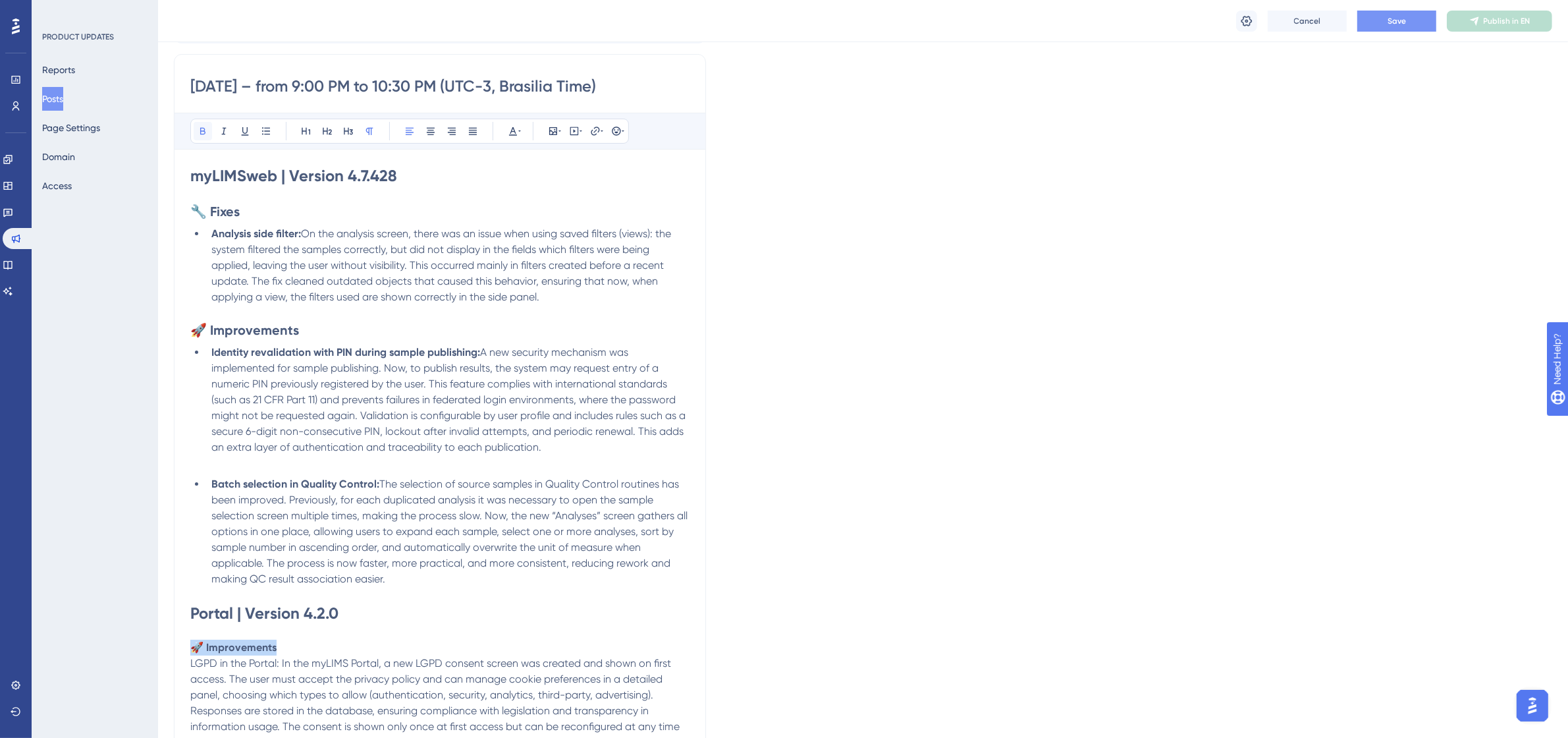
click at [200, 128] on icon at bounding box center [202, 131] width 11 height 11
click at [320, 132] on button at bounding box center [327, 131] width 18 height 18
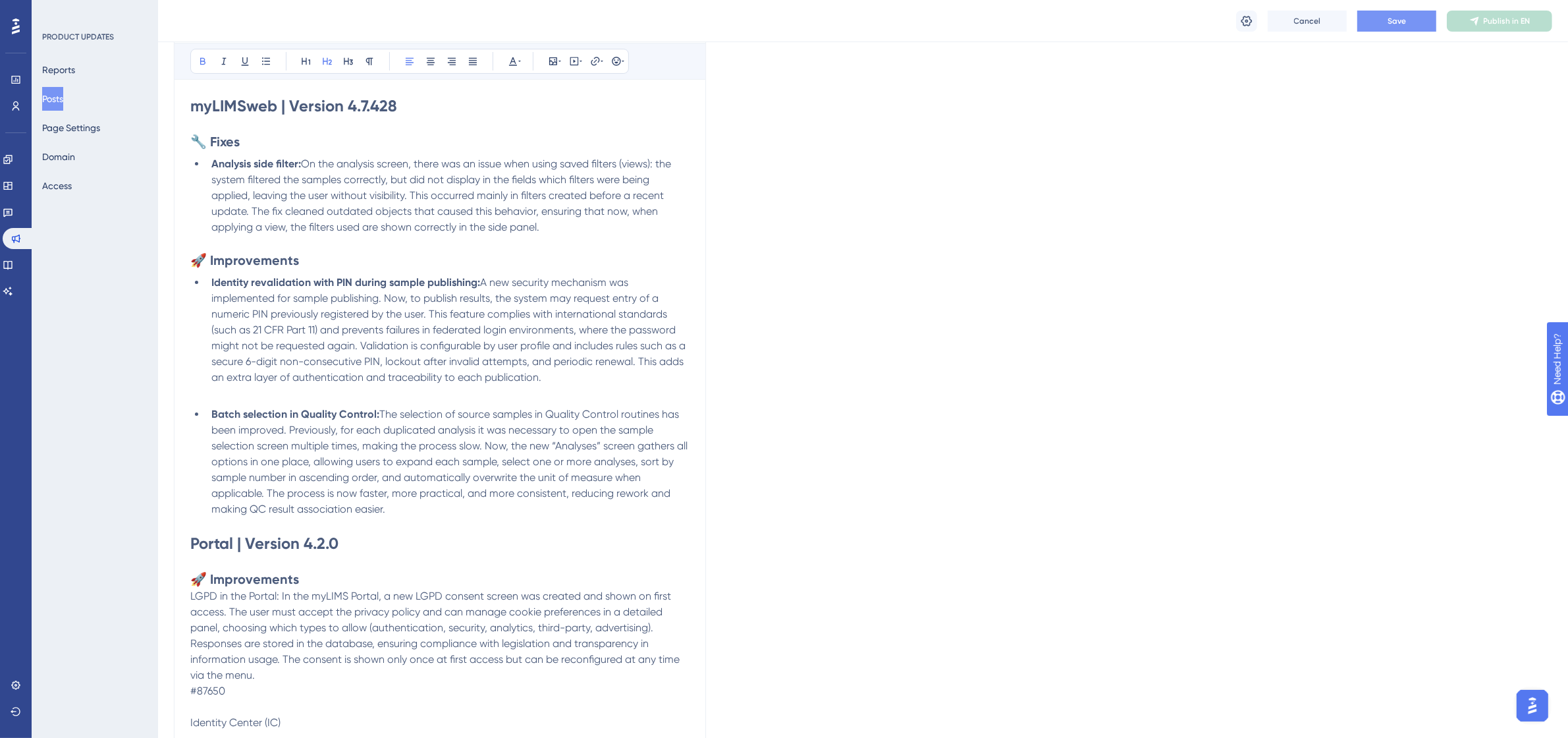
scroll to position [411, 0]
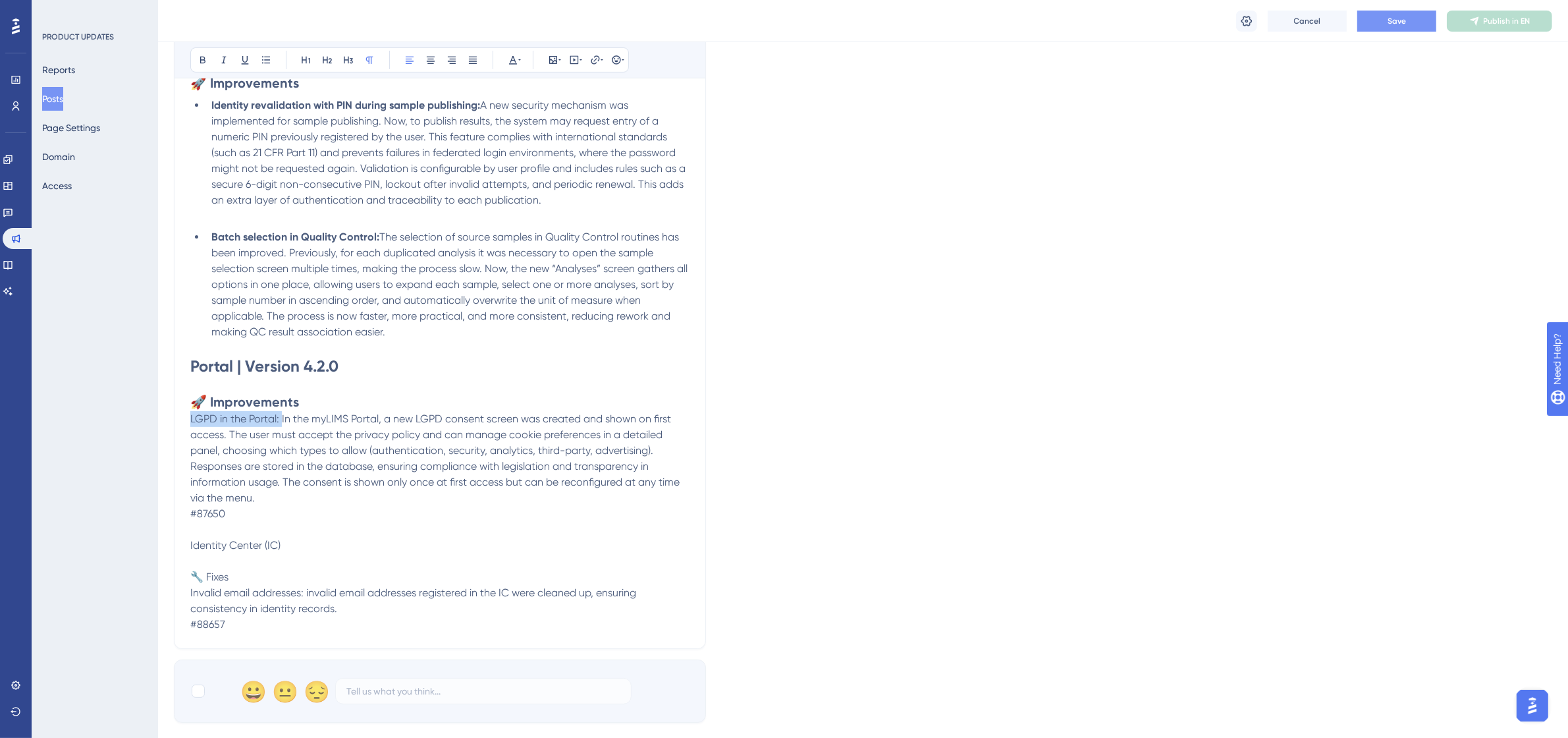
drag, startPoint x: 281, startPoint y: 420, endPoint x: 191, endPoint y: 419, distance: 90.0
click at [191, 419] on span "LGPD in the Portal: In the myLIMS Portal, a new LGPD consent screen was created…" at bounding box center [436, 458] width 492 height 91
click at [202, 59] on icon at bounding box center [202, 59] width 11 height 11
click at [271, 59] on button at bounding box center [266, 60] width 18 height 18
click at [403, 505] on li "LGPD in the Portal: In the myLIMS Portal, a new LGPD consent screen was created…" at bounding box center [447, 464] width 483 height 95
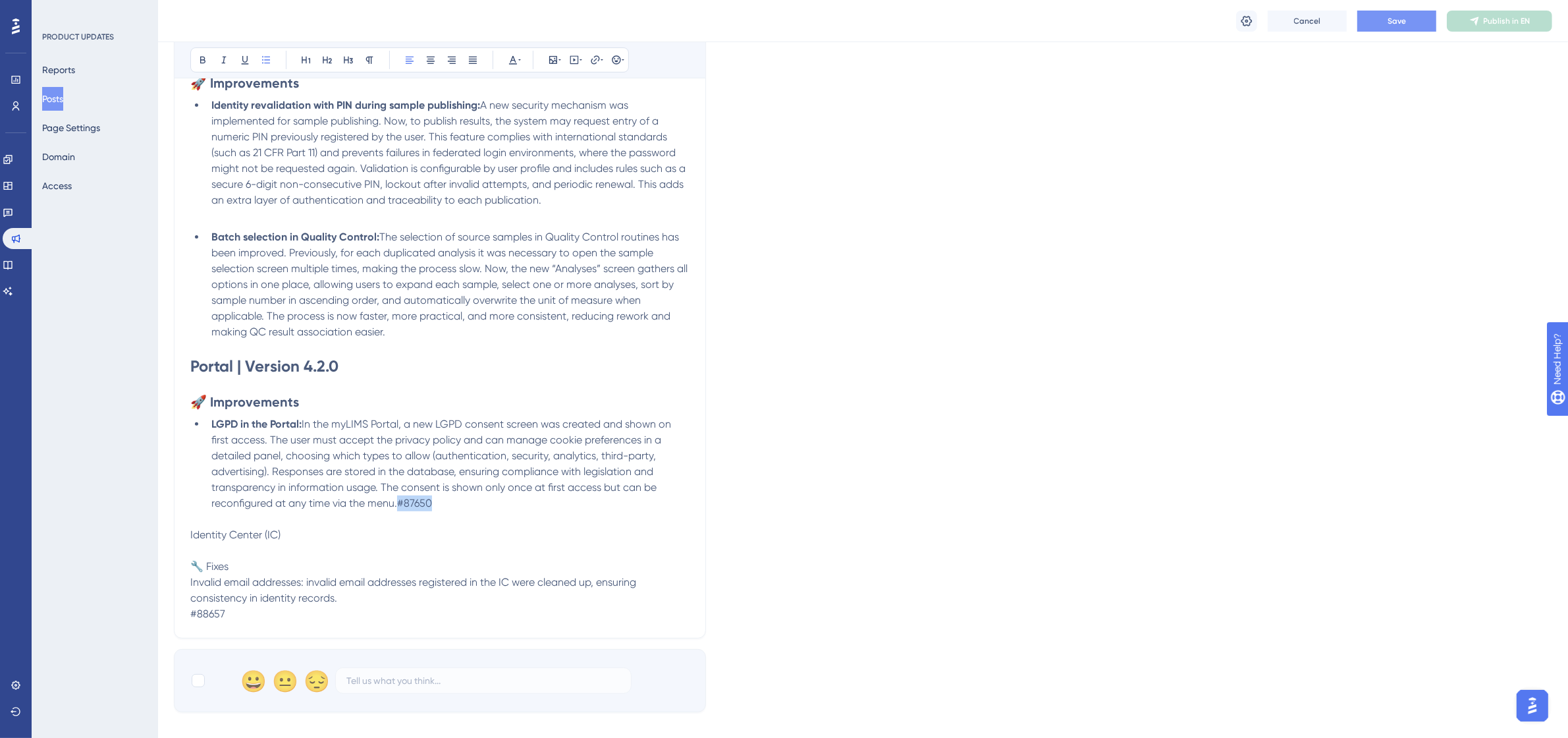
drag, startPoint x: 442, startPoint y: 504, endPoint x: 399, endPoint y: 509, distance: 43.3
click at [399, 509] on li "LGPD in the Portal: In the myLIMS Portal, a new LGPD consent screen was created…" at bounding box center [447, 464] width 483 height 95
click at [513, 64] on icon at bounding box center [513, 59] width 11 height 11
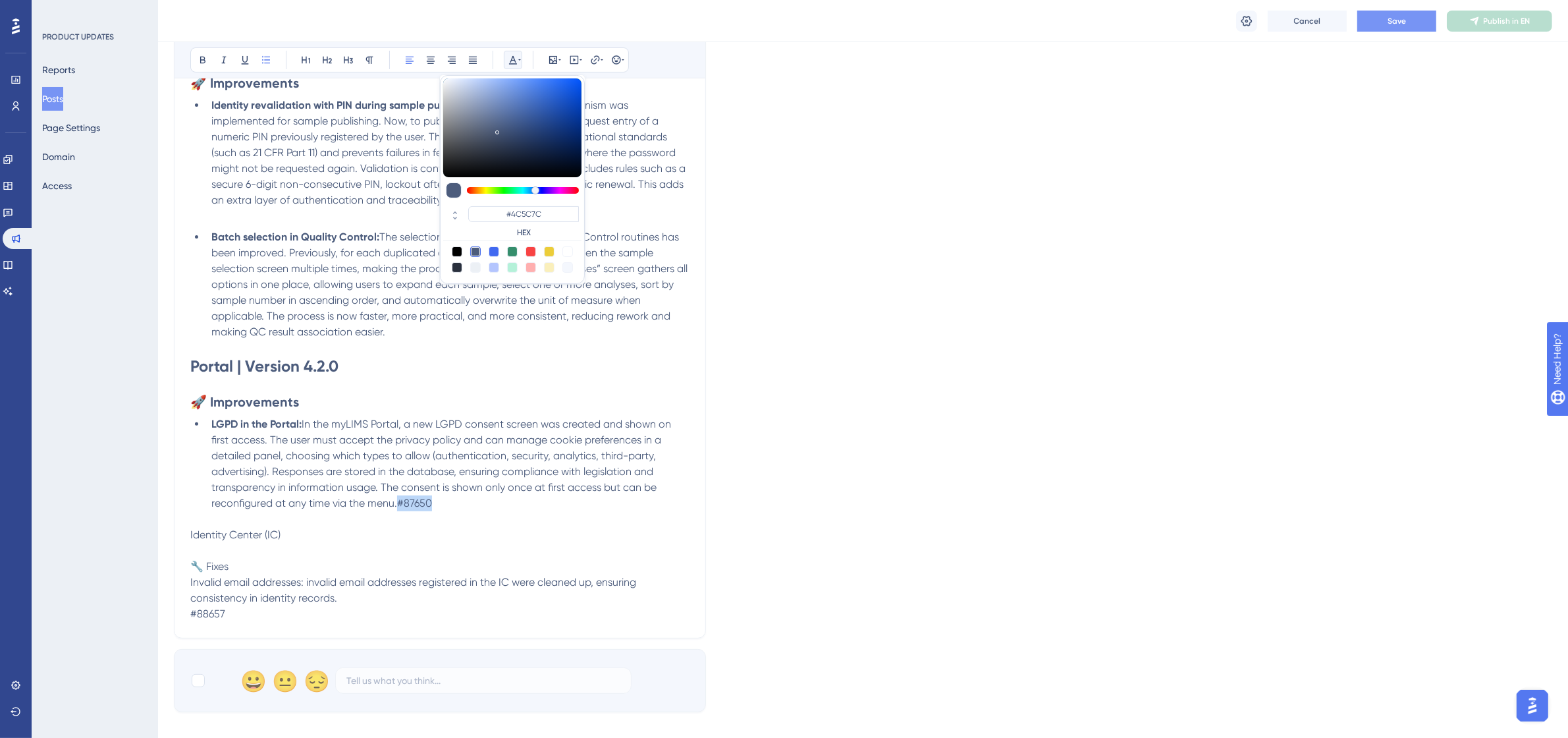
click at [568, 257] on div at bounding box center [567, 251] width 11 height 11
type input "#FFFFFF"
click at [452, 547] on p at bounding box center [440, 550] width 499 height 16
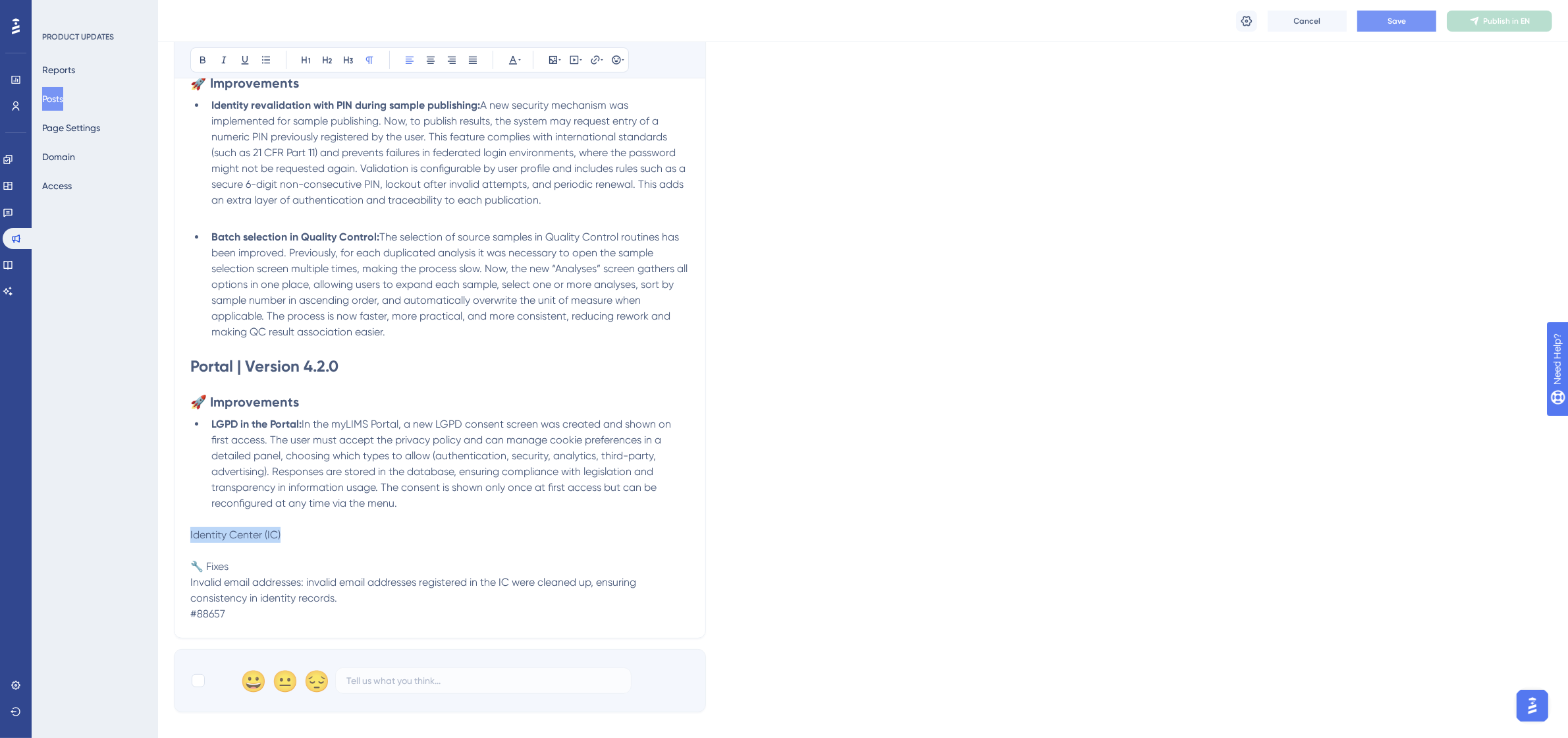
drag, startPoint x: 260, startPoint y: 535, endPoint x: 182, endPoint y: 535, distance: 78.0
click at [182, 535] on div "[DATE] – from 9:00 PM to 10:30 PM (UTC-3, Brasilia Time) Bold Italic Underline …" at bounding box center [440, 222] width 532 height 831
click at [204, 59] on icon at bounding box center [202, 59] width 11 height 11
click at [303, 62] on icon at bounding box center [306, 59] width 11 height 11
drag, startPoint x: 238, startPoint y: 571, endPoint x: 195, endPoint y: 573, distance: 43.0
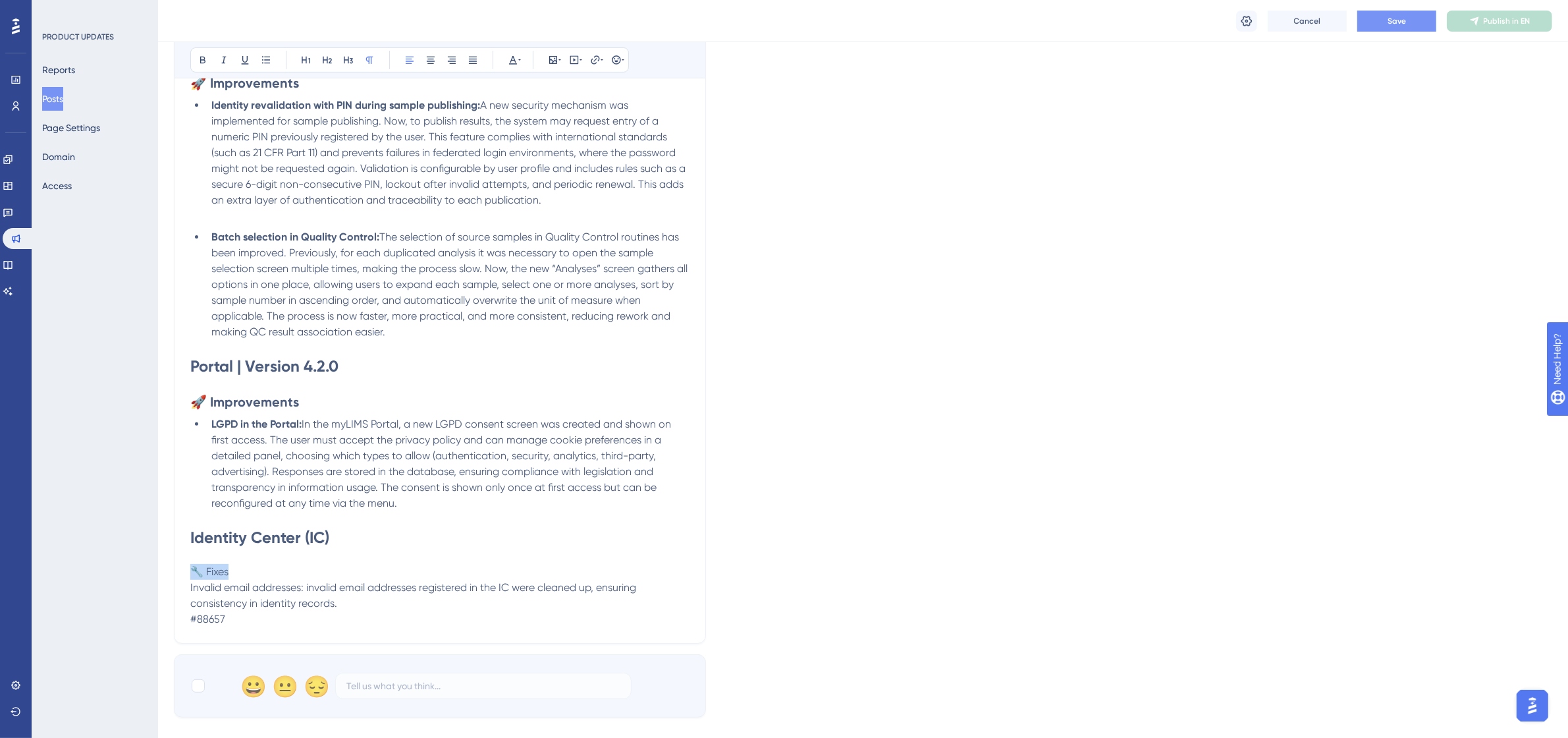
click at [195, 573] on p "🔧 Fixes" at bounding box center [440, 572] width 499 height 16
click at [199, 53] on button at bounding box center [202, 60] width 18 height 18
click at [326, 62] on icon at bounding box center [327, 59] width 11 height 11
click at [360, 601] on p "Invalid email addresses: invalid email addresses registered in the IC were clea…" at bounding box center [440, 598] width 499 height 32
drag, startPoint x: 307, startPoint y: 591, endPoint x: 193, endPoint y: 593, distance: 114.0
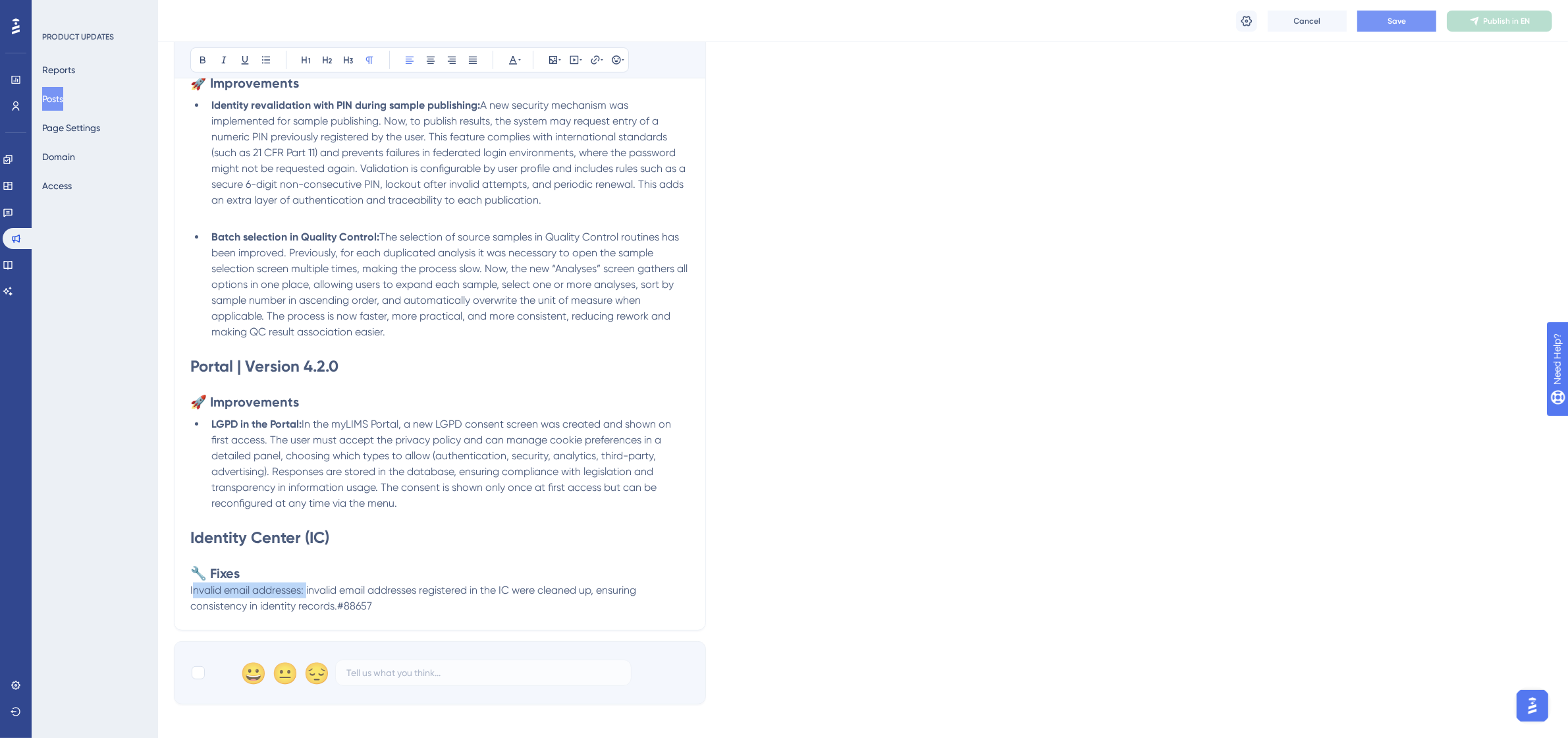
click at [193, 593] on span "Invalid email addresses: invalid email addresses registered in the IC were clea…" at bounding box center [414, 598] width 448 height 28
click at [199, 52] on button at bounding box center [202, 60] width 18 height 18
click at [307, 590] on strong "nvalid email addresses:" at bounding box center [251, 590] width 115 height 13
click at [311, 590] on span "invalid email addresses registered in the IC were cleaned up, ensuring consiste…" at bounding box center [415, 598] width 450 height 28
drag, startPoint x: 307, startPoint y: 589, endPoint x: 189, endPoint y: 589, distance: 118.0
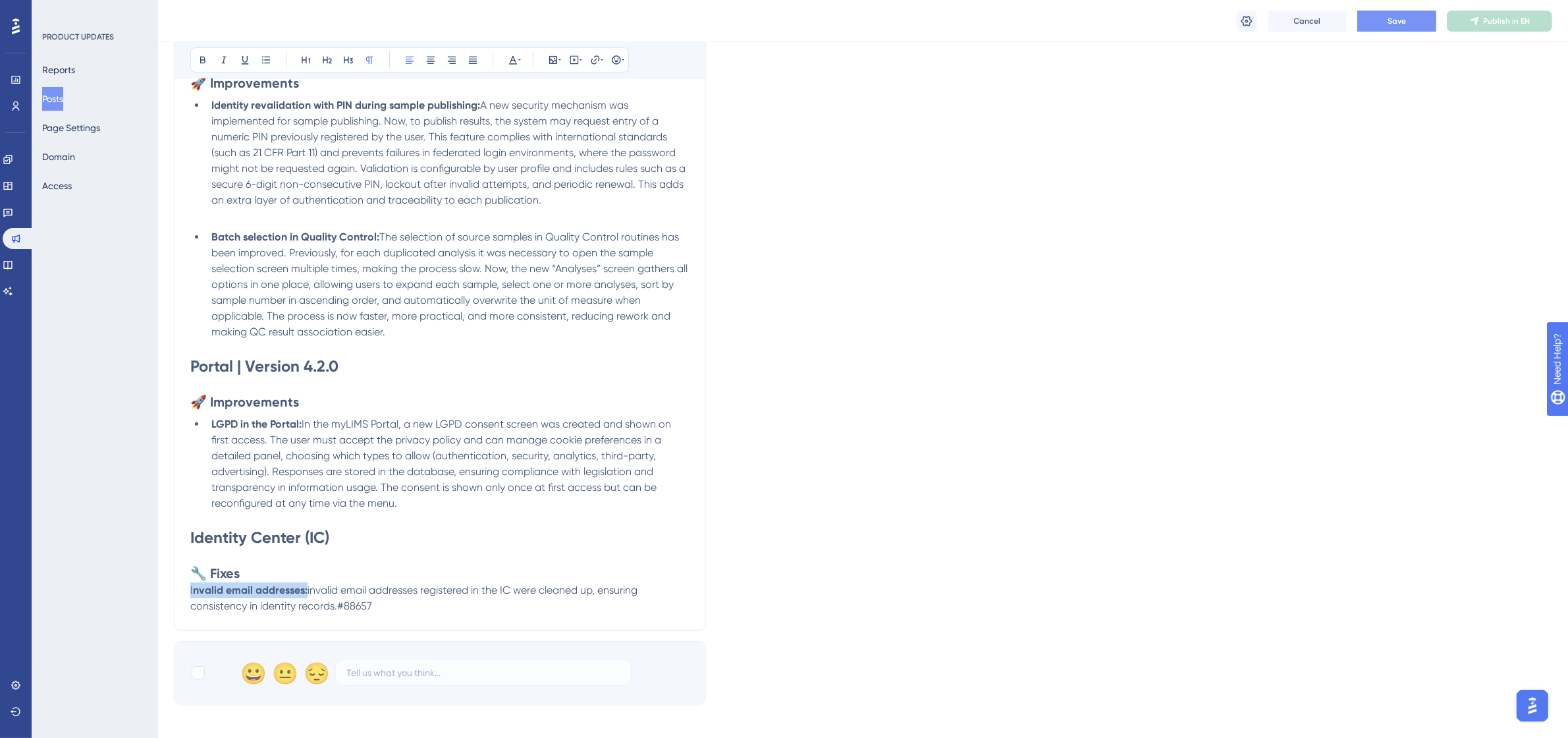
click at [189, 589] on div "[DATE] – from 9:00 PM to 10:30 PM (UTC-3, Brasilia Time) Bold Italic Underline …" at bounding box center [440, 218] width 532 height 824
click at [200, 60] on icon at bounding box center [202, 59] width 11 height 11
click at [265, 51] on button at bounding box center [266, 60] width 18 height 18
drag, startPoint x: 427, startPoint y: 616, endPoint x: 360, endPoint y: 608, distance: 67.5
click at [360, 608] on li "Invalid email addresses: invalid email addresses registered in the IC were clea…" at bounding box center [447, 603] width 483 height 32
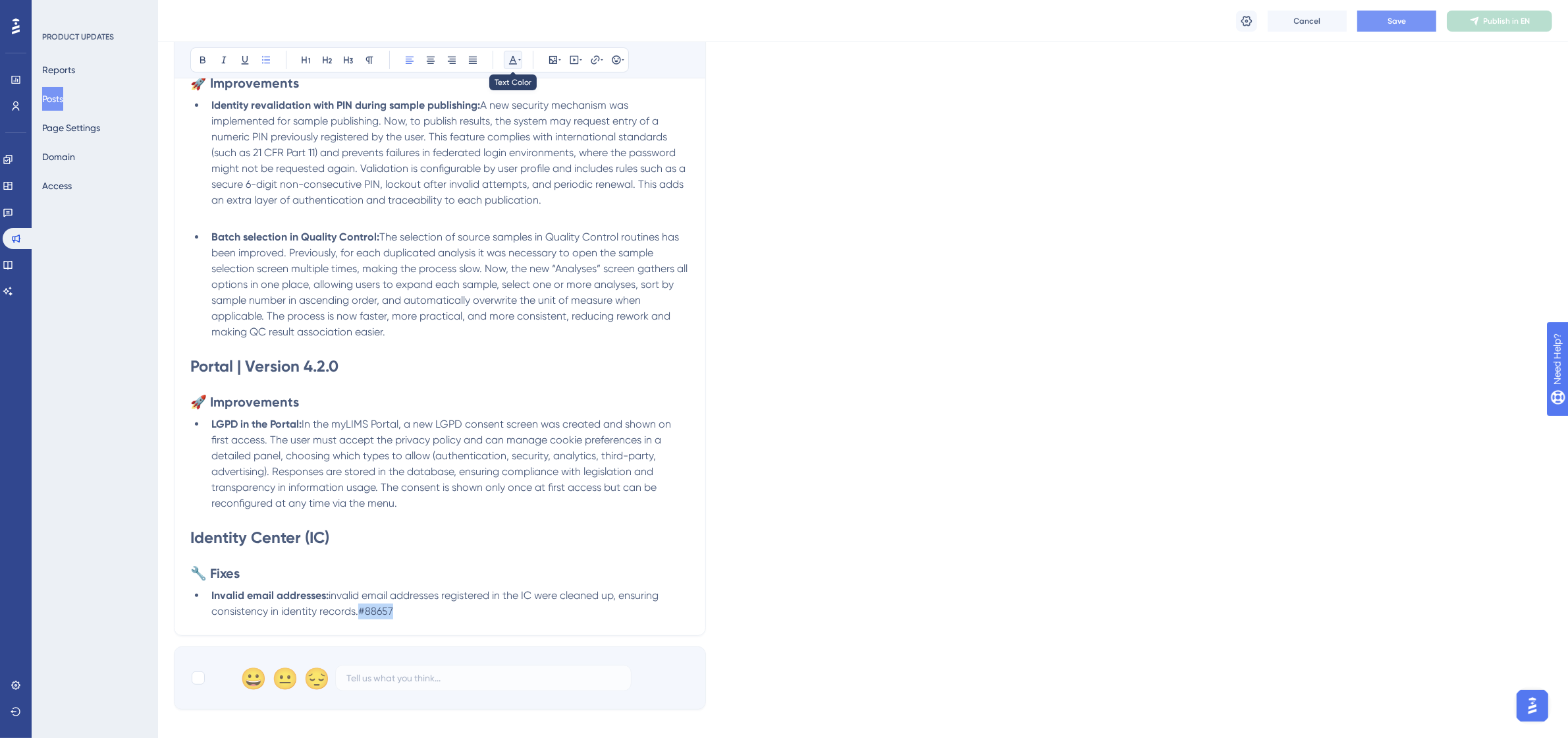
click at [517, 53] on button at bounding box center [513, 60] width 18 height 18
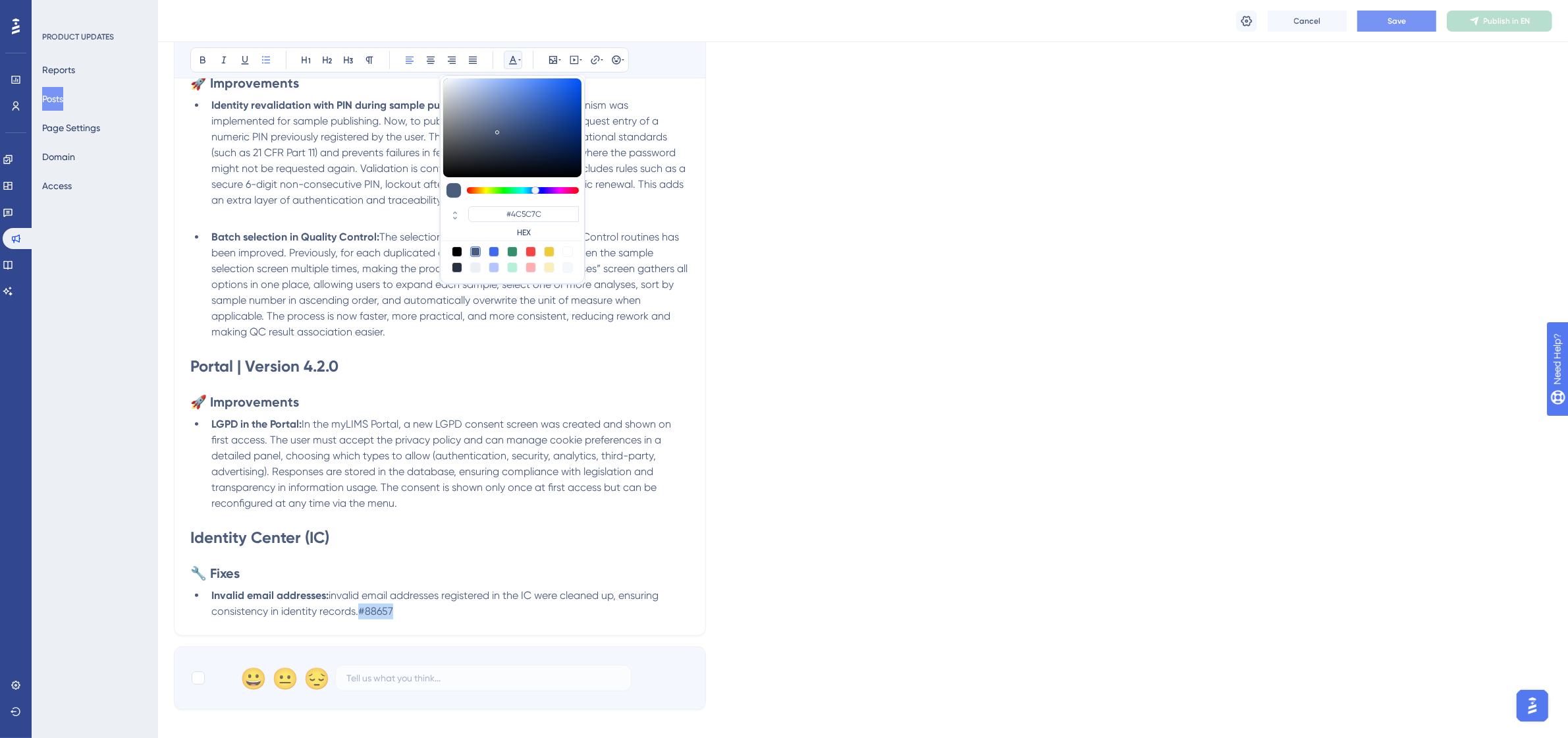
click at [567, 248] on div at bounding box center [567, 251] width 11 height 11
type input "#FFFFFF"
click at [614, 327] on li "Batch selection in Quality Control: The selection of source samples in Quality …" at bounding box center [447, 285] width 483 height 110
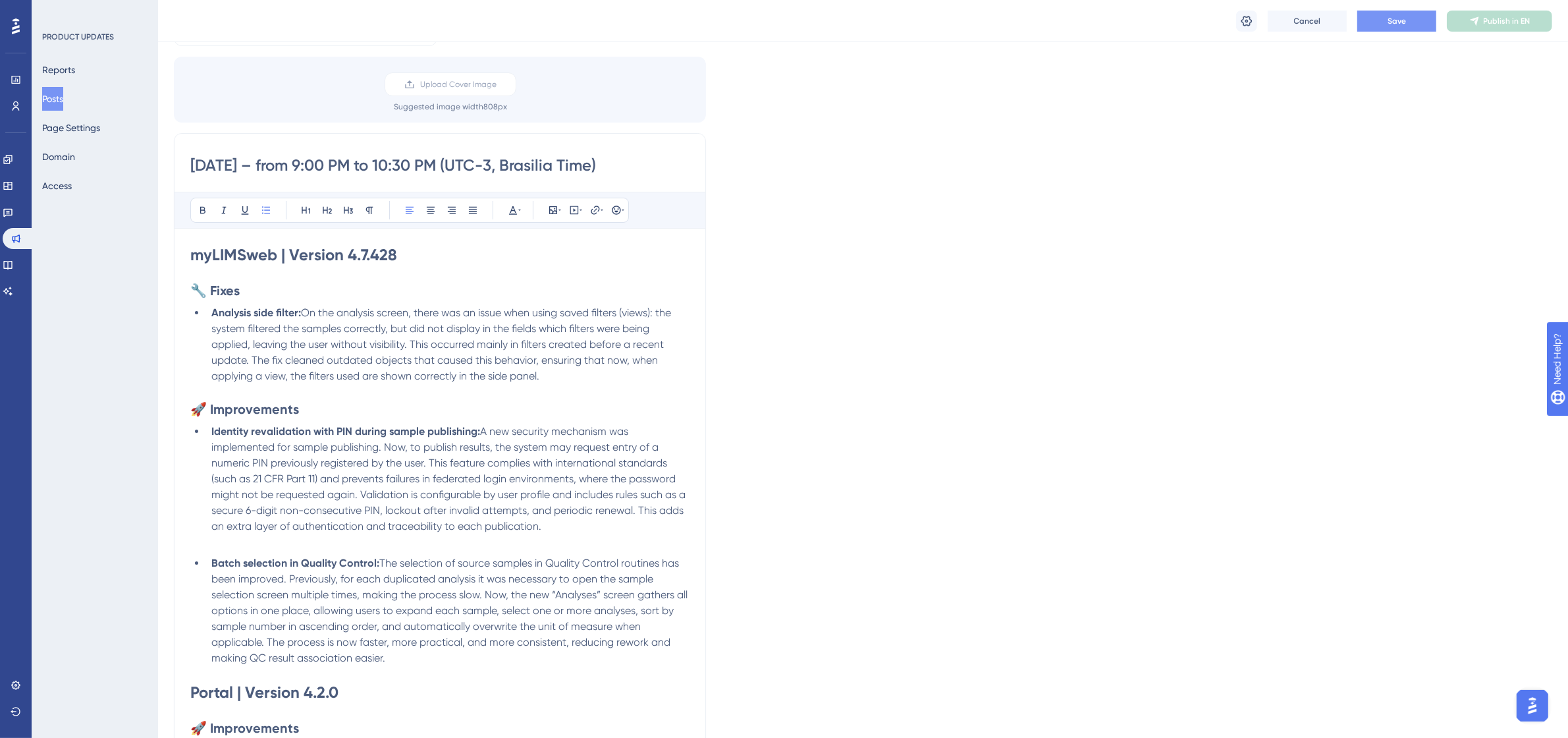
scroll to position [82, 0]
click at [1411, 16] on button "Save" at bounding box center [1397, 21] width 79 height 21
click at [815, 212] on div "Language English Upload Cover Image Suggested image width 808 px [DATE] – from …" at bounding box center [863, 521] width 1378 height 1037
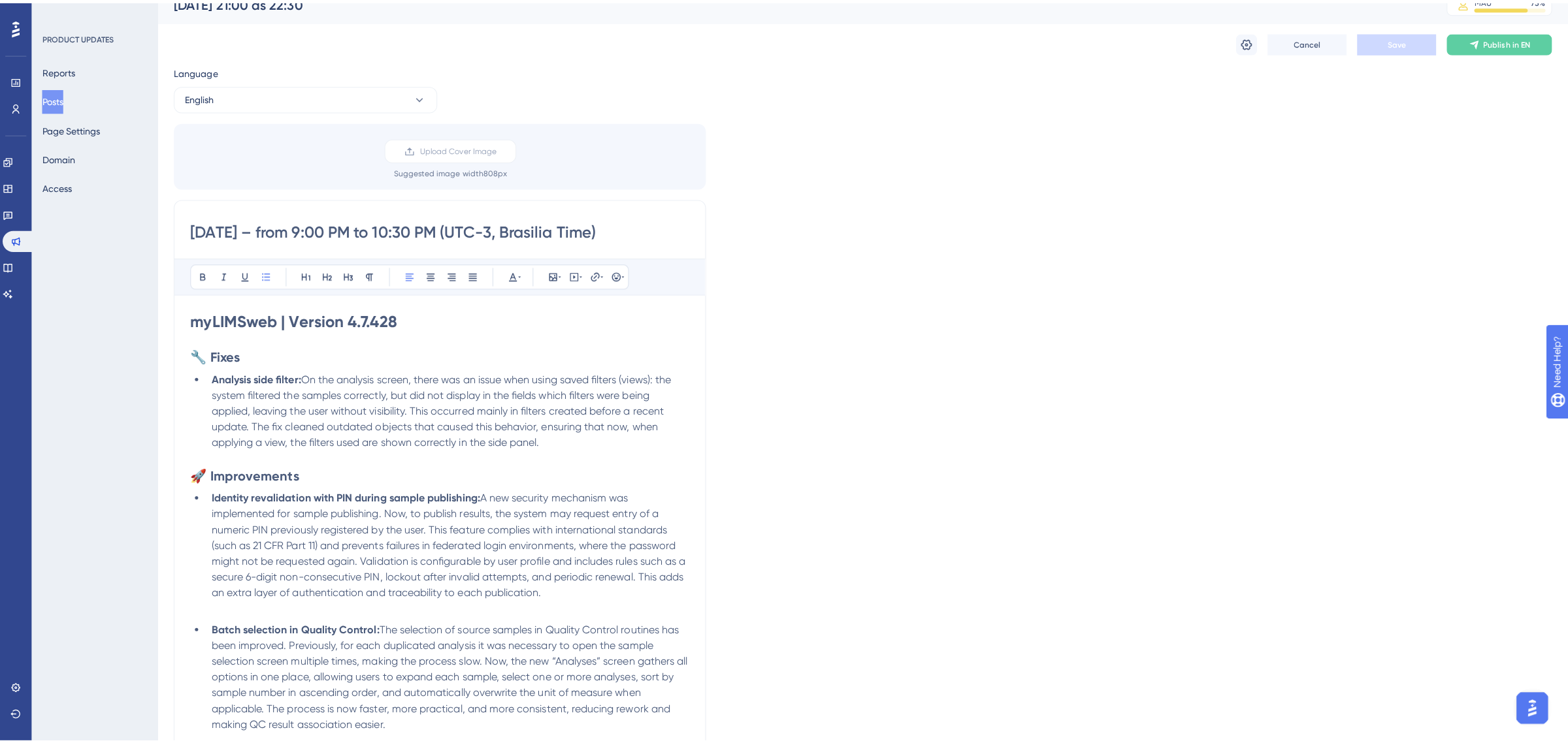
scroll to position [0, 0]
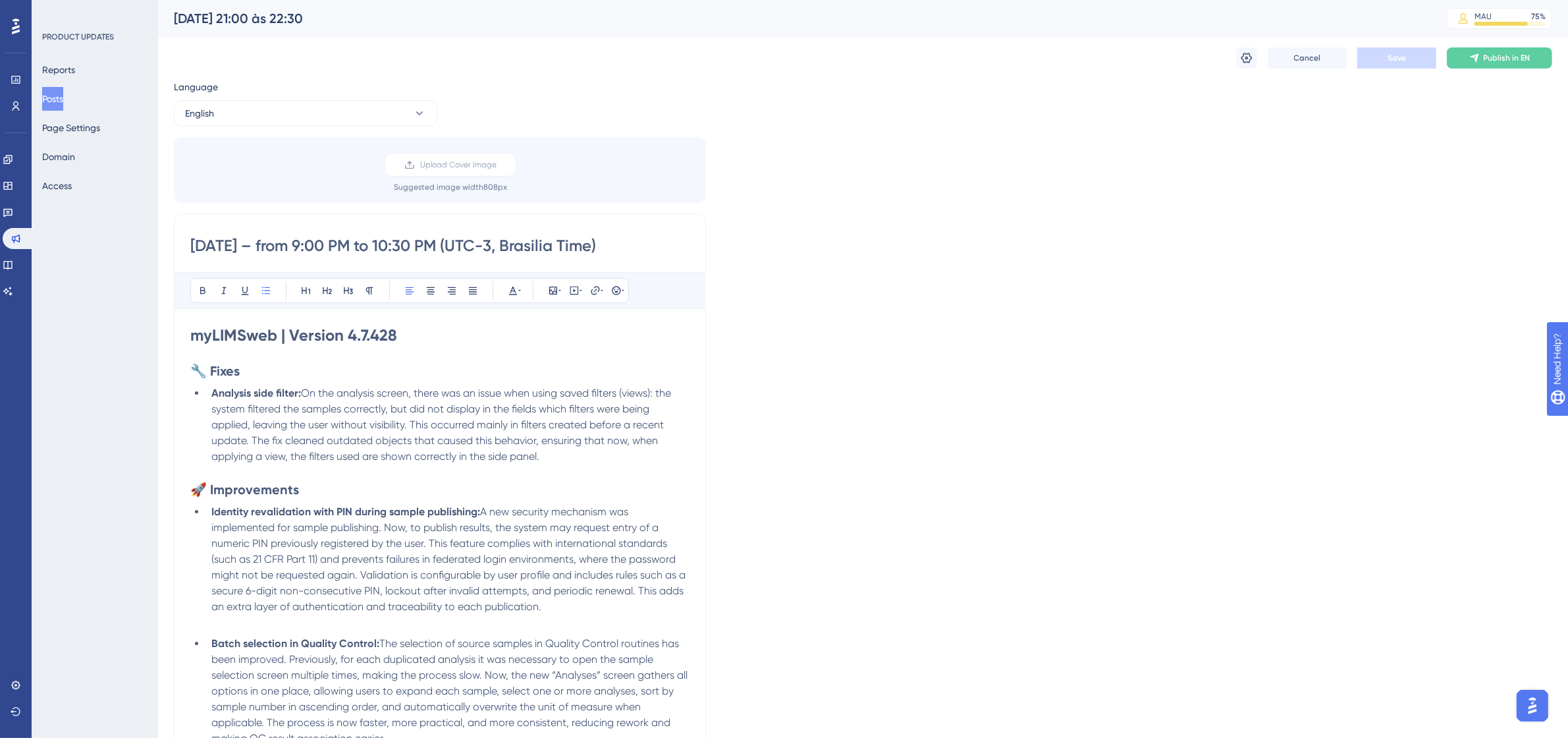
click at [1385, 506] on div "Language English Upload Cover Image Suggested image width 808 px [DATE] – from …" at bounding box center [863, 598] width 1378 height 1037
click at [62, 99] on button "Posts" at bounding box center [53, 98] width 21 height 23
